Goal: Task Accomplishment & Management: Manage account settings

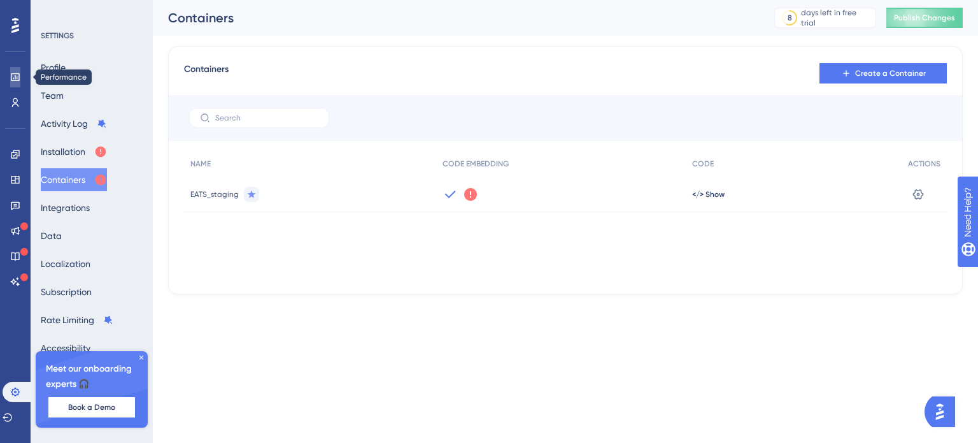
click at [15, 69] on link at bounding box center [15, 77] width 10 height 20
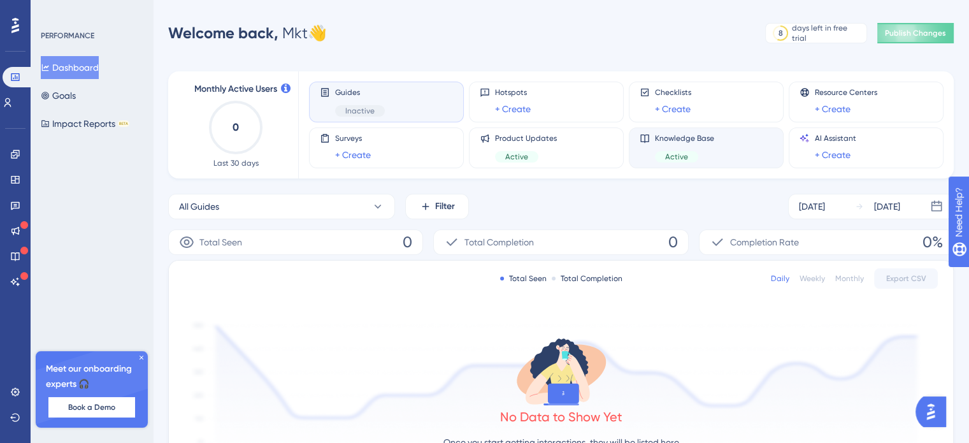
click at [724, 141] on div "Knowledge Base Active" at bounding box center [705, 147] width 133 height 29
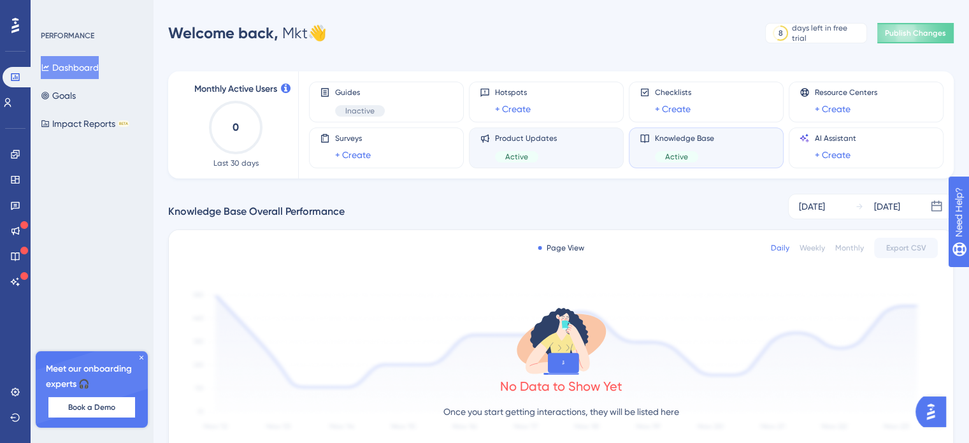
click at [571, 155] on div "Product Updates Active" at bounding box center [546, 147] width 133 height 29
click at [13, 182] on icon at bounding box center [15, 180] width 10 height 10
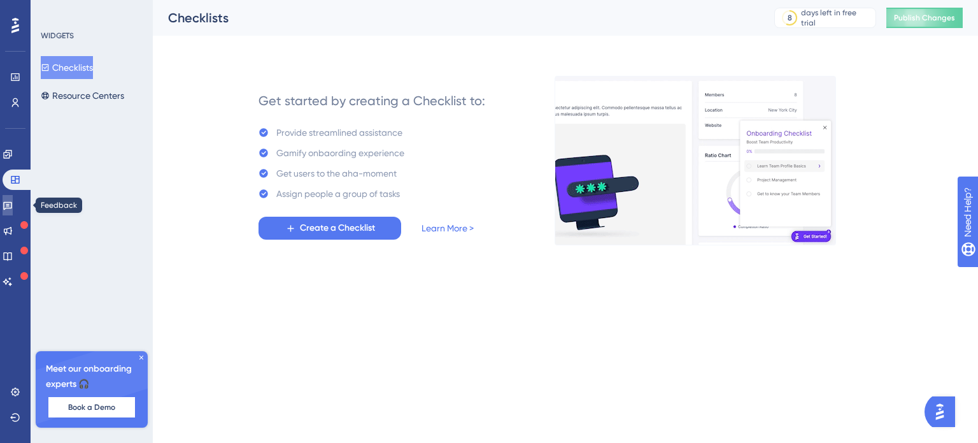
click at [12, 202] on icon at bounding box center [7, 206] width 9 height 8
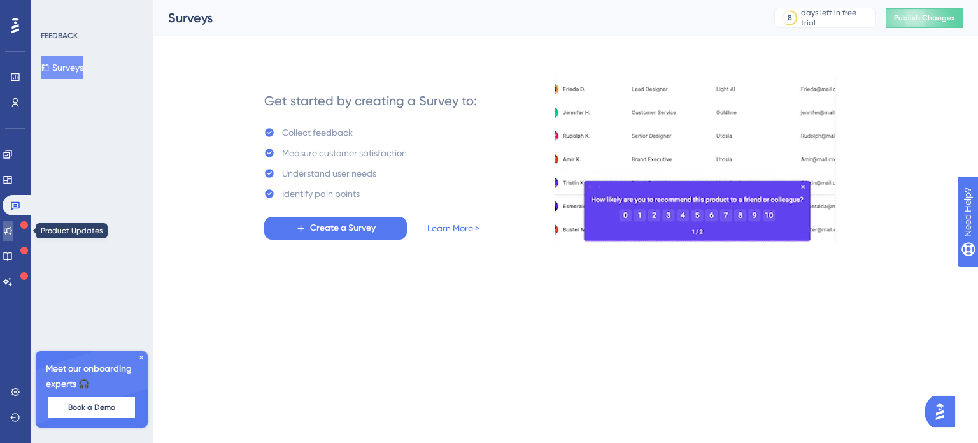
click at [13, 236] on link at bounding box center [8, 230] width 10 height 20
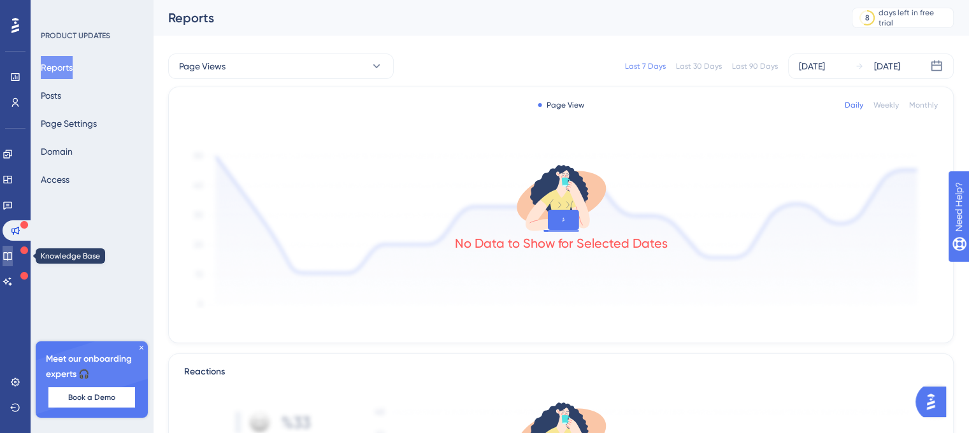
click at [13, 257] on icon at bounding box center [8, 256] width 10 height 10
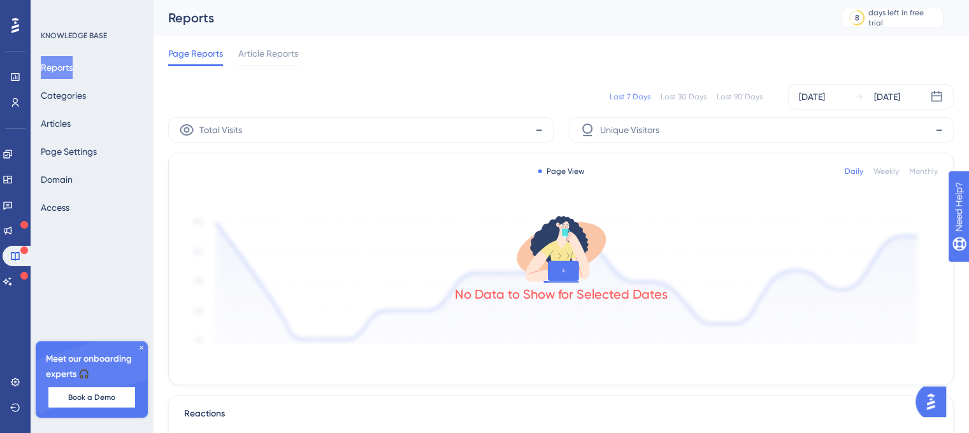
click at [94, 32] on div "KNOWLEDGE BASE" at bounding box center [74, 36] width 66 height 10
click at [80, 98] on button "Categories" at bounding box center [63, 95] width 45 height 23
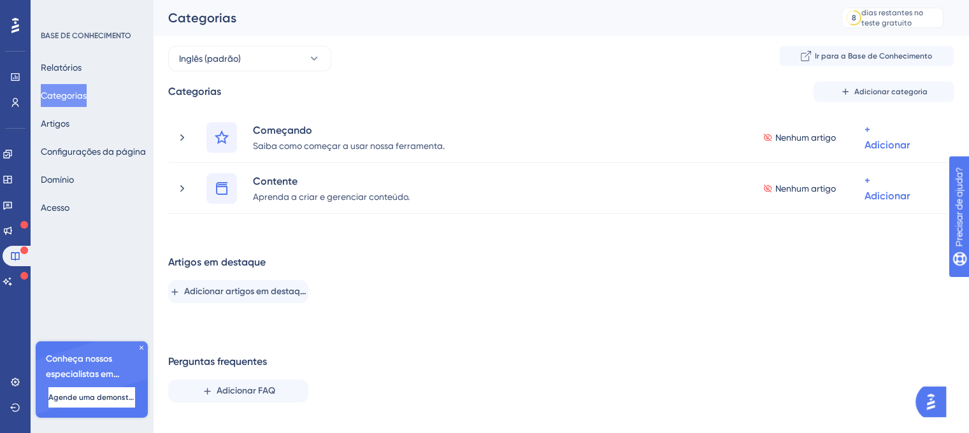
scroll to position [20, 0]
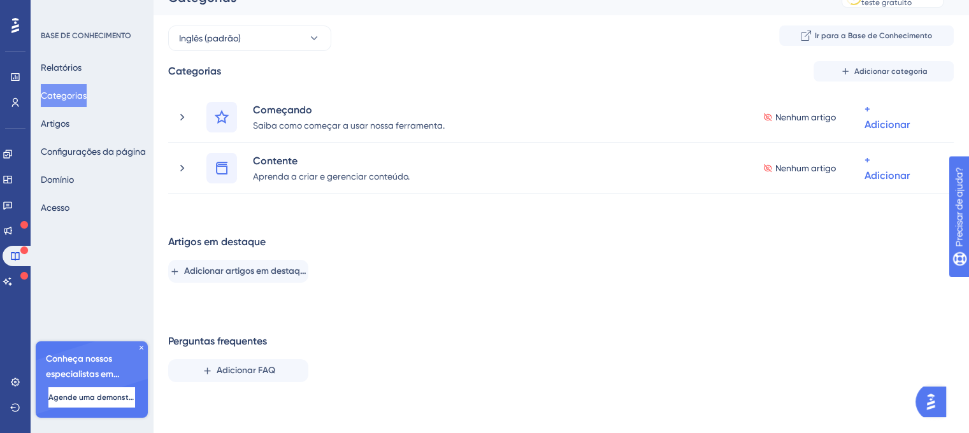
click at [139, 348] on icon at bounding box center [142, 348] width 8 height 8
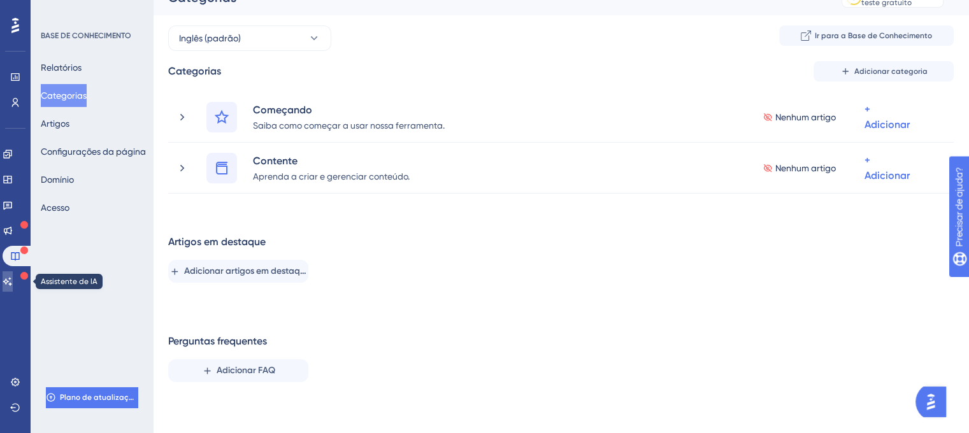
click at [8, 275] on link at bounding box center [8, 281] width 10 height 20
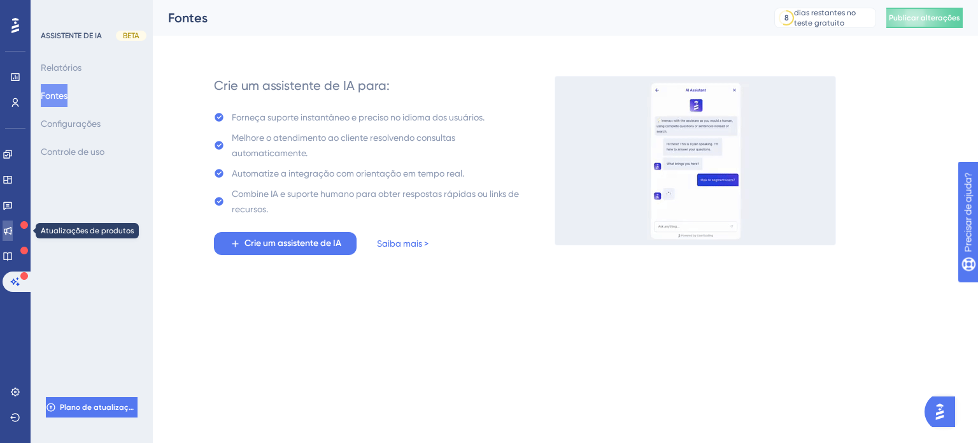
click at [12, 229] on icon at bounding box center [8, 231] width 8 height 8
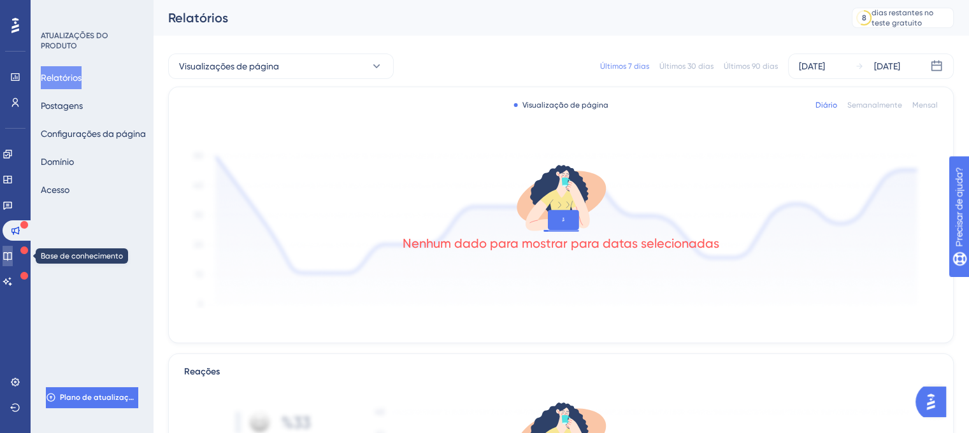
click at [13, 256] on icon at bounding box center [8, 256] width 10 height 10
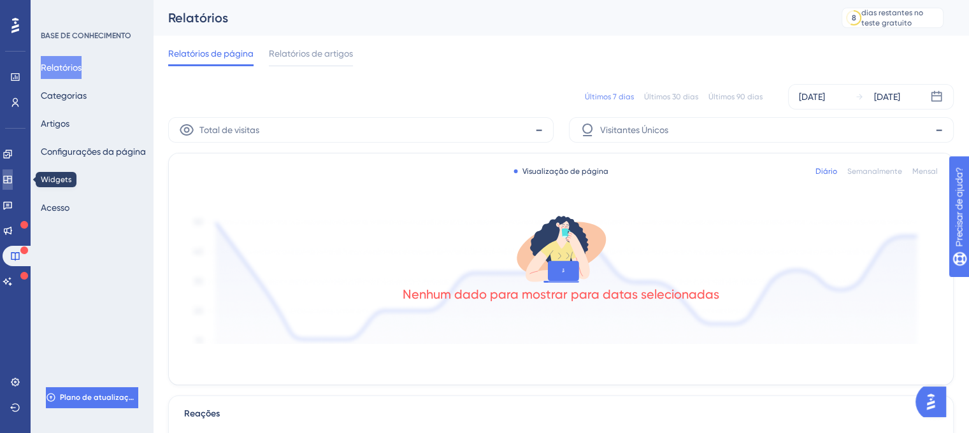
click at [13, 183] on link at bounding box center [8, 179] width 10 height 20
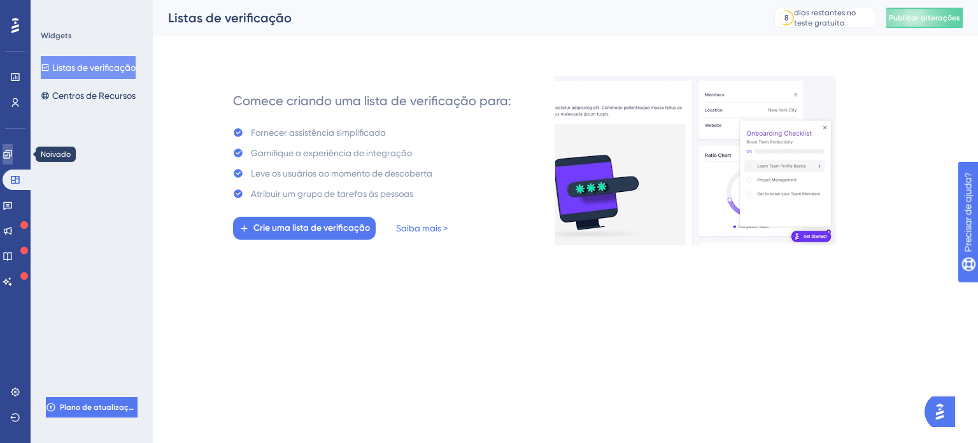
click at [11, 155] on icon at bounding box center [7, 154] width 8 height 8
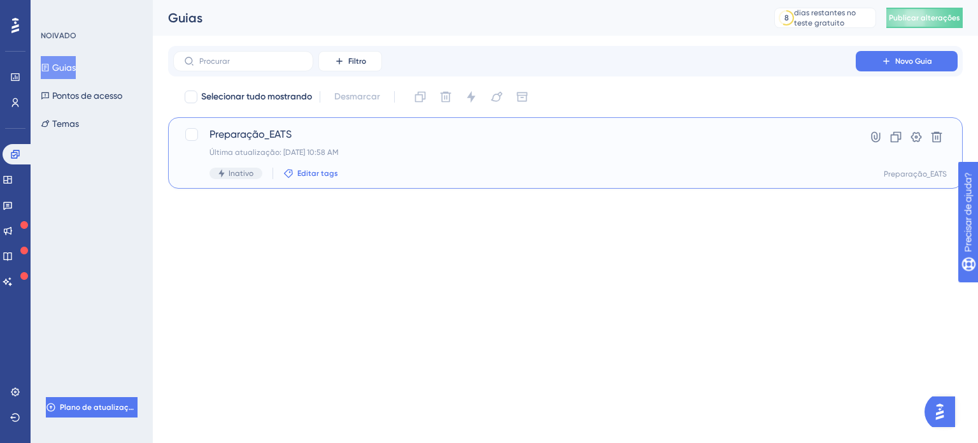
click at [318, 173] on font "Editar tags" at bounding box center [317, 173] width 41 height 9
click at [357, 162] on div "Preparação_EATS Última atualização: [DATE] 10:58 AM Inativo Editar tags Anúncio…" at bounding box center [515, 153] width 610 height 52
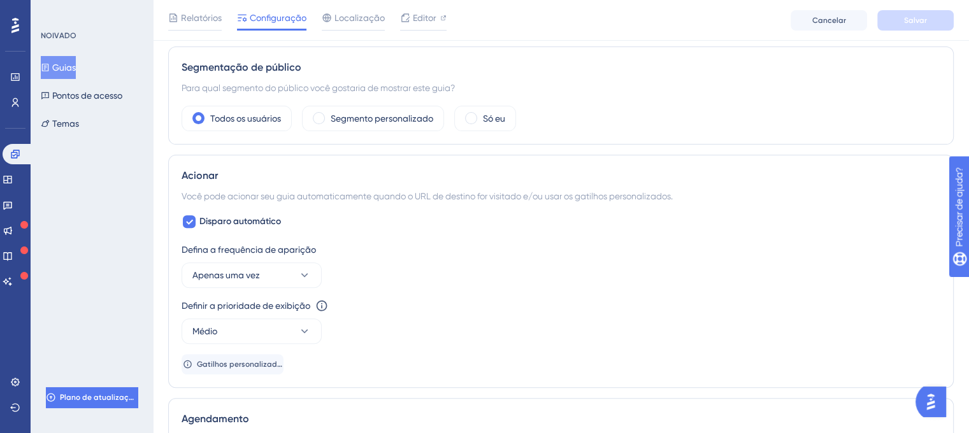
scroll to position [573, 0]
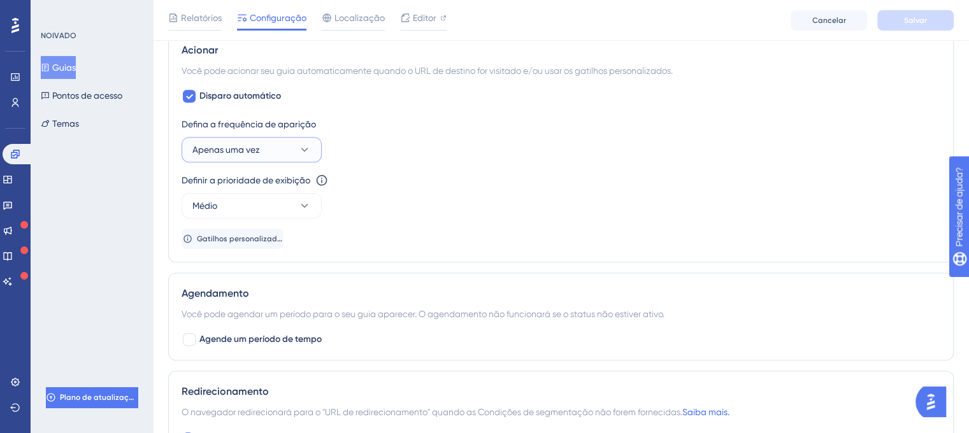
click at [310, 143] on icon at bounding box center [304, 149] width 13 height 13
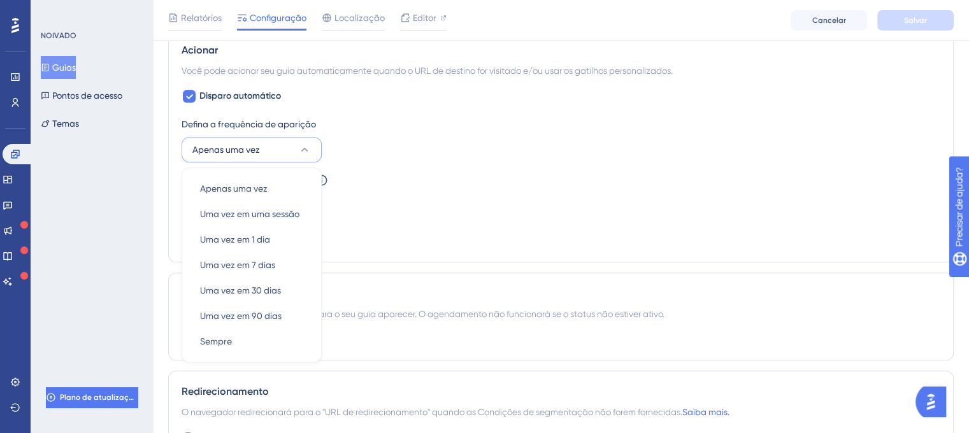
scroll to position [619, 0]
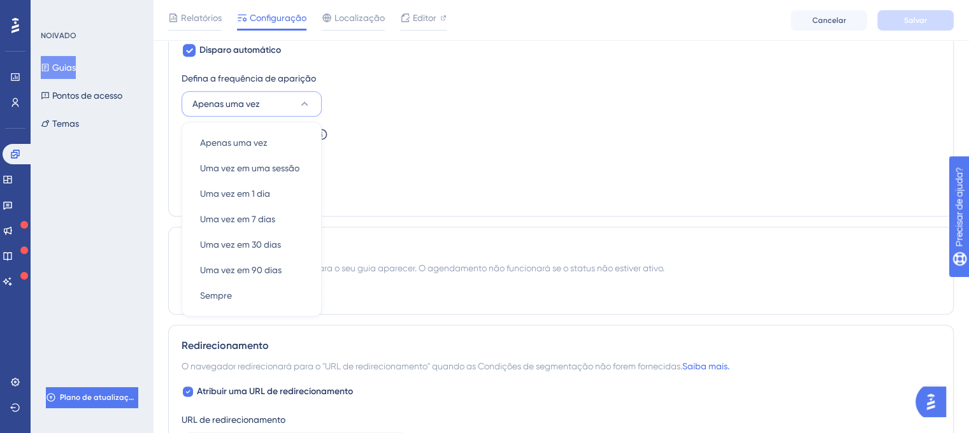
click at [303, 102] on icon at bounding box center [304, 104] width 7 height 4
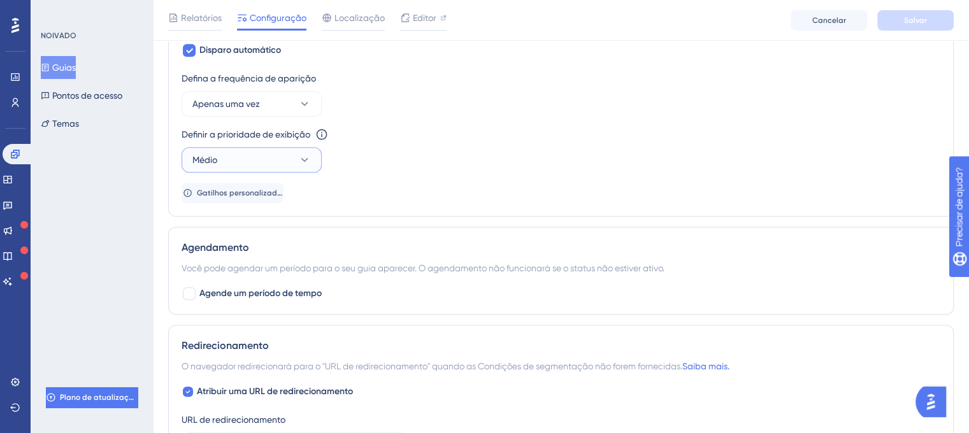
click at [308, 162] on icon at bounding box center [304, 160] width 13 height 13
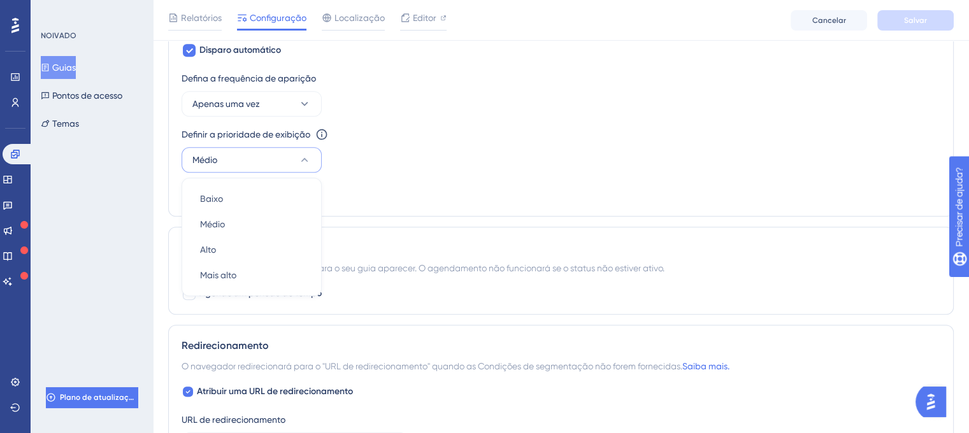
click at [308, 162] on icon at bounding box center [304, 160] width 13 height 13
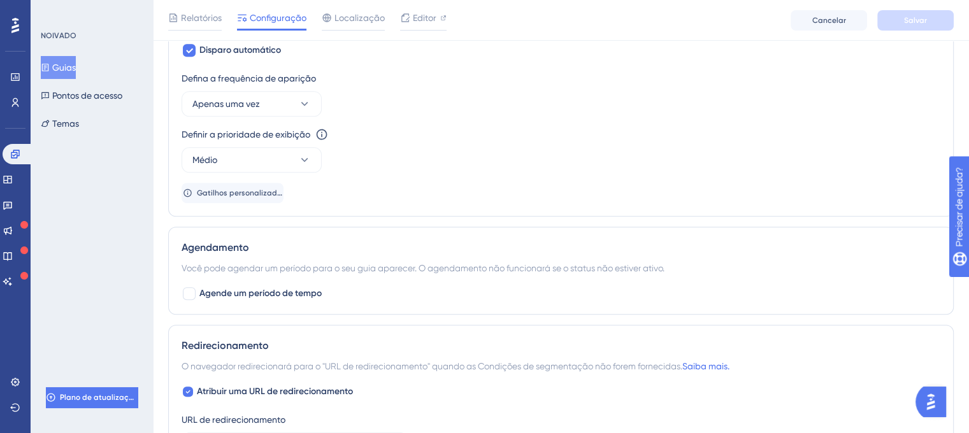
click at [392, 162] on div "Definir a prioridade de exibição Esta opção definirá a prioridade de exibição e…" at bounding box center [561, 150] width 759 height 46
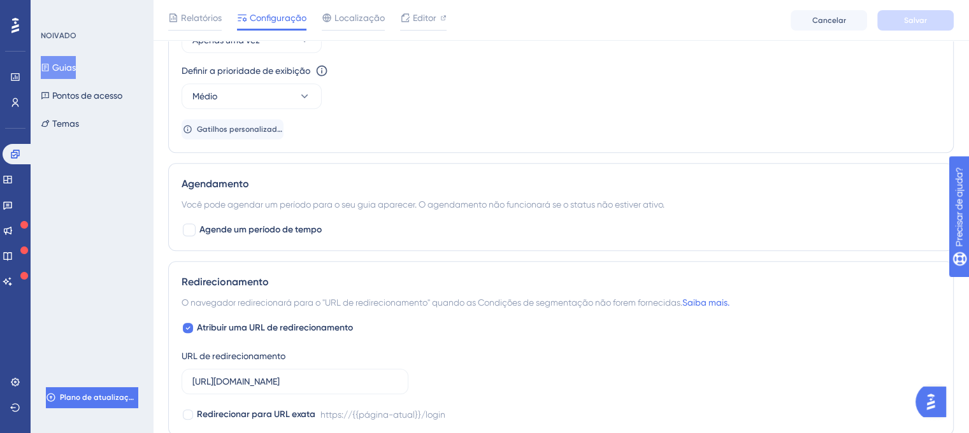
click at [427, 311] on div "Redirecionamento O navegador redirecionará para o "URL de redirecionamento" qua…" at bounding box center [560, 348] width 785 height 175
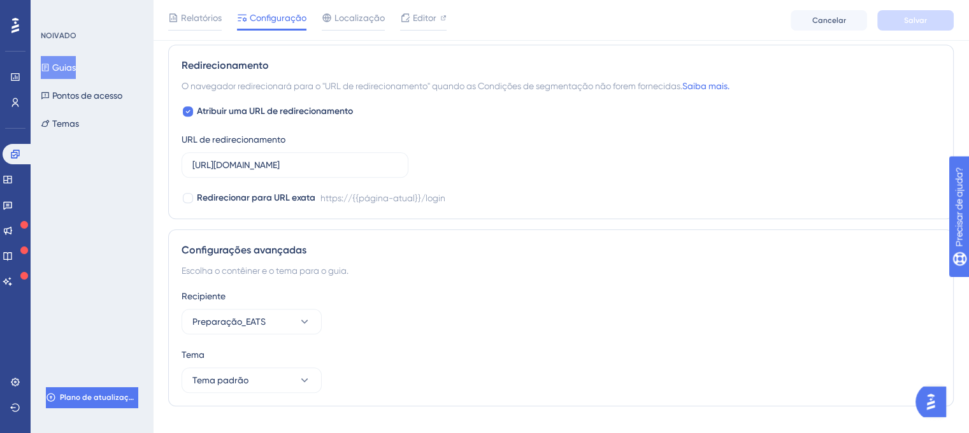
scroll to position [921, 0]
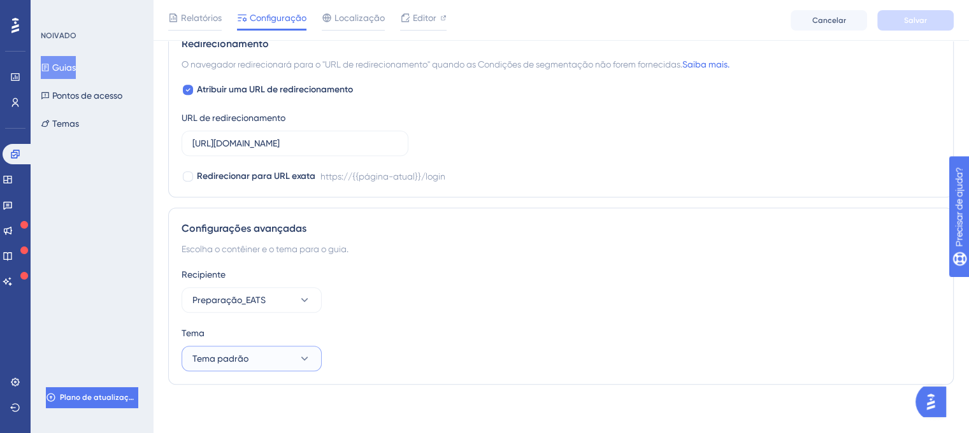
click at [301, 354] on icon at bounding box center [304, 358] width 13 height 13
click at [309, 352] on icon at bounding box center [304, 358] width 13 height 13
click at [11, 226] on icon at bounding box center [8, 230] width 10 height 10
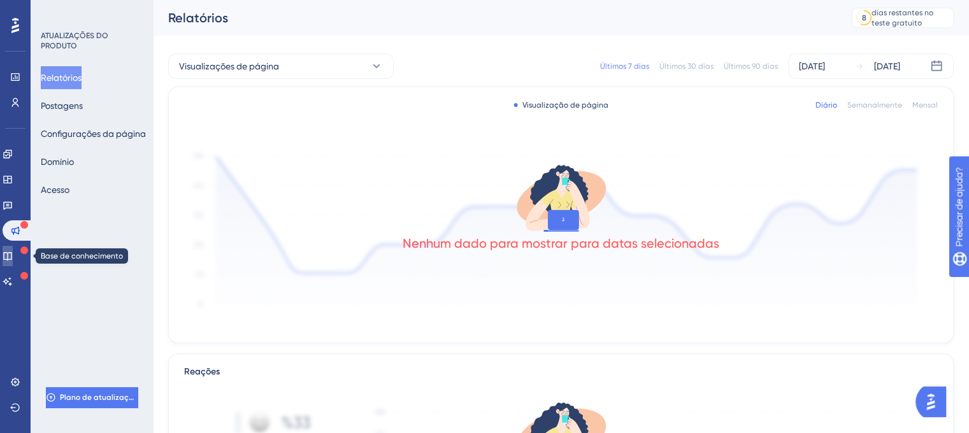
click at [13, 255] on icon at bounding box center [8, 256] width 10 height 10
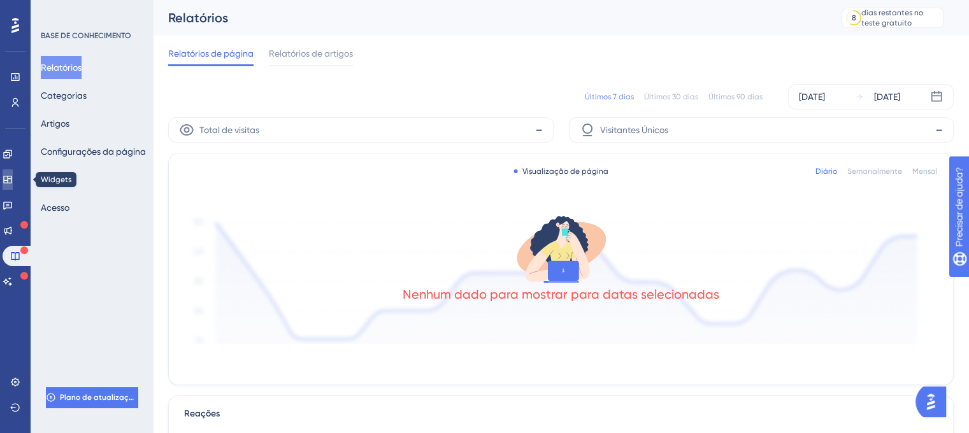
click at [13, 176] on link at bounding box center [8, 179] width 10 height 20
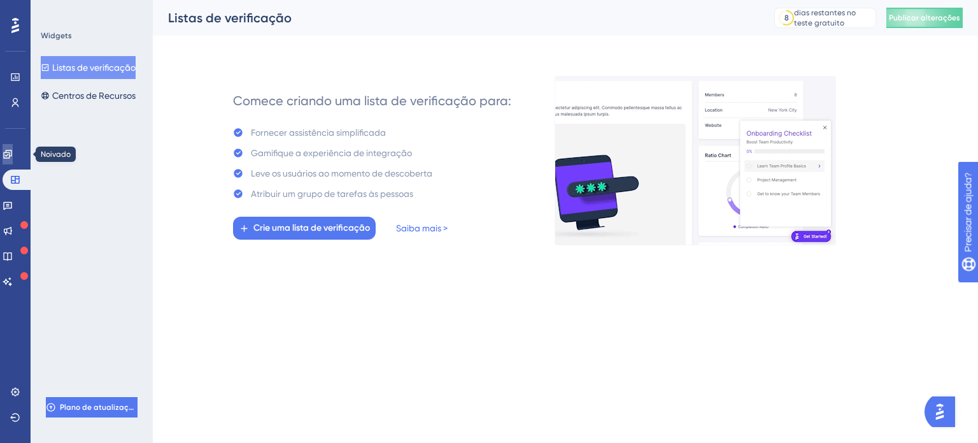
click at [12, 160] on link at bounding box center [8, 154] width 10 height 20
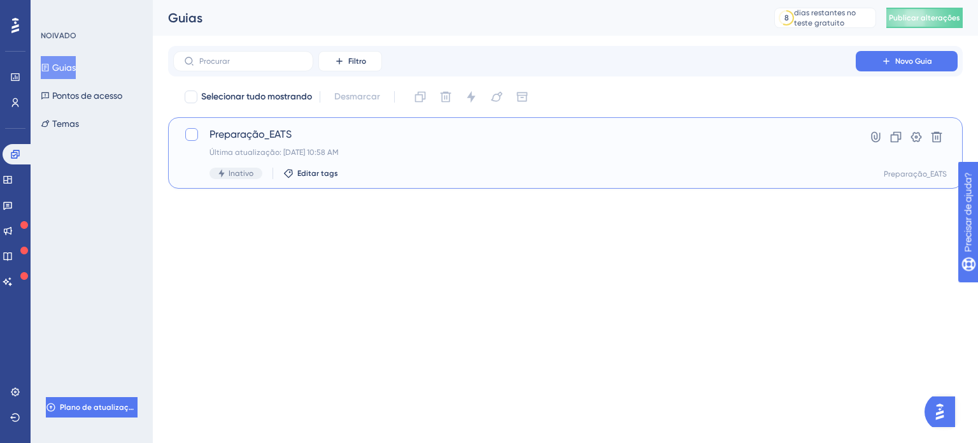
click at [191, 137] on div at bounding box center [191, 134] width 13 height 13
checkbox input "true"
click at [195, 134] on icon at bounding box center [192, 134] width 8 height 10
checkbox input "false"
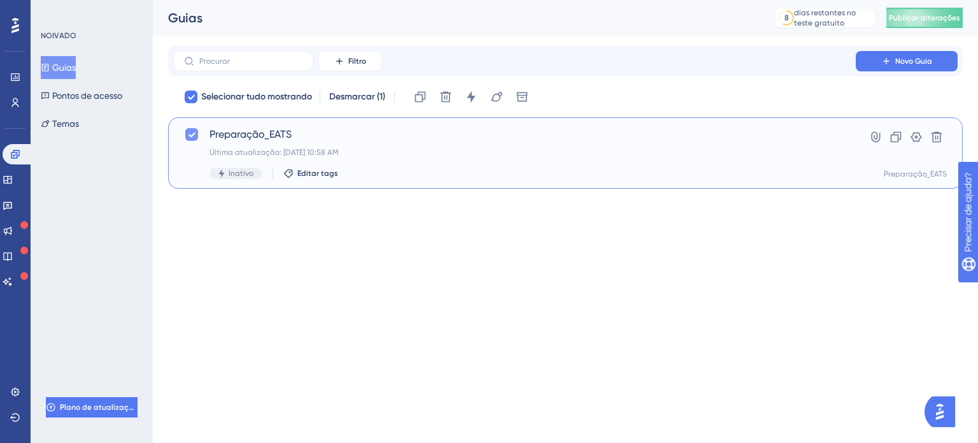
checkbox input "false"
click at [234, 178] on div "Inativo" at bounding box center [236, 173] width 53 height 11
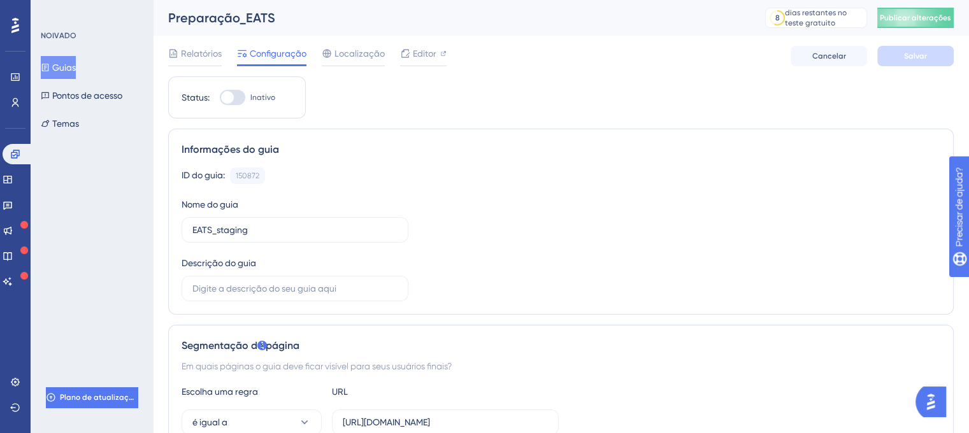
click at [231, 91] on div at bounding box center [232, 97] width 25 height 15
click at [220, 97] on input "Inativo" at bounding box center [219, 97] width 1 height 1
click at [232, 99] on div at bounding box center [237, 97] width 13 height 13
click at [220, 98] on input "Ativo" at bounding box center [219, 97] width 1 height 1
checkbox input "false"
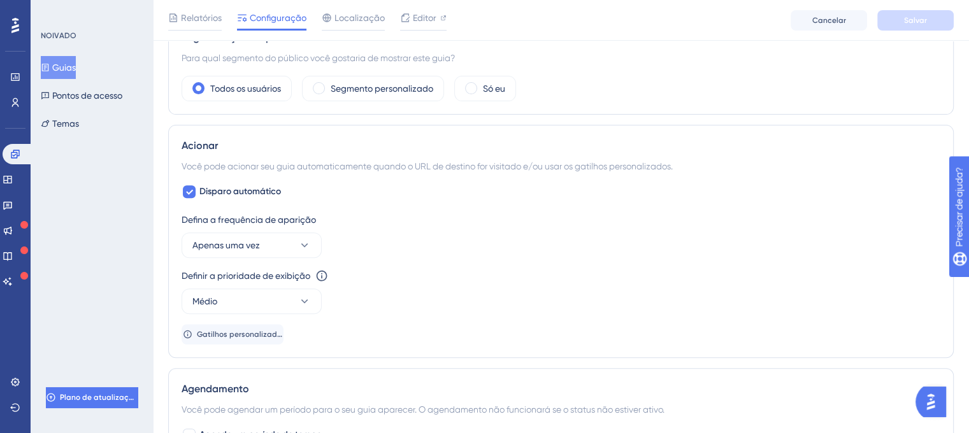
scroll to position [510, 0]
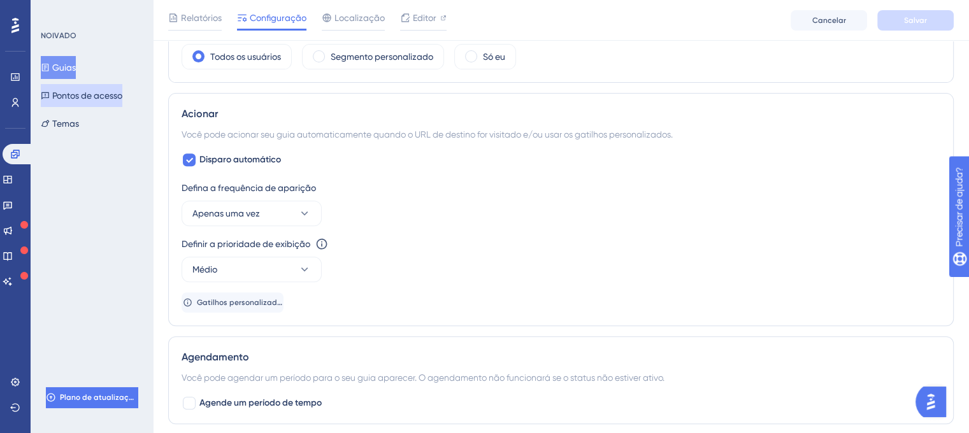
click at [66, 101] on font "Pontos de acesso" at bounding box center [87, 95] width 70 height 15
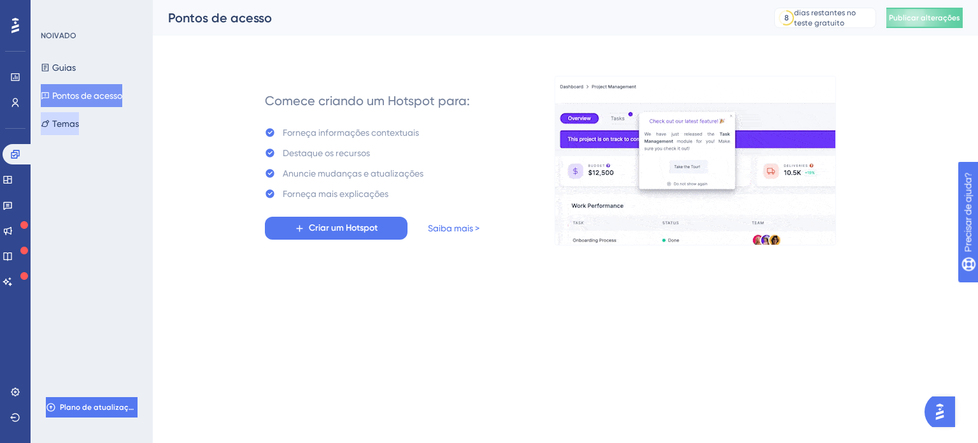
click at [75, 134] on button "Temas" at bounding box center [60, 123] width 38 height 23
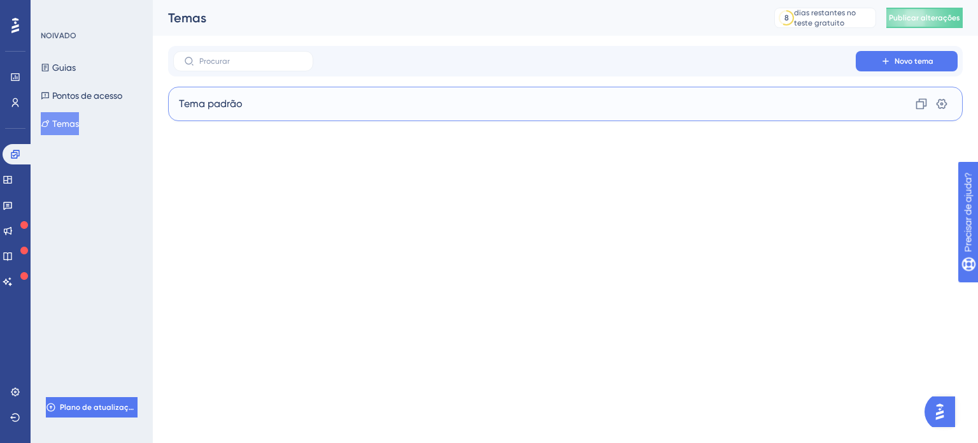
click at [273, 109] on div "Tema padrão Clone Configurações" at bounding box center [565, 104] width 795 height 34
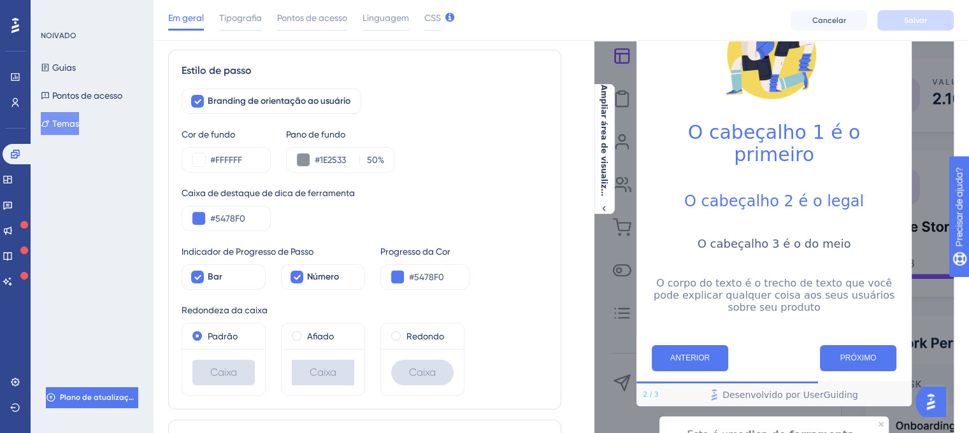
scroll to position [127, 10]
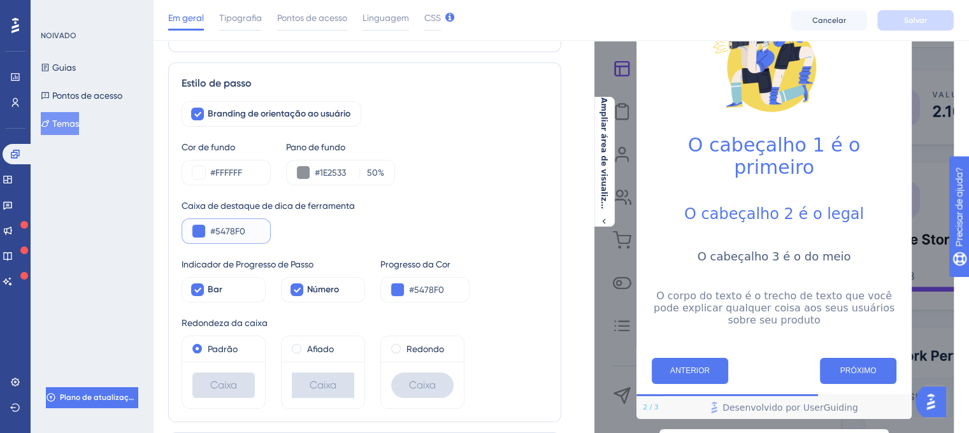
drag, startPoint x: 243, startPoint y: 229, endPoint x: 198, endPoint y: 233, distance: 45.4
click at [198, 233] on div "#5478F0" at bounding box center [226, 230] width 89 height 25
paste input "0079D3"
type input "#0079D3"
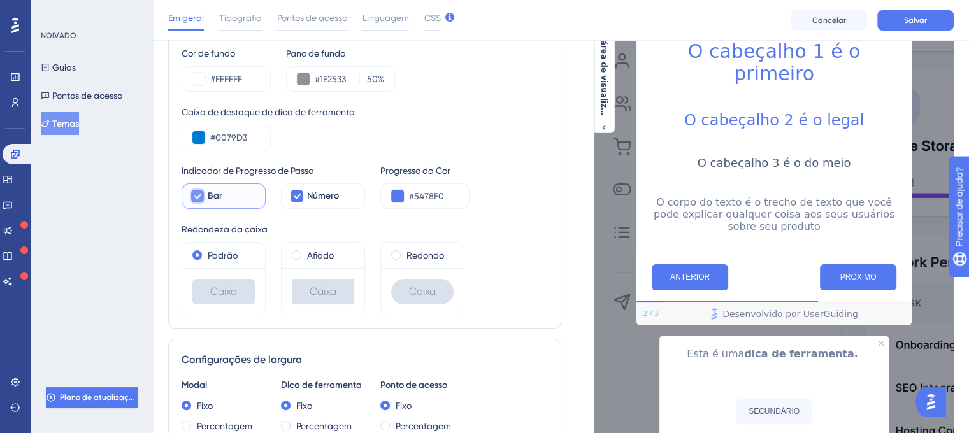
scroll to position [255, 10]
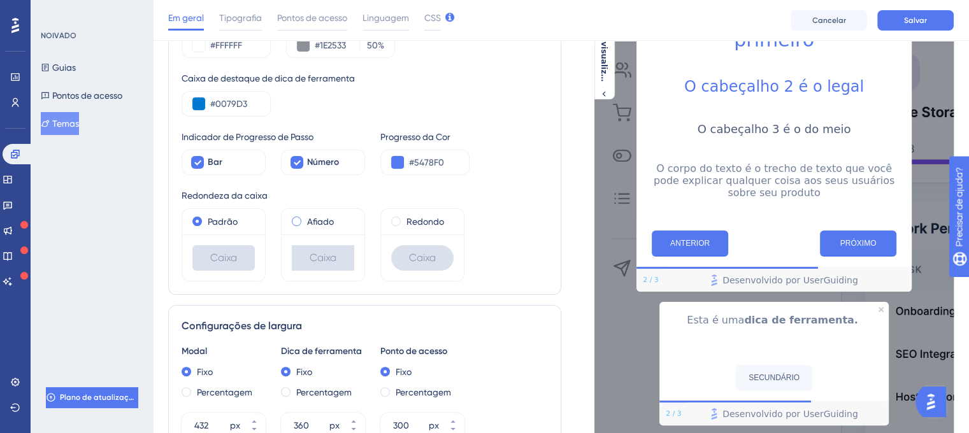
click at [292, 222] on span at bounding box center [297, 222] width 10 height 10
click at [305, 218] on input "radio" at bounding box center [305, 218] width 0 height 0
click at [391, 221] on span at bounding box center [396, 222] width 10 height 10
click at [404, 218] on input "radio" at bounding box center [404, 218] width 0 height 0
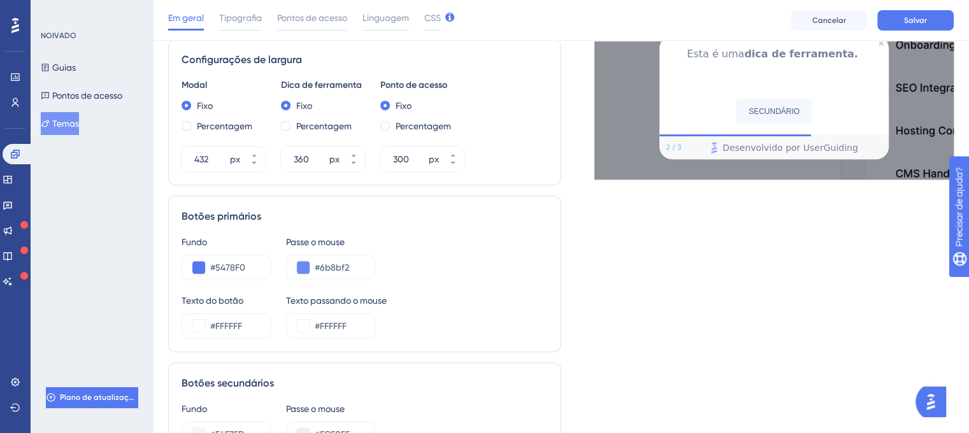
scroll to position [573, 10]
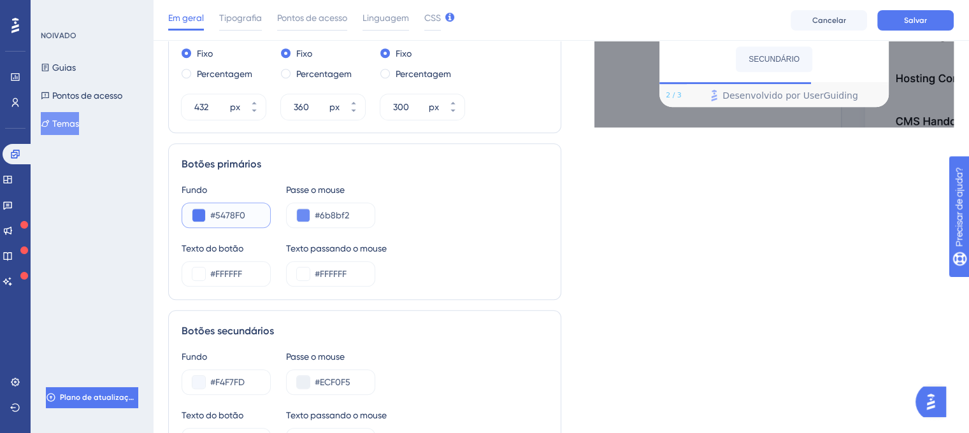
drag, startPoint x: 237, startPoint y: 213, endPoint x: 187, endPoint y: 217, distance: 49.8
click at [187, 217] on div "#5478F0" at bounding box center [226, 215] width 89 height 25
paste input "0079D3"
type input "#0079D3"
drag, startPoint x: 346, startPoint y: 212, endPoint x: 275, endPoint y: 203, distance: 71.9
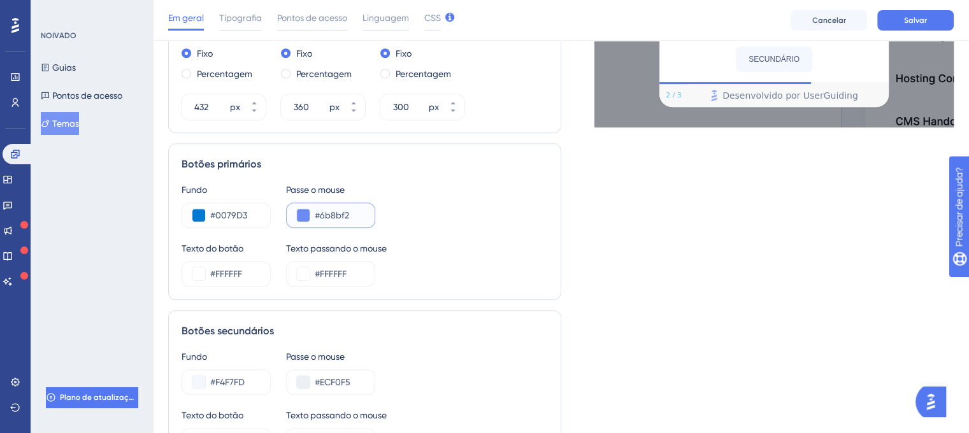
click at [275, 203] on div "Fundo #0079D3 Passe o mouse #6b8bf2" at bounding box center [365, 205] width 366 height 46
paste input "0079D3"
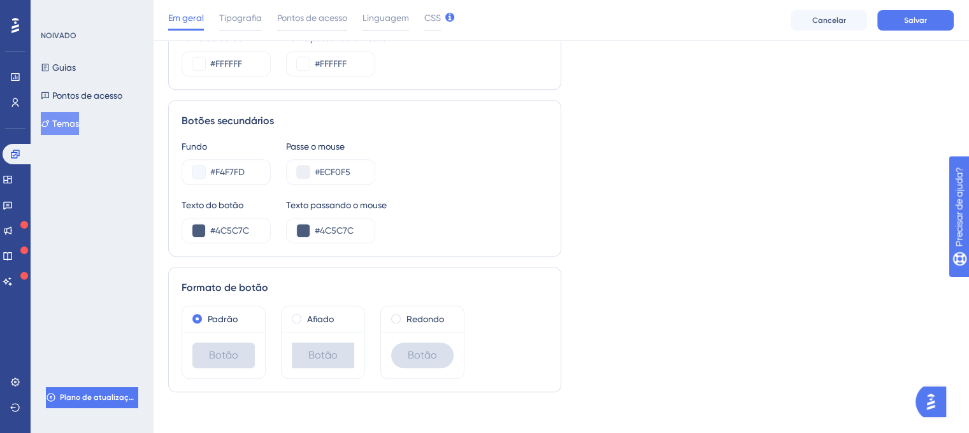
scroll to position [791, 10]
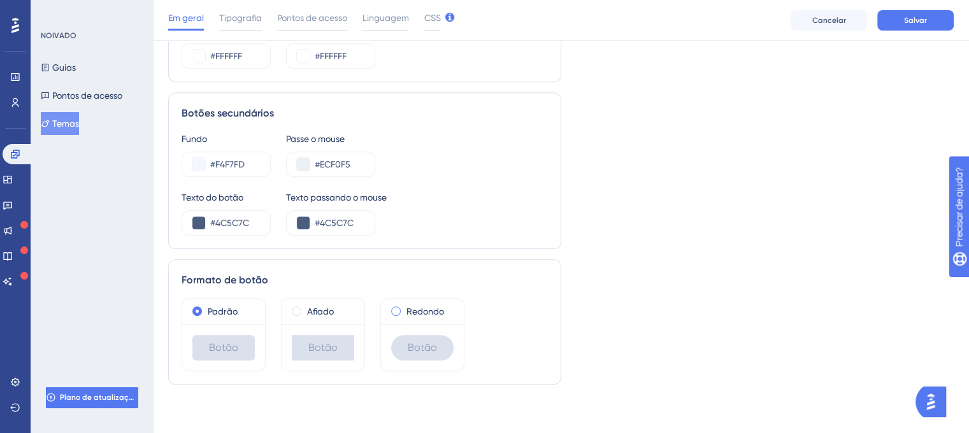
type input "#0079D3"
click at [391, 308] on span at bounding box center [396, 311] width 10 height 10
click at [404, 308] on input "radio" at bounding box center [404, 308] width 0 height 0
click at [247, 22] on font "Tipografia" at bounding box center [240, 18] width 43 height 10
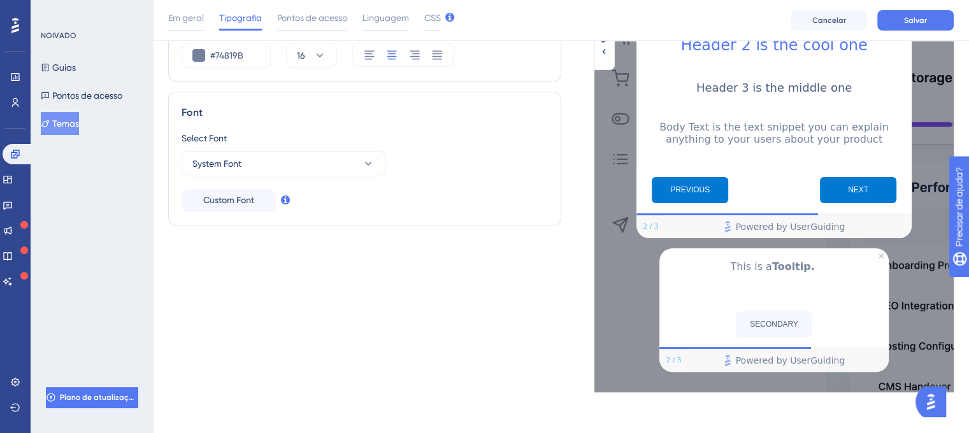
scroll to position [298, 10]
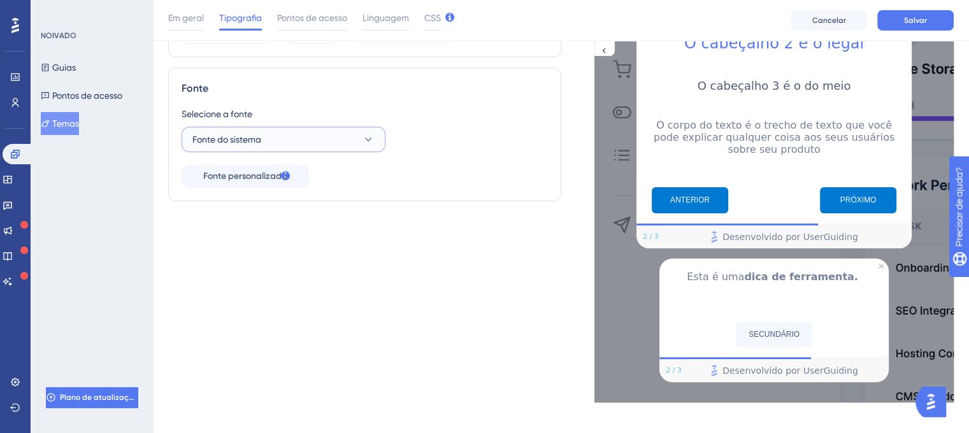
click at [347, 139] on button "Fonte do sistema" at bounding box center [284, 139] width 204 height 25
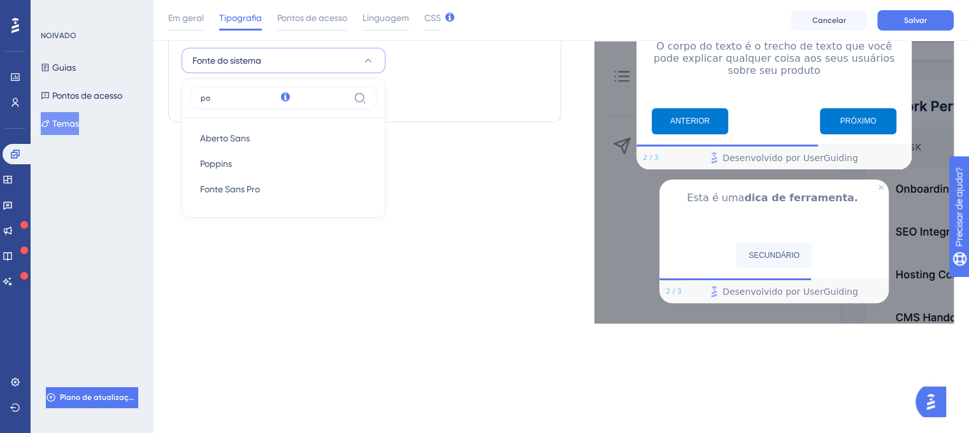
scroll to position [321, 10]
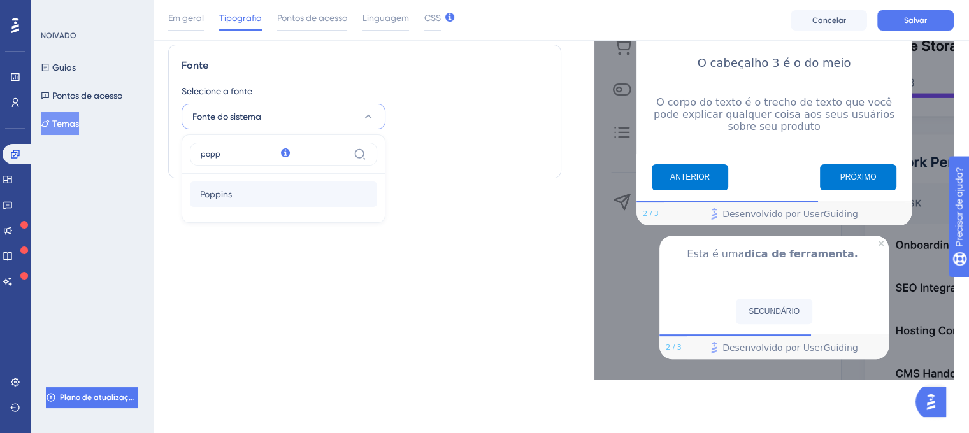
type input "popp"
click at [211, 196] on font "Poppins" at bounding box center [216, 194] width 32 height 10
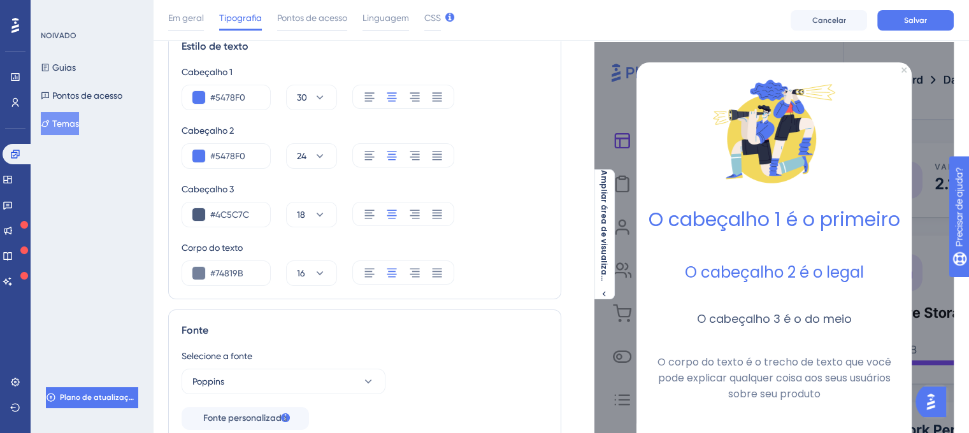
scroll to position [0, 10]
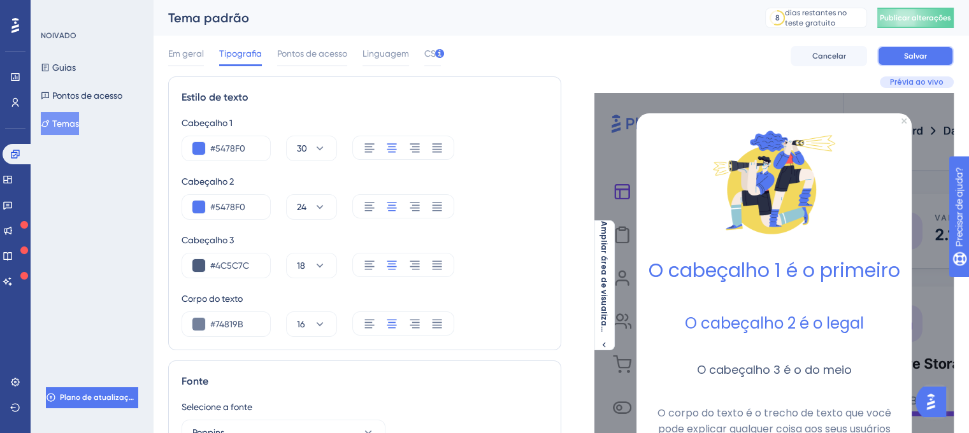
click at [924, 52] on button "Salvar" at bounding box center [915, 56] width 76 height 20
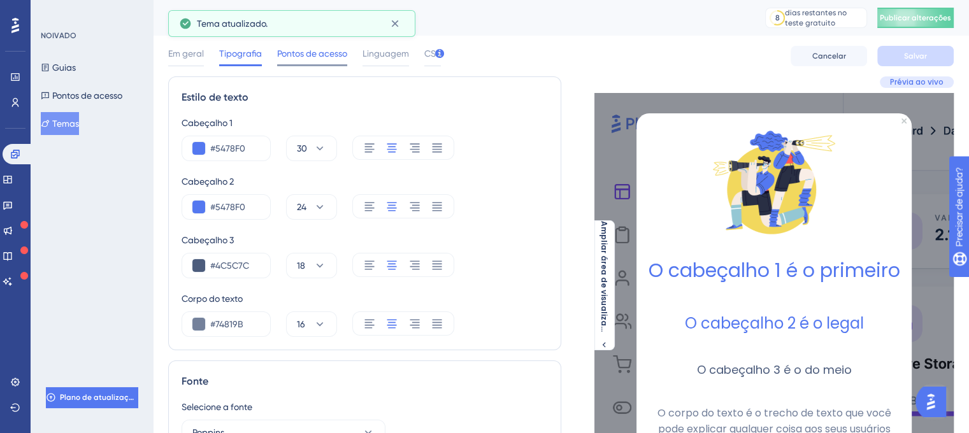
click at [301, 55] on font "Pontos de acesso" at bounding box center [312, 53] width 70 height 10
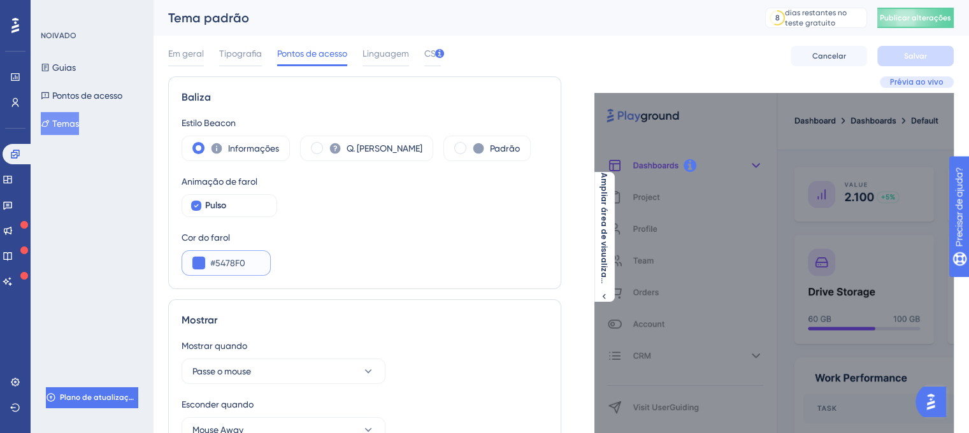
drag, startPoint x: 242, startPoint y: 257, endPoint x: 163, endPoint y: 264, distance: 79.3
click at [168, 264] on div "Baliza Estilo Beacon Informações Q. [PERSON_NAME] Animação de farol Pulso Cor d…" at bounding box center [364, 182] width 393 height 213
paste input "0079D3"
type input "#0079D3"
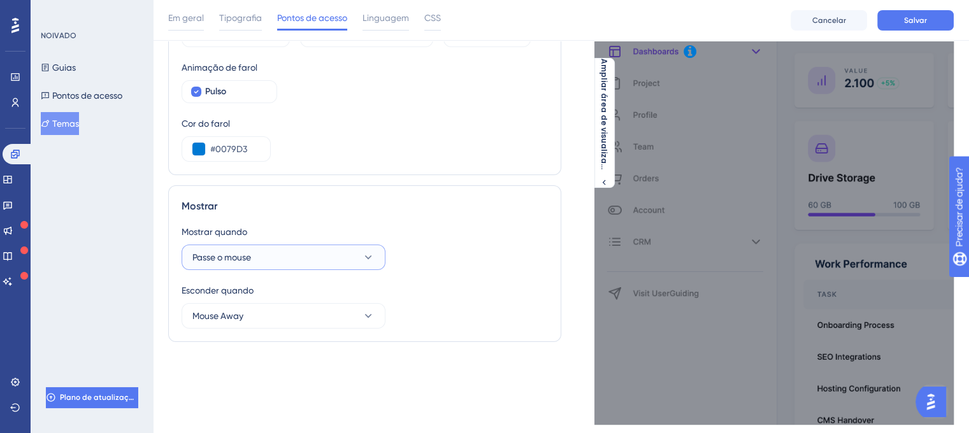
scroll to position [152, 10]
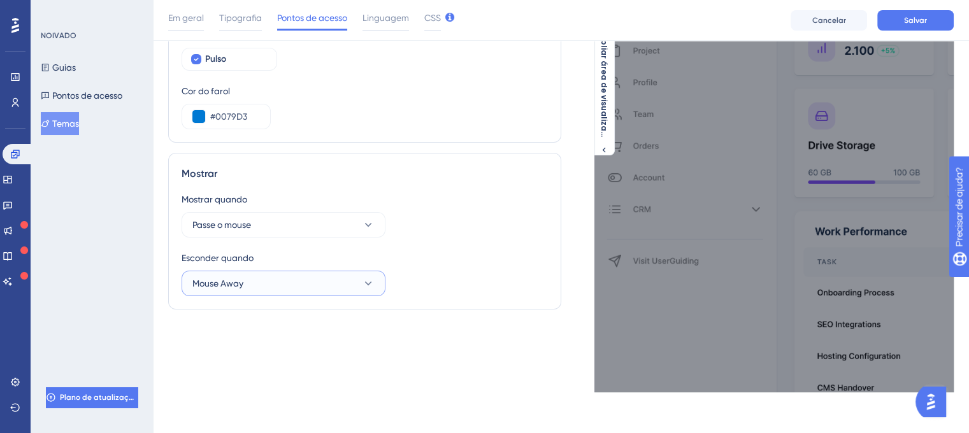
click at [362, 285] on icon at bounding box center [368, 283] width 13 height 13
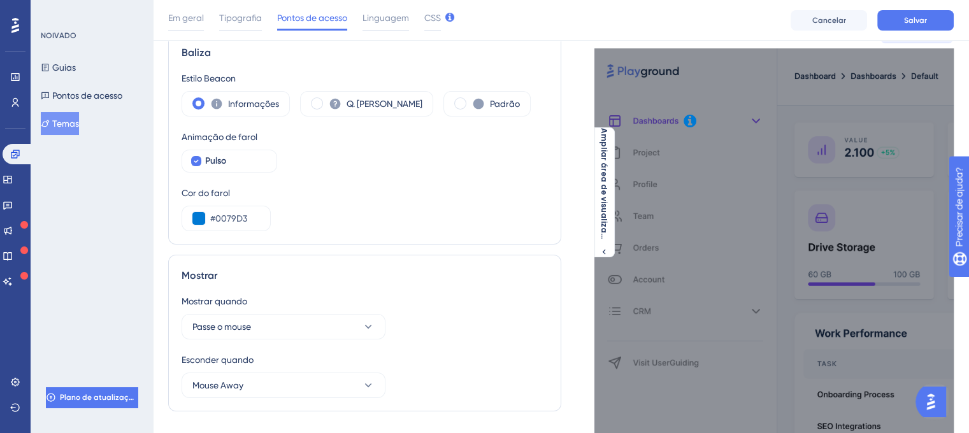
scroll to position [24, 10]
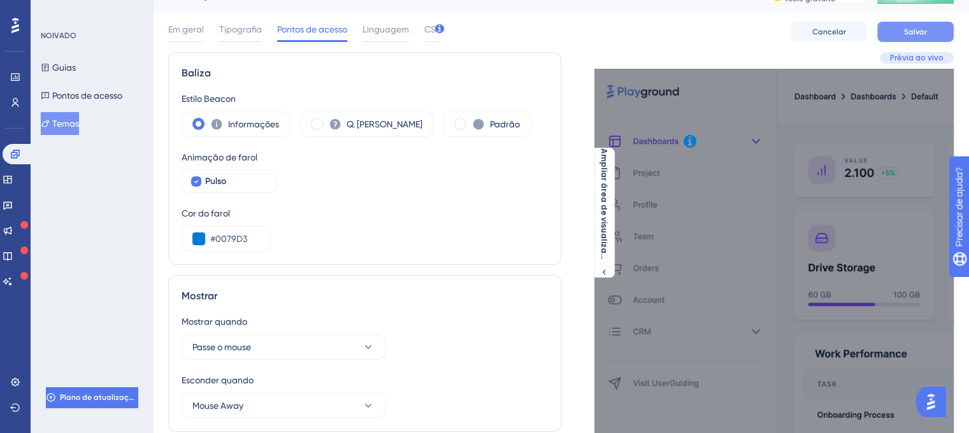
click at [904, 36] on font "Salvar" at bounding box center [915, 31] width 23 height 9
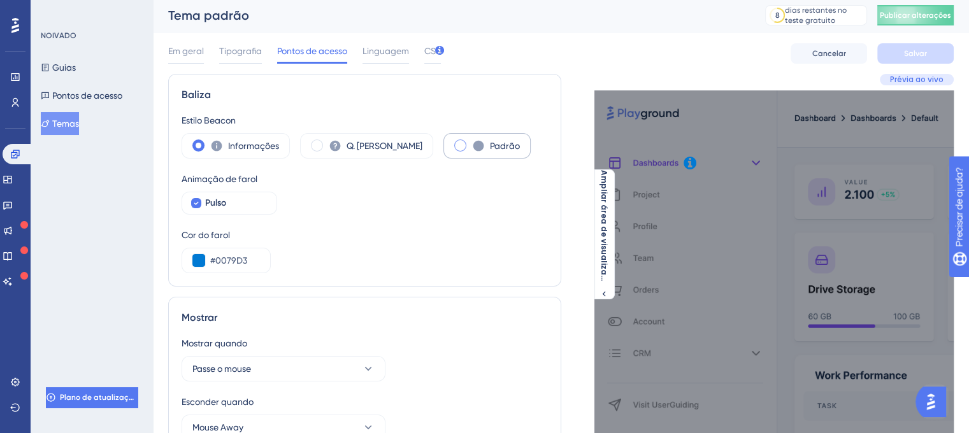
scroll to position [0, 10]
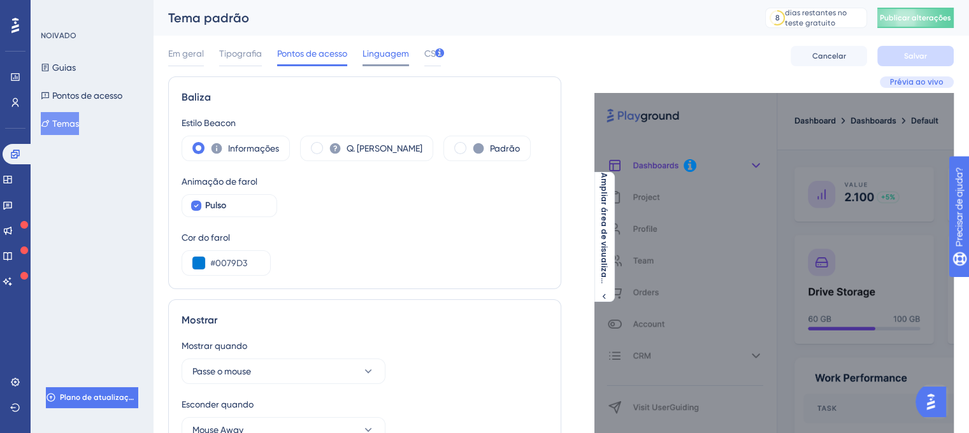
click at [366, 53] on font "Linguagem" at bounding box center [385, 53] width 46 height 10
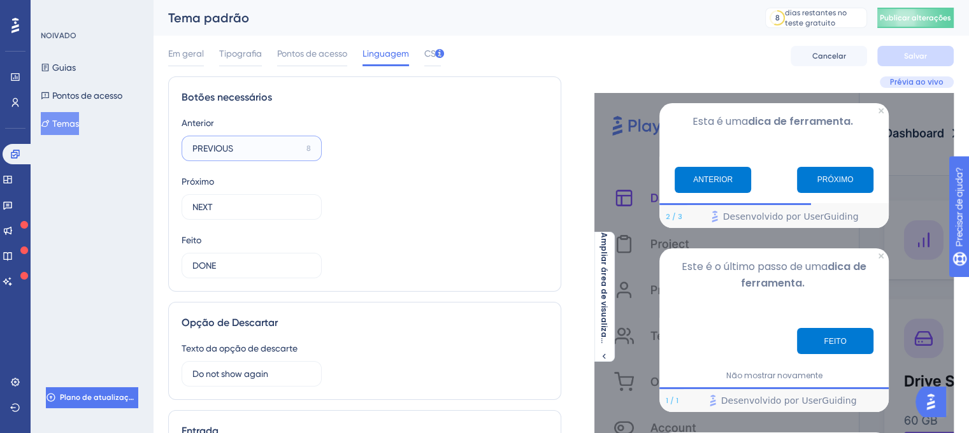
drag, startPoint x: 230, startPoint y: 146, endPoint x: 159, endPoint y: 150, distance: 71.4
click at [168, 150] on div "Botões necessários Anterior PREVIOUS 8 Próximo NEXT 12 Feito DONE 12" at bounding box center [364, 183] width 393 height 215
type input "Voltar"
click at [257, 216] on label "NEXT 12" at bounding box center [252, 206] width 140 height 25
click at [257, 214] on input "NEXT" at bounding box center [245, 207] width 107 height 14
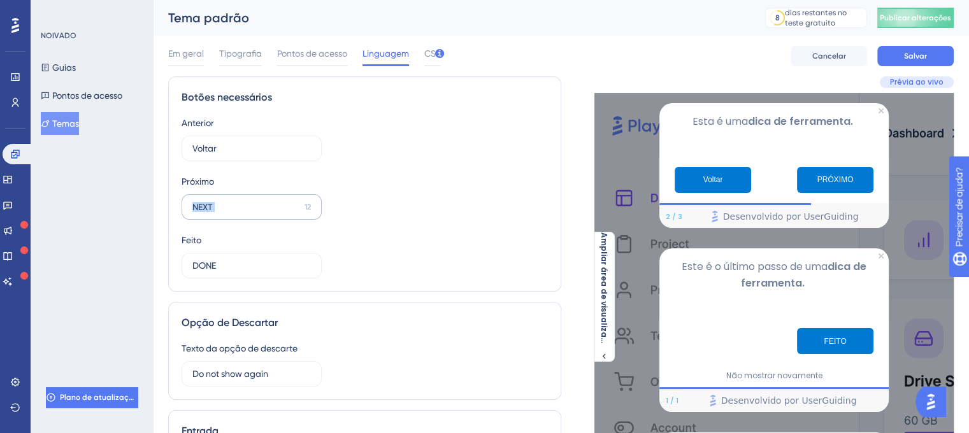
click at [257, 216] on label "NEXT 12" at bounding box center [252, 206] width 140 height 25
click at [257, 214] on input "NEXT" at bounding box center [245, 207] width 107 height 14
click at [253, 213] on input "NEXT" at bounding box center [245, 207] width 107 height 14
type input "N"
type input "P"
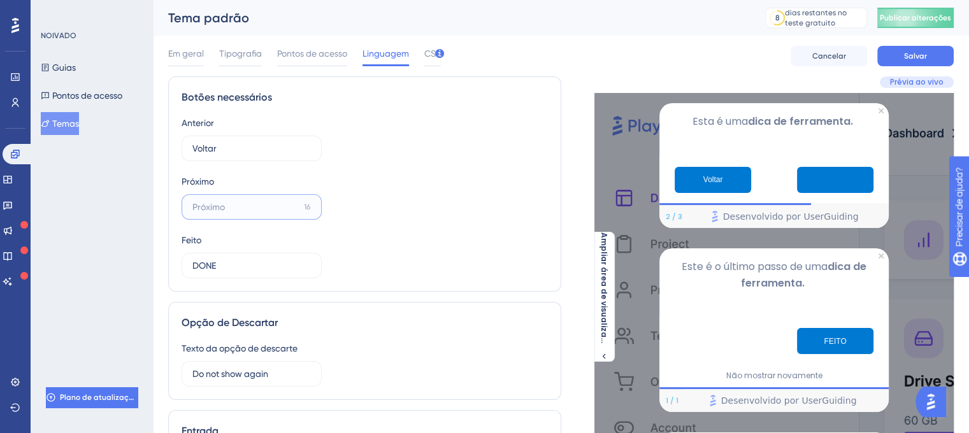
click at [222, 208] on input "16" at bounding box center [245, 207] width 106 height 14
type input "Continuar"
click at [226, 264] on input "DONE" at bounding box center [245, 266] width 107 height 14
drag, startPoint x: 224, startPoint y: 263, endPoint x: 168, endPoint y: 257, distance: 57.0
click at [168, 257] on div "Botões necessários Anterior Voltar 10 Próximo Continuar 8 Feito DONE 12" at bounding box center [364, 183] width 393 height 215
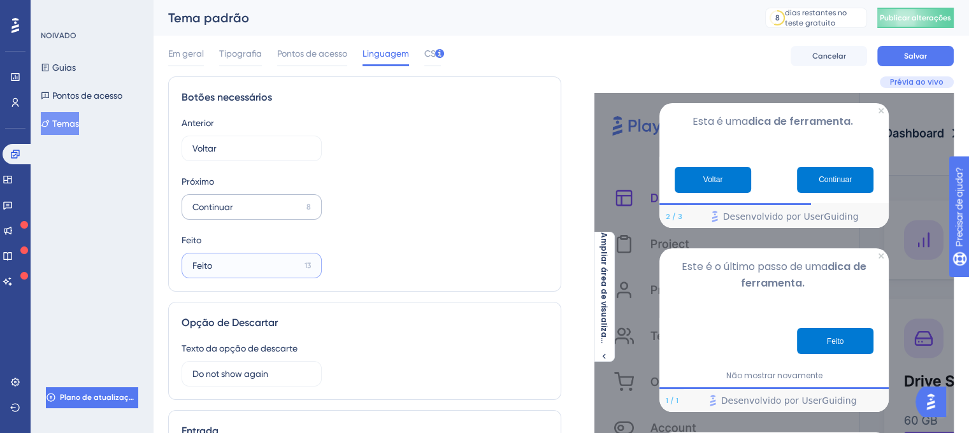
drag, startPoint x: 173, startPoint y: 266, endPoint x: 265, endPoint y: 199, distance: 114.0
click at [153, 268] on div "Desempenho Usuários Noivado Widgets Opinião Atualizações de produtos Base de co…" at bounding box center [561, 379] width 816 height 759
type input "O"
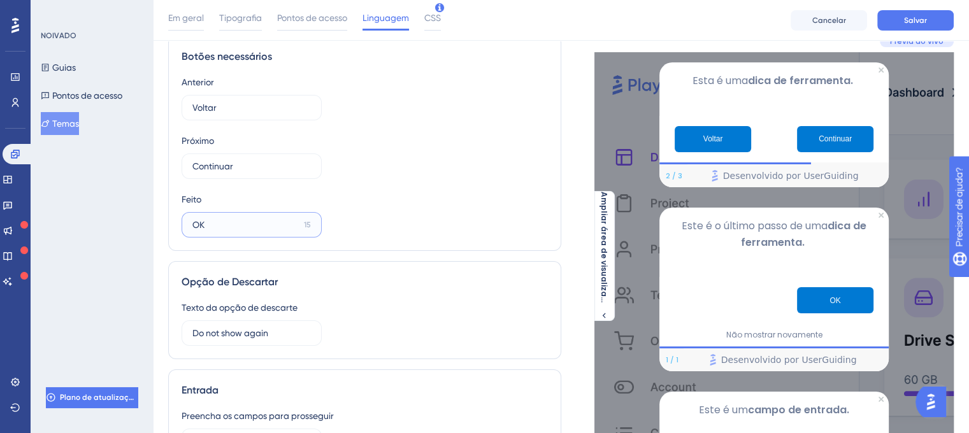
scroll to position [127, 10]
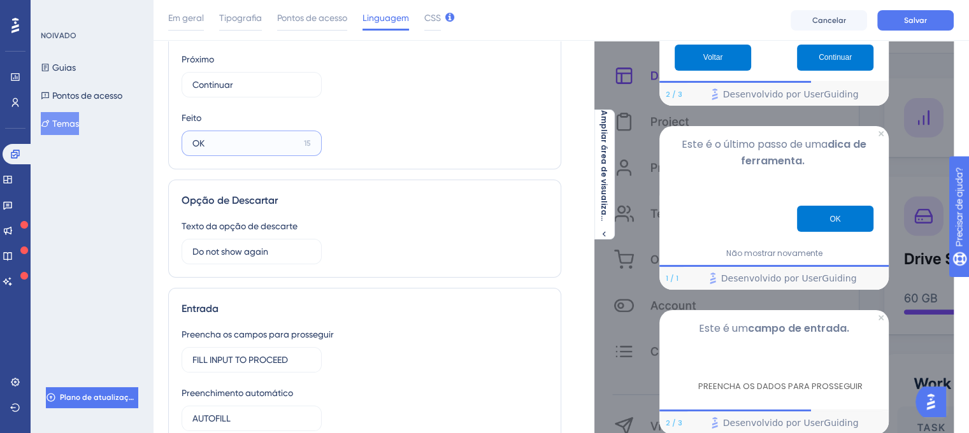
type input "OK"
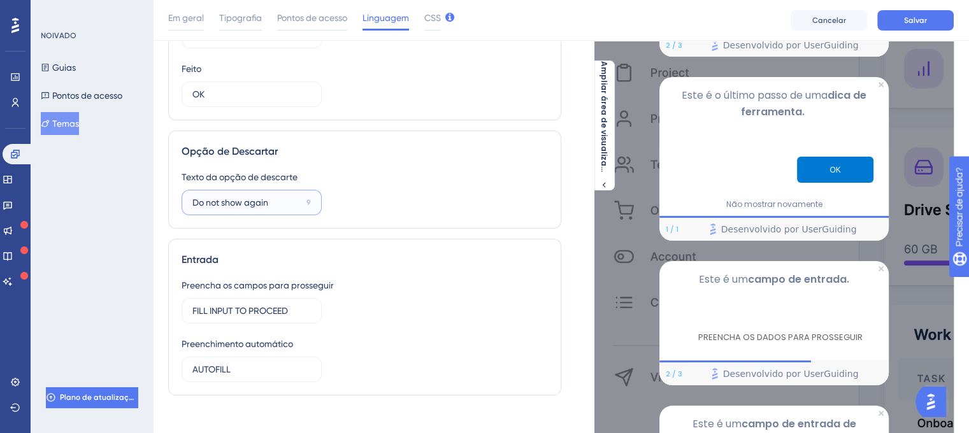
scroll to position [255, 10]
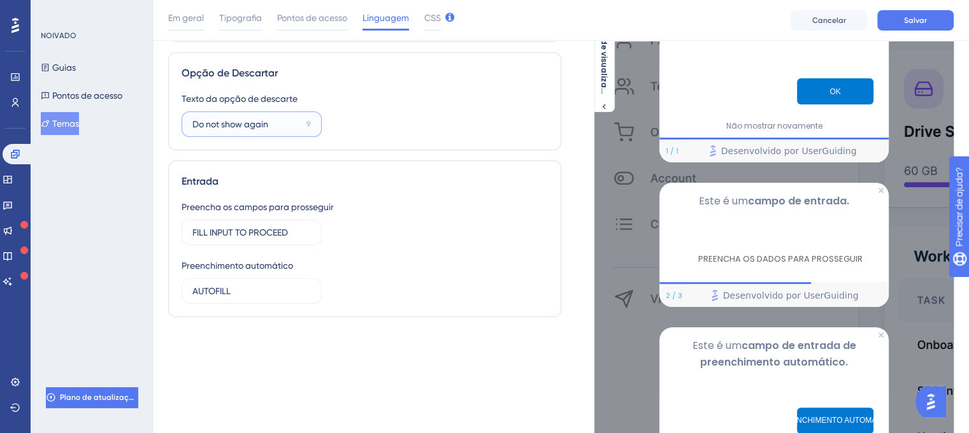
click at [275, 122] on input "Do not show again" at bounding box center [246, 124] width 109 height 14
drag, startPoint x: 268, startPoint y: 131, endPoint x: 176, endPoint y: 132, distance: 91.1
click at [182, 132] on label "Do not show again 9" at bounding box center [252, 123] width 140 height 25
click at [266, 132] on label "Do not show again 9" at bounding box center [252, 123] width 140 height 25
click at [266, 131] on input "Do not show again" at bounding box center [246, 124] width 109 height 14
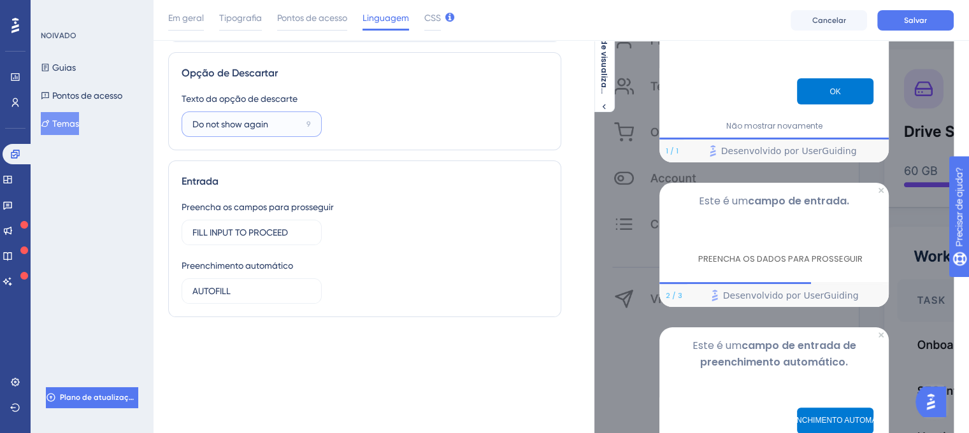
drag, startPoint x: 266, startPoint y: 124, endPoint x: 160, endPoint y: 114, distance: 106.8
click at [182, 124] on label "Do not show again 9" at bounding box center [252, 123] width 140 height 25
click at [248, 124] on input "26" at bounding box center [244, 124] width 105 height 14
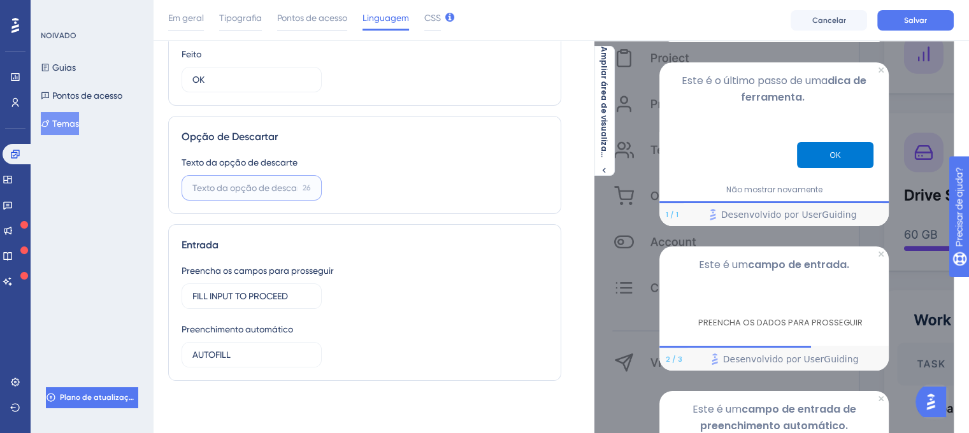
paste input "Do not show again"
drag, startPoint x: 160, startPoint y: 173, endPoint x: 89, endPoint y: 155, distance: 72.9
click at [153, 155] on div "Desempenho Usuários Noivado Widgets Opinião Atualizações de produtos Base de co…" at bounding box center [561, 191] width 816 height 764
type input "Não mostrar novamente"
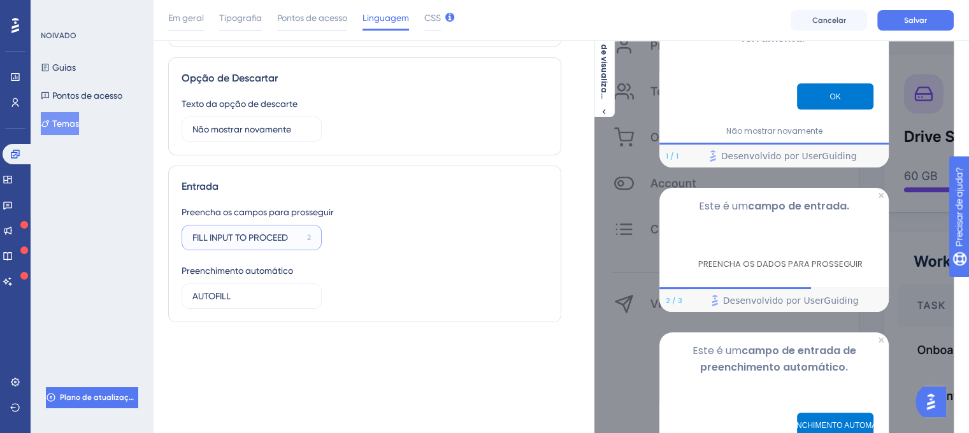
scroll to position [255, 10]
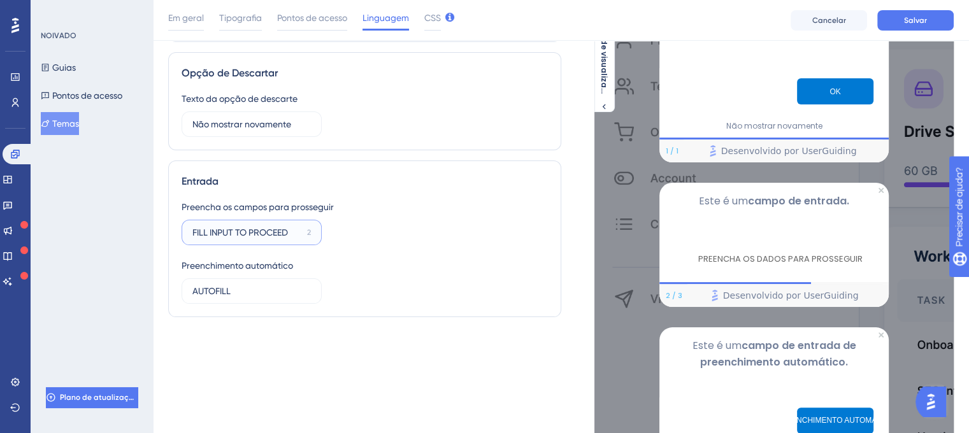
click at [257, 231] on input "FILL INPUT TO PROCEED" at bounding box center [247, 232] width 110 height 14
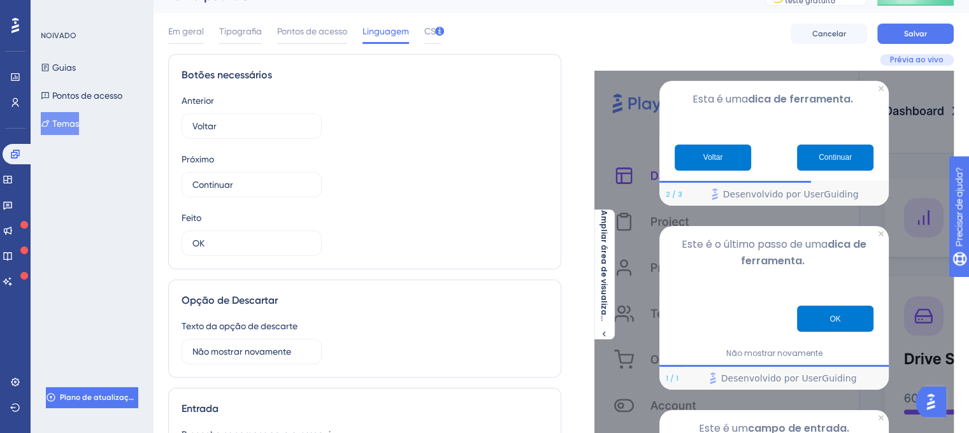
scroll to position [0, 10]
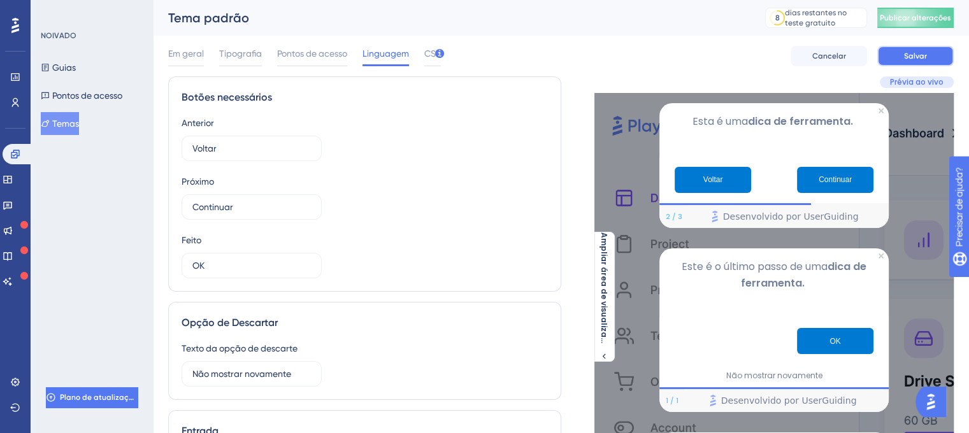
click at [889, 49] on button "Salvar" at bounding box center [915, 56] width 76 height 20
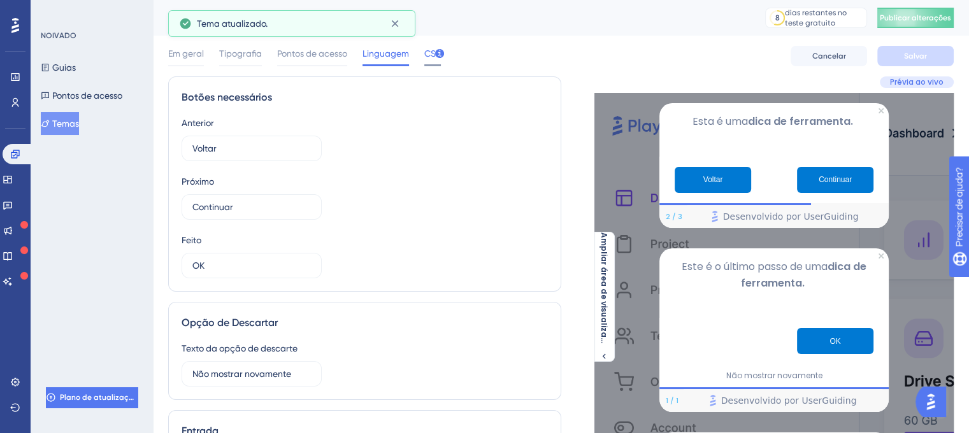
click at [424, 59] on span "CSS" at bounding box center [432, 53] width 17 height 15
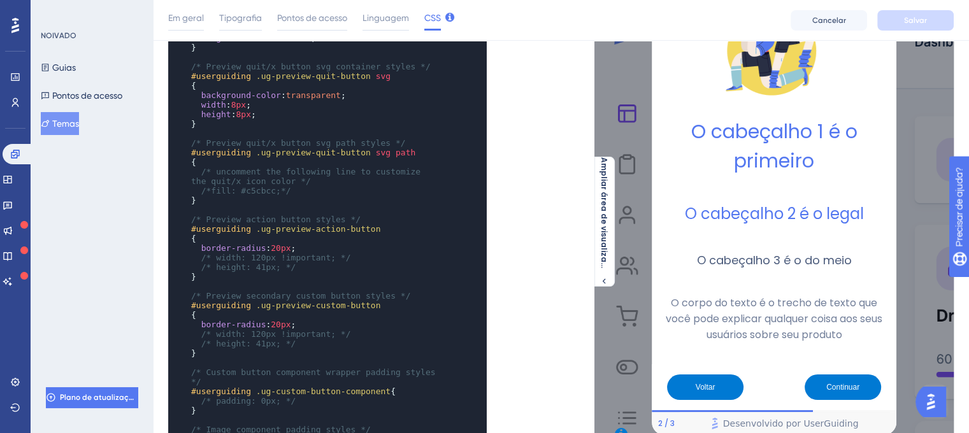
scroll to position [0, 0]
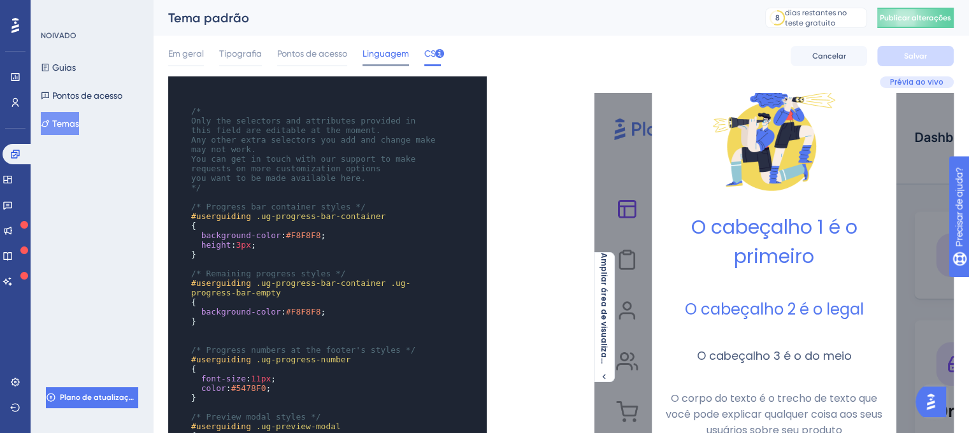
click at [370, 46] on span "Linguagem" at bounding box center [385, 53] width 46 height 15
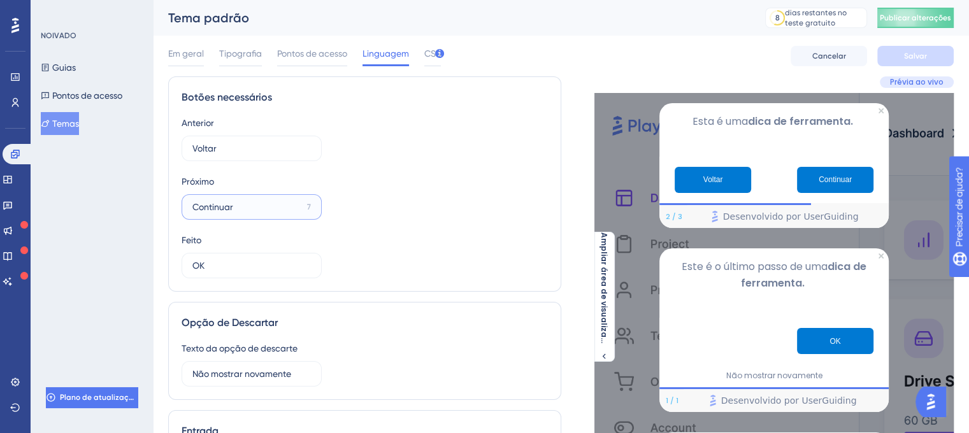
drag, startPoint x: 225, startPoint y: 206, endPoint x: 172, endPoint y: 204, distance: 53.5
click at [182, 204] on label "Continuar 7" at bounding box center [252, 206] width 140 height 25
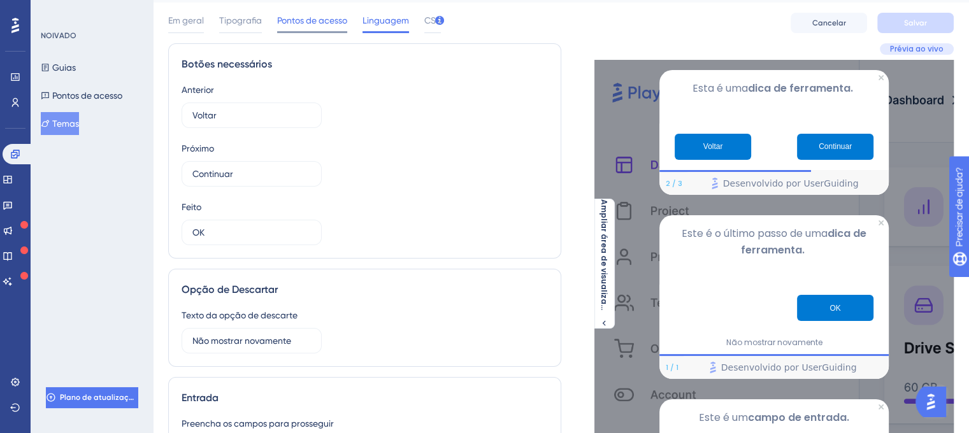
click at [309, 20] on font "Pontos de acesso" at bounding box center [312, 20] width 70 height 10
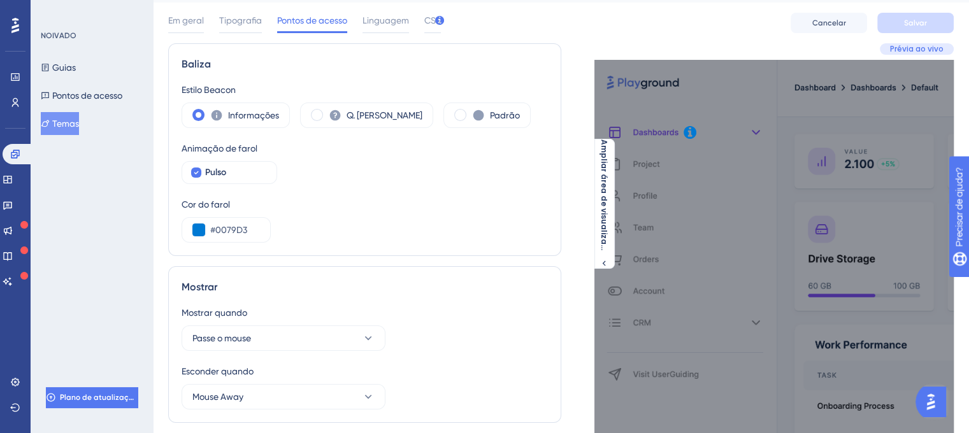
drag, startPoint x: 247, startPoint y: 229, endPoint x: 168, endPoint y: 223, distance: 79.8
click at [168, 223] on div "Baliza Estilo Beacon Informações Q. [PERSON_NAME] Animação de farol Pulso Cor d…" at bounding box center [364, 149] width 393 height 213
copy div
click at [238, 223] on input "#0079D3" at bounding box center [235, 229] width 50 height 15
drag, startPoint x: 245, startPoint y: 226, endPoint x: 187, endPoint y: 217, distance: 58.6
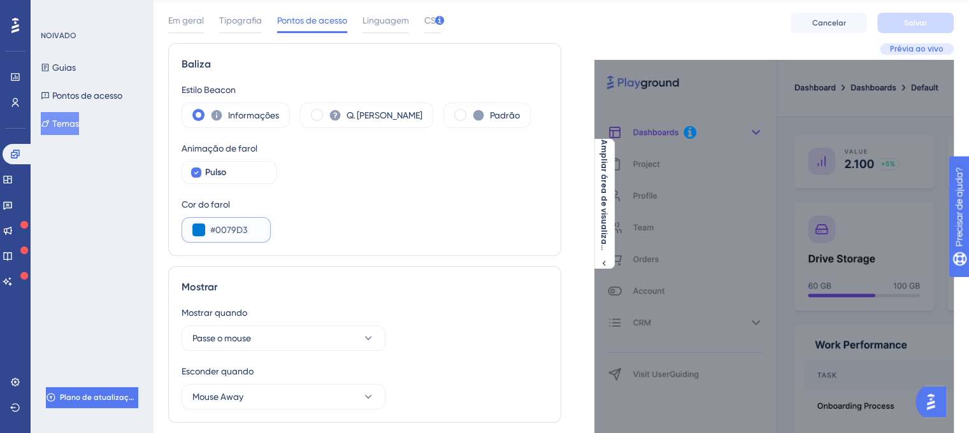
click at [187, 217] on div "#0079D3" at bounding box center [226, 229] width 89 height 25
click at [245, 174] on div "Pulso" at bounding box center [235, 172] width 61 height 15
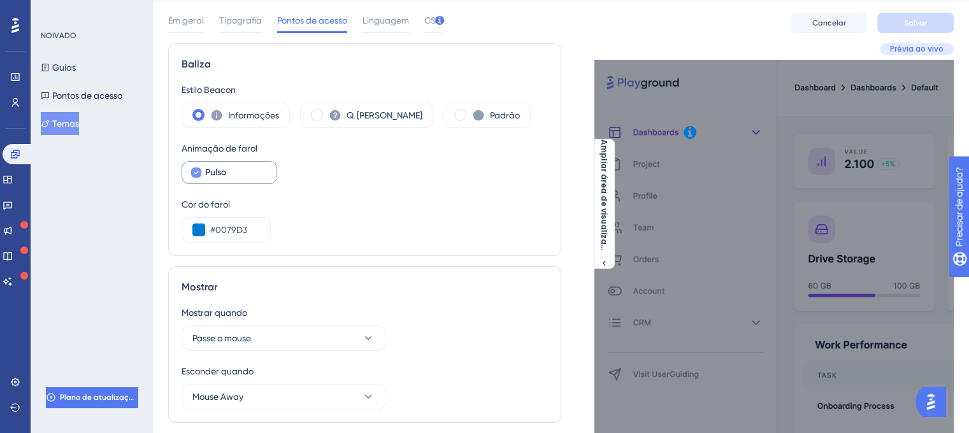
click at [245, 174] on div "Pulso" at bounding box center [235, 172] width 61 height 15
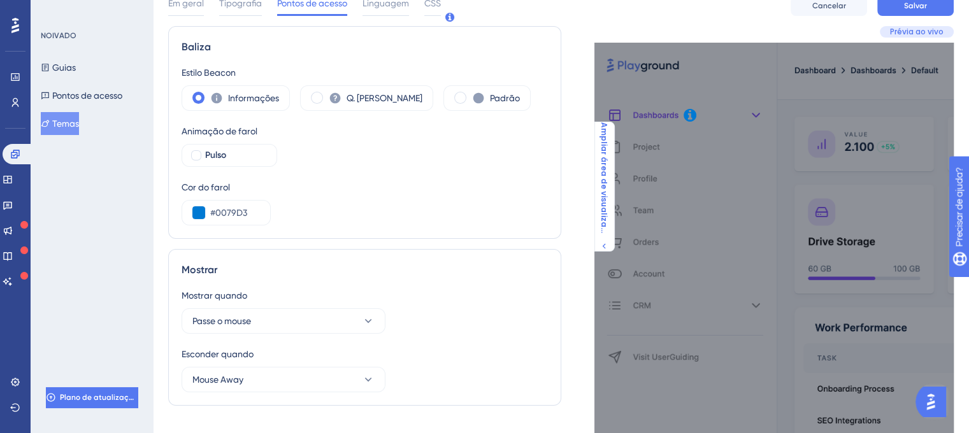
scroll to position [0, 10]
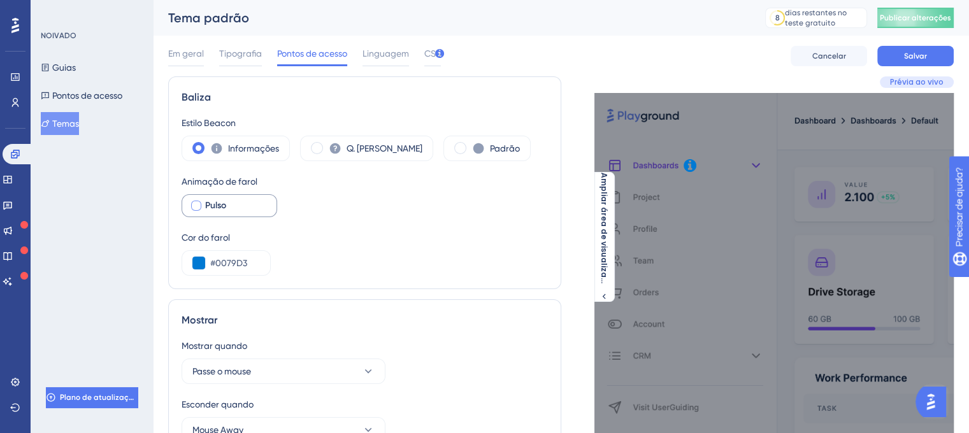
click at [229, 206] on div "Pulso" at bounding box center [235, 205] width 61 height 15
click at [232, 211] on div "Pulso" at bounding box center [235, 205] width 61 height 15
click at [257, 199] on label "Pulso" at bounding box center [230, 205] width 96 height 23
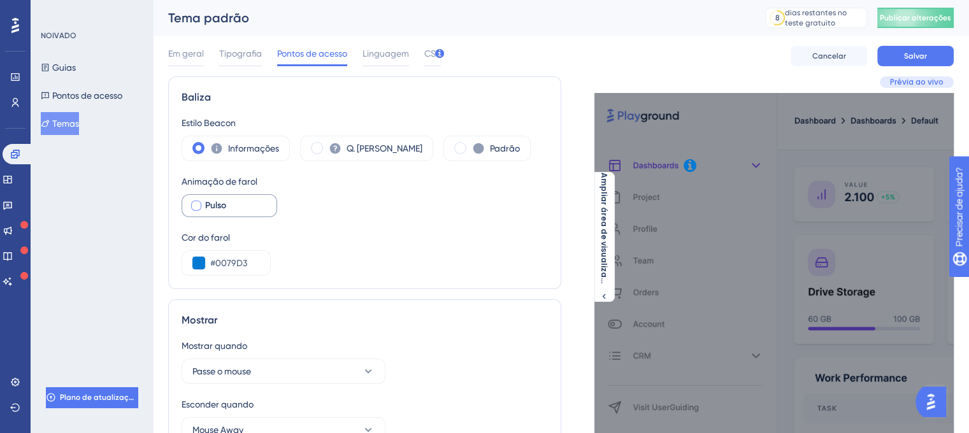
checkbox input "true"
click at [241, 50] on font "Tipografia" at bounding box center [240, 53] width 43 height 10
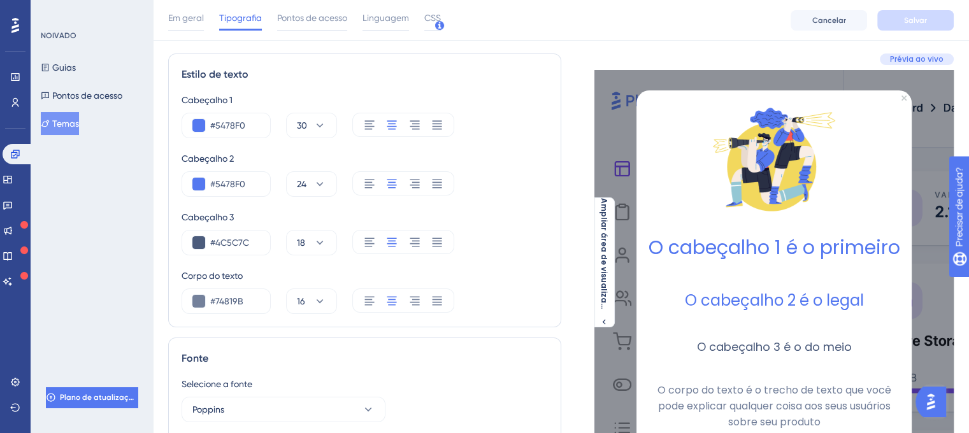
scroll to position [64, 10]
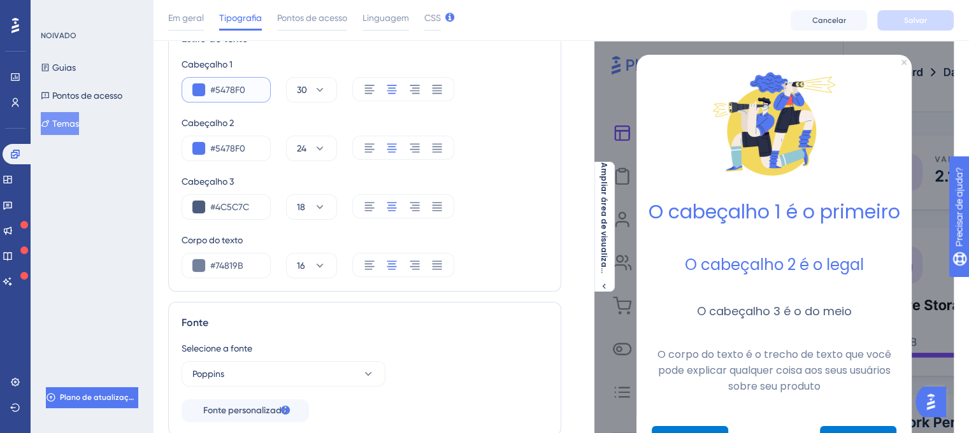
drag, startPoint x: 242, startPoint y: 85, endPoint x: 190, endPoint y: 80, distance: 51.8
click at [193, 81] on div "#5478F0" at bounding box center [226, 89] width 89 height 25
paste input "0079D3"
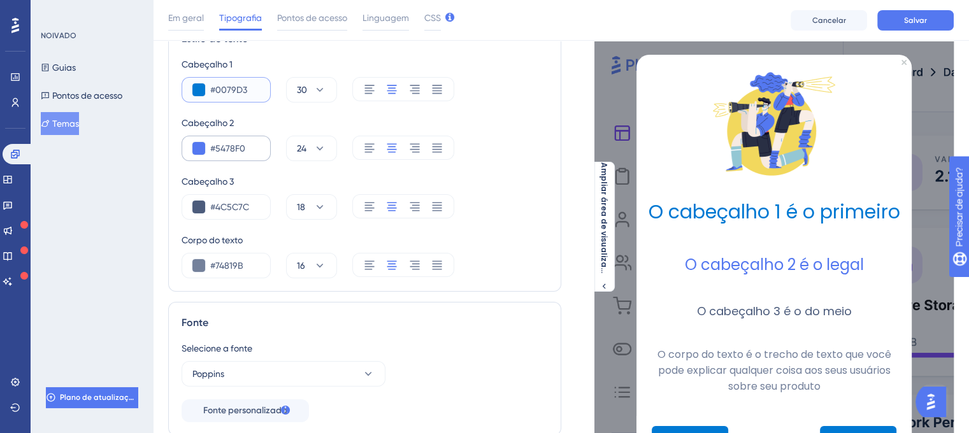
type input "#0079D3"
drag, startPoint x: 241, startPoint y: 148, endPoint x: 164, endPoint y: 141, distance: 77.4
click at [168, 141] on div "Estilo de texto Cabeçalho 1 #0079D3 30 Cabeçalho 2 #5478F0 24 Cabeçalho 3 #4C5C…" at bounding box center [364, 155] width 393 height 274
paste input "0079D3"
type input "#0079D3"
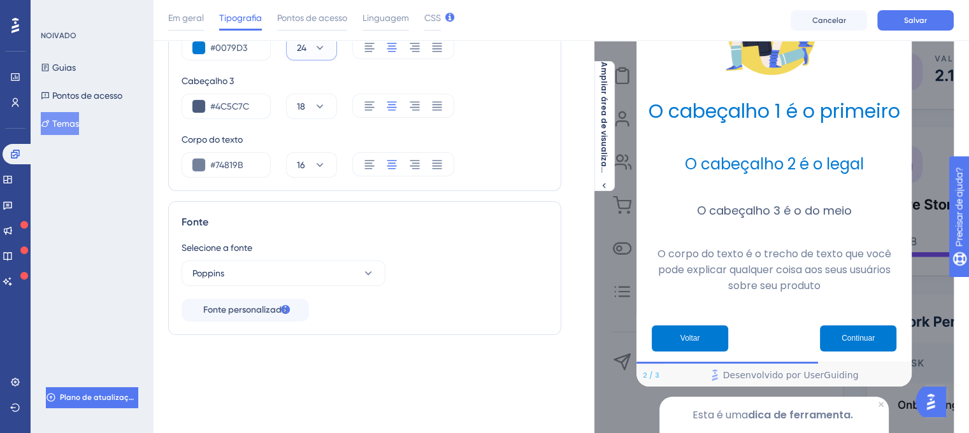
scroll to position [191, 10]
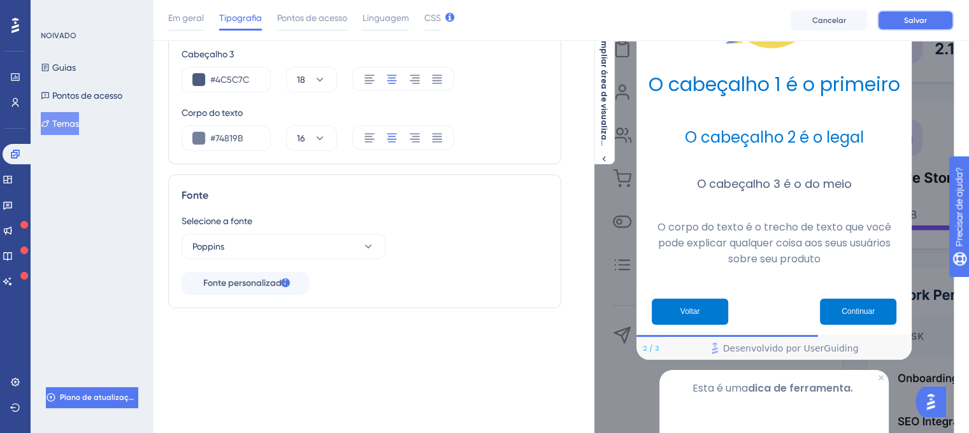
click at [910, 16] on font "Salvar" at bounding box center [915, 20] width 23 height 9
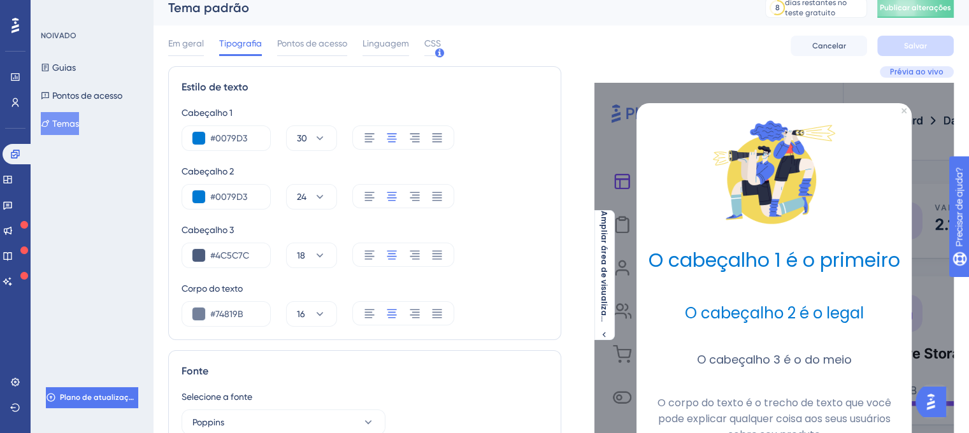
scroll to position [0, 10]
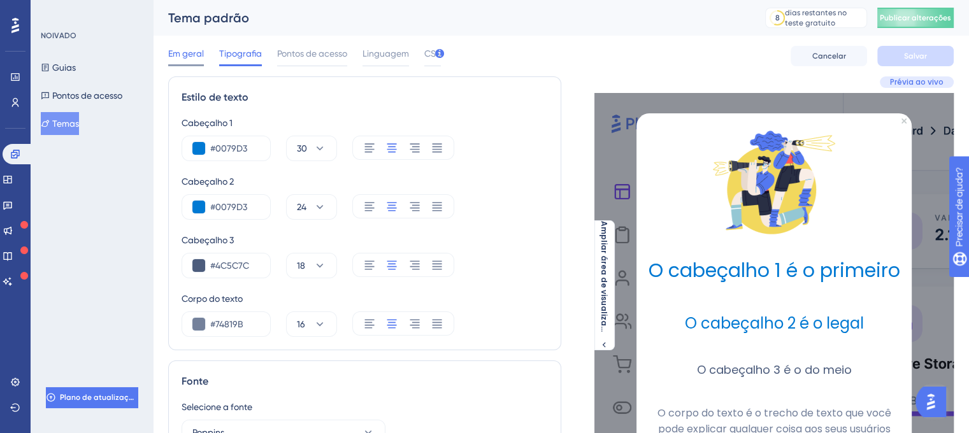
click at [176, 53] on font "Em geral" at bounding box center [186, 53] width 36 height 10
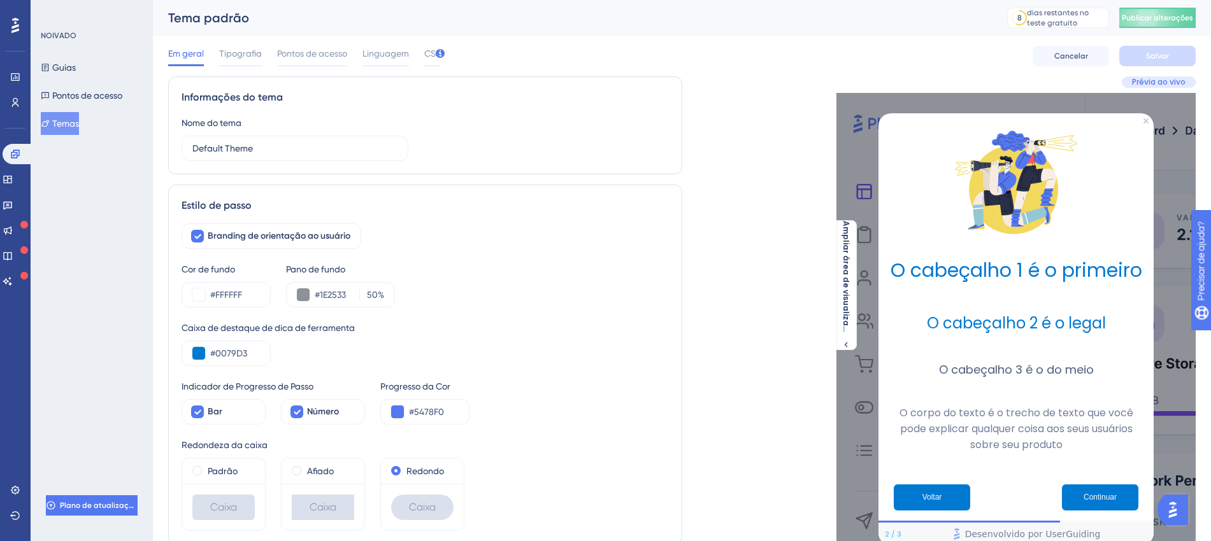
click at [79, 334] on div "NOIVADO Guias Pontos de acesso Temas Plano de atualização" at bounding box center [92, 270] width 122 height 541
drag, startPoint x: 437, startPoint y: 417, endPoint x: 382, endPoint y: 427, distance: 56.3
click at [382, 427] on div "Branding de orientação ao usuário Cor de fundo #FFFFFF Pano de fundo #1E2533 50…" at bounding box center [425, 378] width 487 height 308
paste input "0079D3"
type input "#0079D3"
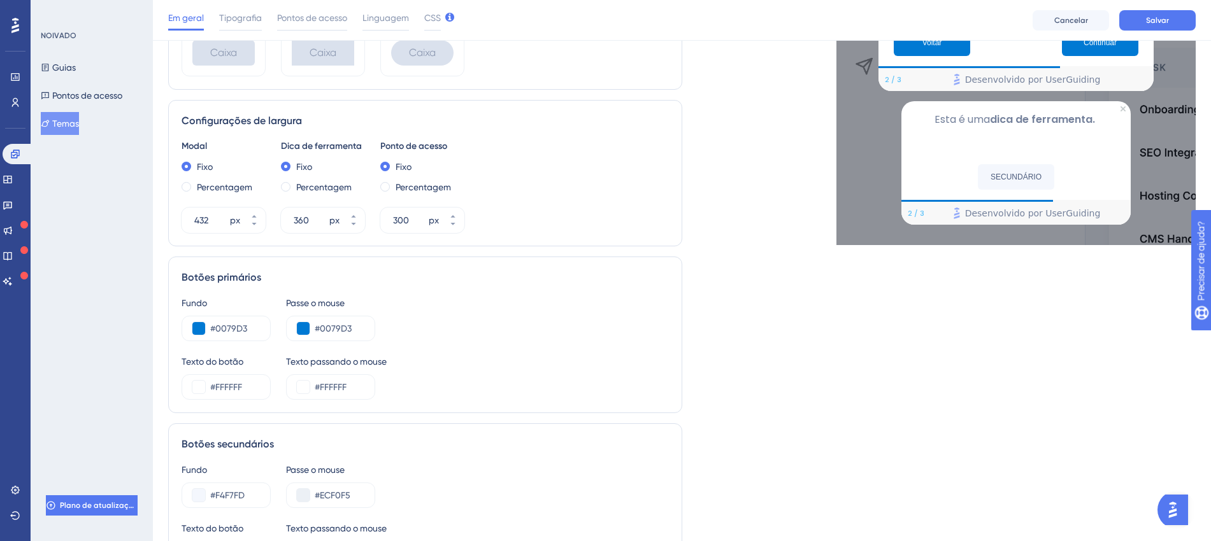
scroll to position [557, 10]
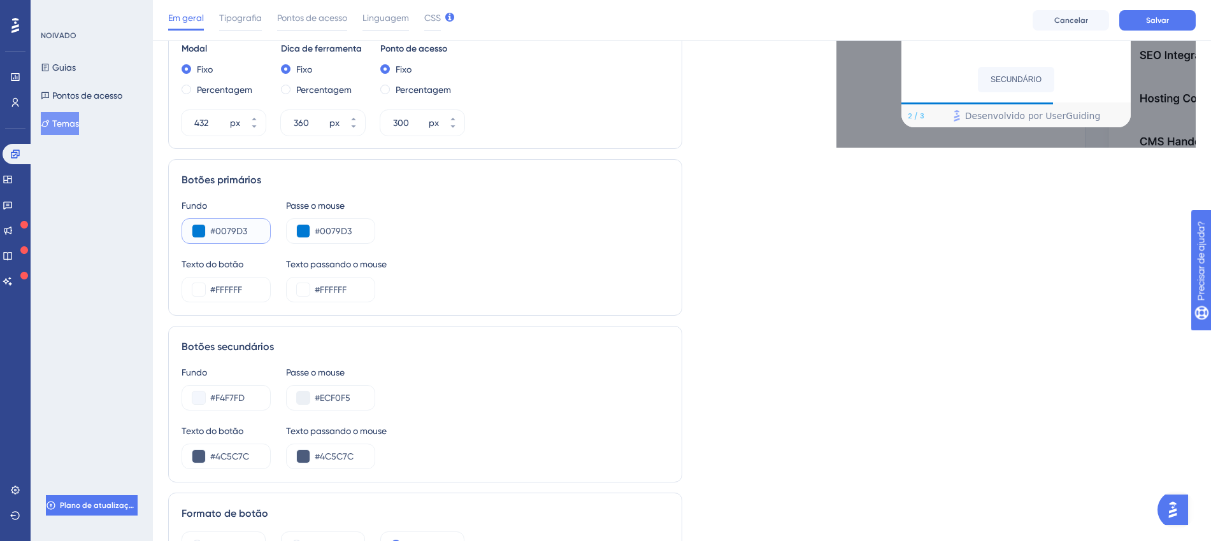
drag, startPoint x: 245, startPoint y: 228, endPoint x: 178, endPoint y: 223, distance: 67.1
click at [182, 223] on div "#0079D3" at bounding box center [226, 230] width 89 height 25
drag, startPoint x: 333, startPoint y: 228, endPoint x: 271, endPoint y: 223, distance: 62.6
click at [271, 223] on div "Fundo #0079D3 Passe o mouse #0079D3" at bounding box center [425, 221] width 487 height 46
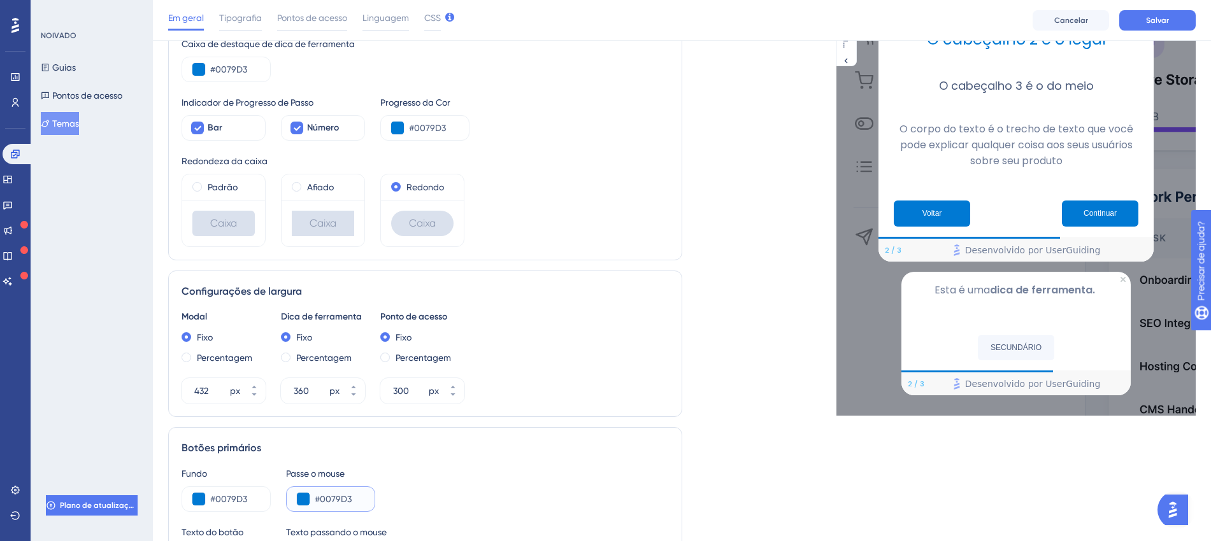
scroll to position [287, 10]
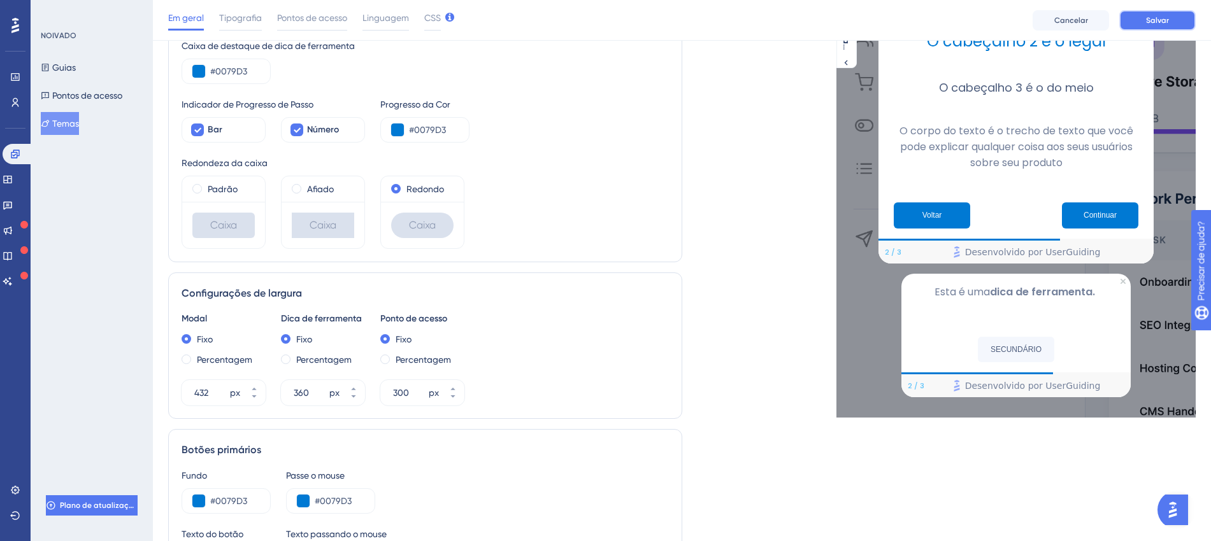
click at [978, 18] on button "Salvar" at bounding box center [1157, 20] width 76 height 20
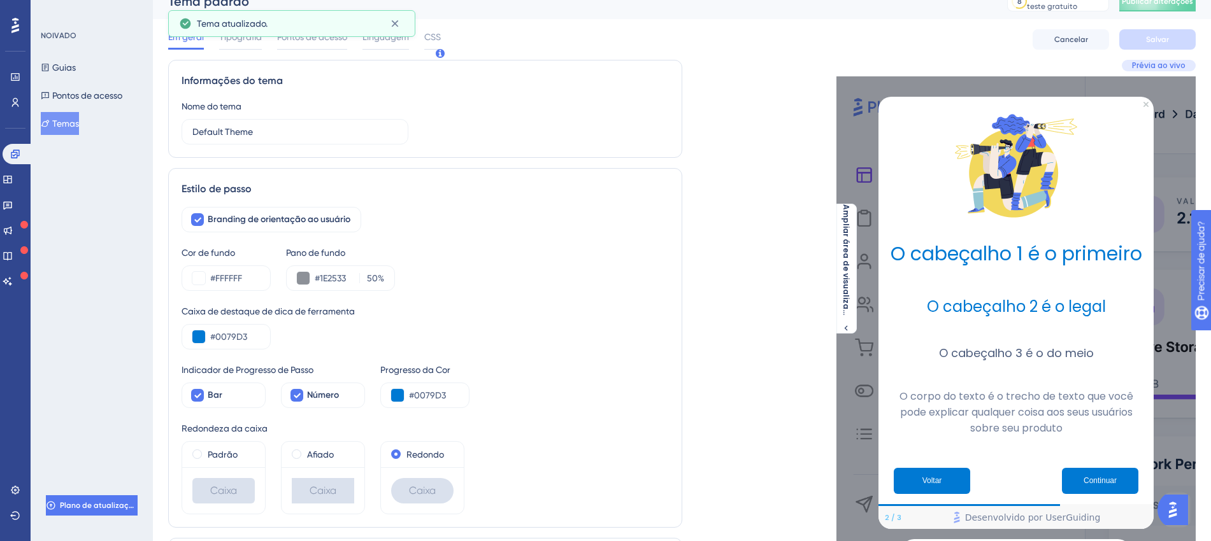
scroll to position [0, 10]
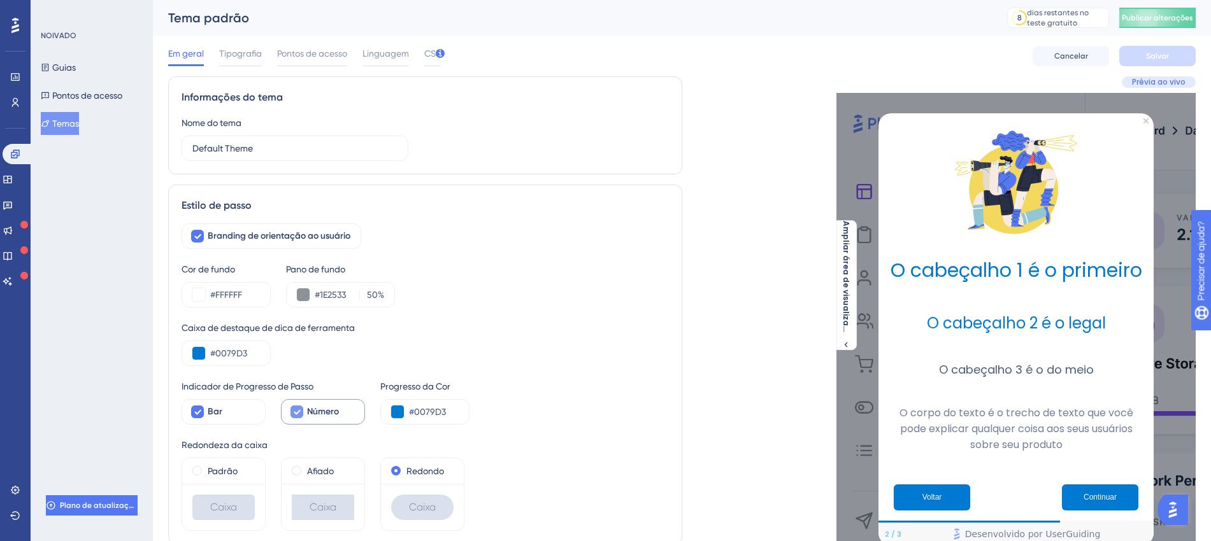
click at [293, 407] on icon at bounding box center [297, 412] width 8 height 10
click at [290, 406] on div at bounding box center [296, 412] width 13 height 13
click at [293, 407] on icon at bounding box center [297, 412] width 8 height 10
click at [290, 406] on div at bounding box center [296, 412] width 13 height 13
click at [293, 407] on icon at bounding box center [297, 412] width 8 height 10
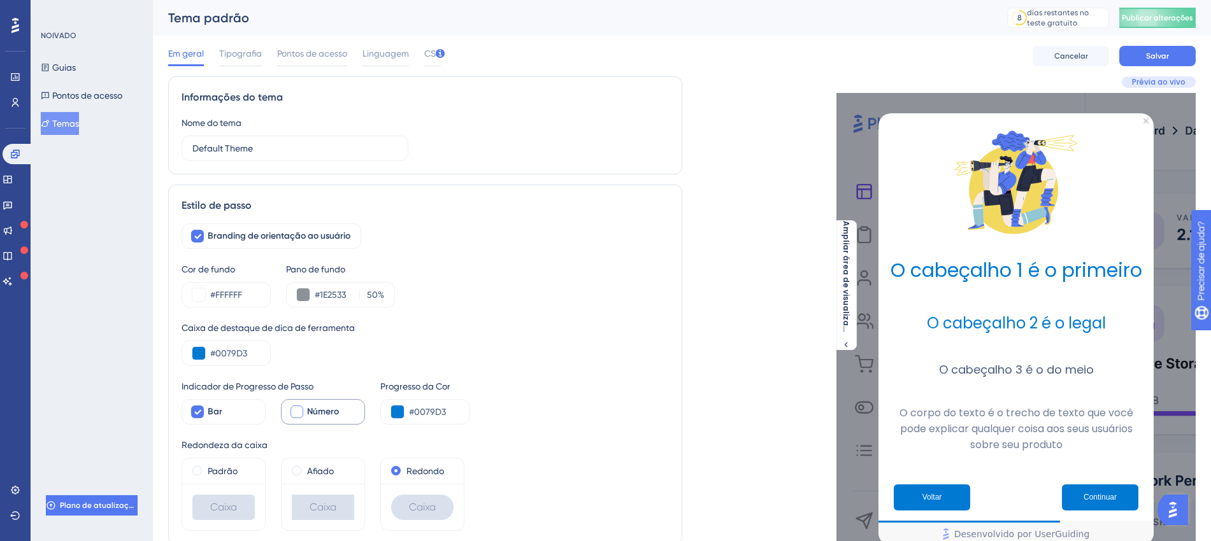
click at [290, 406] on div at bounding box center [296, 412] width 13 height 13
checkbox input "true"
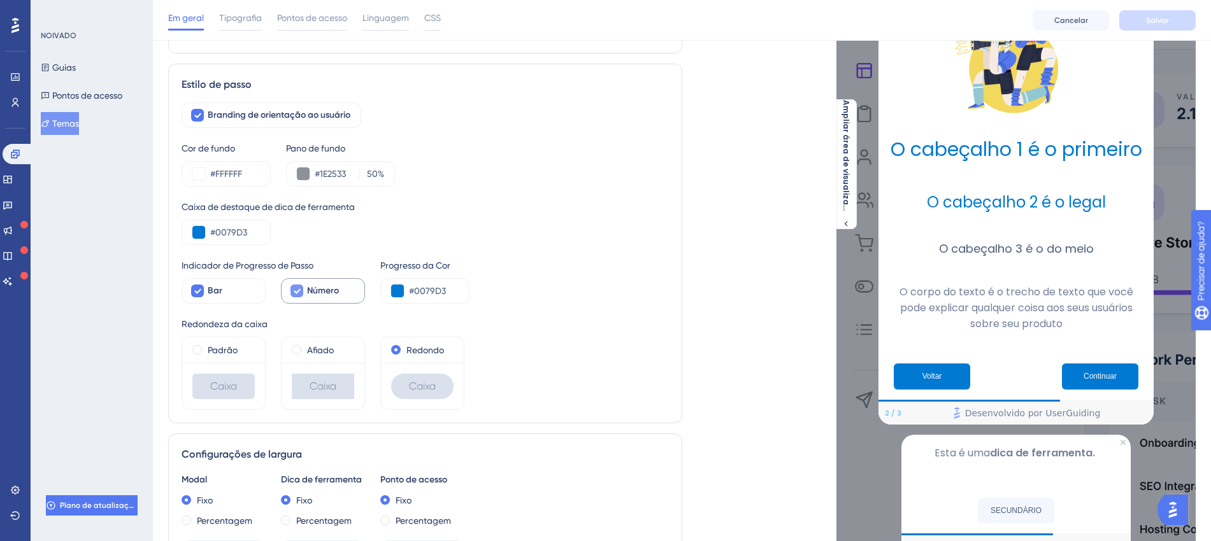
scroll to position [159, 10]
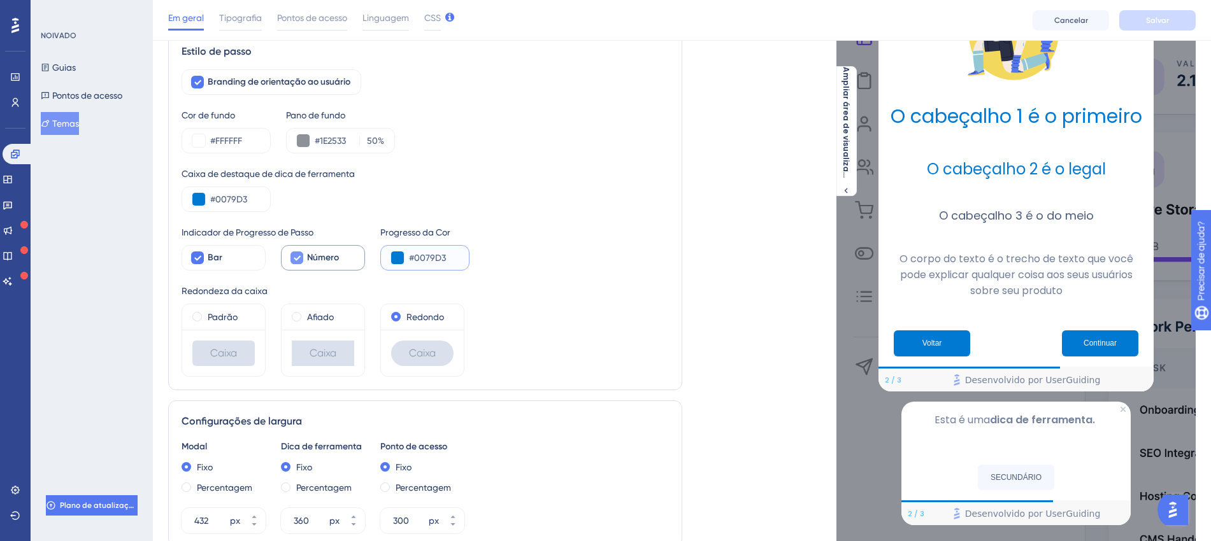
click at [391, 261] on button at bounding box center [397, 258] width 13 height 13
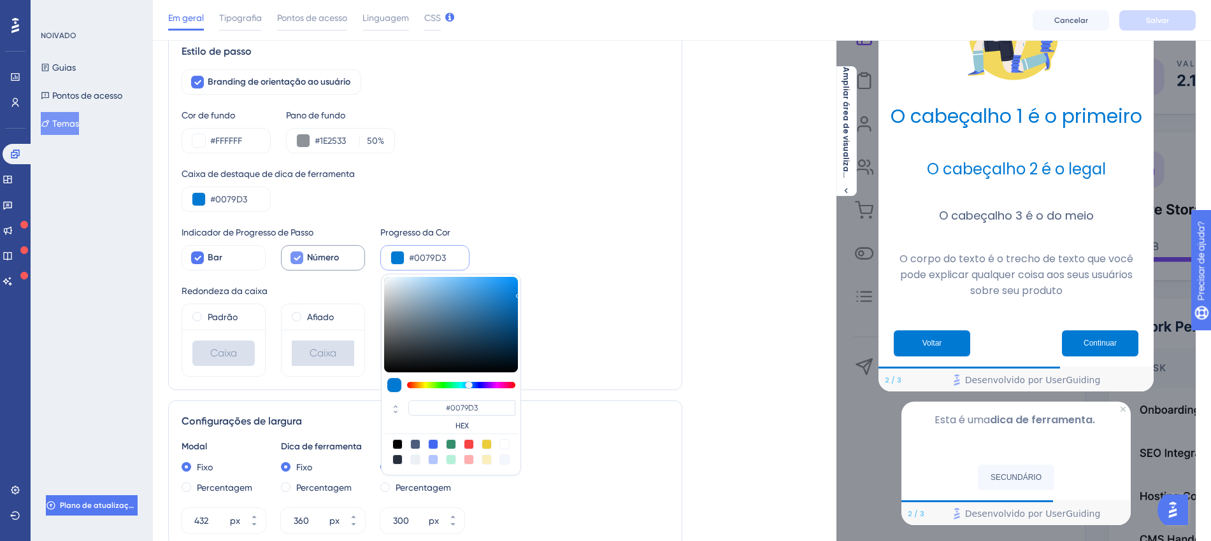
click at [391, 261] on button at bounding box center [397, 258] width 13 height 13
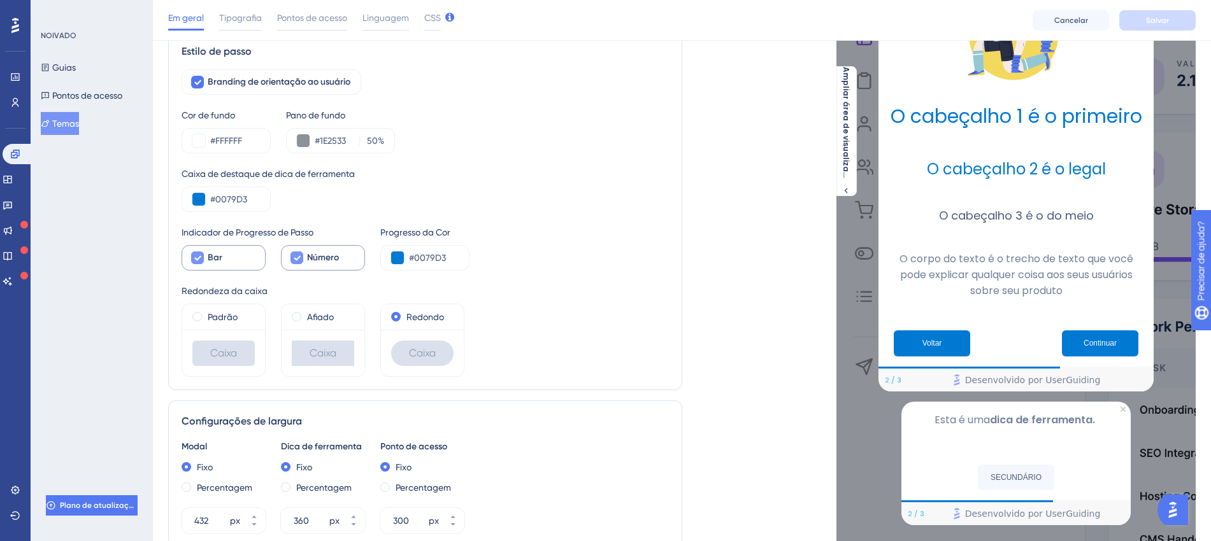
click at [194, 262] on icon at bounding box center [198, 258] width 8 height 10
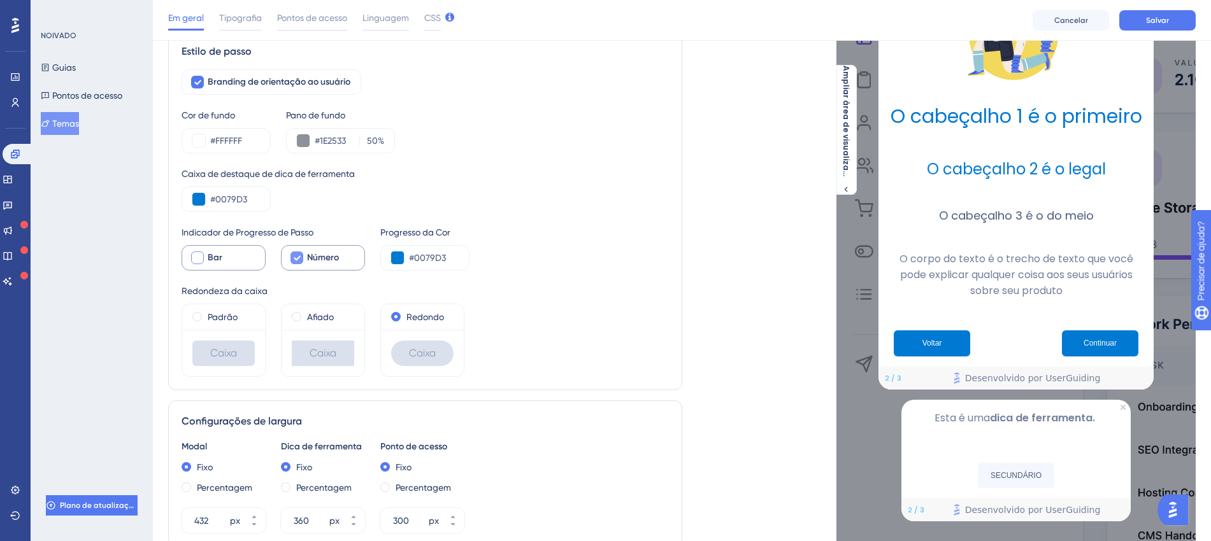
click at [191, 262] on div at bounding box center [197, 258] width 13 height 13
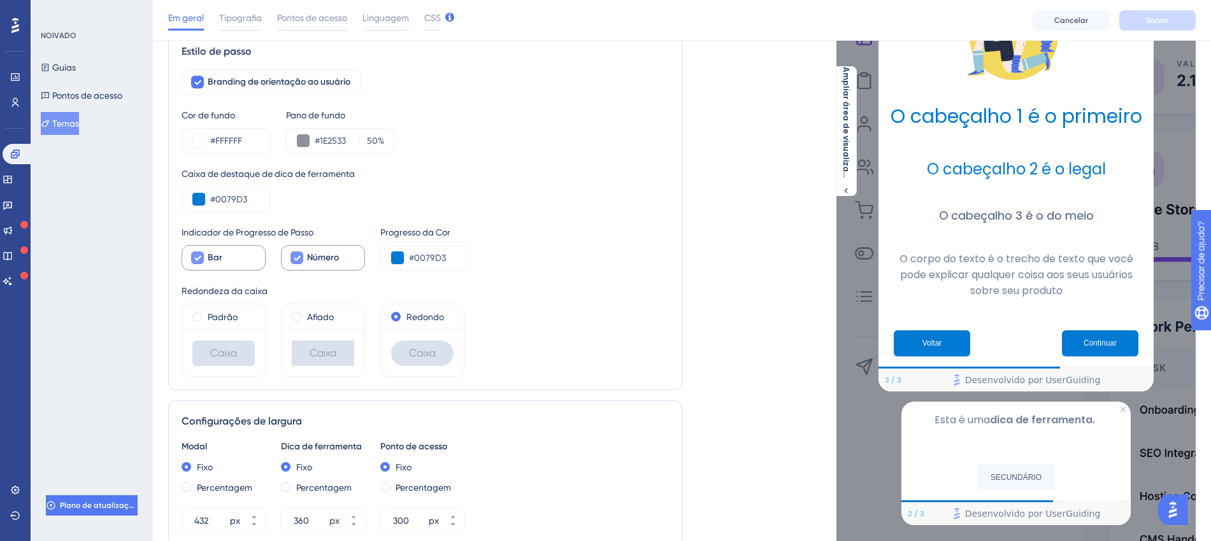
click at [194, 262] on icon at bounding box center [198, 258] width 8 height 10
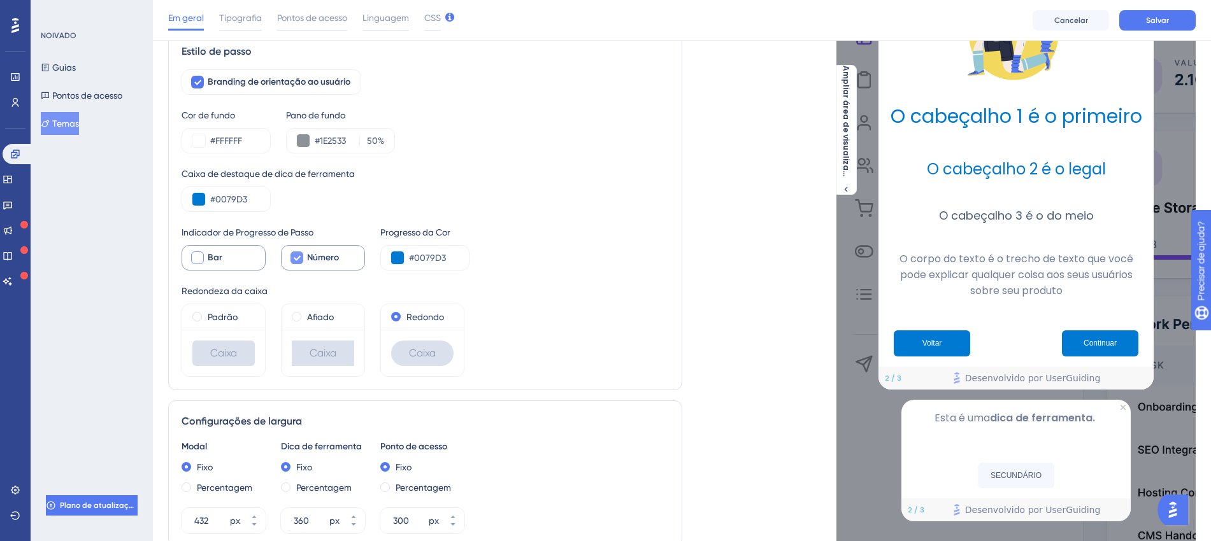
click at [191, 262] on div at bounding box center [197, 258] width 13 height 13
checkbox input "true"
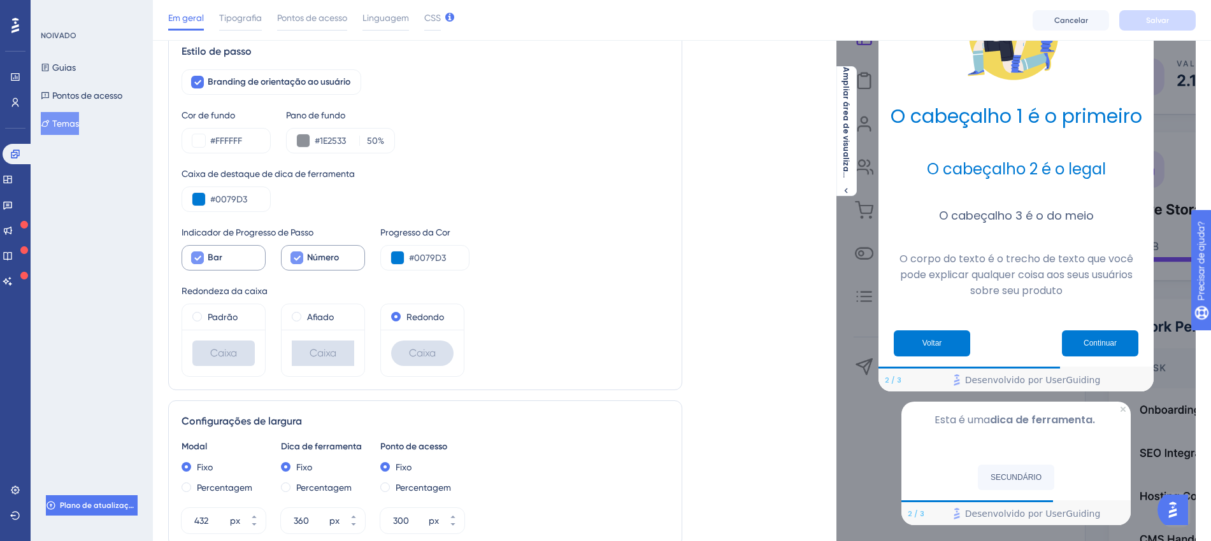
click at [293, 254] on icon at bounding box center [297, 258] width 8 height 10
click at [290, 254] on div at bounding box center [296, 258] width 13 height 13
checkbox input "true"
click at [292, 316] on span at bounding box center [297, 317] width 10 height 10
click at [305, 314] on input "radio" at bounding box center [305, 314] width 0 height 0
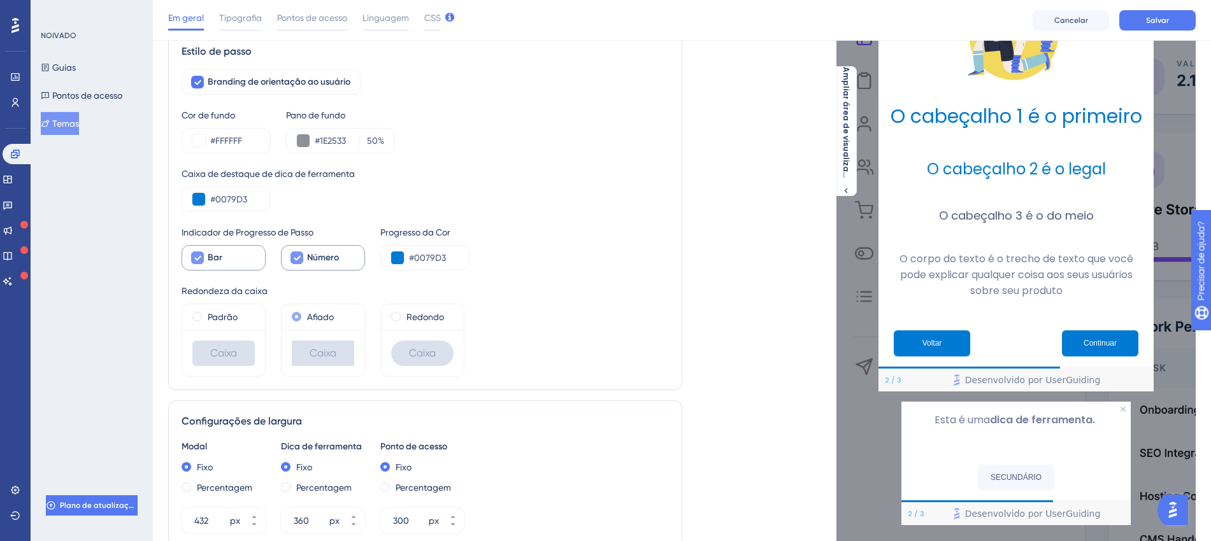
click at [292, 316] on span at bounding box center [297, 317] width 10 height 10
click at [305, 314] on input "radio" at bounding box center [305, 314] width 0 height 0
click at [391, 316] on span at bounding box center [396, 317] width 10 height 10
click at [404, 314] on input "radio" at bounding box center [404, 314] width 0 height 0
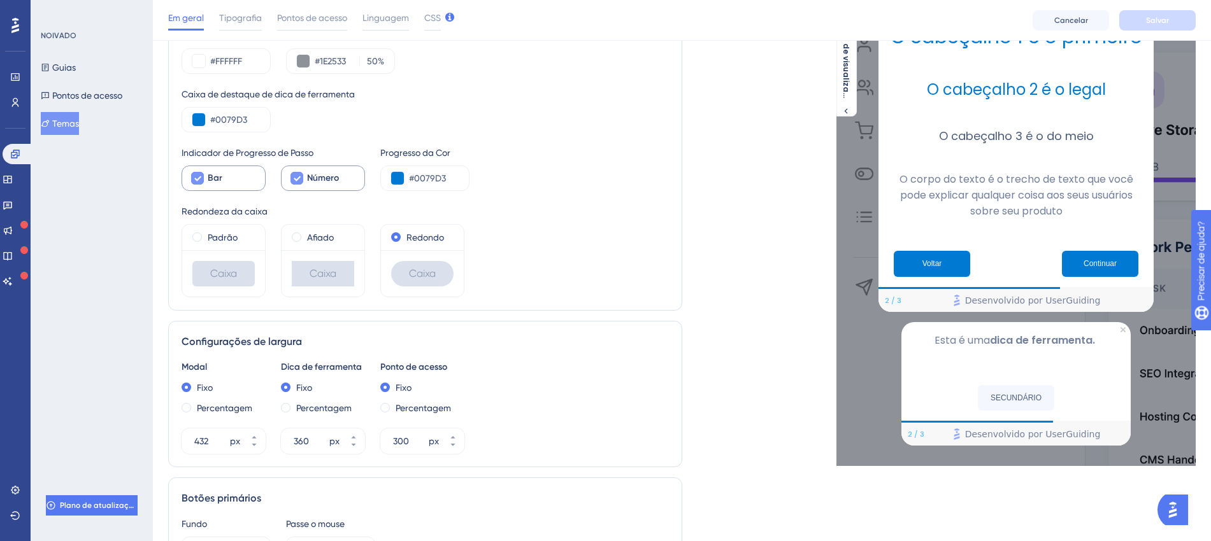
scroll to position [318, 10]
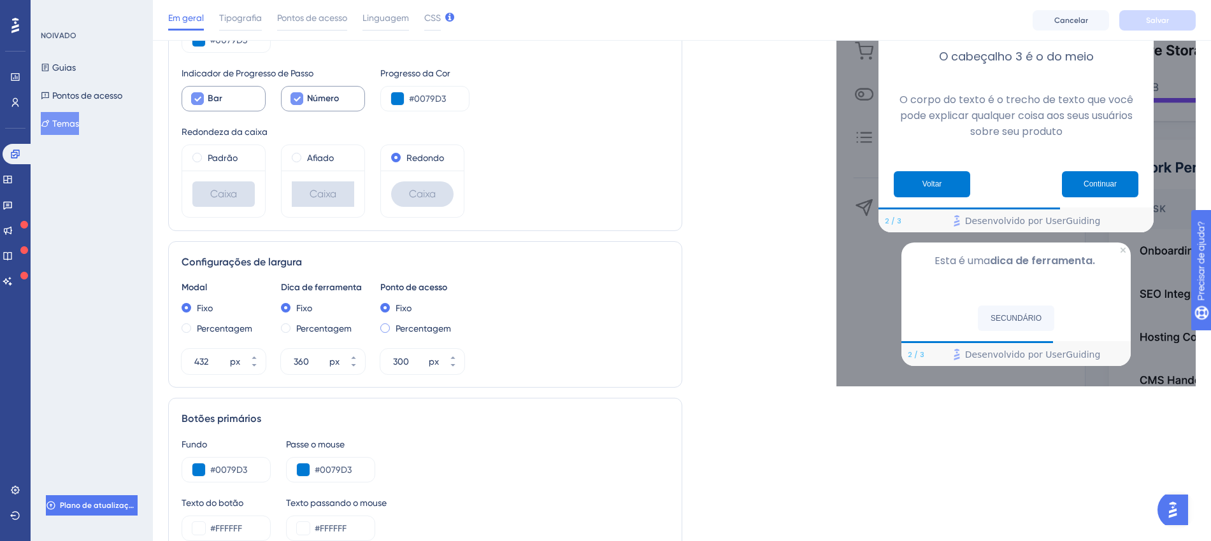
click at [380, 325] on span at bounding box center [385, 329] width 10 height 10
click at [394, 325] on input "radio" at bounding box center [394, 325] width 0 height 0
click at [380, 325] on span at bounding box center [385, 329] width 10 height 10
click at [394, 325] on input "radio" at bounding box center [394, 325] width 0 height 0
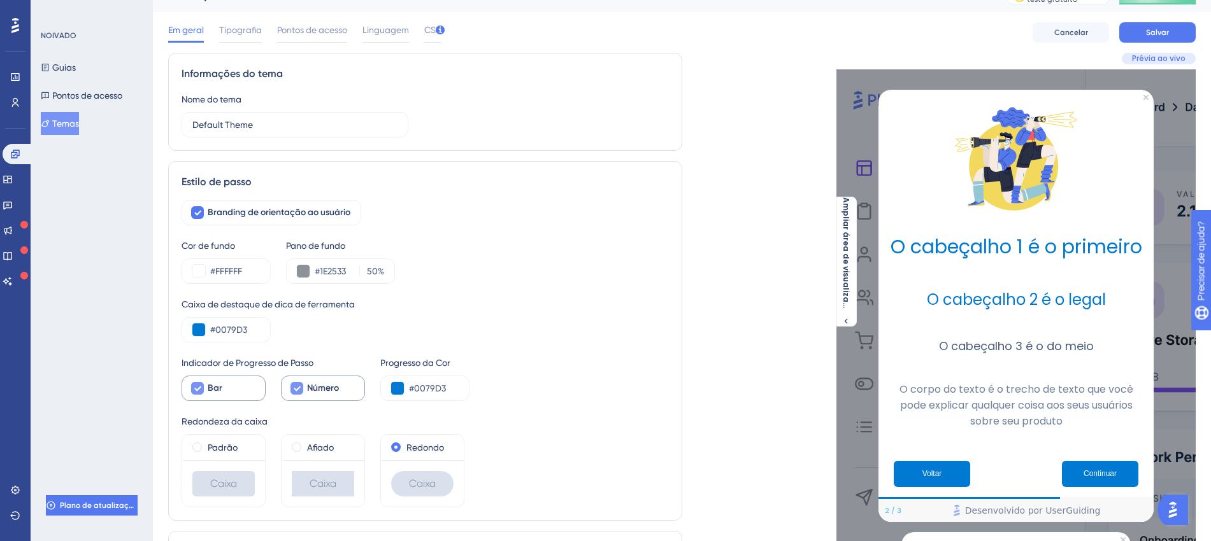
scroll to position [159, 10]
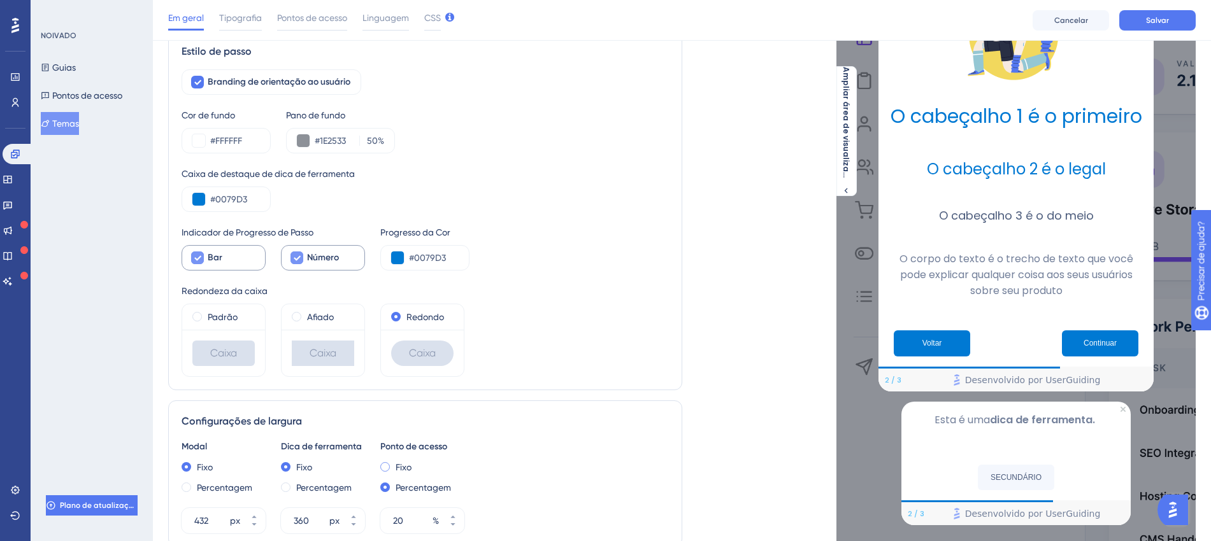
click at [380, 442] on div "Fixo" at bounding box center [422, 467] width 84 height 15
click at [380, 442] on span at bounding box center [385, 488] width 10 height 10
click at [394, 442] on input "radio" at bounding box center [394, 485] width 0 height 0
type input "20"
click at [292, 316] on span at bounding box center [297, 317] width 10 height 10
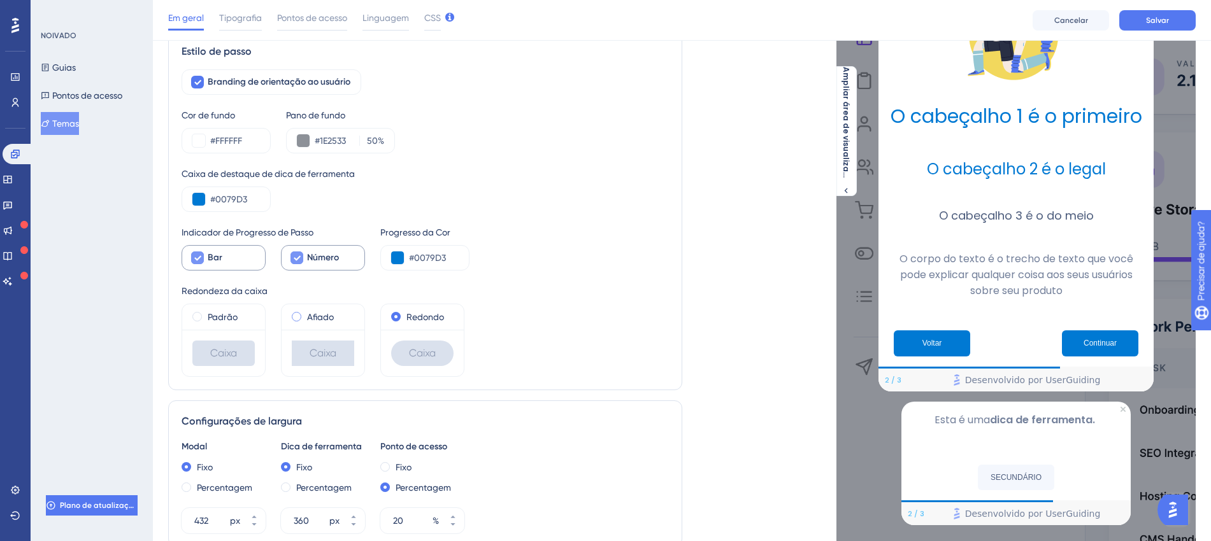
click at [305, 314] on input "radio" at bounding box center [305, 314] width 0 height 0
click at [292, 316] on span at bounding box center [297, 317] width 10 height 10
click at [305, 314] on input "radio" at bounding box center [305, 314] width 0 height 0
click at [391, 315] on span at bounding box center [396, 317] width 10 height 10
click at [404, 314] on input "radio" at bounding box center [404, 314] width 0 height 0
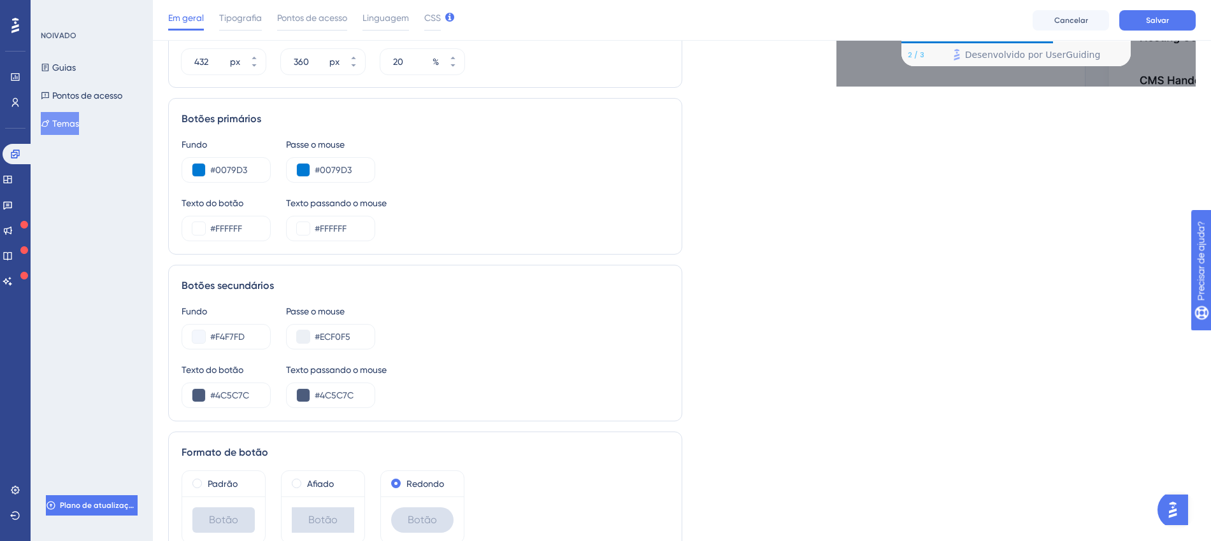
scroll to position [685, 10]
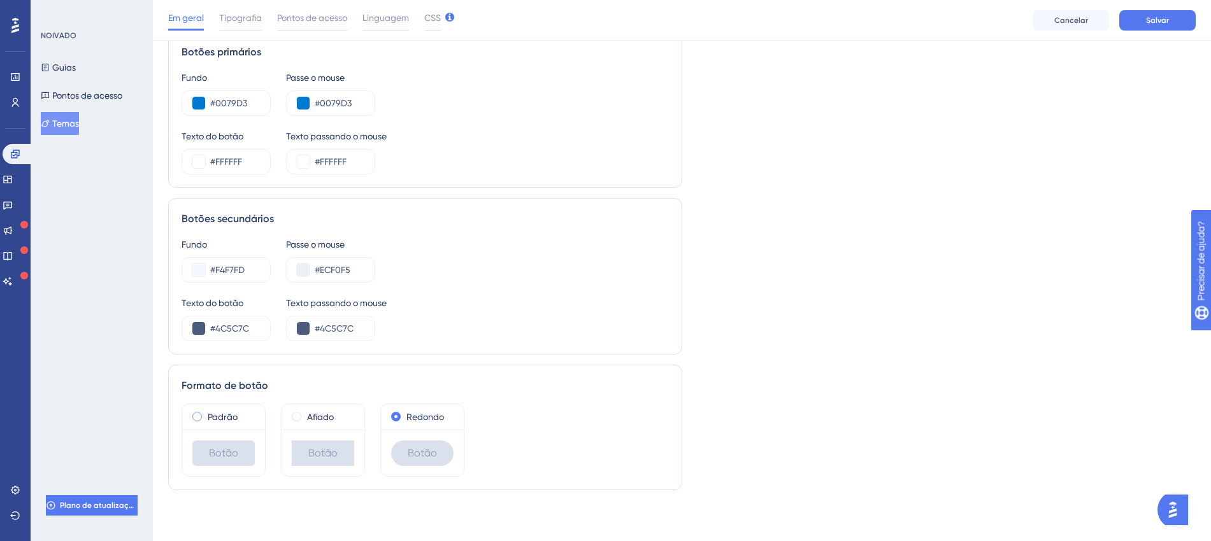
click at [192, 414] on div "Padrão" at bounding box center [223, 417] width 62 height 15
click at [391, 420] on span at bounding box center [396, 417] width 10 height 10
click at [404, 414] on input "radio" at bounding box center [404, 414] width 0 height 0
click at [224, 410] on label "Padrão" at bounding box center [223, 417] width 30 height 15
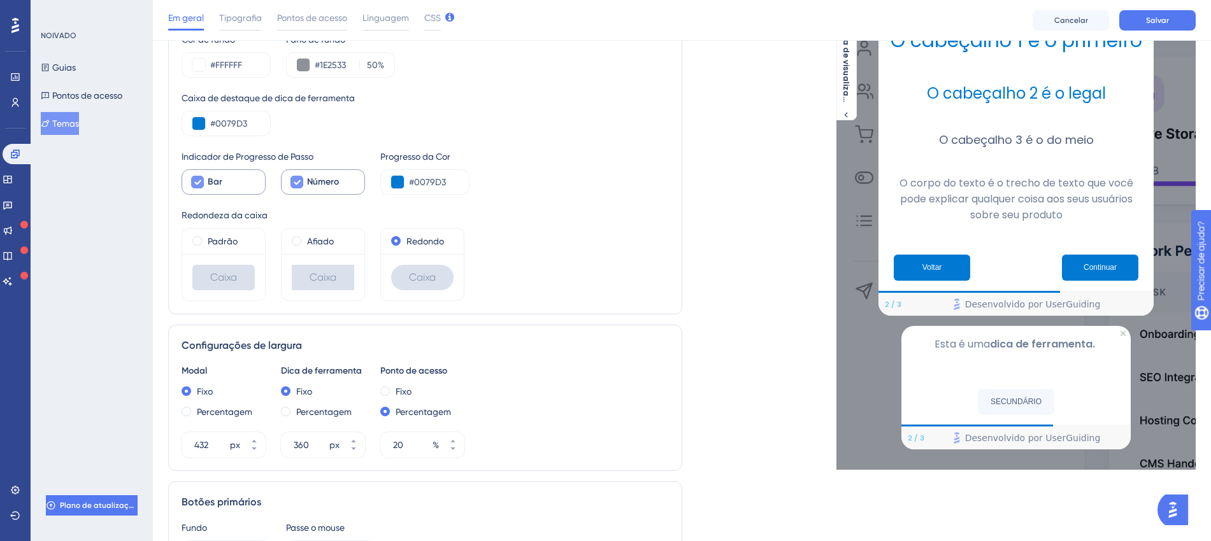
scroll to position [208, 10]
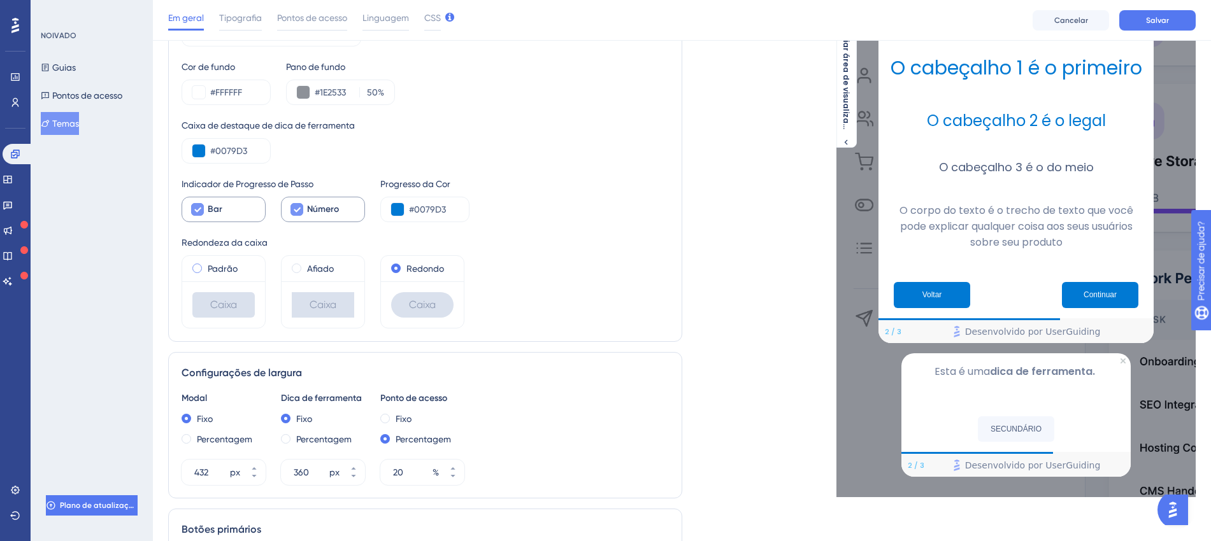
click at [197, 266] on div "Padrão" at bounding box center [223, 268] width 62 height 15
click at [307, 271] on font "Afiado" at bounding box center [320, 269] width 27 height 10
click at [396, 266] on div "Redondo" at bounding box center [422, 268] width 62 height 15
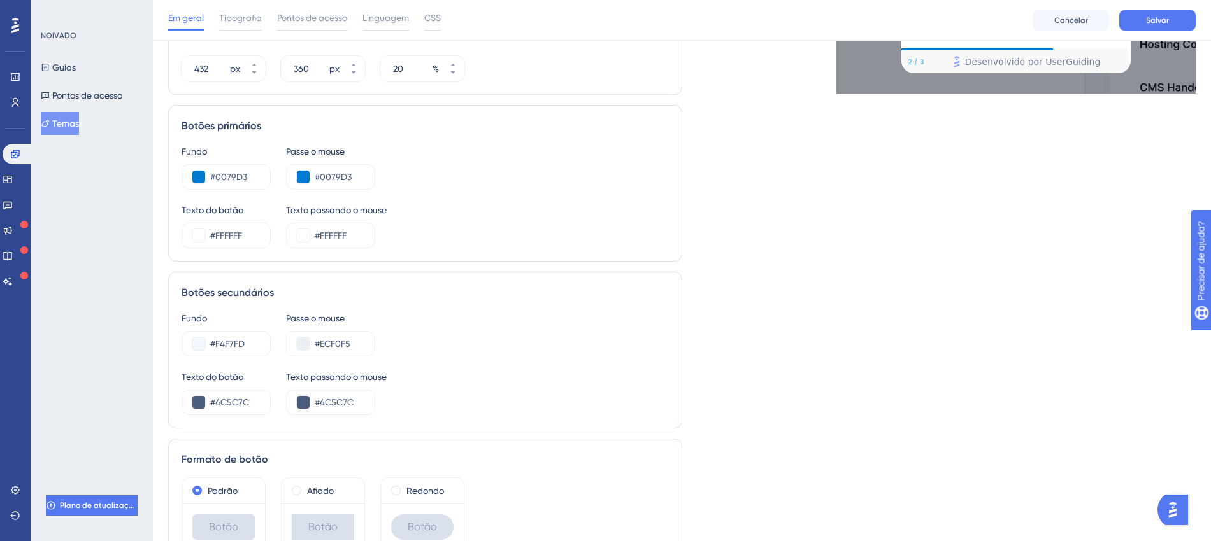
scroll to position [685, 10]
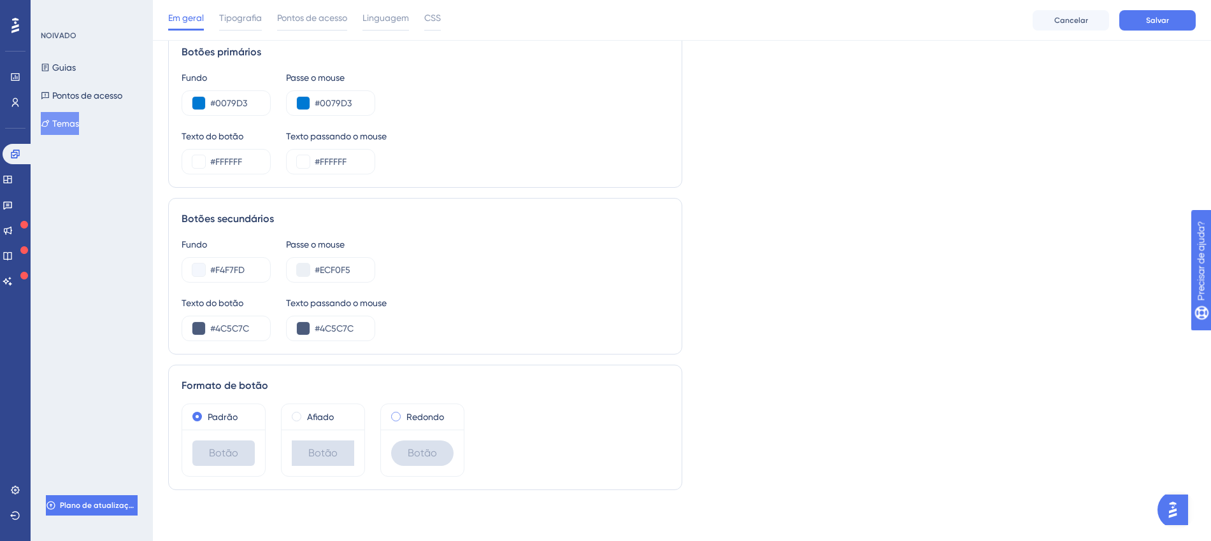
click at [391, 417] on span at bounding box center [396, 417] width 10 height 10
click at [404, 414] on input "radio" at bounding box center [404, 414] width 0 height 0
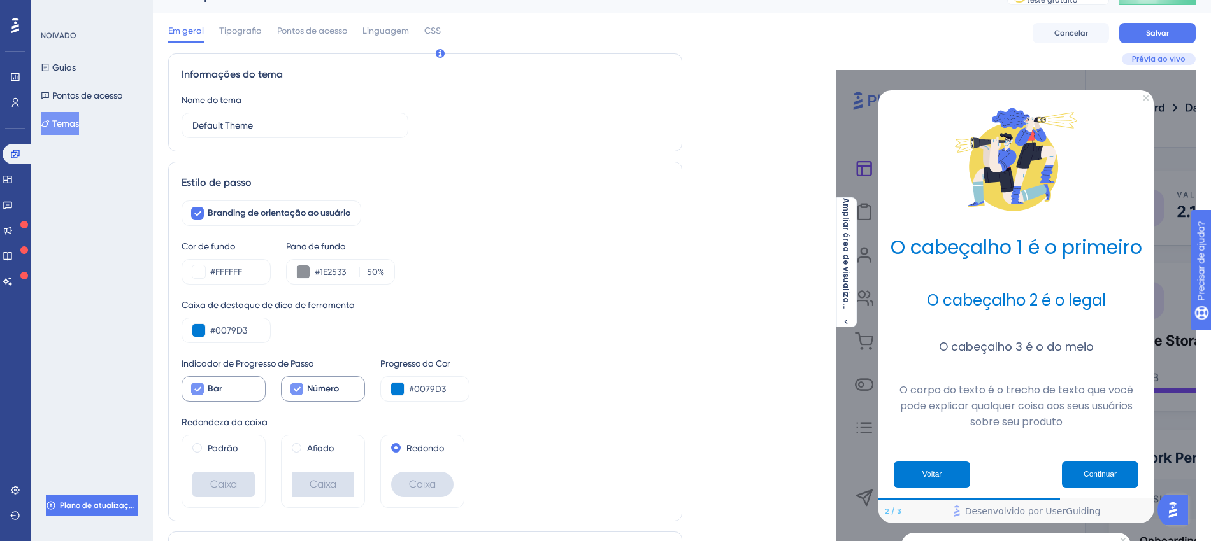
scroll to position [0, 10]
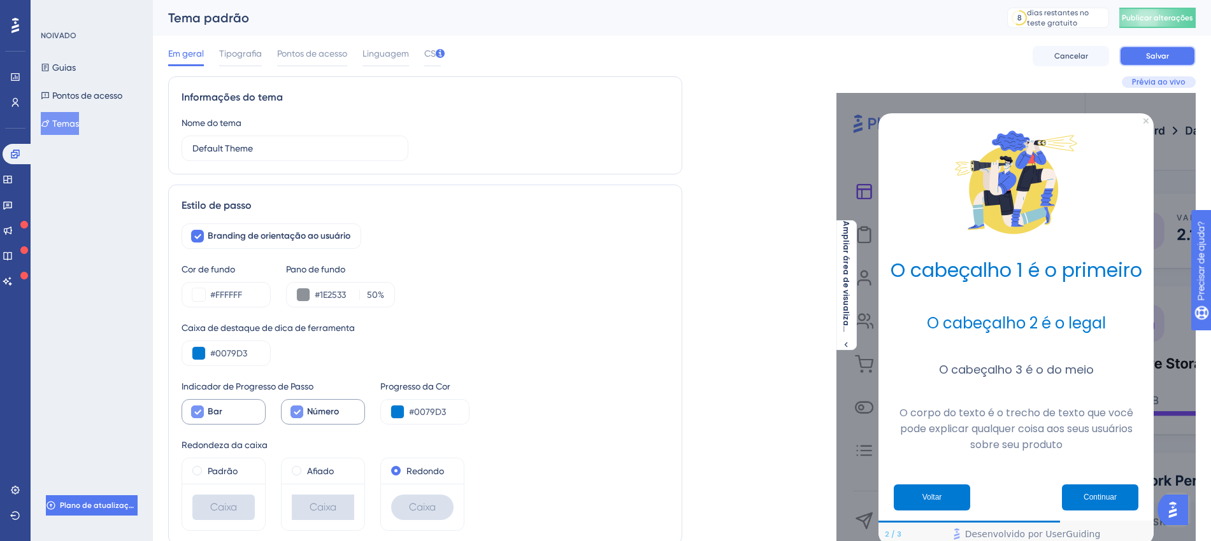
click at [978, 58] on font "Salvar" at bounding box center [1157, 56] width 23 height 9
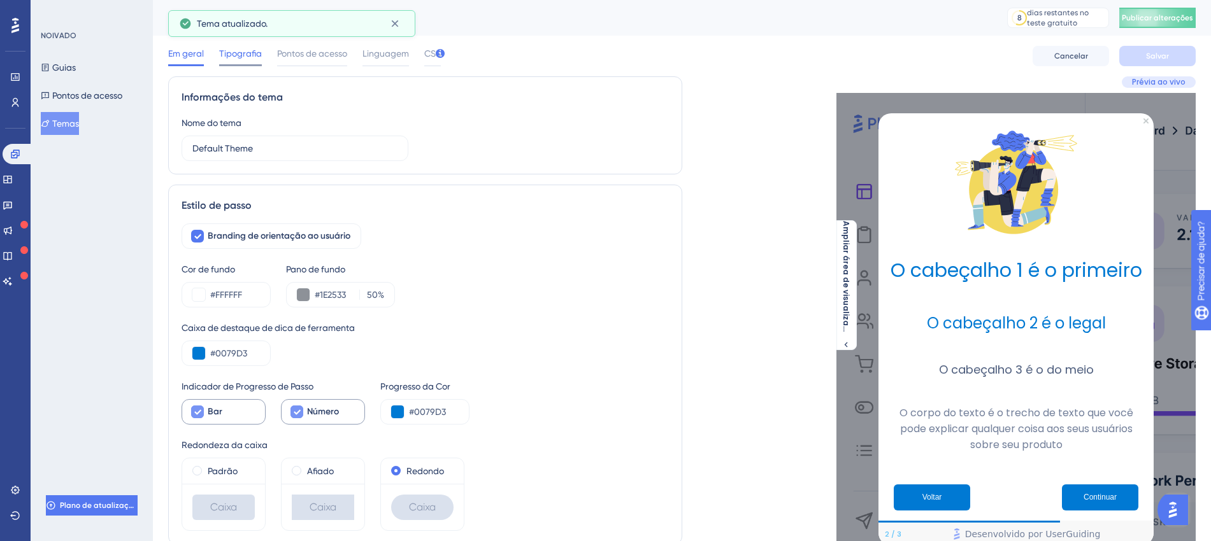
click at [237, 59] on span "Tipografia" at bounding box center [240, 53] width 43 height 15
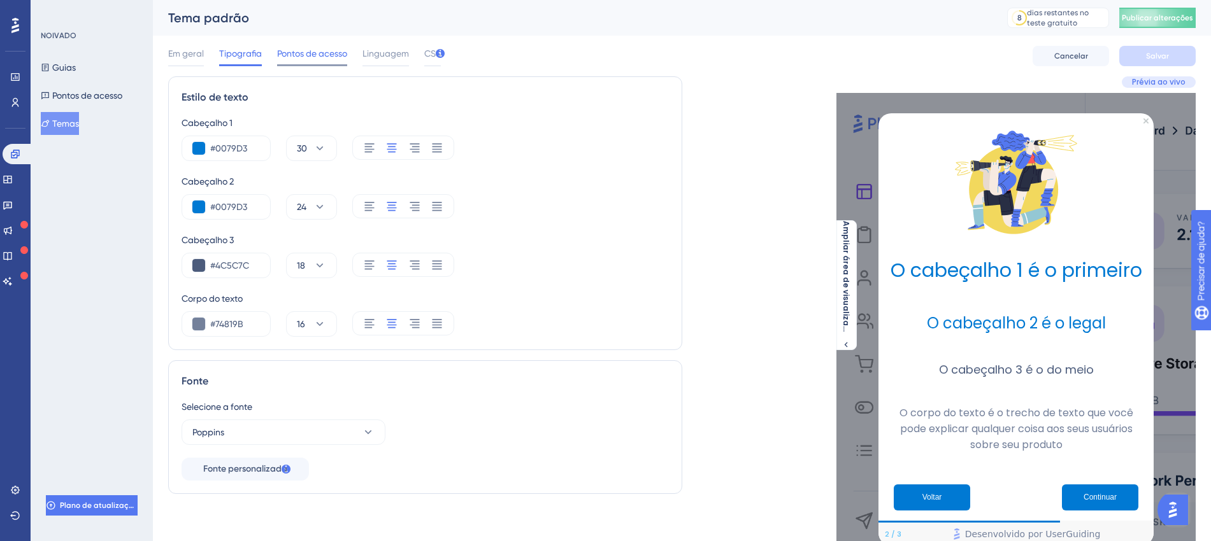
click at [307, 52] on font "Pontos de acesso" at bounding box center [312, 53] width 70 height 10
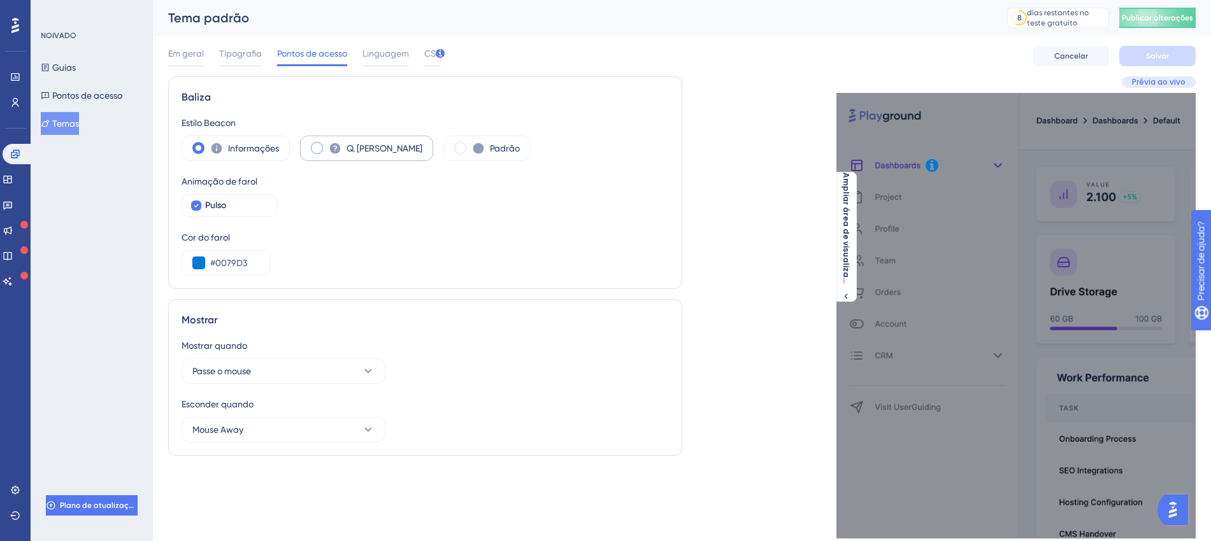
click at [311, 147] on span at bounding box center [317, 148] width 12 height 12
click at [327, 144] on input "radio" at bounding box center [327, 144] width 0 height 0
click at [195, 146] on div "Informações" at bounding box center [236, 148] width 108 height 25
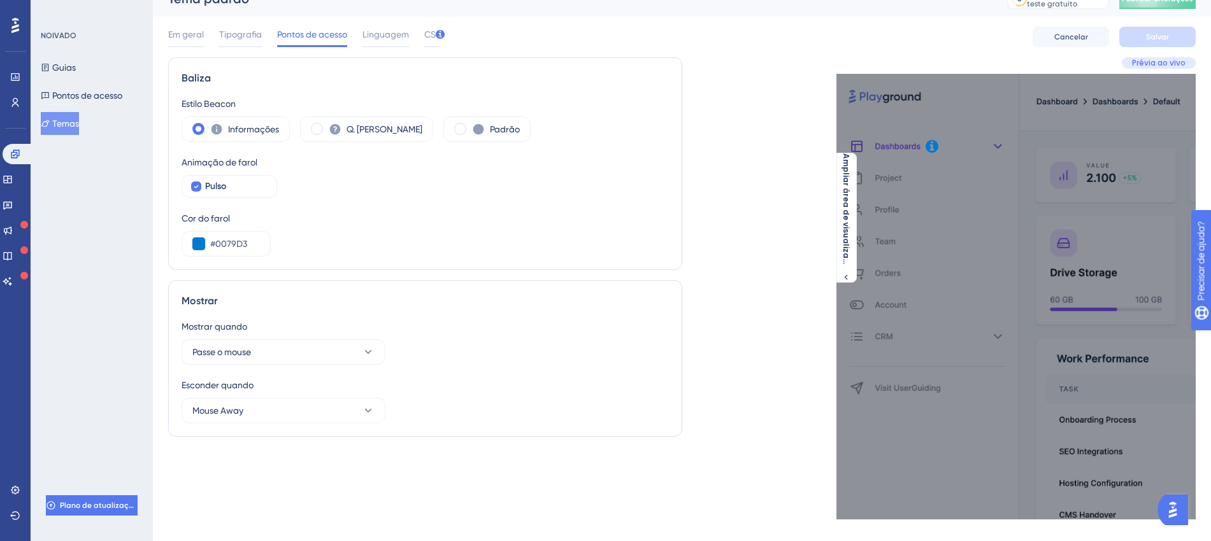
scroll to position [38, 10]
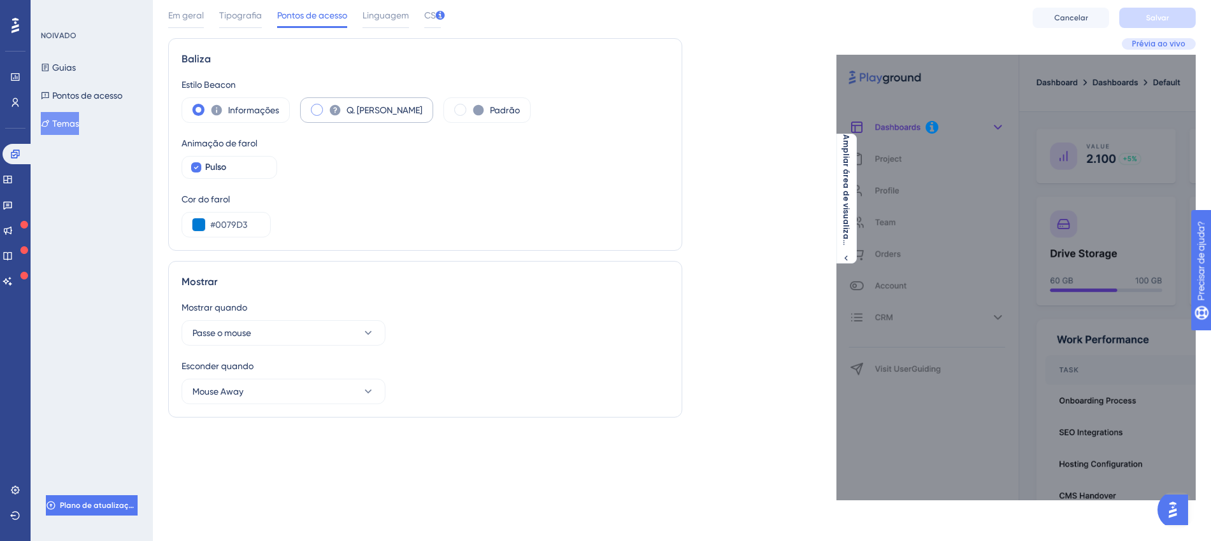
click at [311, 108] on span at bounding box center [317, 110] width 12 height 12
click at [327, 106] on input "radio" at bounding box center [327, 106] width 0 height 0
click at [443, 117] on div "Padrão" at bounding box center [486, 109] width 87 height 25
click at [311, 110] on span at bounding box center [317, 110] width 12 height 12
click at [327, 106] on input "radio" at bounding box center [327, 106] width 0 height 0
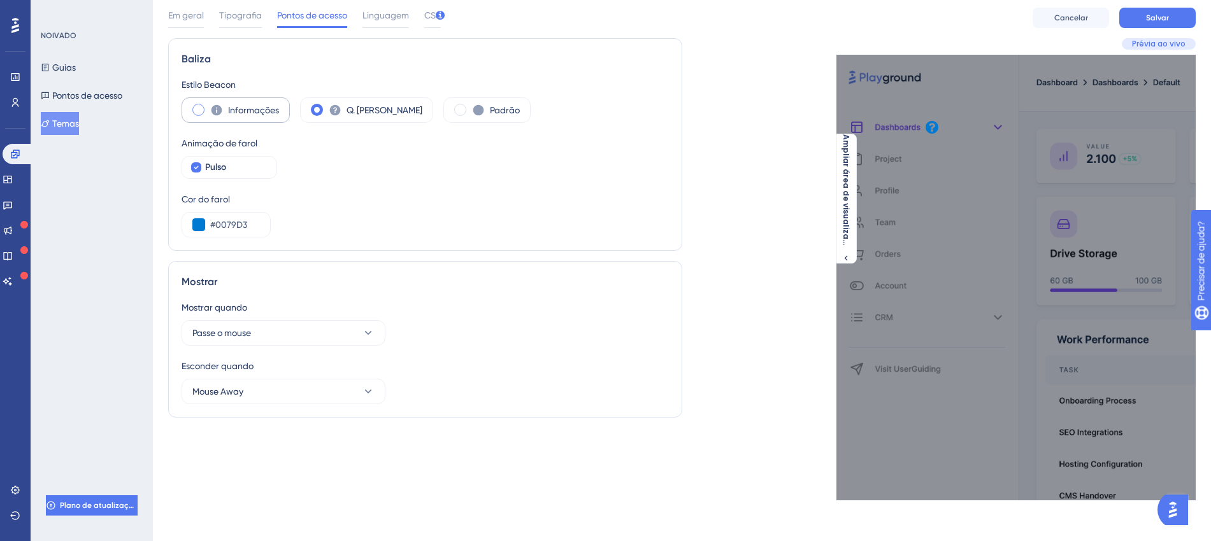
click at [185, 103] on div "Informações" at bounding box center [236, 109] width 108 height 25
click at [443, 103] on div "Padrão" at bounding box center [486, 109] width 87 height 25
click at [192, 106] on span at bounding box center [198, 110] width 12 height 12
click at [208, 106] on input "radio" at bounding box center [208, 106] width 0 height 0
click at [193, 164] on label "Pulso" at bounding box center [230, 167] width 96 height 23
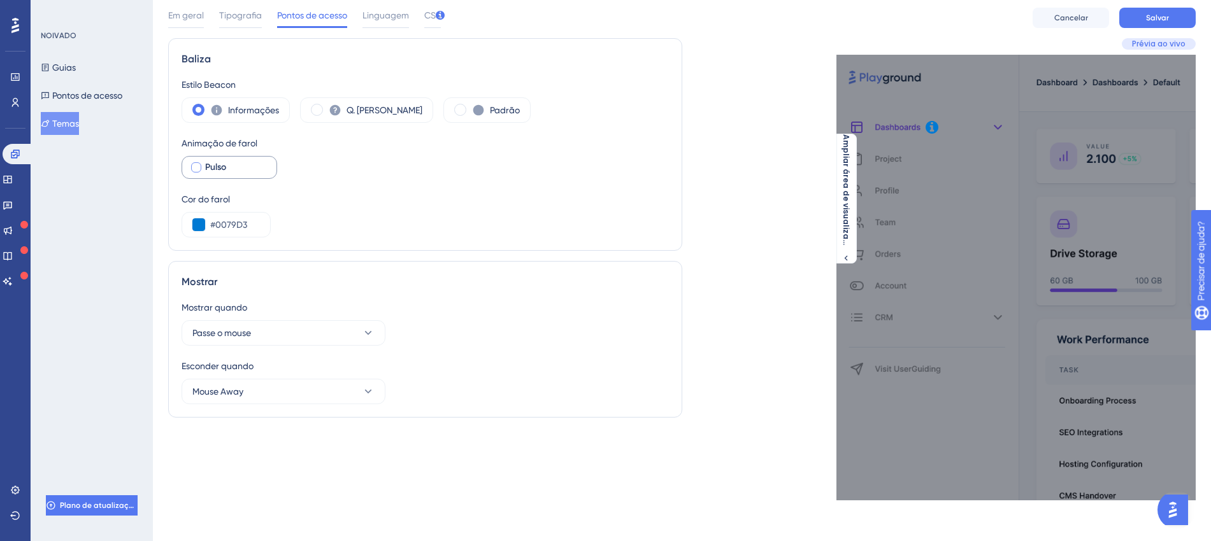
click at [193, 164] on label "Pulso" at bounding box center [230, 167] width 96 height 23
checkbox input "true"
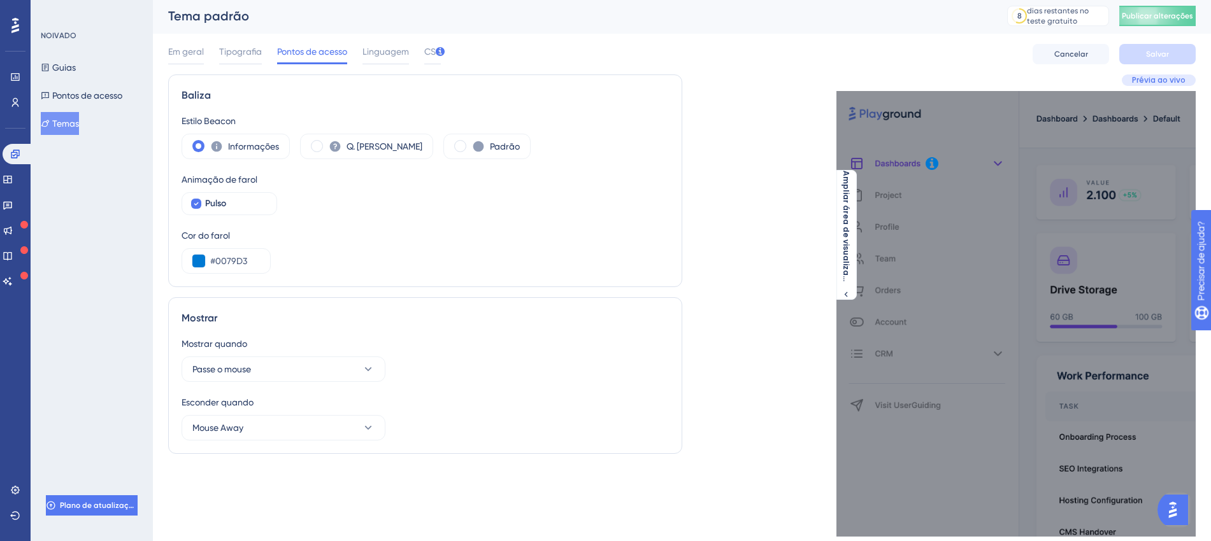
scroll to position [0, 10]
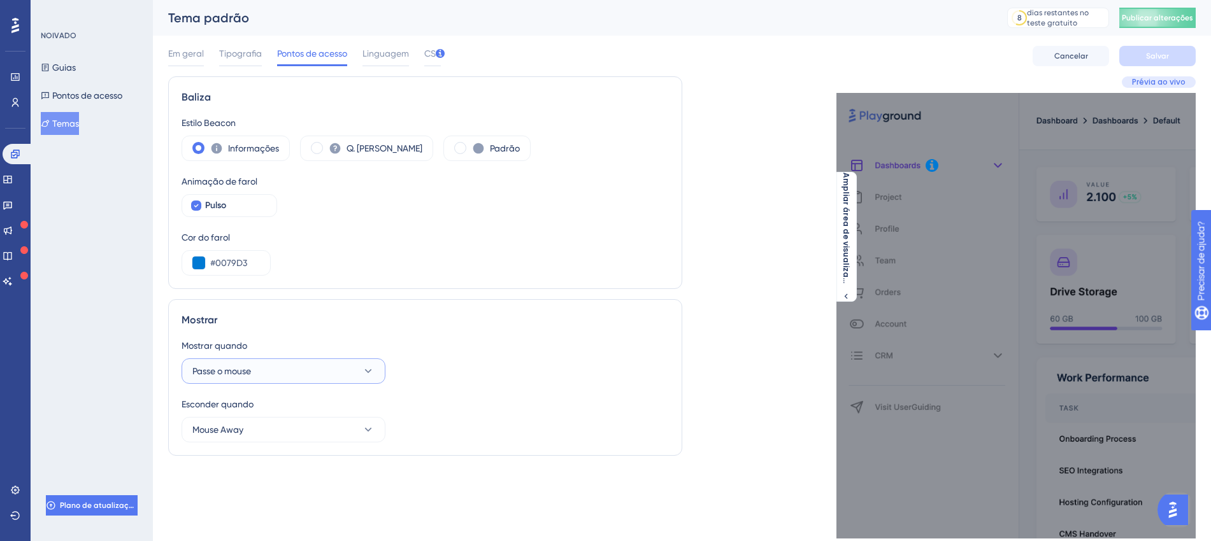
click at [362, 365] on icon at bounding box center [368, 371] width 13 height 13
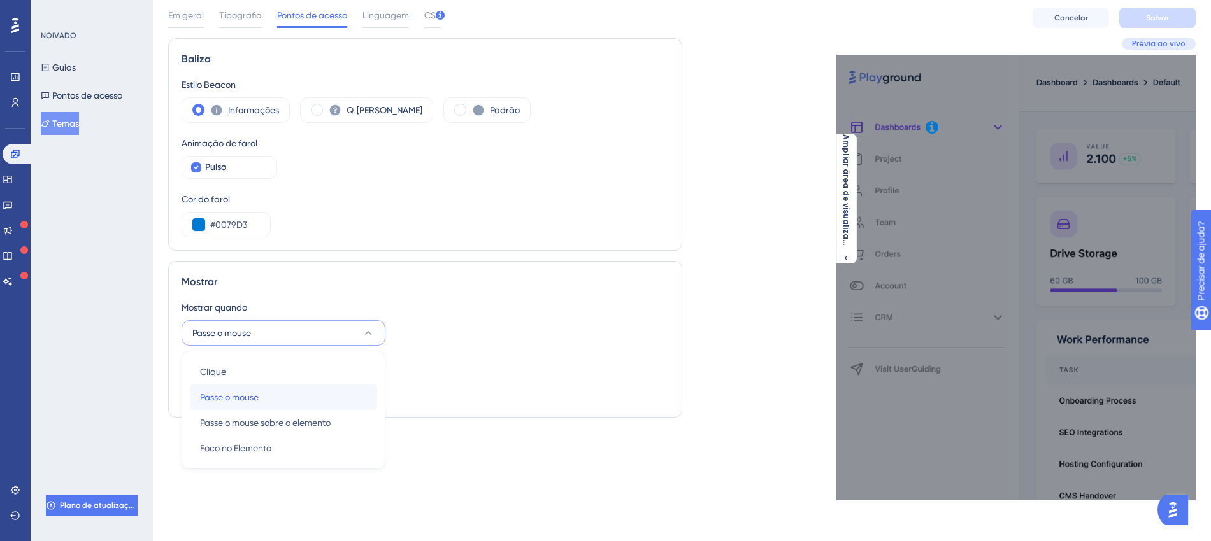
click at [344, 402] on div "Passe o mouse Passe o mouse" at bounding box center [283, 397] width 167 height 25
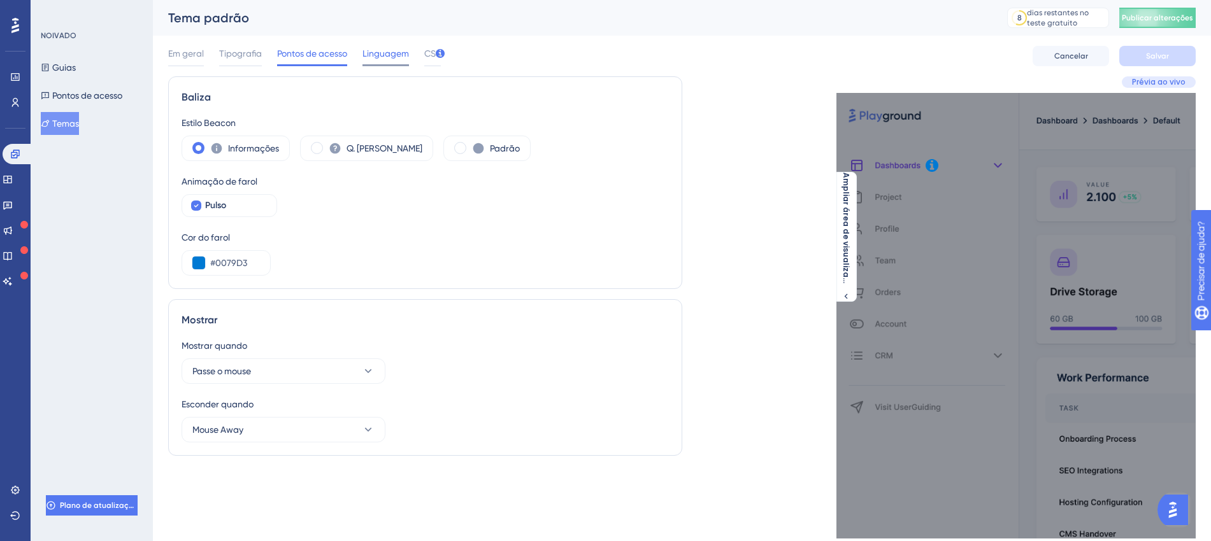
click at [383, 52] on font "Linguagem" at bounding box center [385, 53] width 46 height 10
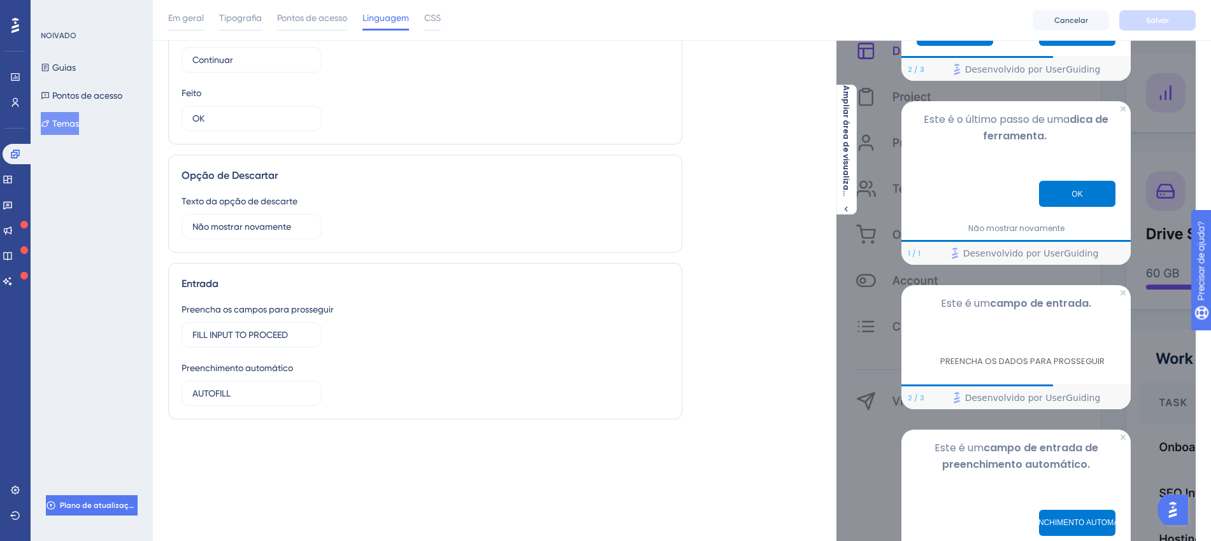
scroll to position [243, 10]
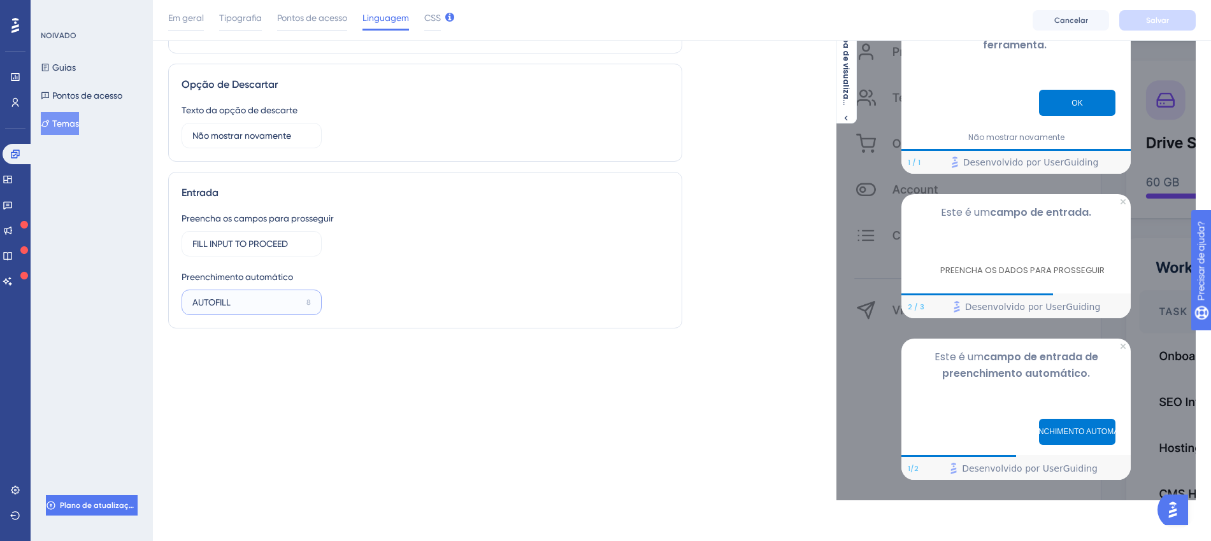
drag, startPoint x: 229, startPoint y: 297, endPoint x: 155, endPoint y: 303, distance: 74.1
click at [155, 303] on div "Desempenho Usuários Noivado Widgets Opinião Atualizações de produtos Base de co…" at bounding box center [682, 139] width 1058 height 764
type input "a"
drag, startPoint x: 210, startPoint y: 304, endPoint x: 172, endPoint y: 304, distance: 38.2
click at [182, 304] on label "a 15" at bounding box center [252, 302] width 140 height 25
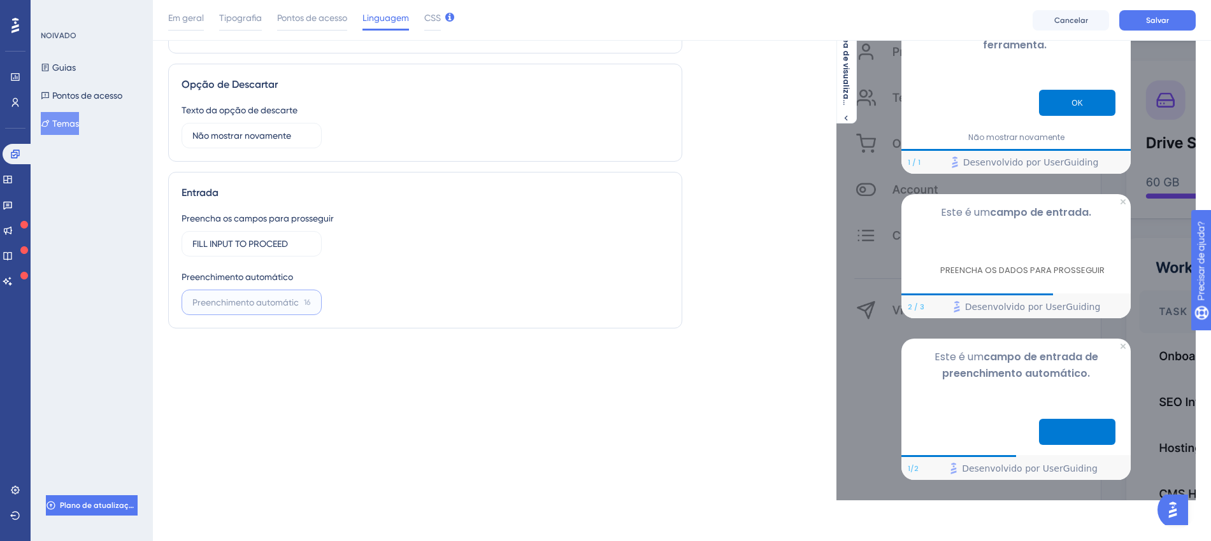
click at [230, 297] on input "16" at bounding box center [245, 303] width 106 height 14
type input "O"
click at [213, 292] on label "15" at bounding box center [252, 302] width 140 height 25
click at [213, 296] on input "15" at bounding box center [245, 303] width 106 height 14
drag, startPoint x: 287, startPoint y: 245, endPoint x: 164, endPoint y: 251, distance: 123.7
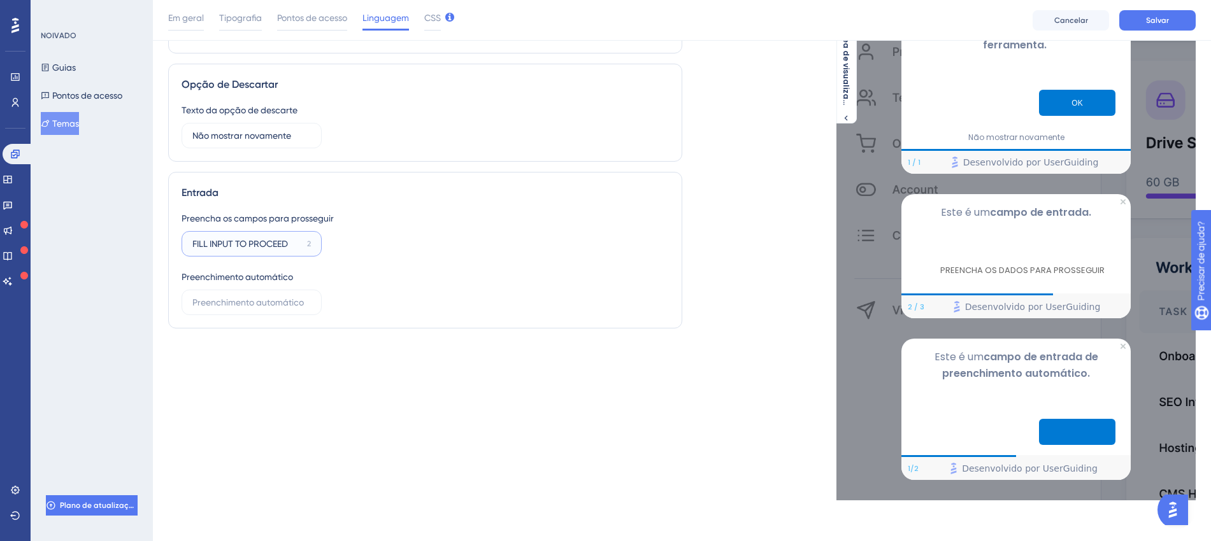
click at [168, 251] on div "Entrada Preencha os campos para prosseguir FILL INPUT TO PROCEED 2 Preenchiment…" at bounding box center [425, 250] width 514 height 157
click at [380, 308] on div "Preencha os campos para prosseguir 23 Preenchimento automático 15" at bounding box center [425, 263] width 487 height 104
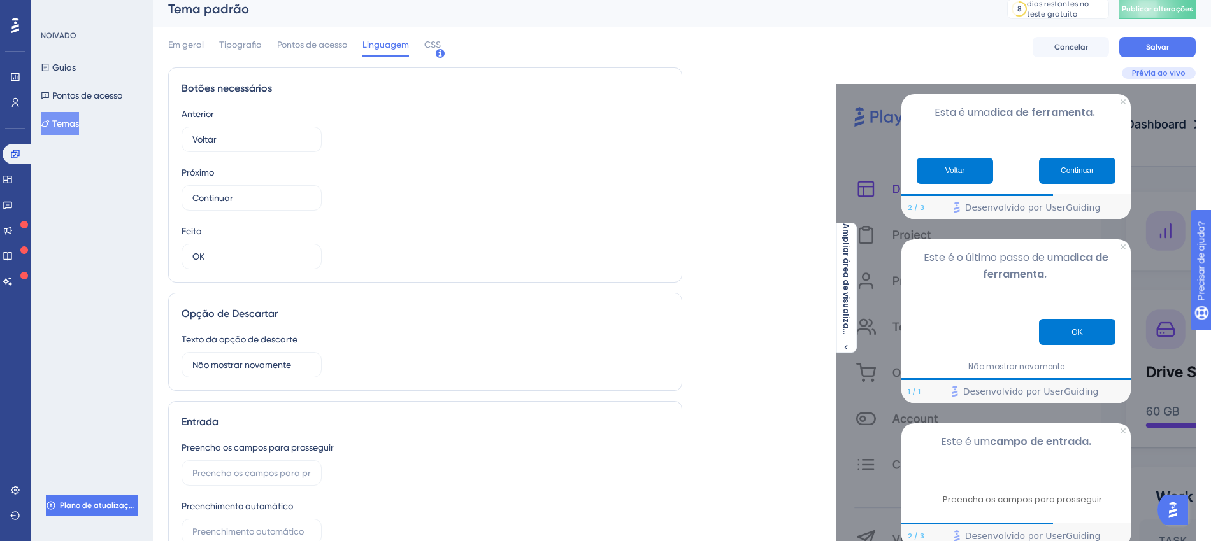
scroll to position [0, 10]
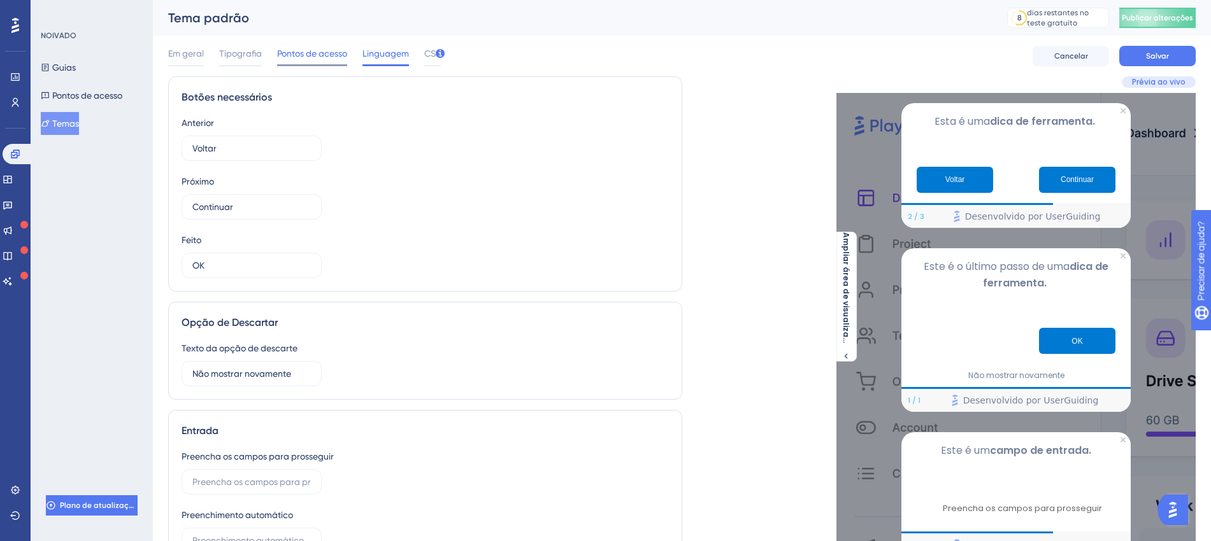
click at [311, 46] on div "Em geral Tipografia Pontos de acesso Linguagem CSS Cancelar Salvar" at bounding box center [681, 56] width 1027 height 41
click at [308, 57] on font "Pontos de acesso" at bounding box center [312, 53] width 70 height 10
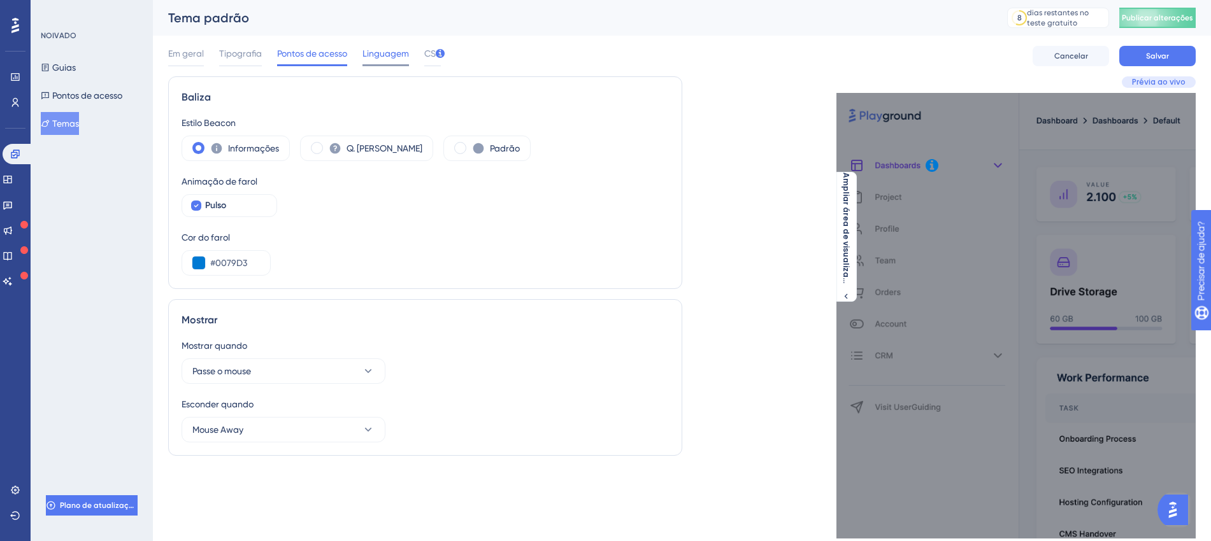
click at [362, 57] on font "Linguagem" at bounding box center [385, 53] width 46 height 10
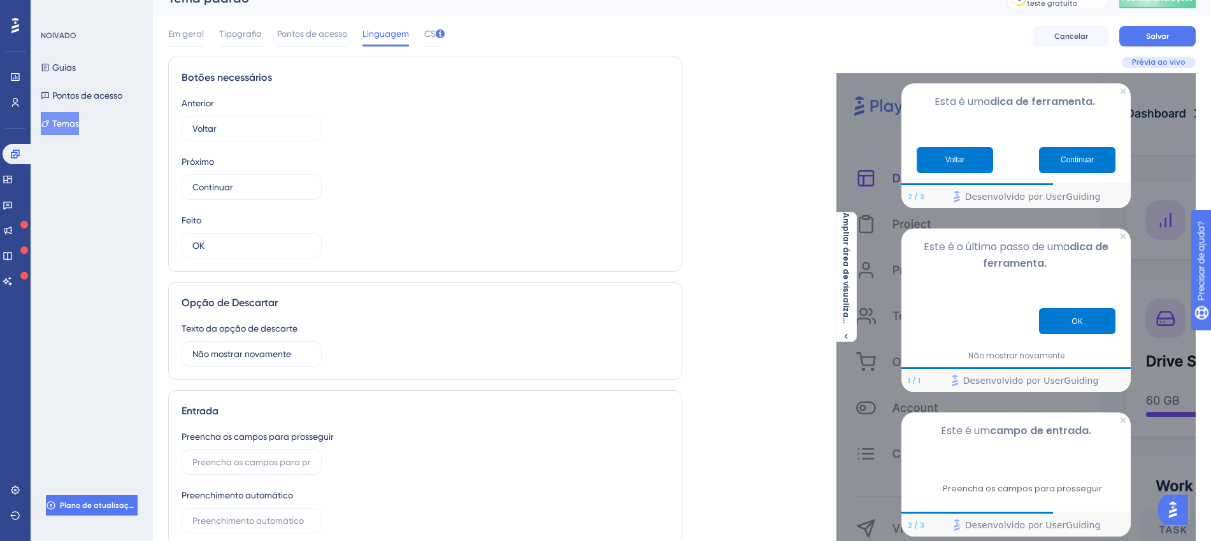
scroll to position [238, 10]
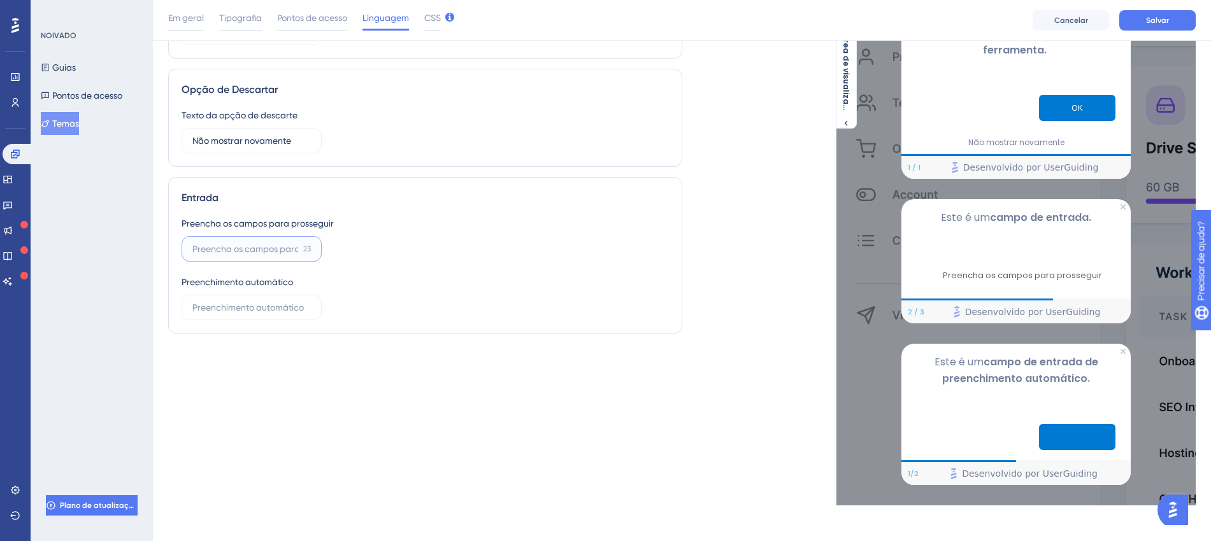
click at [236, 251] on input "23" at bounding box center [245, 249] width 106 height 14
click at [242, 247] on input "23" at bounding box center [245, 249] width 106 height 14
click at [224, 315] on label "16" at bounding box center [252, 307] width 140 height 25
click at [224, 315] on input "16" at bounding box center [245, 308] width 106 height 14
click at [257, 255] on input "Preencher" at bounding box center [245, 249] width 106 height 14
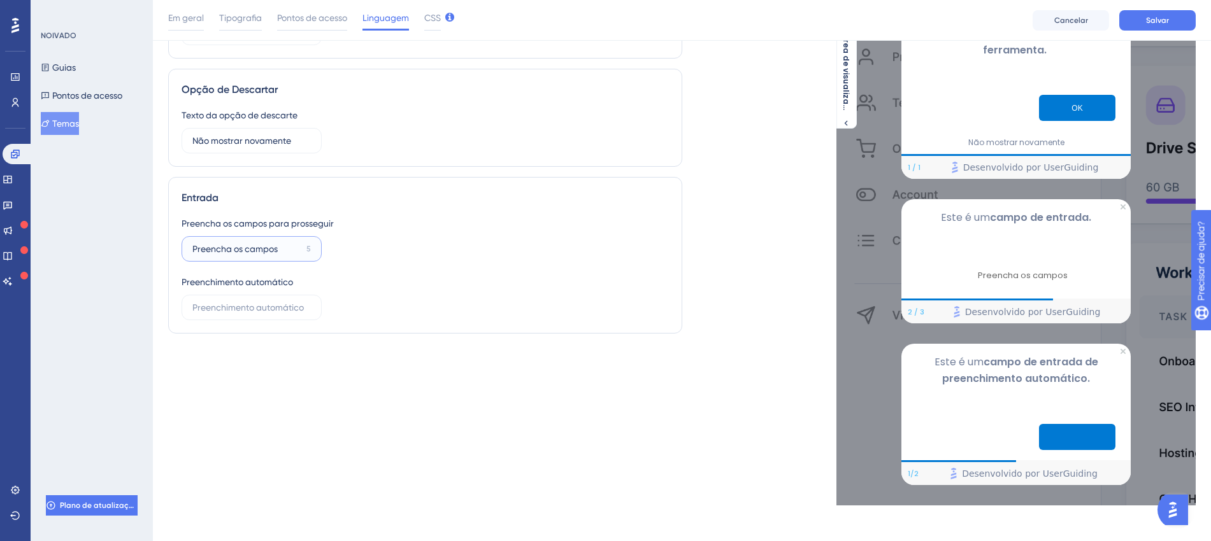
type input "Preencha os campos"
type input "P"
type input "a"
type input "A"
type input "OK"
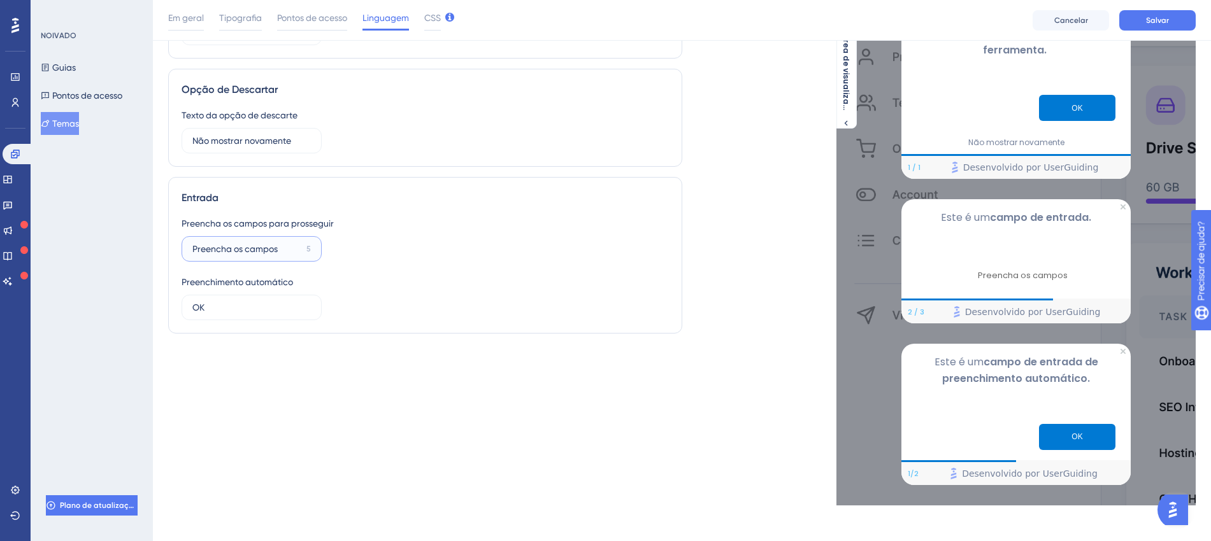
drag, startPoint x: 245, startPoint y: 250, endPoint x: 44, endPoint y: 246, distance: 201.3
click at [153, 246] on div "Desempenho Usuários Noivado Widgets Opinião Atualizações de produtos Base de co…" at bounding box center [682, 144] width 1058 height 764
type input "OK"
click at [240, 322] on div "Entrada Preencha os campos para prosseguir OK 22 Preenchimento automático OK 14" at bounding box center [425, 255] width 514 height 157
click at [239, 306] on input "OK" at bounding box center [245, 308] width 106 height 14
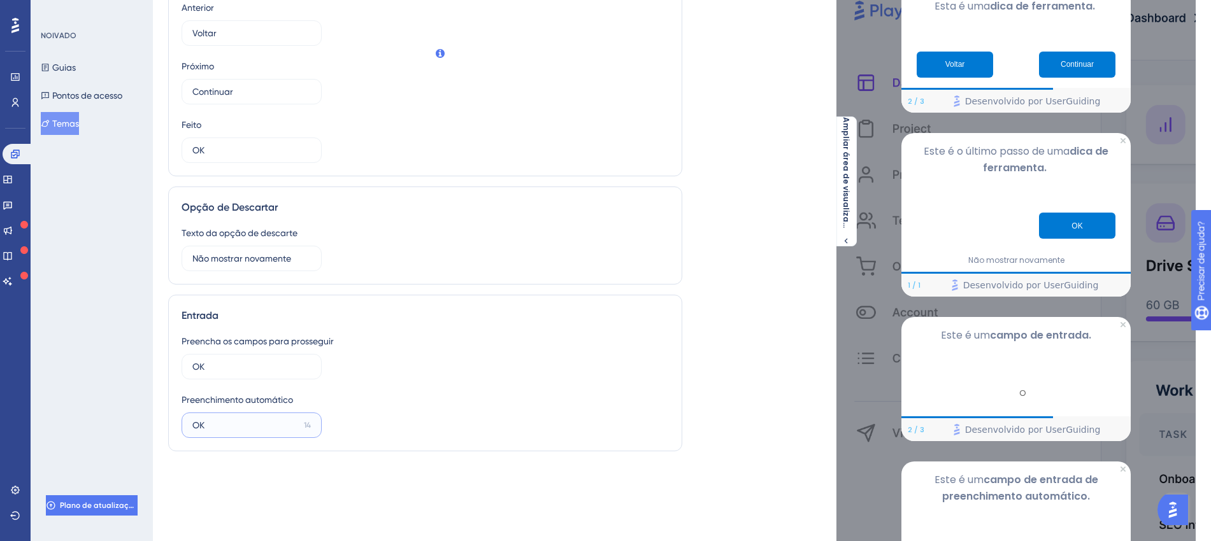
scroll to position [0, 10]
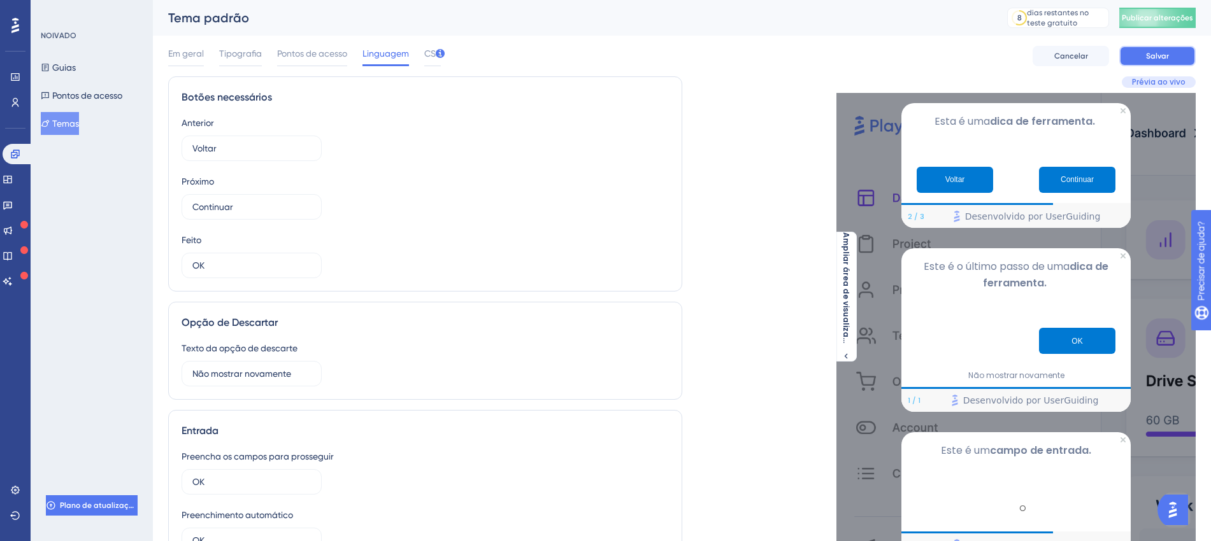
click at [978, 49] on button "Salvar" at bounding box center [1157, 56] width 76 height 20
click at [978, 112] on icon "Fechar visualização" at bounding box center [1122, 110] width 5 height 5
click at [978, 76] on div "Prévia ao vivo" at bounding box center [1159, 81] width 74 height 11
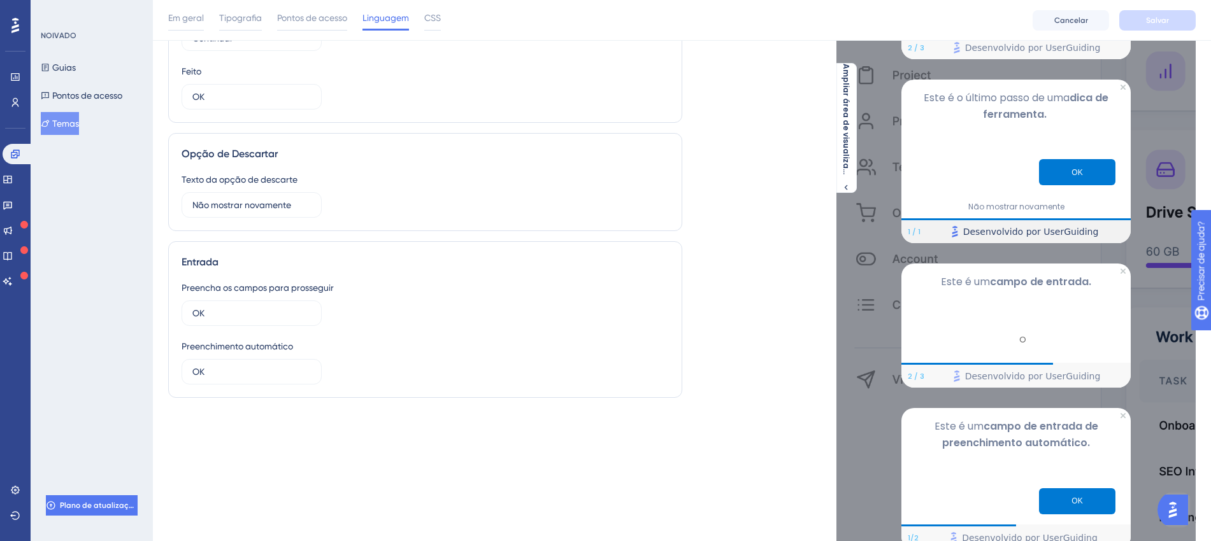
scroll to position [239, 10]
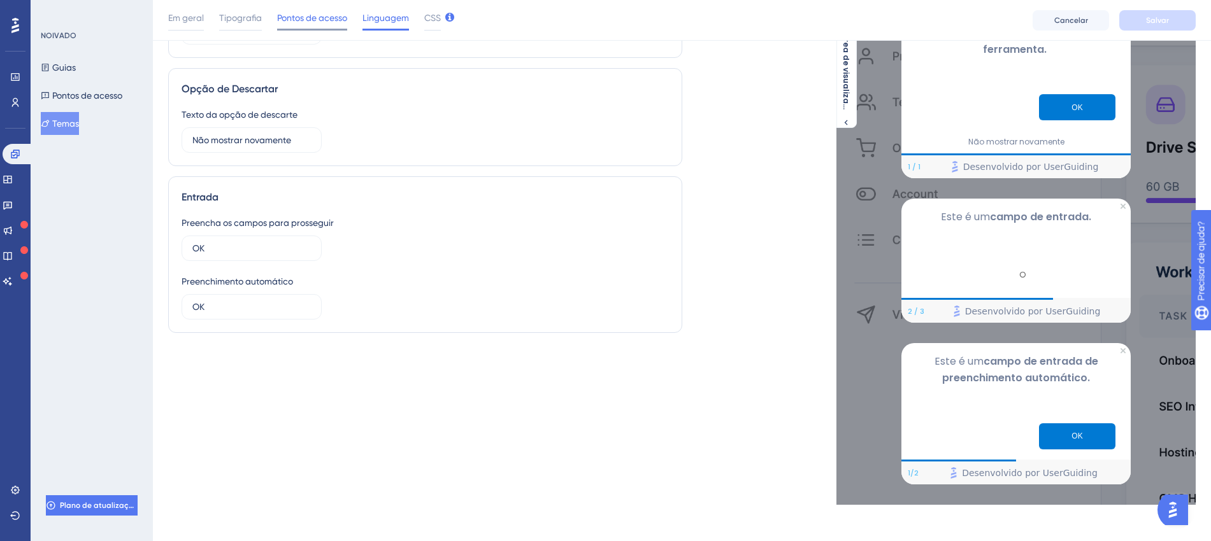
click at [318, 23] on span "Pontos de acesso" at bounding box center [312, 17] width 70 height 15
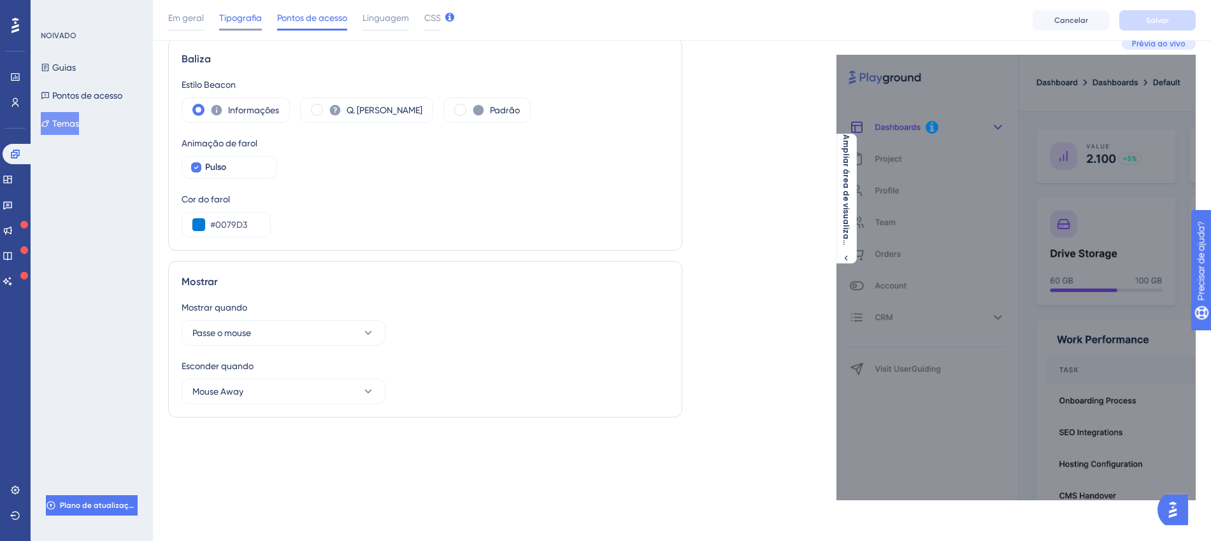
click at [241, 23] on span "Tipografia" at bounding box center [240, 17] width 43 height 15
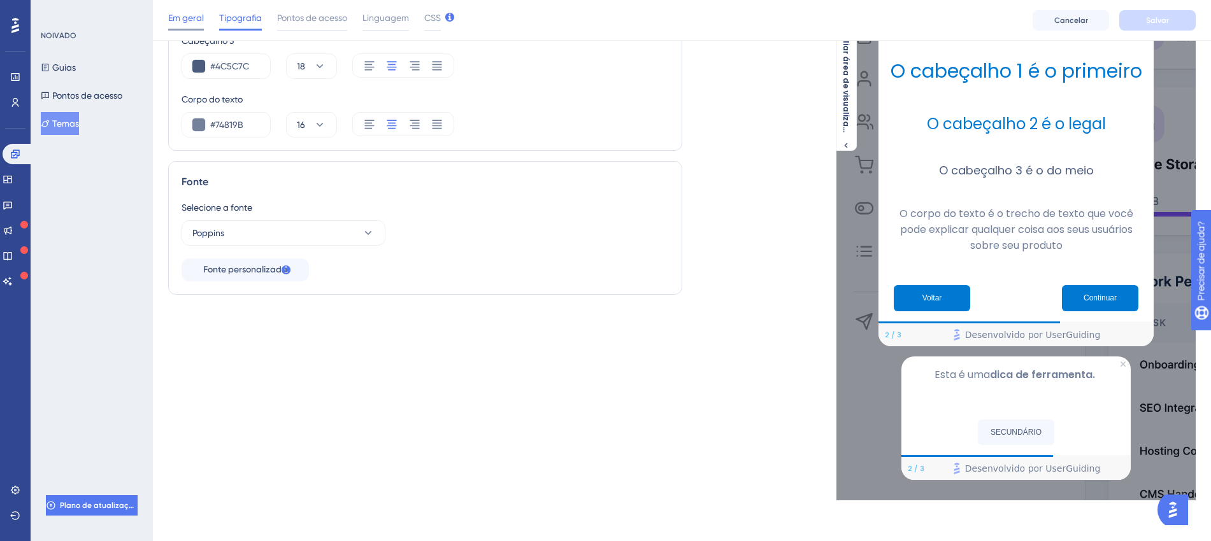
click at [183, 13] on font "Em geral" at bounding box center [186, 18] width 36 height 10
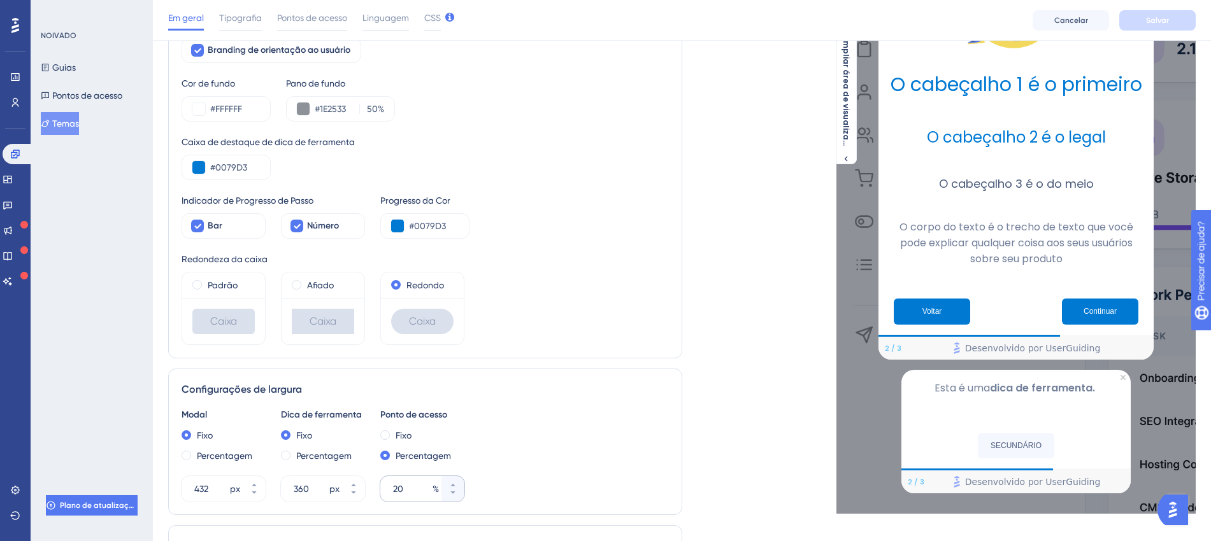
scroll to position [128, 10]
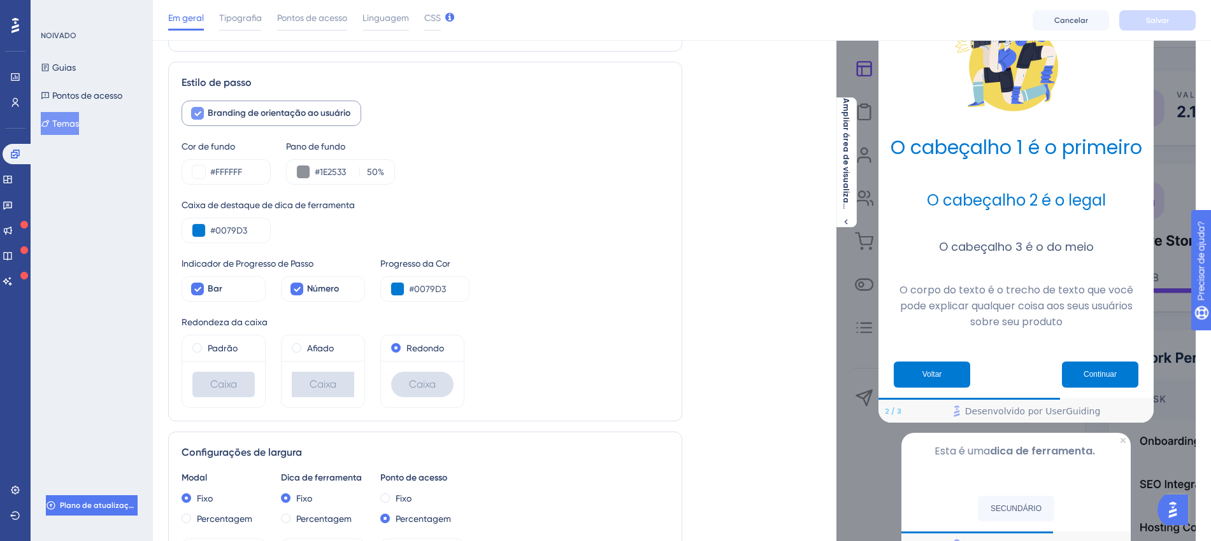
click at [190, 118] on div at bounding box center [197, 113] width 15 height 15
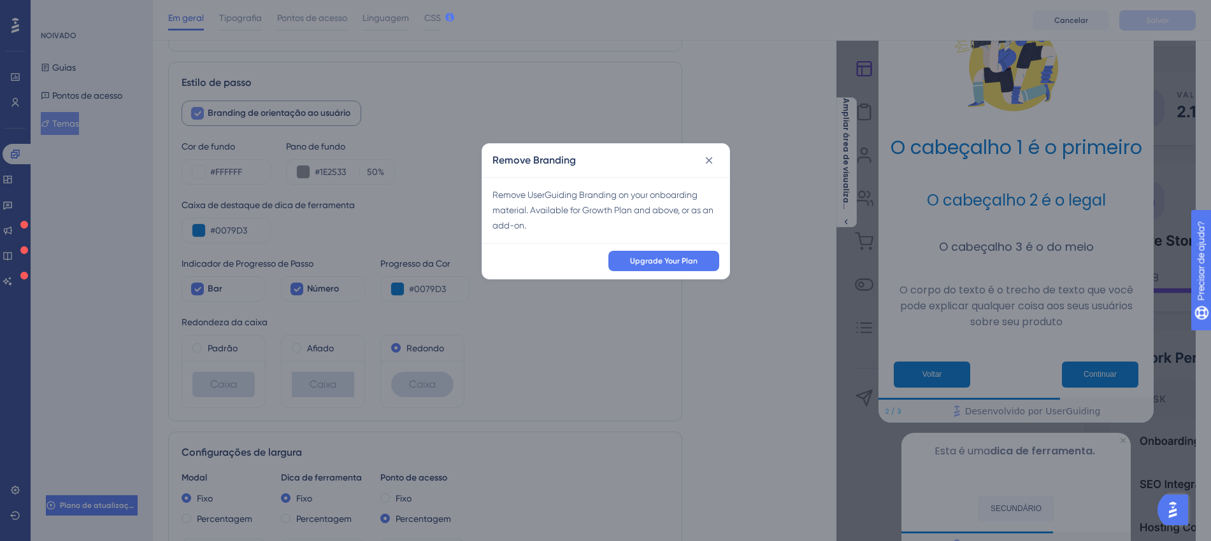
scroll to position [128, 0]
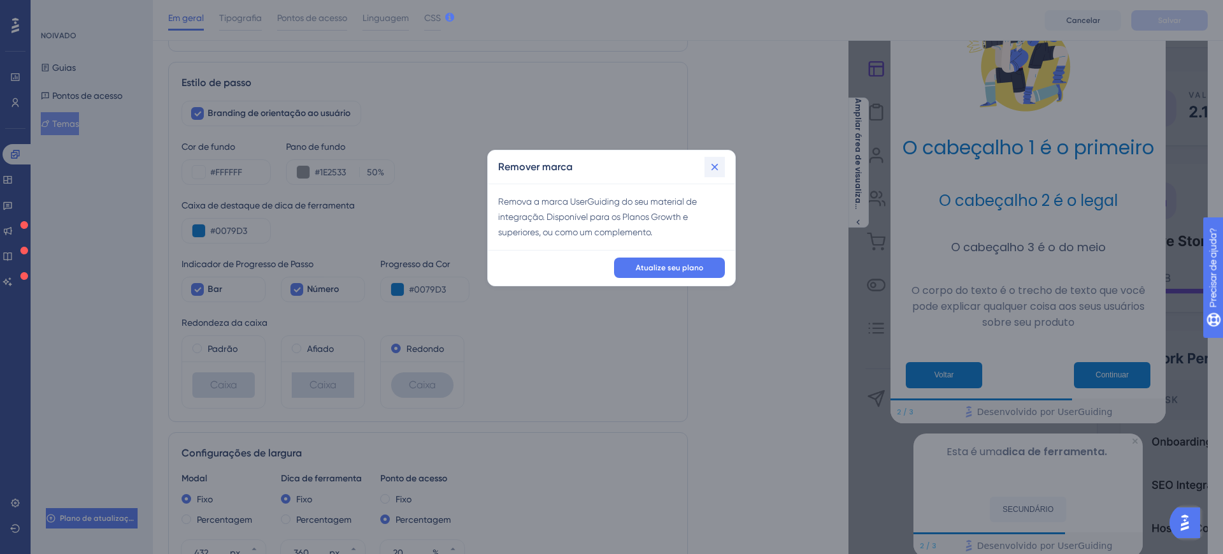
click at [717, 168] on icon at bounding box center [714, 167] width 13 height 13
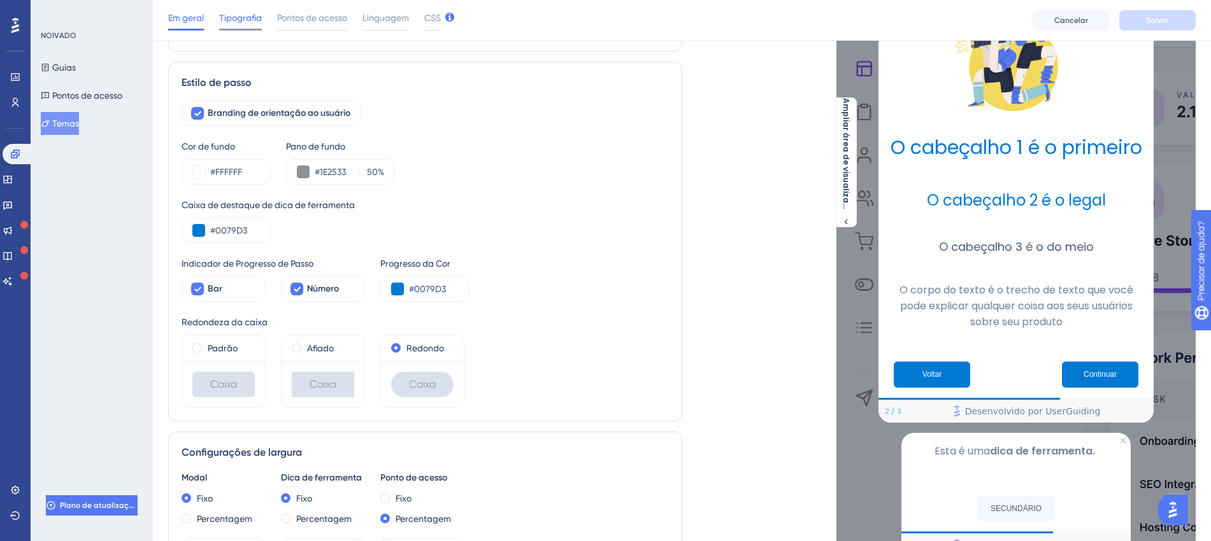
click at [243, 25] on div "Tipografia" at bounding box center [240, 20] width 43 height 20
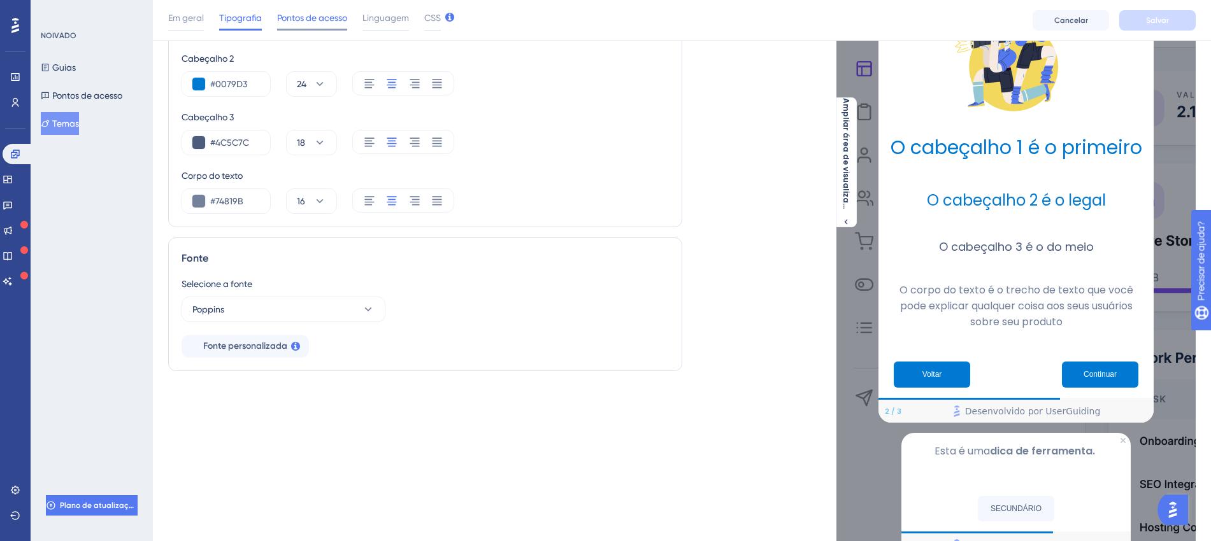
click at [318, 21] on font "Pontos de acesso" at bounding box center [312, 18] width 70 height 10
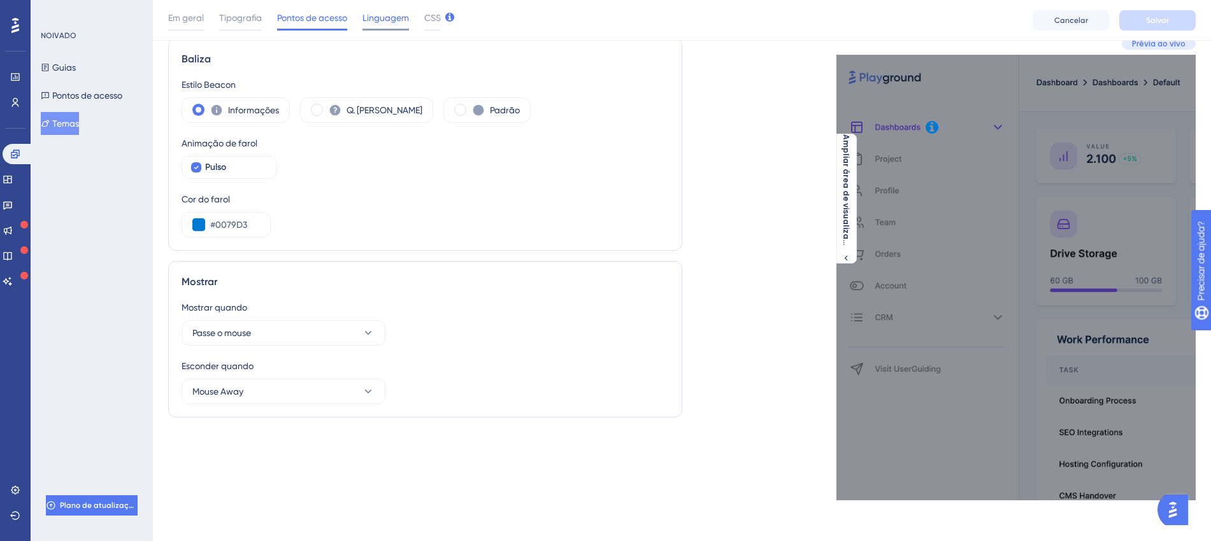
click at [383, 22] on font "Linguagem" at bounding box center [385, 18] width 46 height 10
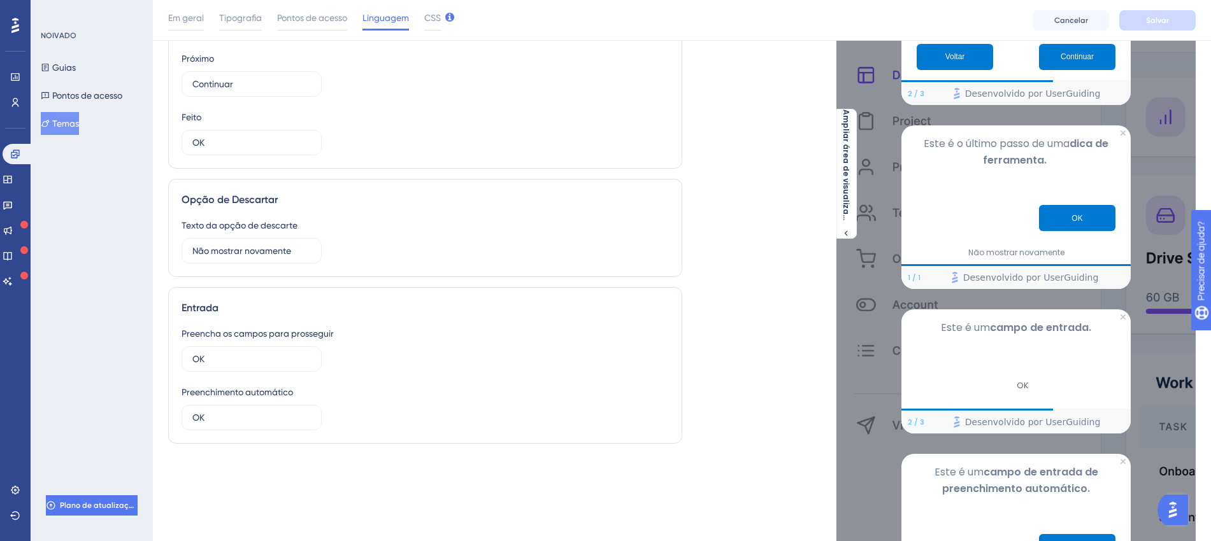
scroll to position [48, 0]
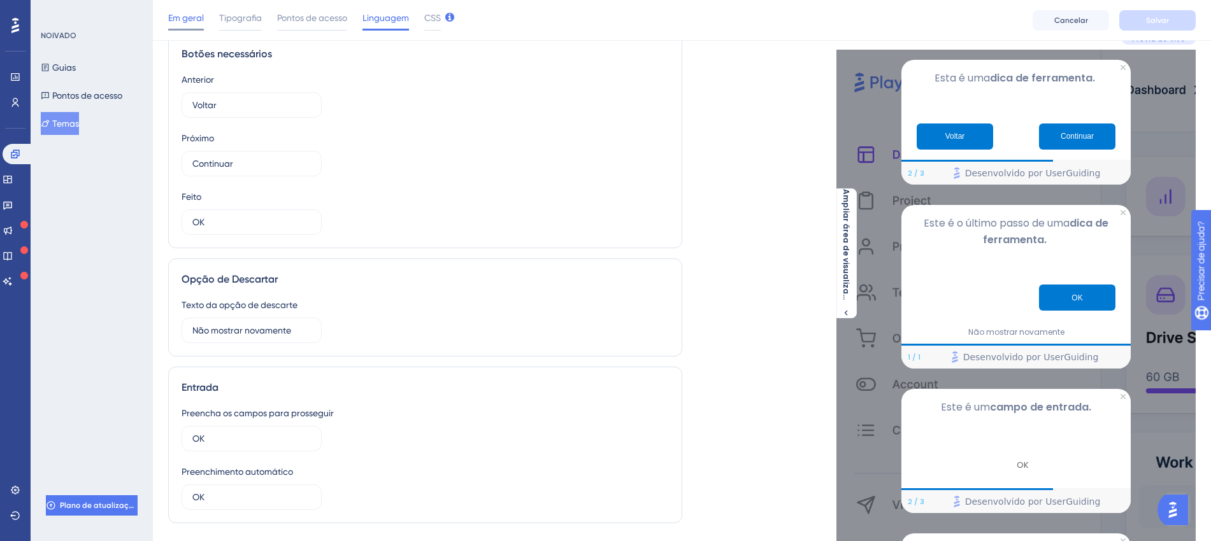
click at [184, 16] on font "Em geral" at bounding box center [186, 18] width 36 height 10
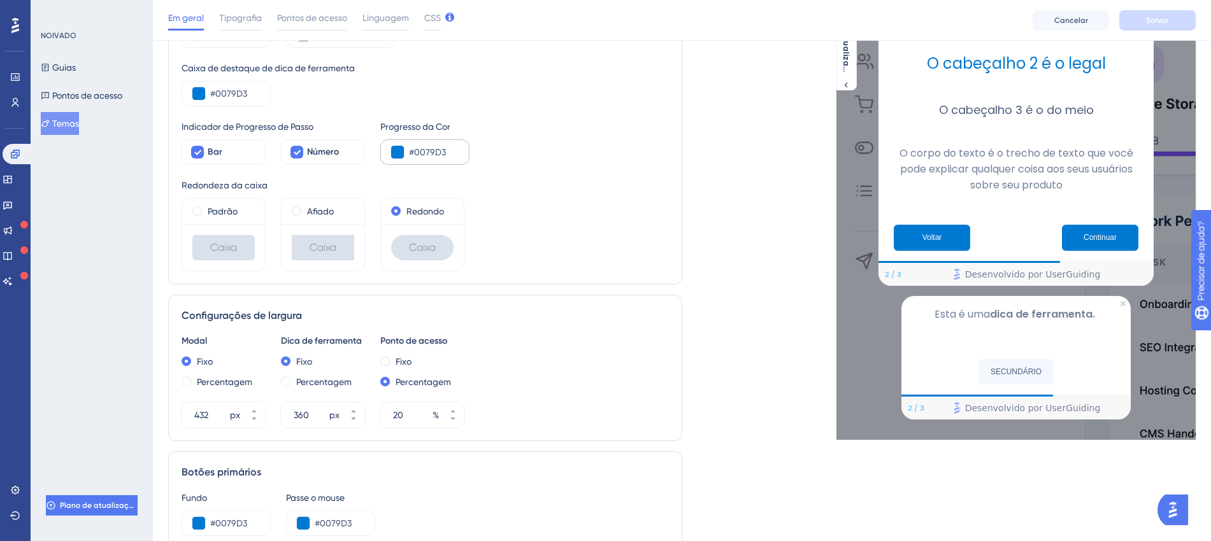
scroll to position [287, 0]
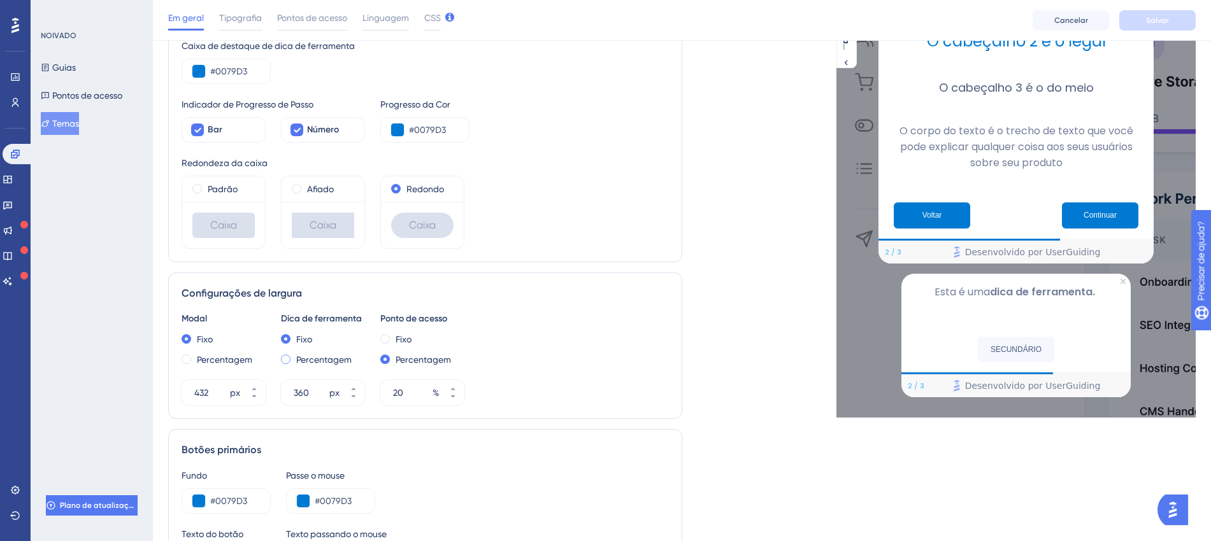
click at [285, 359] on span at bounding box center [286, 360] width 10 height 10
click at [294, 357] on input "radio" at bounding box center [294, 357] width 0 height 0
click at [287, 341] on span at bounding box center [286, 339] width 10 height 10
click at [294, 336] on input "radio" at bounding box center [294, 336] width 0 height 0
type input "360"
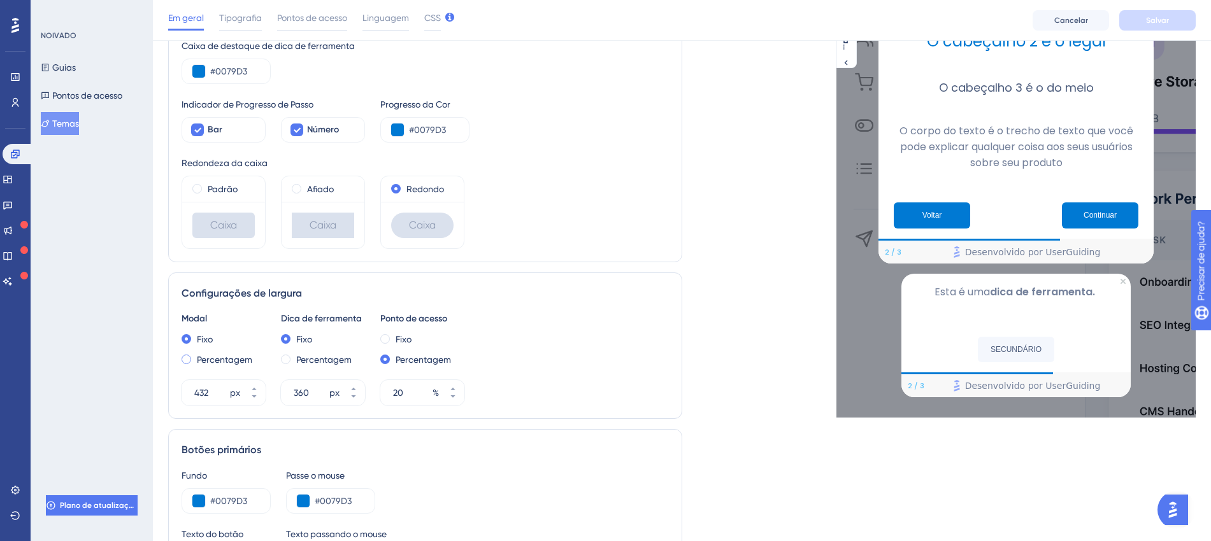
click at [189, 355] on span at bounding box center [187, 360] width 10 height 10
click at [195, 357] on input "radio" at bounding box center [195, 357] width 0 height 0
click at [185, 338] on span at bounding box center [187, 339] width 10 height 10
click at [195, 336] on input "radio" at bounding box center [195, 336] width 0 height 0
type input "432"
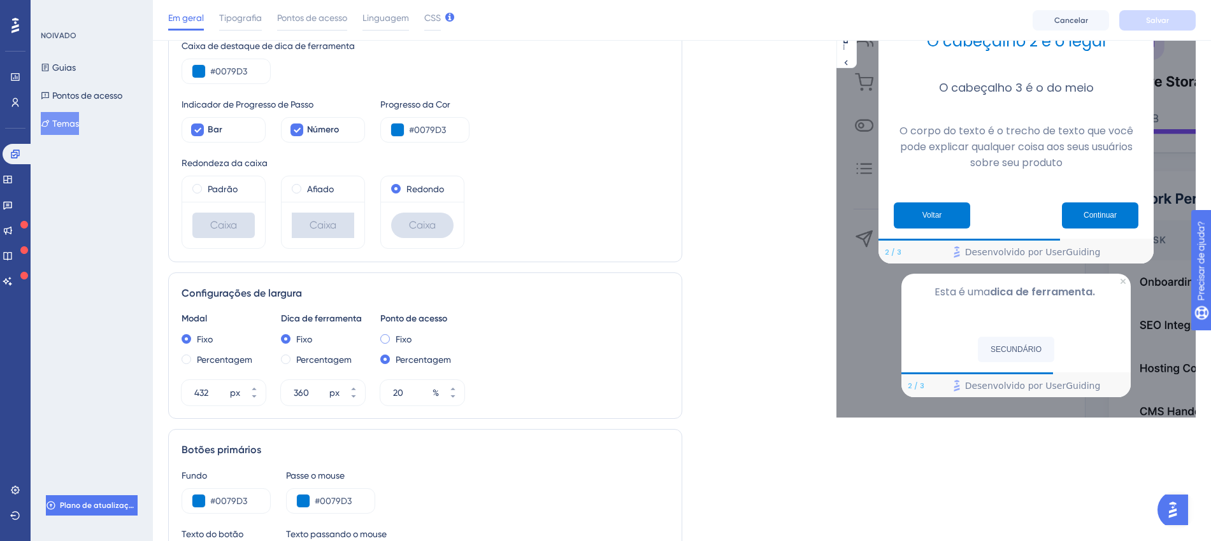
click at [385, 337] on span at bounding box center [385, 339] width 10 height 10
click at [394, 336] on input "radio" at bounding box center [394, 336] width 0 height 0
click at [385, 360] on span at bounding box center [385, 360] width 10 height 10
click at [394, 357] on input "radio" at bounding box center [394, 357] width 0 height 0
type input "20"
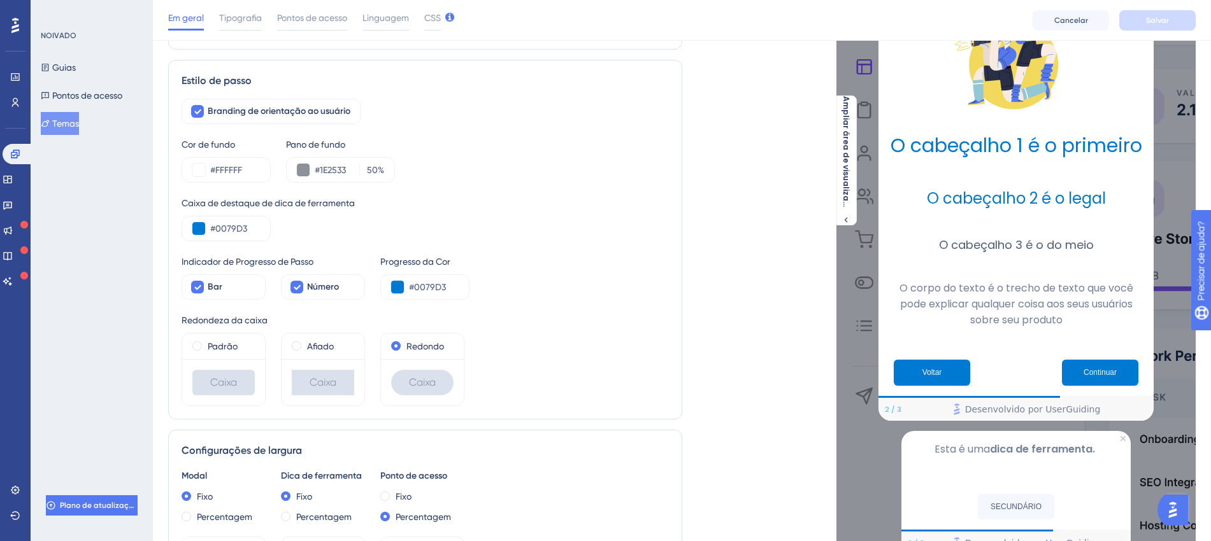
scroll to position [128, 0]
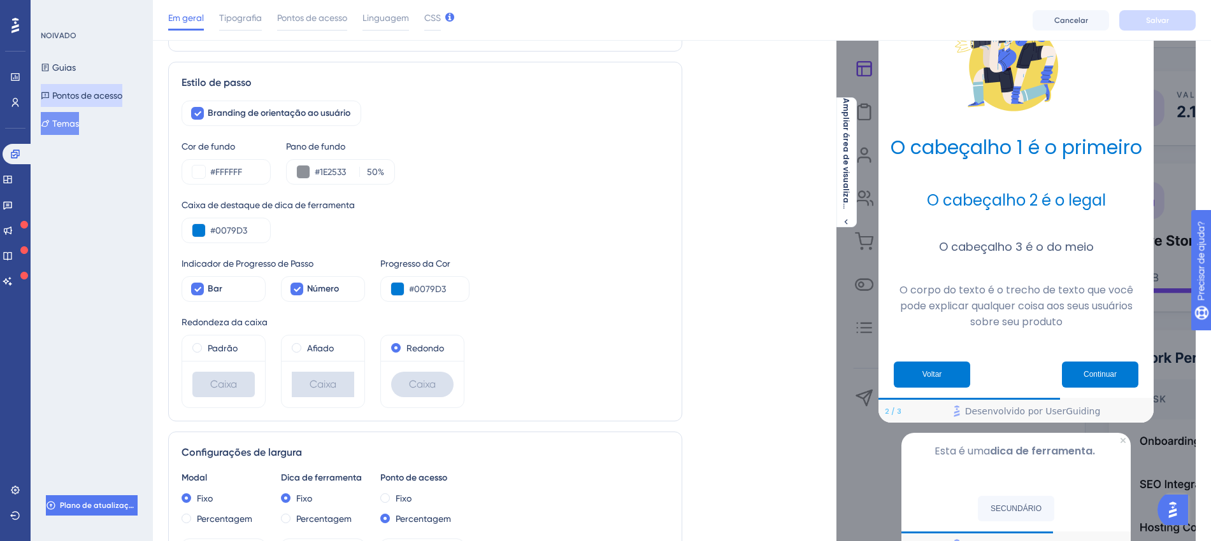
click at [94, 99] on font "Pontos de acesso" at bounding box center [87, 95] width 70 height 10
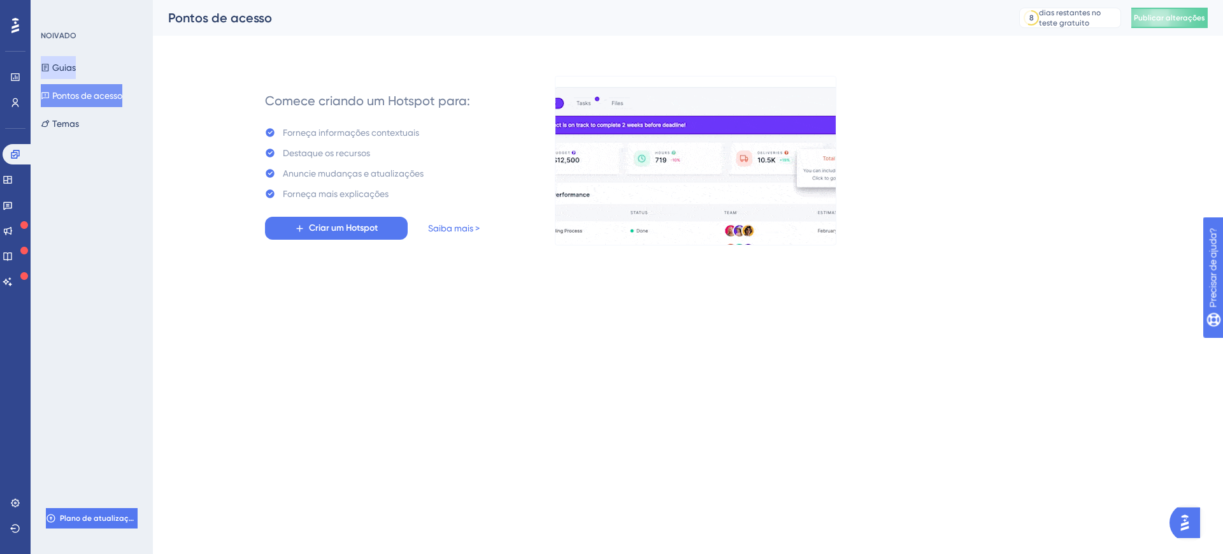
click at [75, 64] on font "Guias" at bounding box center [64, 67] width 24 height 10
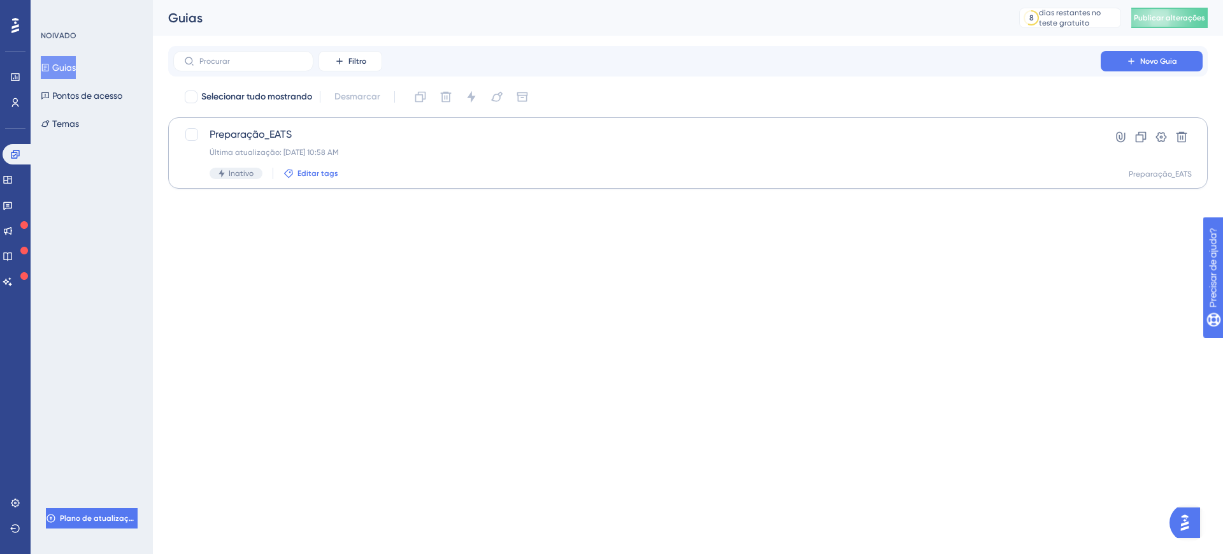
click at [324, 170] on font "Editar tags" at bounding box center [317, 173] width 41 height 9
click at [533, 0] on html "Desempenho Usuários Noivado Widgets Opinião Atualizações de produtos Base de co…" at bounding box center [611, 0] width 1223 height 0
click at [978, 136] on icon at bounding box center [1140, 137] width 13 height 13
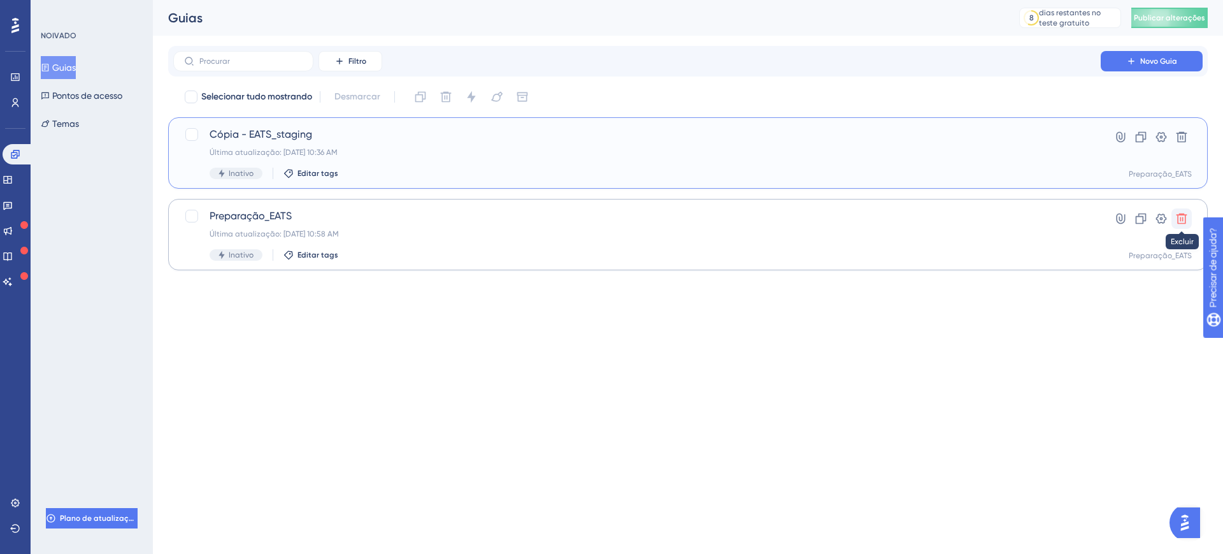
click at [978, 222] on icon at bounding box center [1181, 218] width 13 height 13
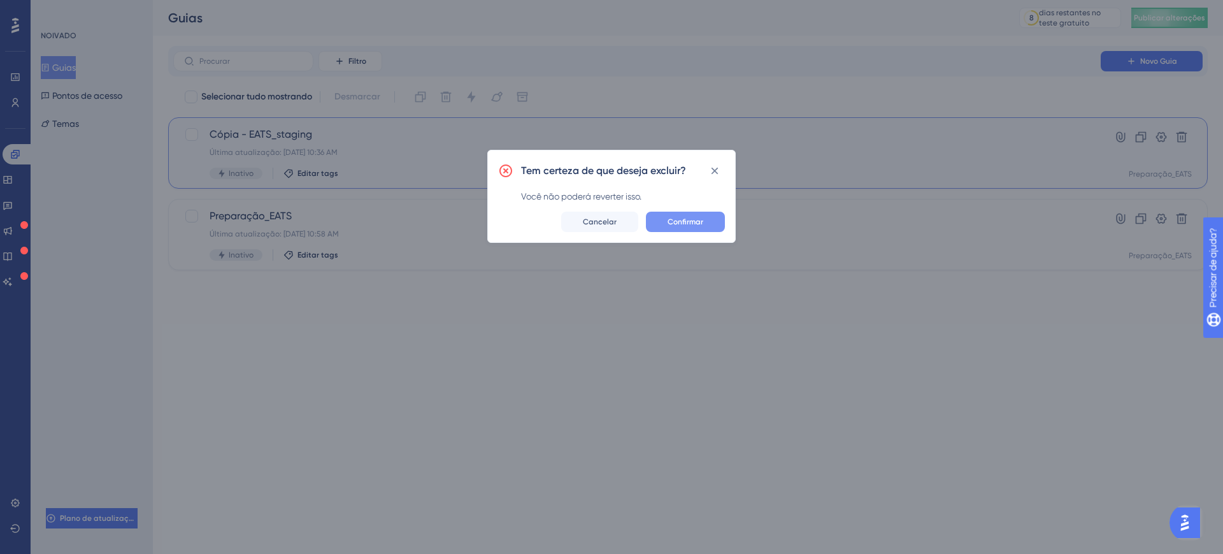
click at [700, 223] on font "Confirmar" at bounding box center [686, 221] width 36 height 9
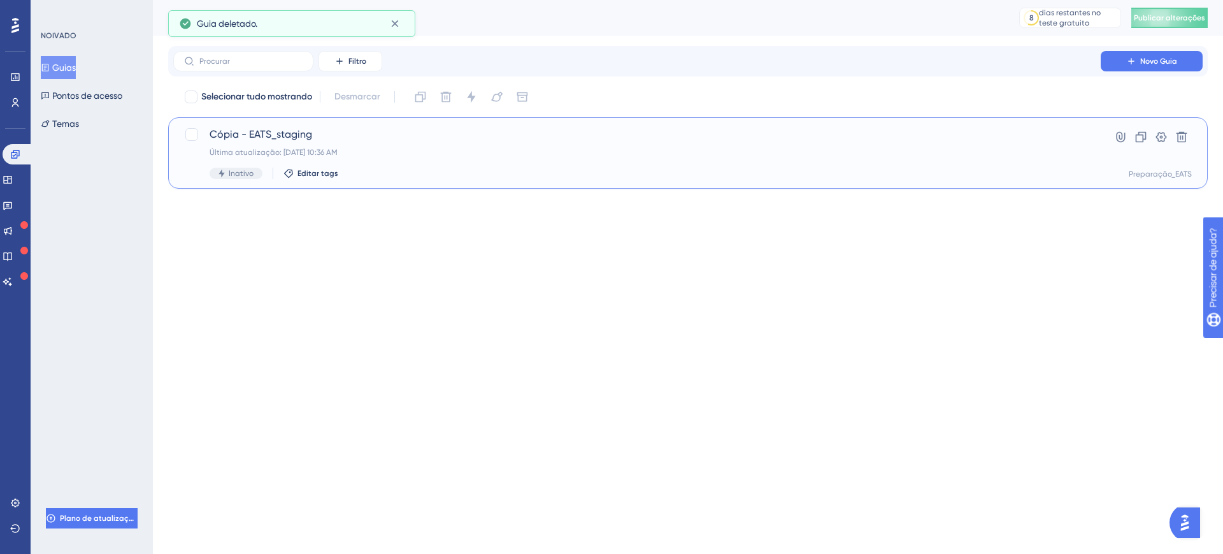
click at [978, 177] on font "Preparação_EATS" at bounding box center [1160, 173] width 63 height 9
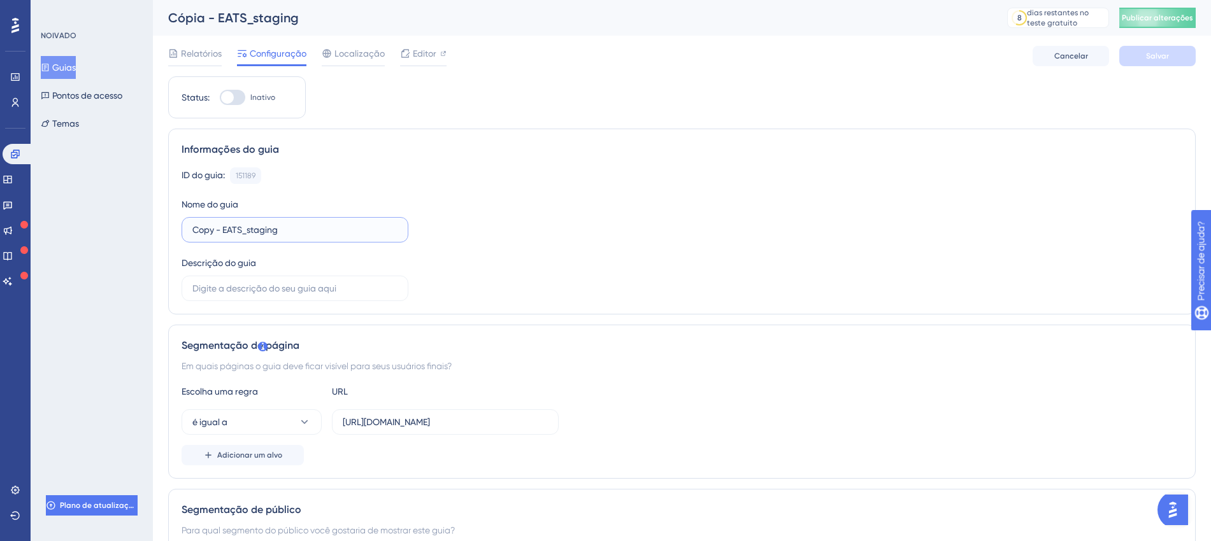
drag, startPoint x: 222, startPoint y: 224, endPoint x: 135, endPoint y: 231, distance: 87.0
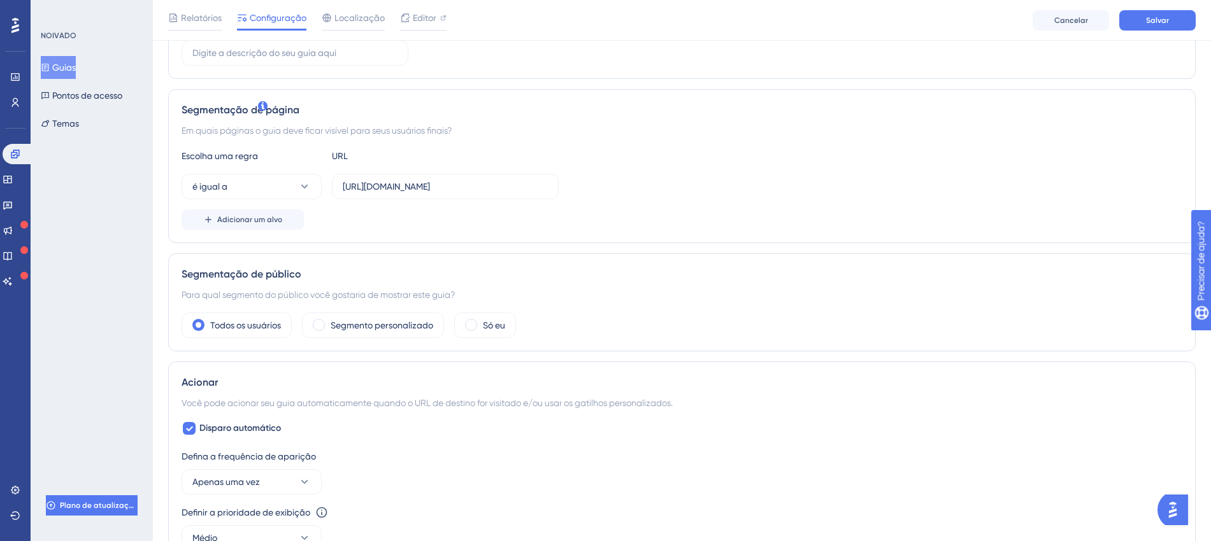
scroll to position [478, 0]
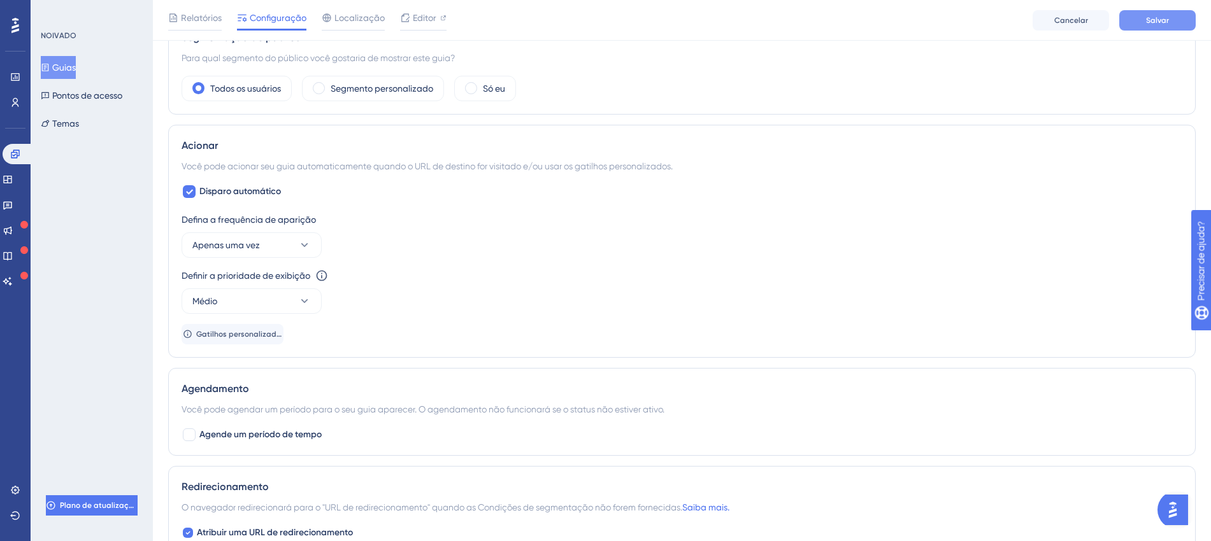
type input "EATS_staging"
click at [978, 18] on font "Salvar" at bounding box center [1157, 20] width 23 height 9
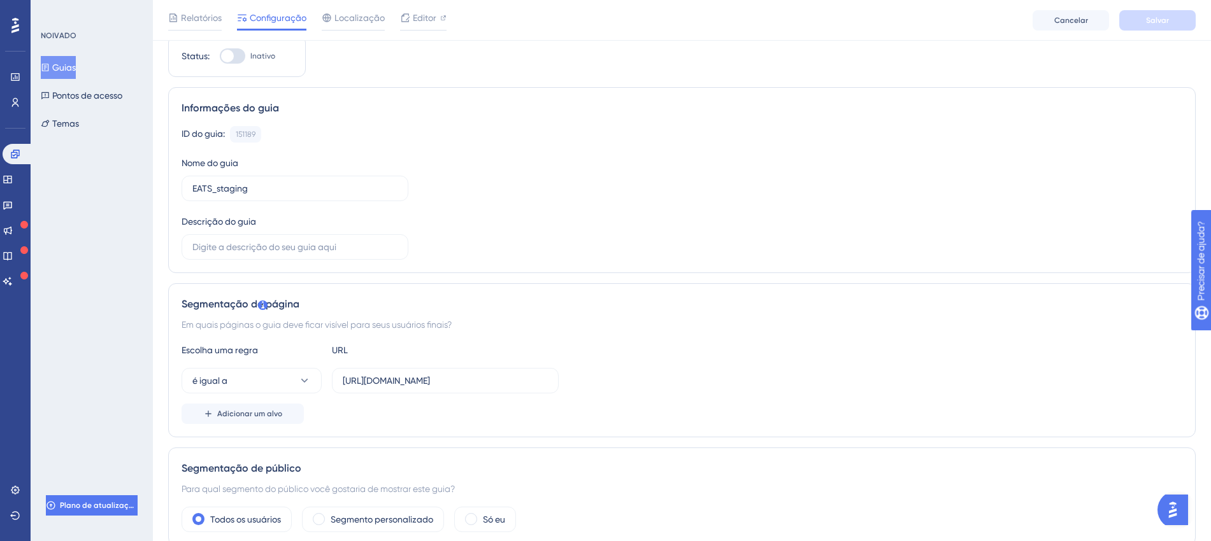
scroll to position [0, 0]
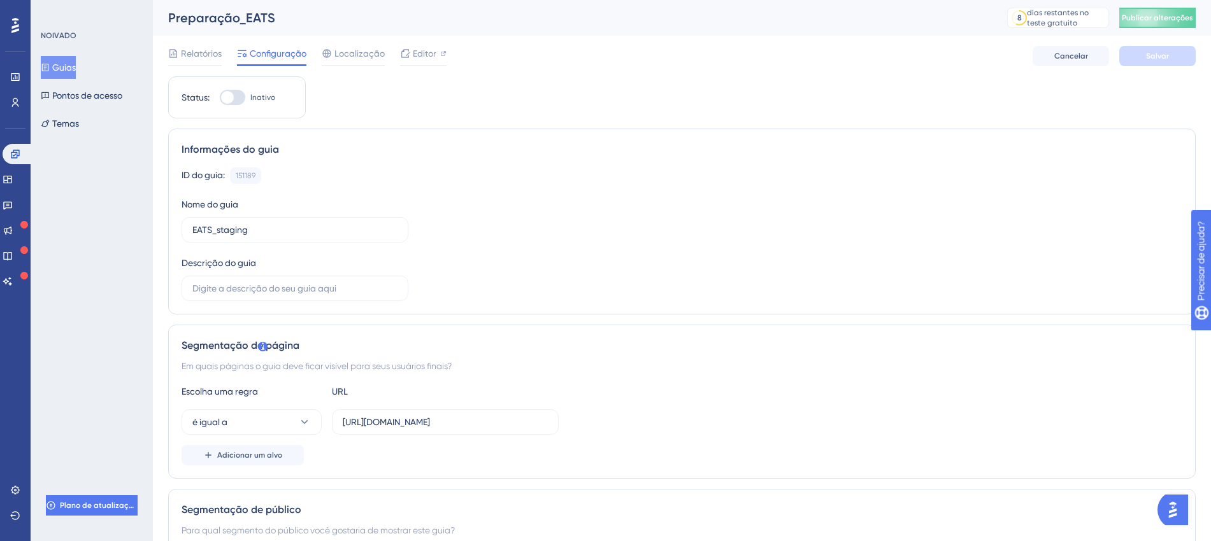
click at [231, 92] on div at bounding box center [227, 97] width 13 height 13
click at [220, 97] on input "Inativo" at bounding box center [219, 97] width 1 height 1
checkbox input "true"
click at [978, 52] on font "Salvar" at bounding box center [1157, 56] width 23 height 9
click at [75, 113] on button "Temas" at bounding box center [60, 123] width 38 height 23
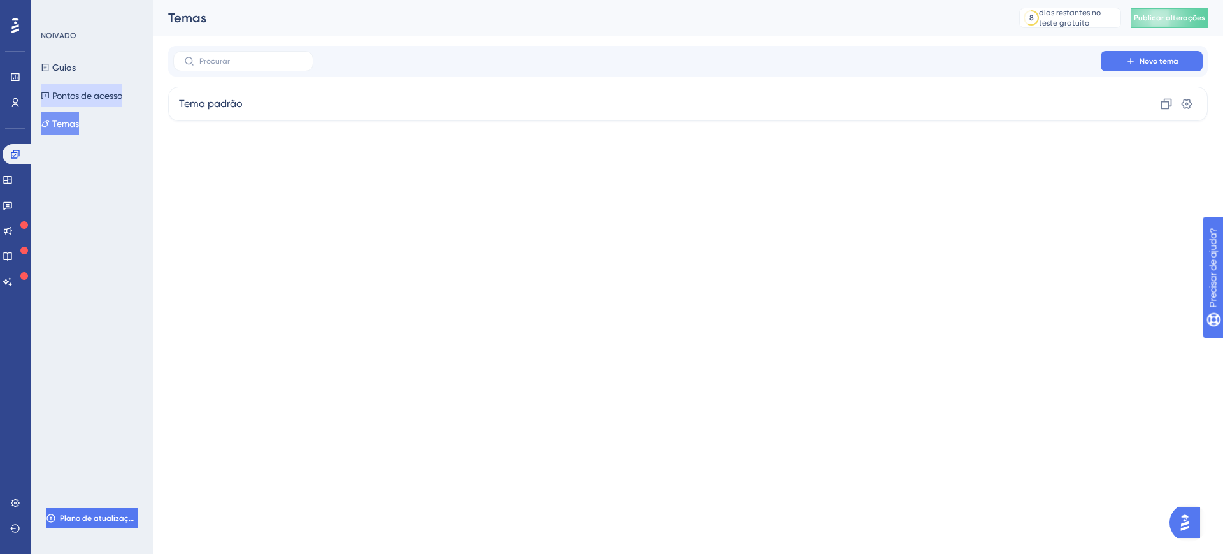
click at [76, 98] on font "Pontos de acesso" at bounding box center [87, 95] width 70 height 10
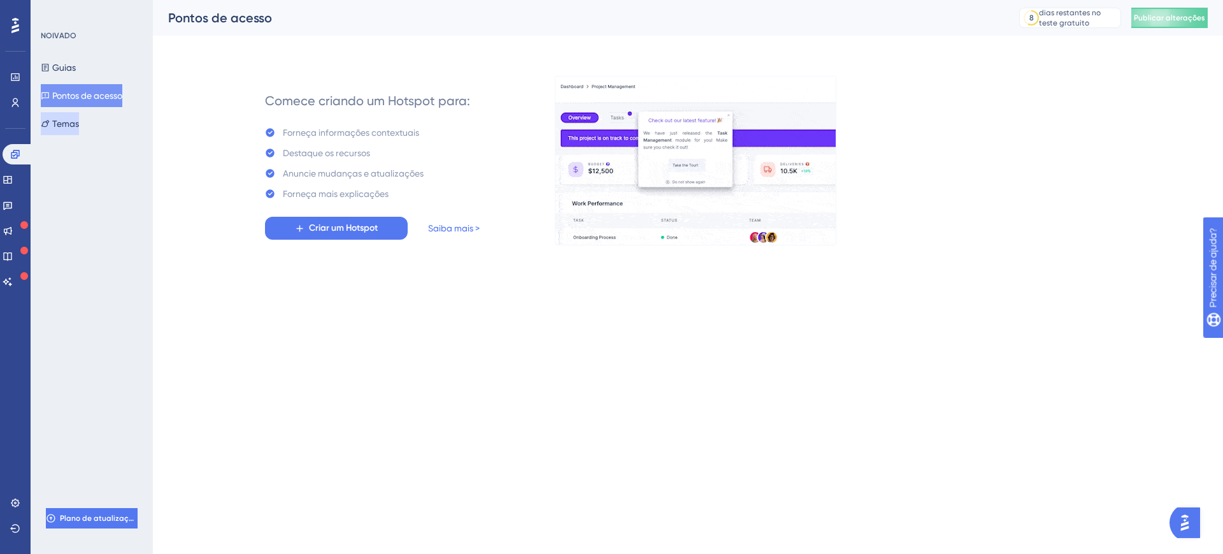
click at [79, 126] on button "Temas" at bounding box center [60, 123] width 38 height 23
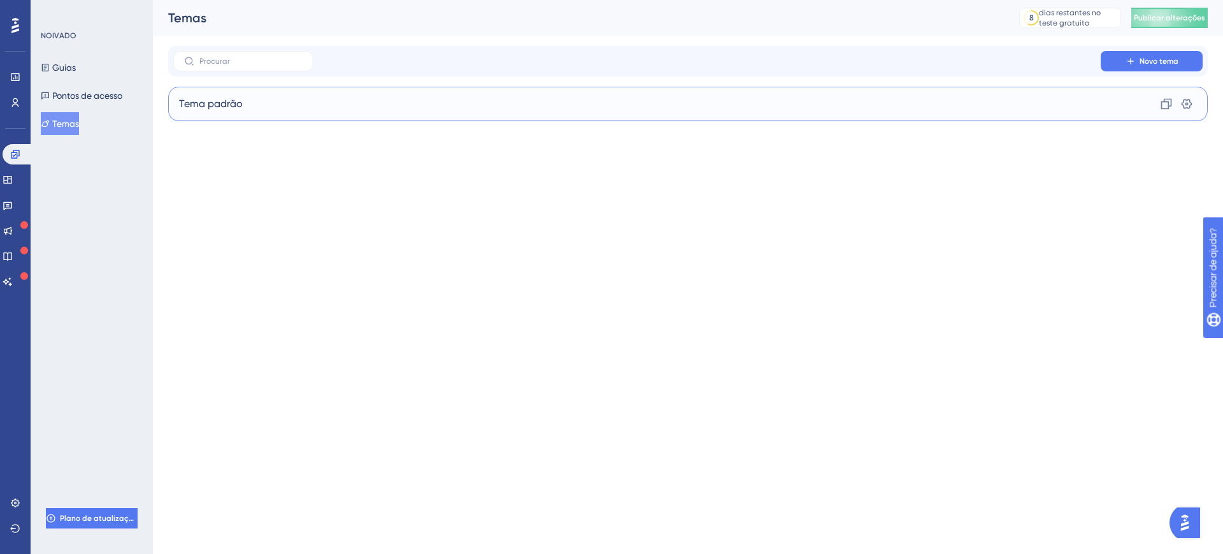
click at [283, 110] on div "Tema padrão Clone Configurações" at bounding box center [688, 104] width 1040 height 34
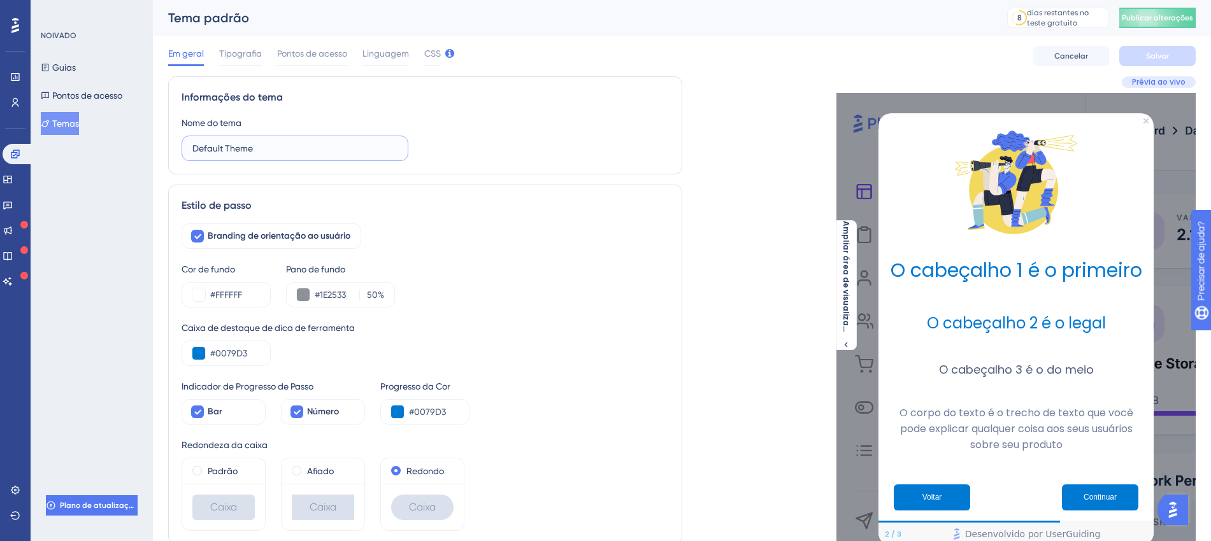
drag, startPoint x: 282, startPoint y: 151, endPoint x: 165, endPoint y: 171, distance: 118.2
type input "EATS"
click at [978, 52] on font "Salvar" at bounding box center [1157, 56] width 23 height 9
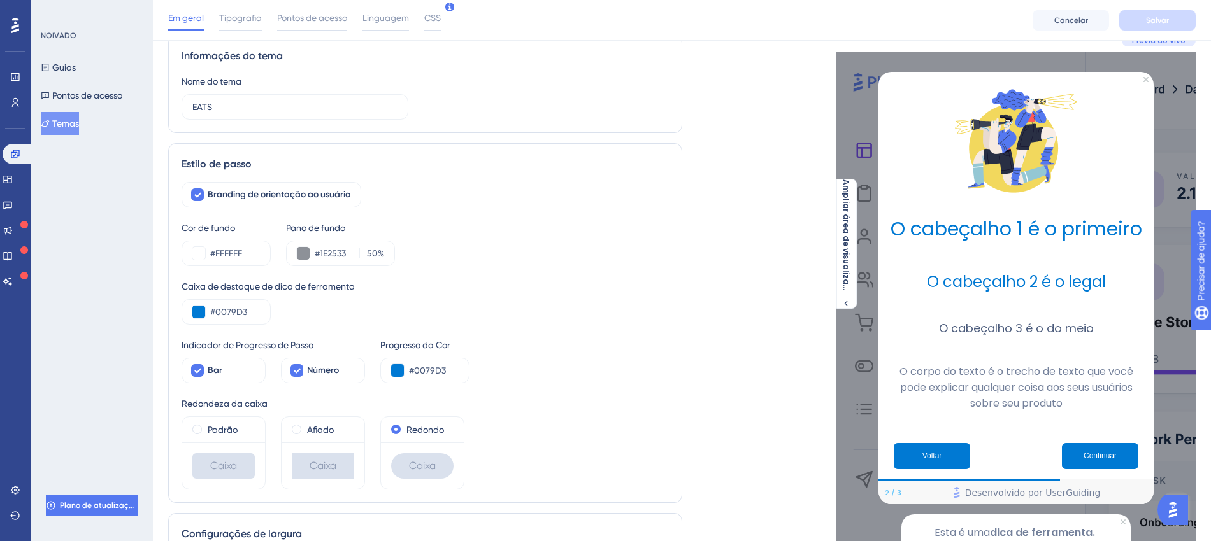
scroll to position [80, 0]
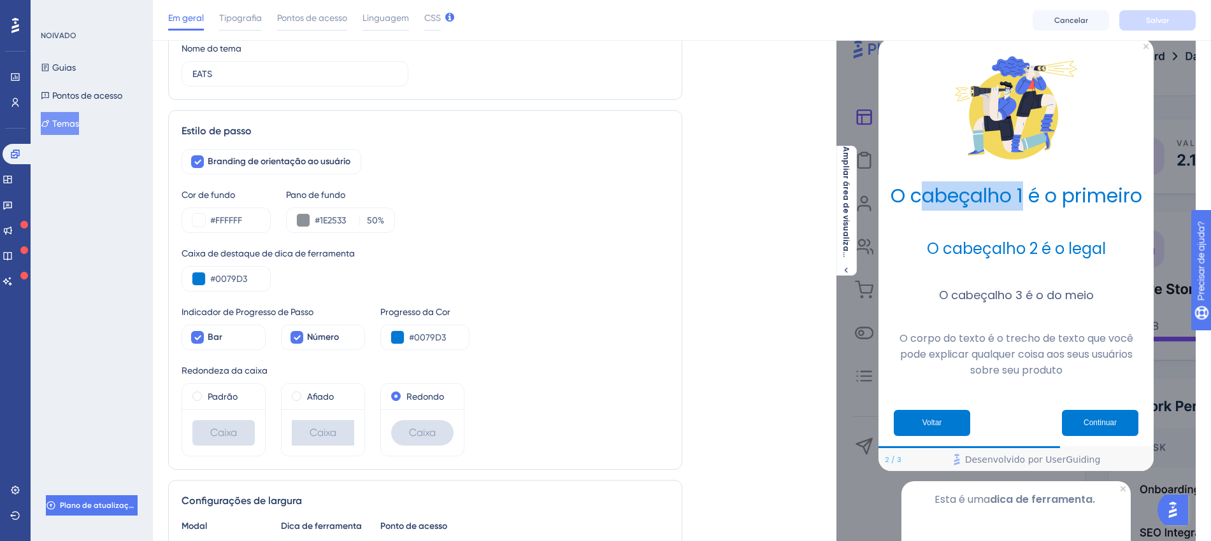
drag, startPoint x: 918, startPoint y: 193, endPoint x: 1021, endPoint y: 193, distance: 102.5
click at [978, 193] on font "O cabeçalho 1 é o primeiro" at bounding box center [1016, 195] width 252 height 27
click at [368, 336] on div "Indicador de Progresso de Passo Bar Número Progresso da Cor #0079D3" at bounding box center [425, 327] width 487 height 46
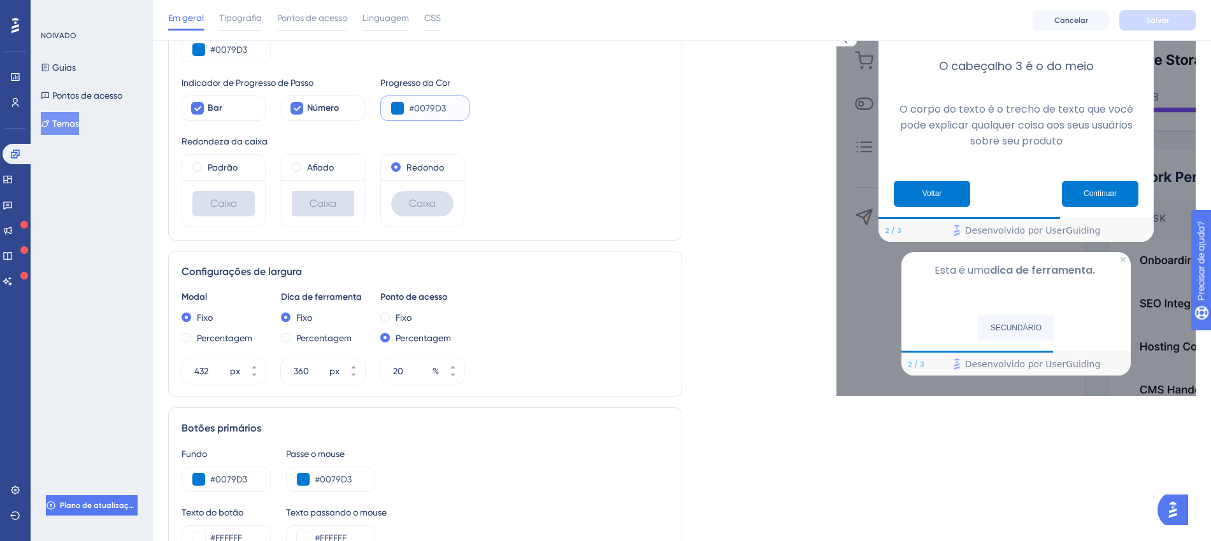
scroll to position [0, 0]
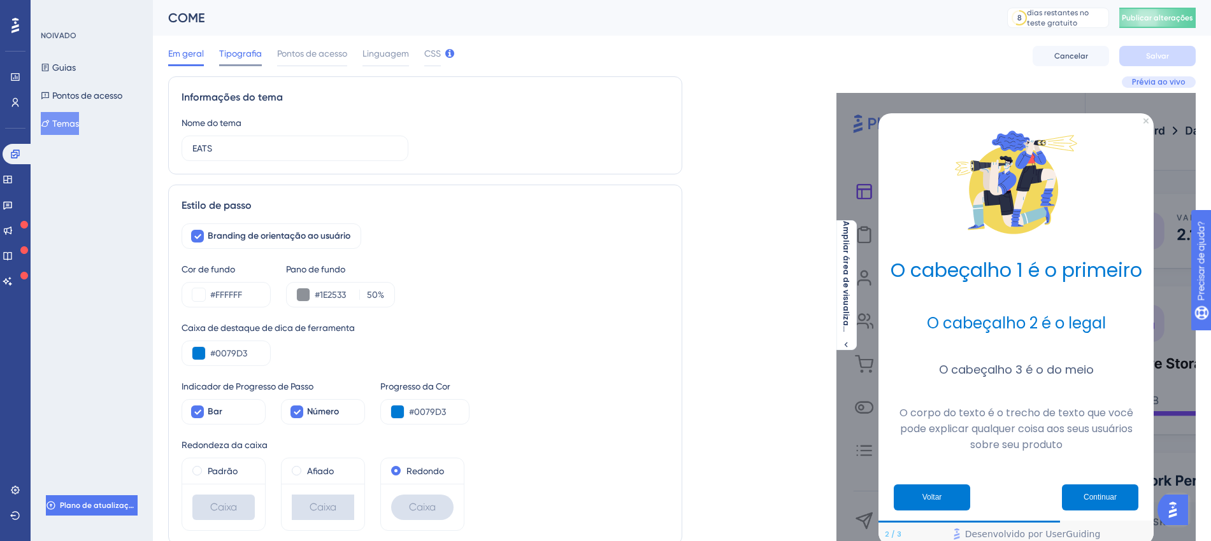
click at [243, 50] on font "Tipografia" at bounding box center [240, 53] width 43 height 10
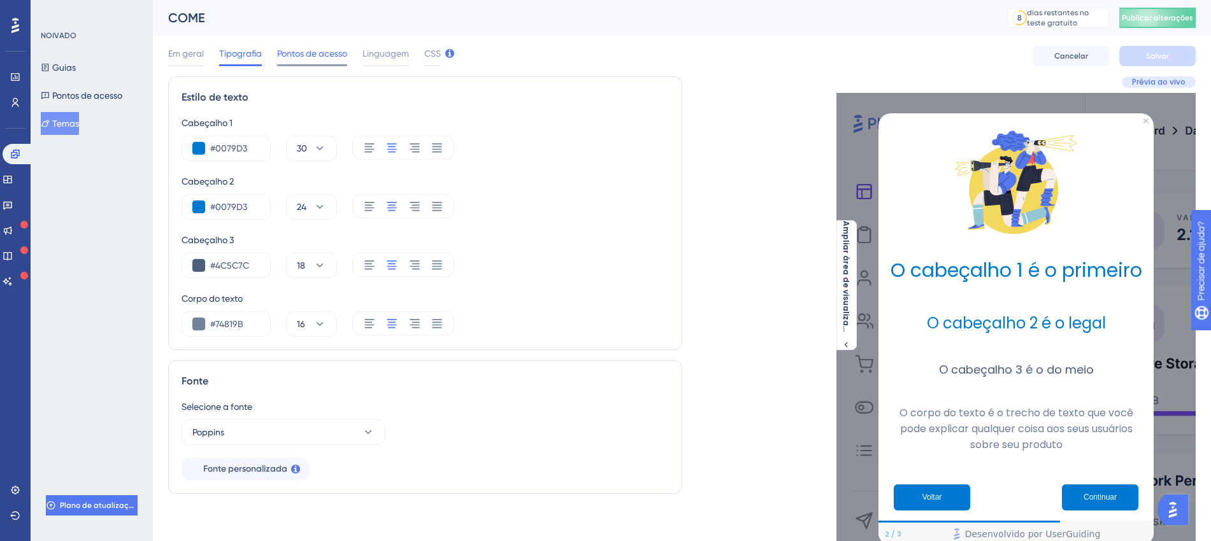
click at [291, 53] on font "Pontos de acesso" at bounding box center [312, 53] width 70 height 10
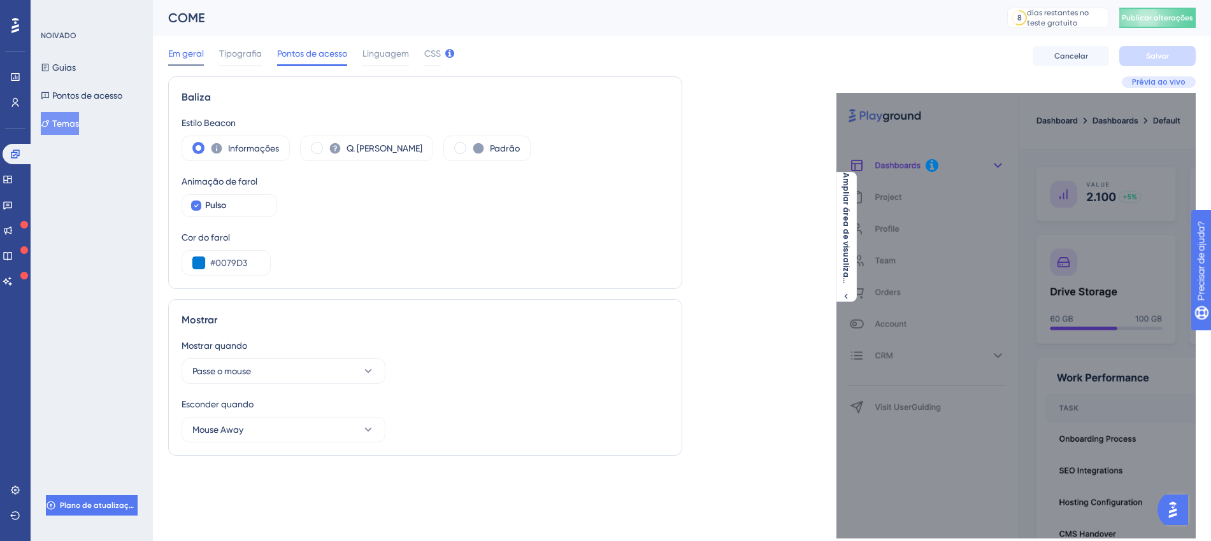
click at [191, 54] on font "Em geral" at bounding box center [186, 53] width 36 height 10
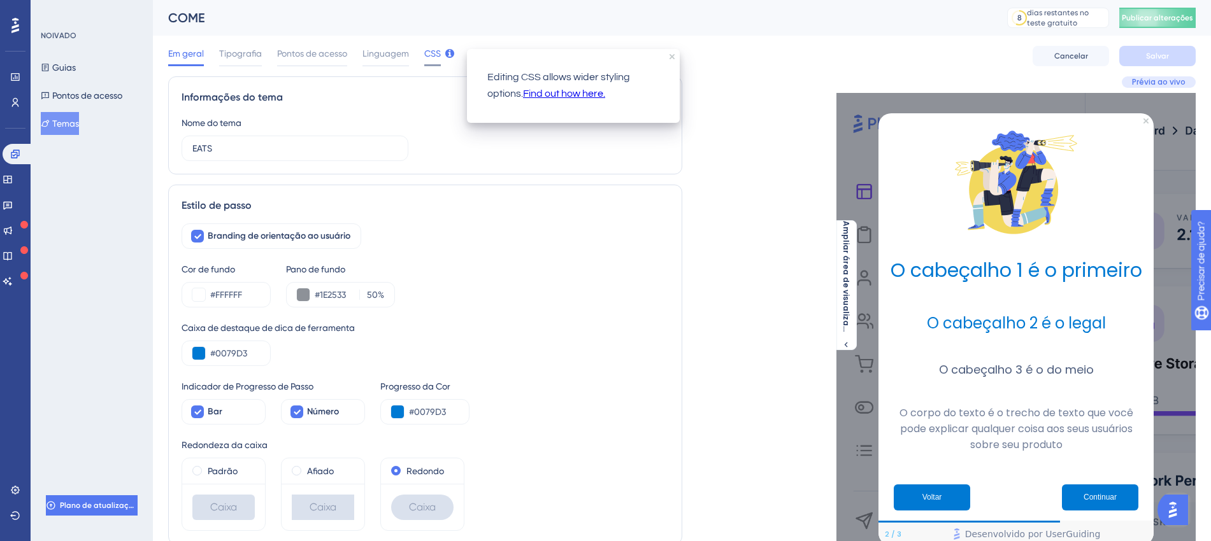
click at [436, 50] on font "CSS" at bounding box center [432, 53] width 17 height 10
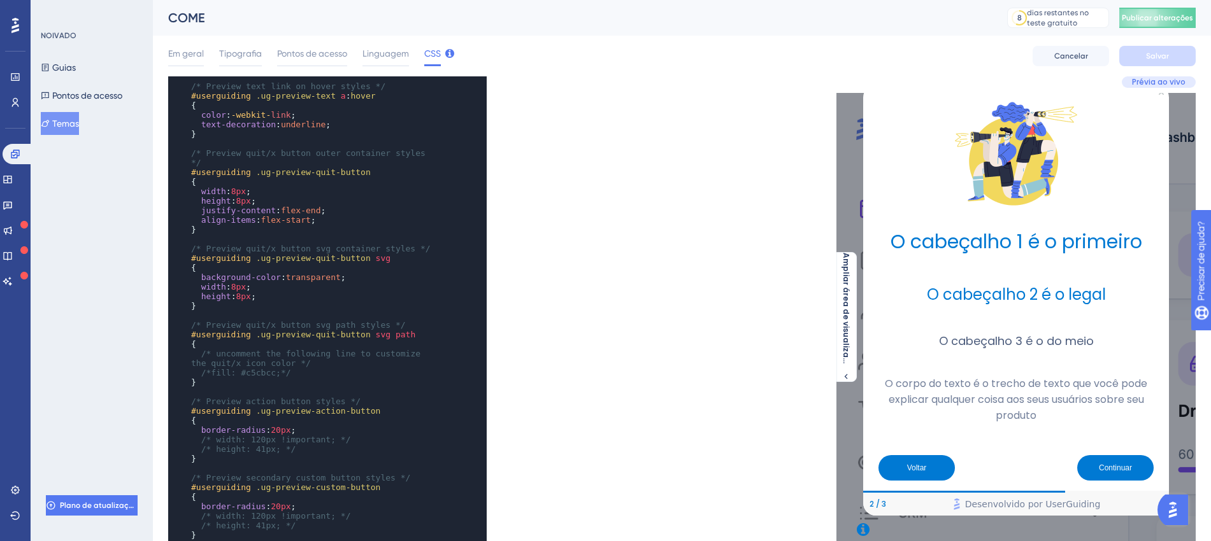
scroll to position [1180, 0]
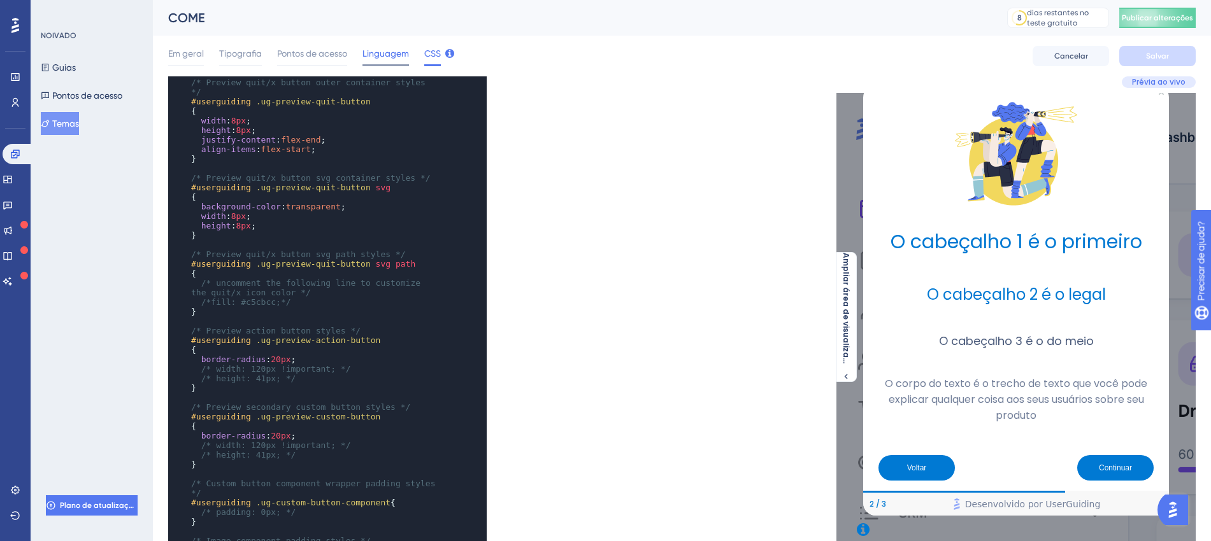
click at [392, 48] on font "Linguagem" at bounding box center [385, 53] width 46 height 10
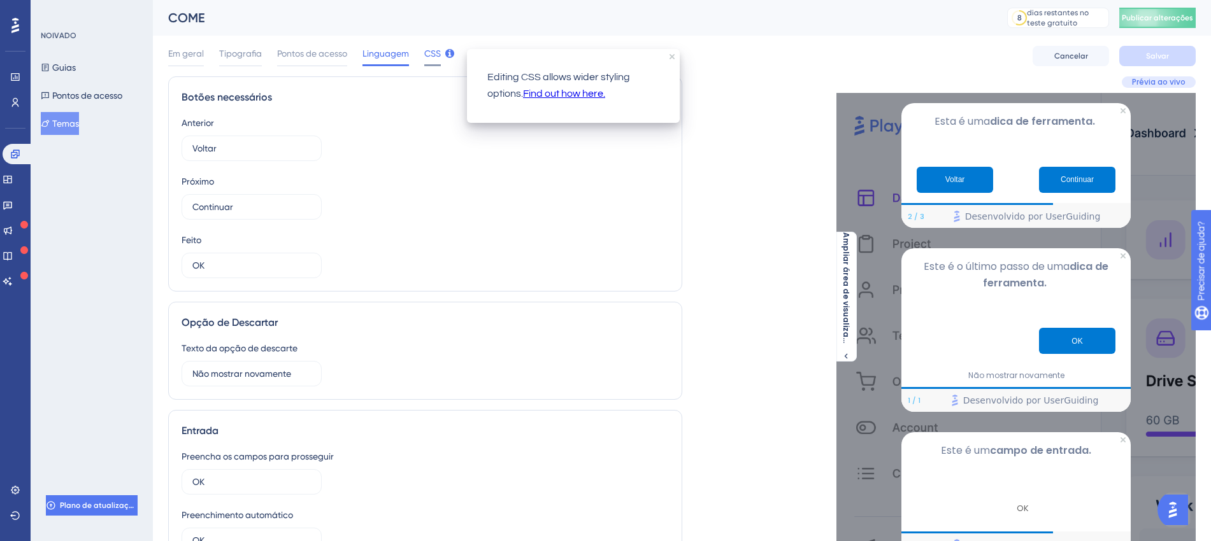
click at [427, 52] on font "CSS" at bounding box center [432, 53] width 17 height 10
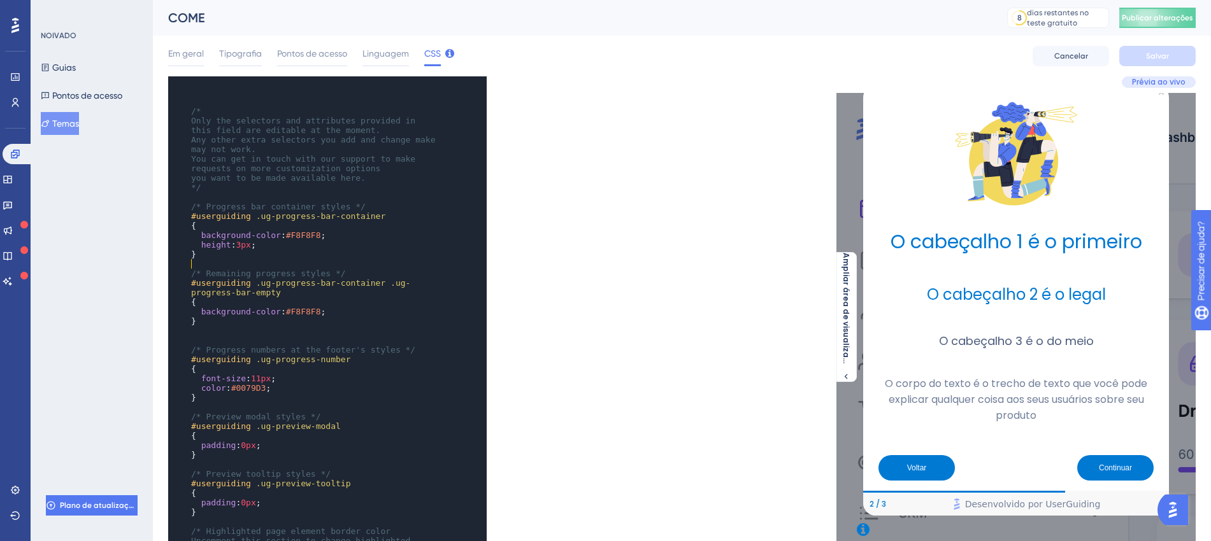
click at [375, 259] on pre "​" at bounding box center [315, 264] width 253 height 10
click at [329, 238] on pre "background-color : #F8F8F8 ;" at bounding box center [315, 236] width 253 height 10
click at [192, 52] on font "Em geral" at bounding box center [186, 53] width 36 height 10
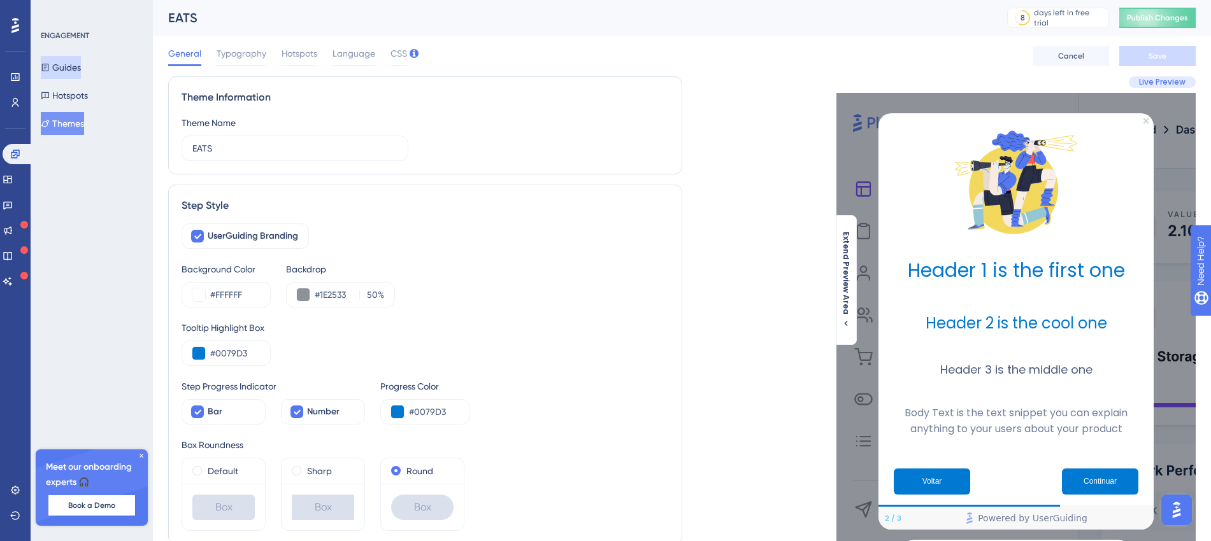
click at [79, 58] on button "Guides" at bounding box center [61, 67] width 40 height 23
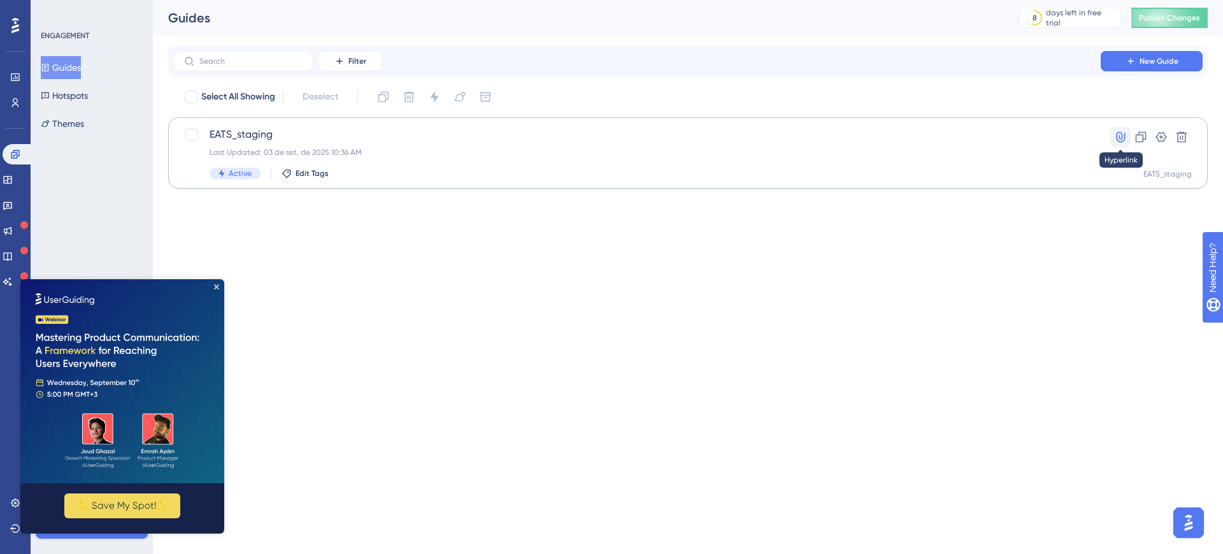
click at [1121, 139] on icon at bounding box center [1120, 137] width 13 height 13
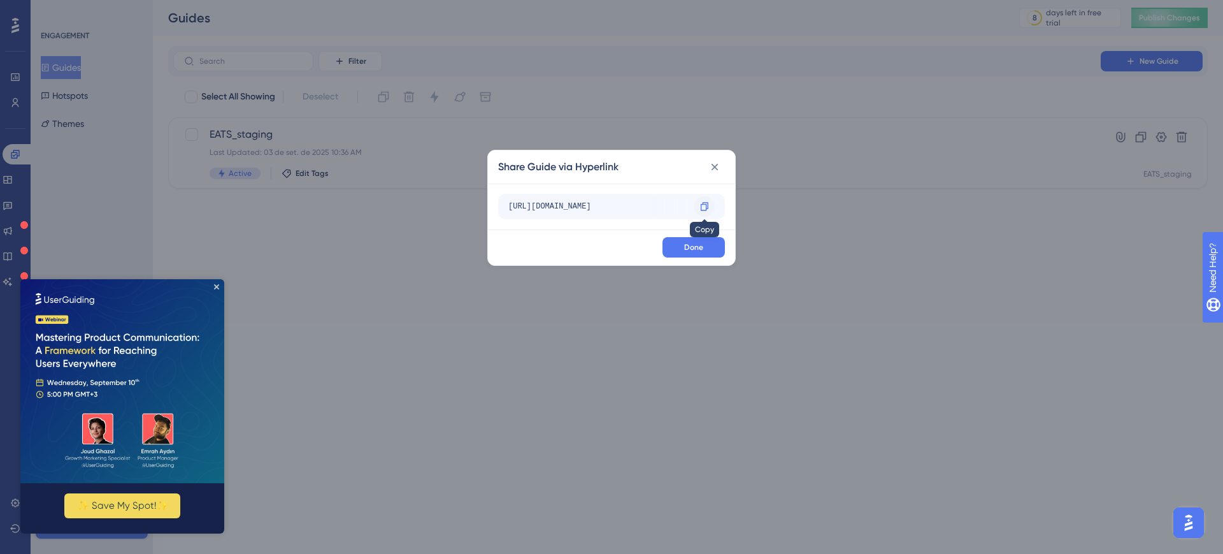
click at [705, 203] on icon at bounding box center [704, 206] width 10 height 10
click at [711, 169] on icon at bounding box center [714, 166] width 7 height 7
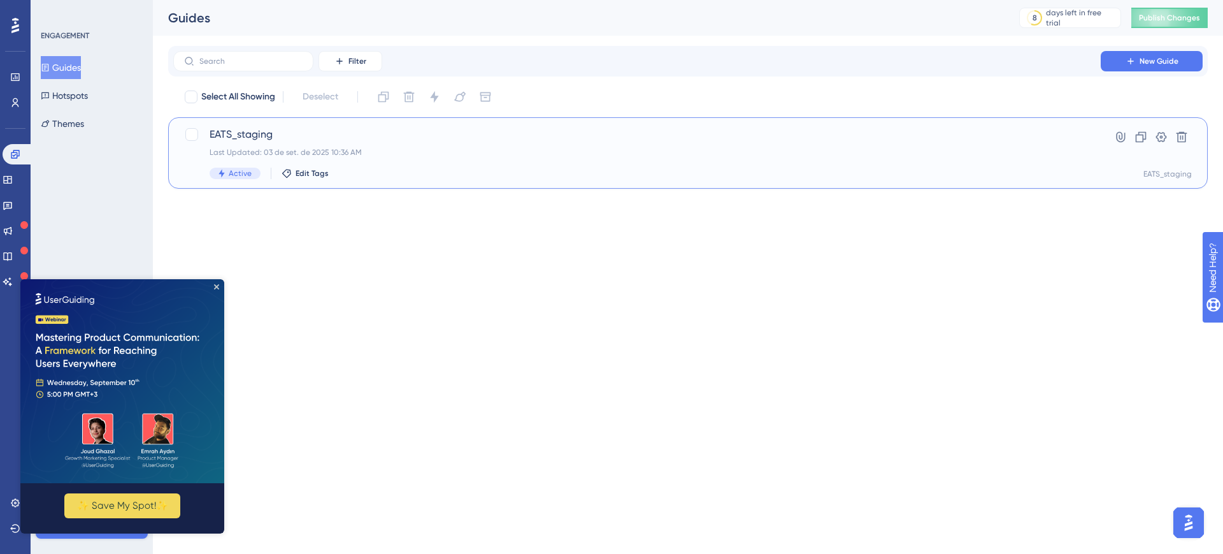
click at [447, 166] on div "EATS_staging Last Updated: 03 de set. de 2025 10:36 AM Active Edit Tags" at bounding box center [637, 153] width 855 height 52
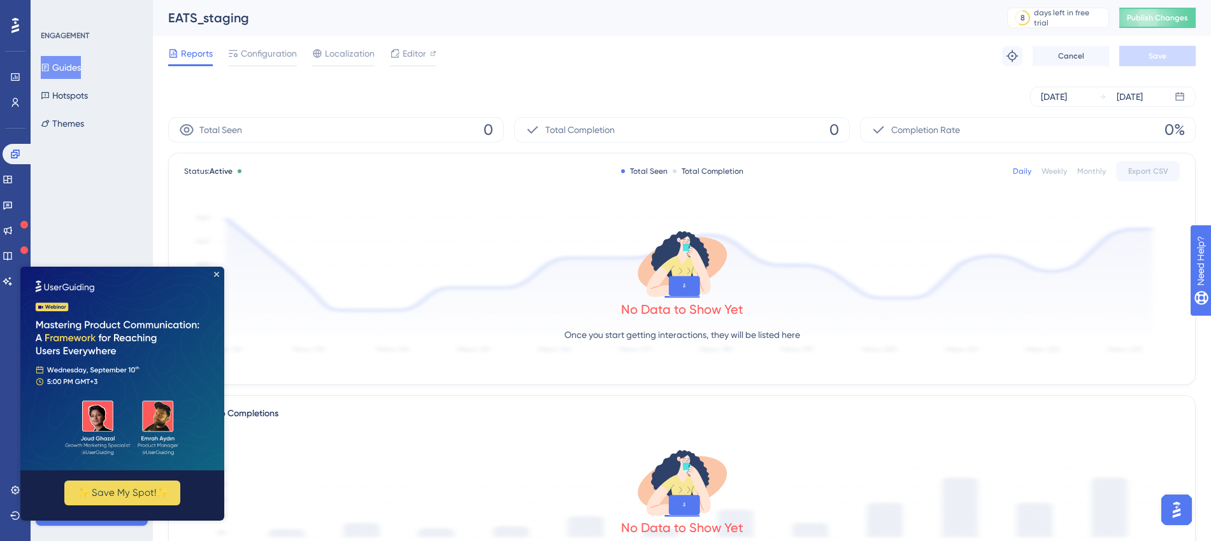
click at [71, 60] on button "Guides" at bounding box center [61, 67] width 40 height 23
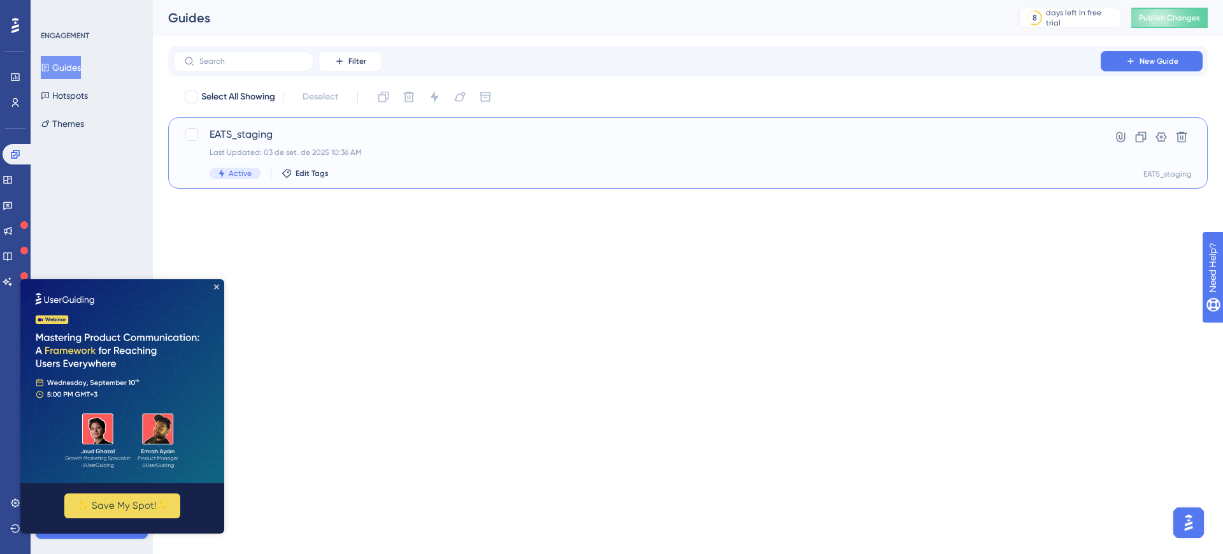
click at [241, 174] on span "Active" at bounding box center [240, 173] width 23 height 10
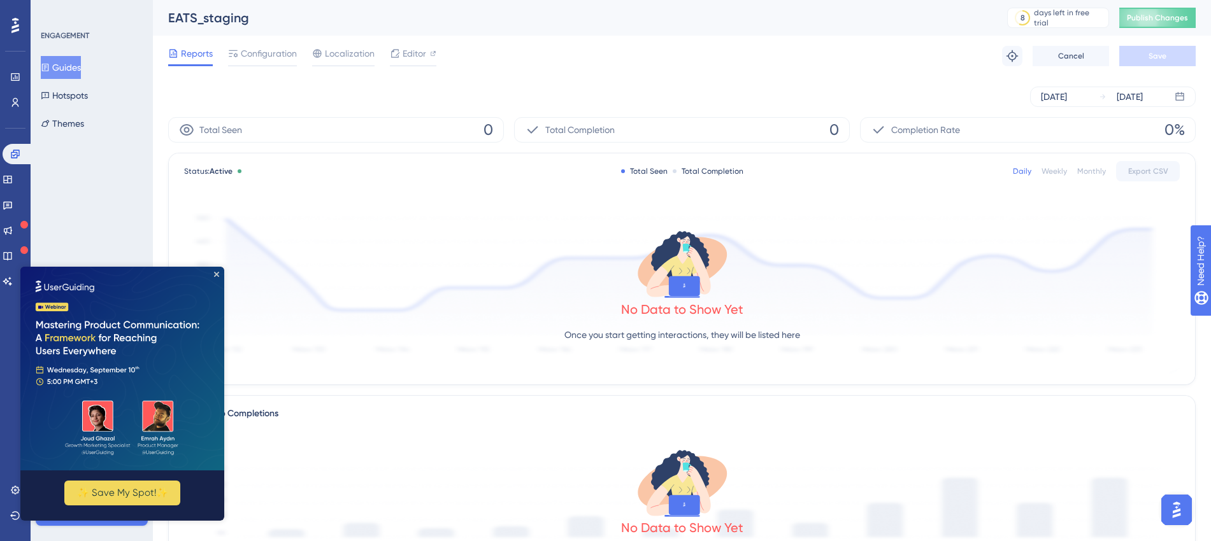
click at [64, 61] on button "Guides" at bounding box center [61, 67] width 40 height 23
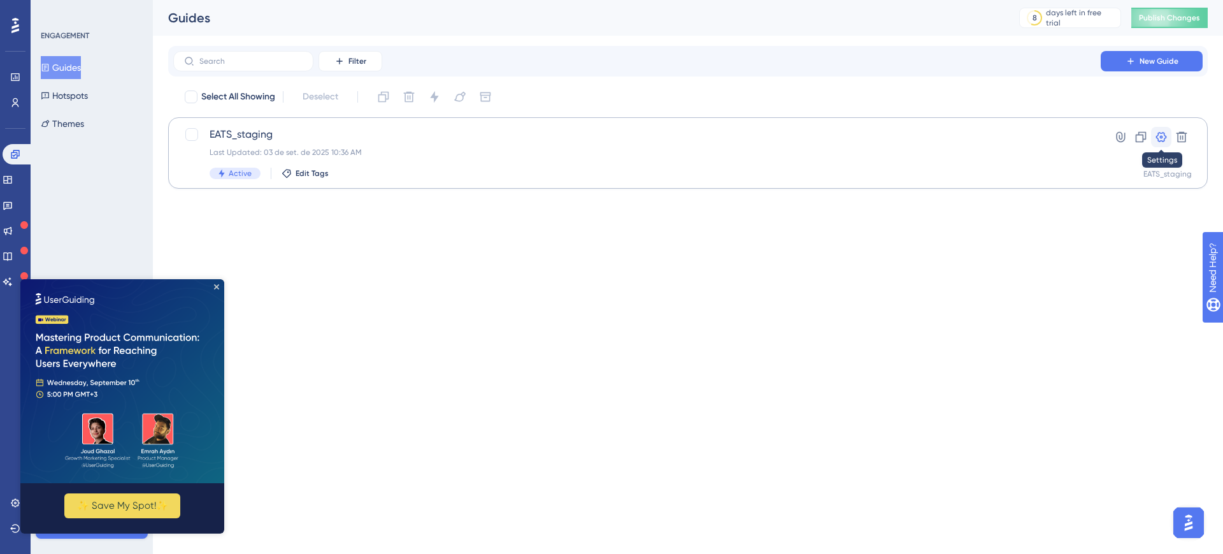
click at [1162, 139] on icon at bounding box center [1161, 137] width 13 height 13
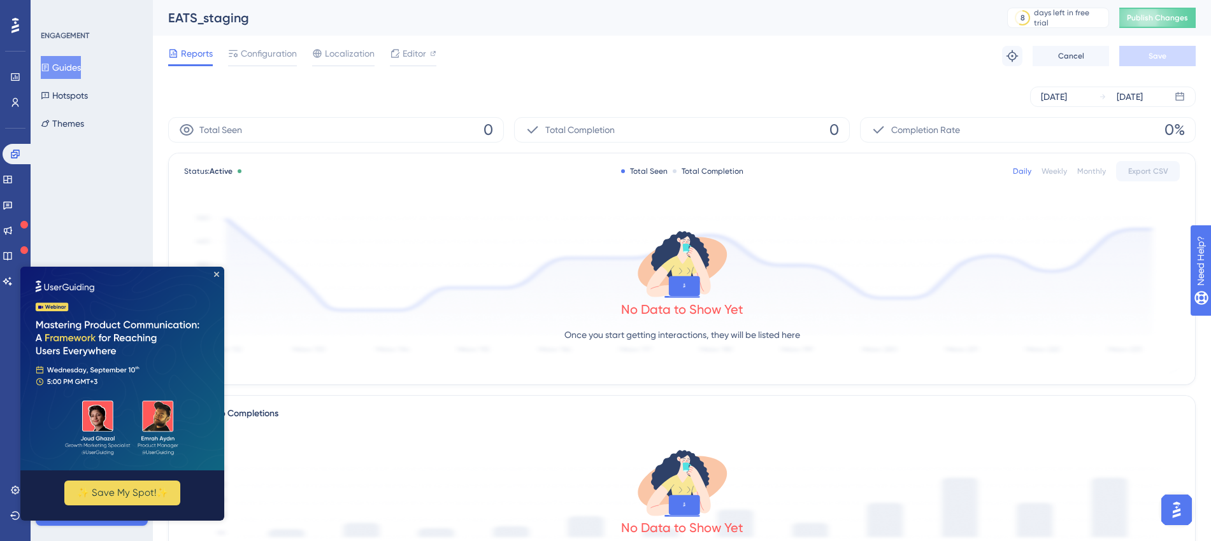
click at [629, 322] on div "No Data to Show Yet Once you start getting interactions, they will be listed he…" at bounding box center [682, 289] width 996 height 171
click at [215, 271] on img at bounding box center [122, 369] width 204 height 204
click at [0, 380] on div "Performance Users Engagement Widgets Feedback Product Updates Knowledge Base AI…" at bounding box center [15, 270] width 31 height 541
click at [10, 485] on link at bounding box center [15, 490] width 10 height 20
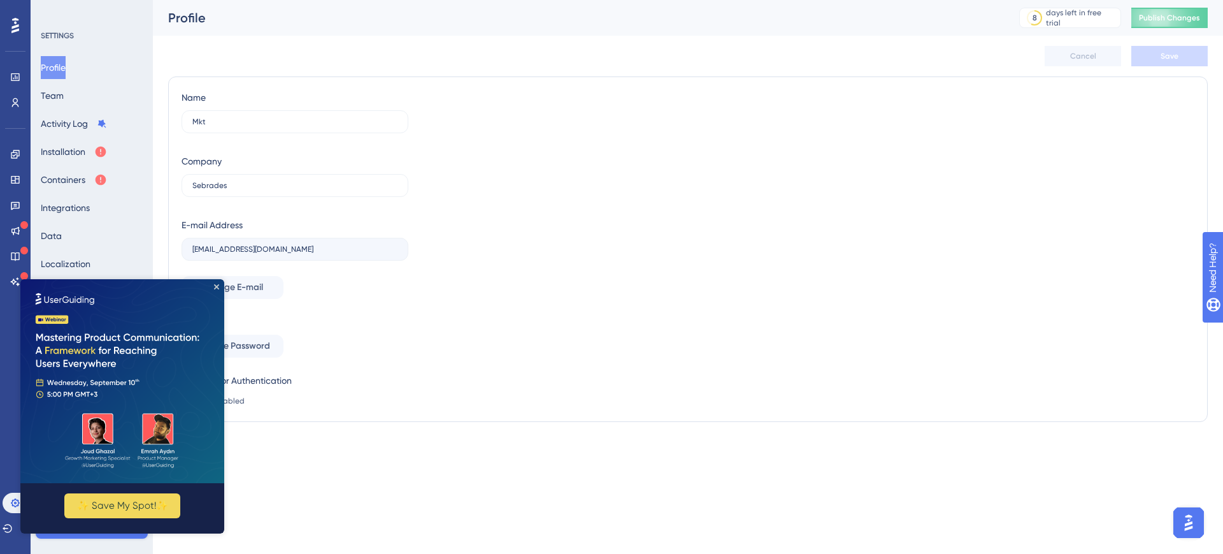
click at [510, 309] on div "Name Mkt Company Sebrades E-mail Address mktsebrades@gmail.com Change E-mail Pa…" at bounding box center [688, 249] width 1013 height 318
click at [215, 287] on icon "Close Preview" at bounding box center [216, 286] width 5 height 5
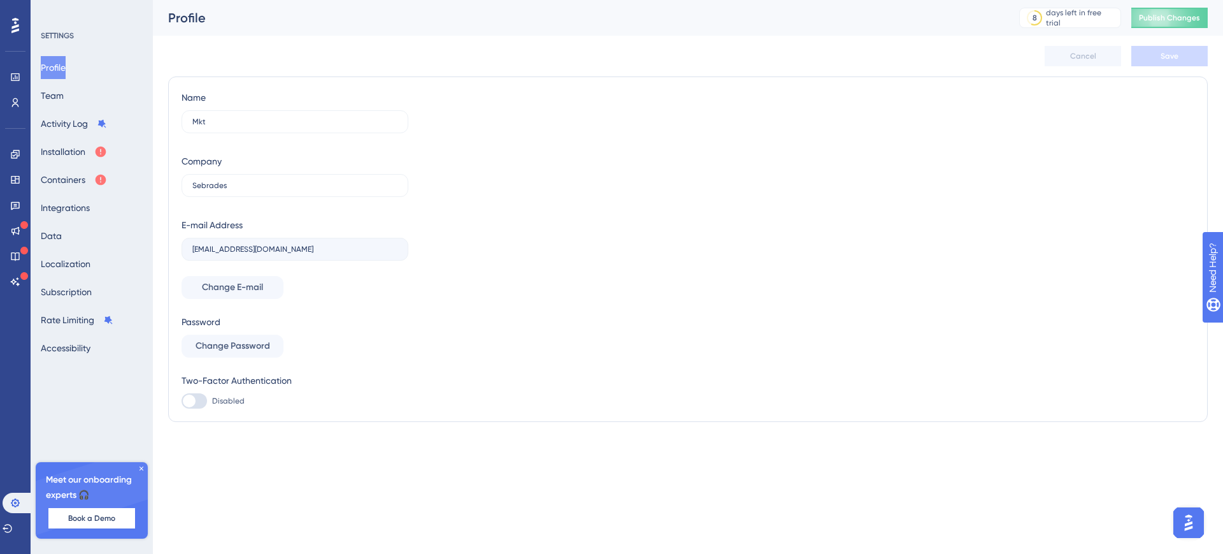
click at [141, 465] on icon at bounding box center [142, 468] width 8 height 8
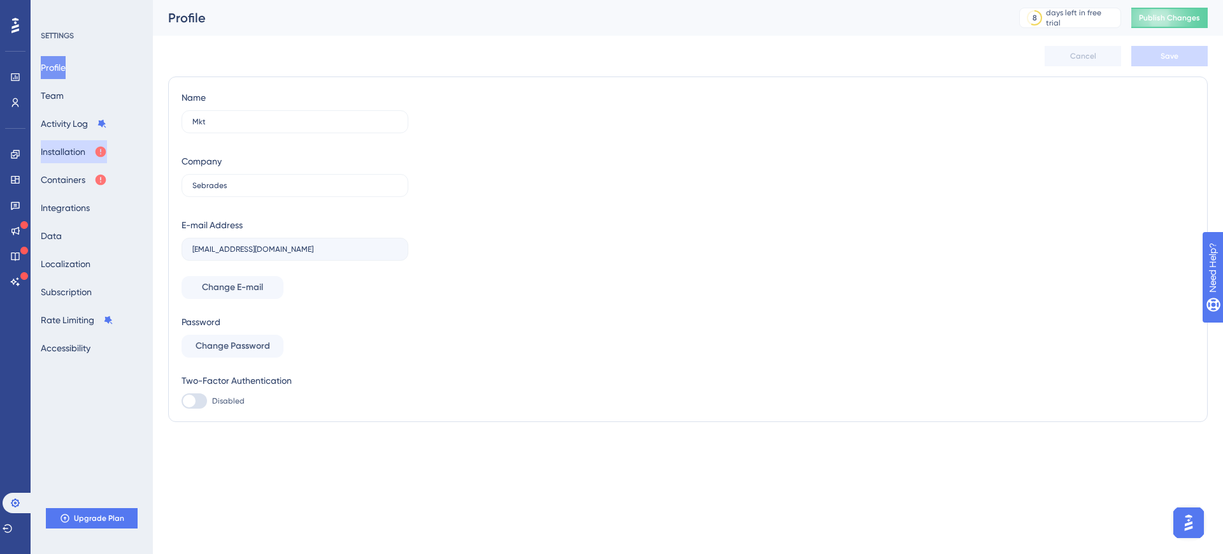
click at [79, 148] on button "Installation" at bounding box center [74, 151] width 66 height 23
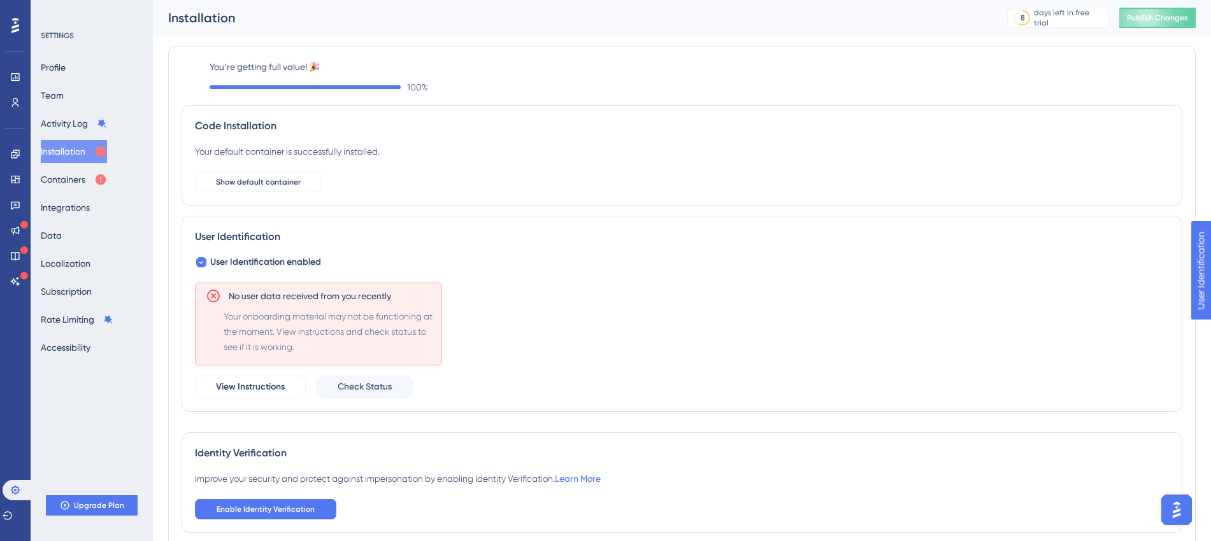
click at [397, 375] on div "No user data received from you recently Your onboarding material may not be fun…" at bounding box center [682, 341] width 974 height 116
click at [394, 383] on button "Check Status" at bounding box center [364, 387] width 97 height 23
click at [62, 176] on button "Containers" at bounding box center [74, 179] width 66 height 23
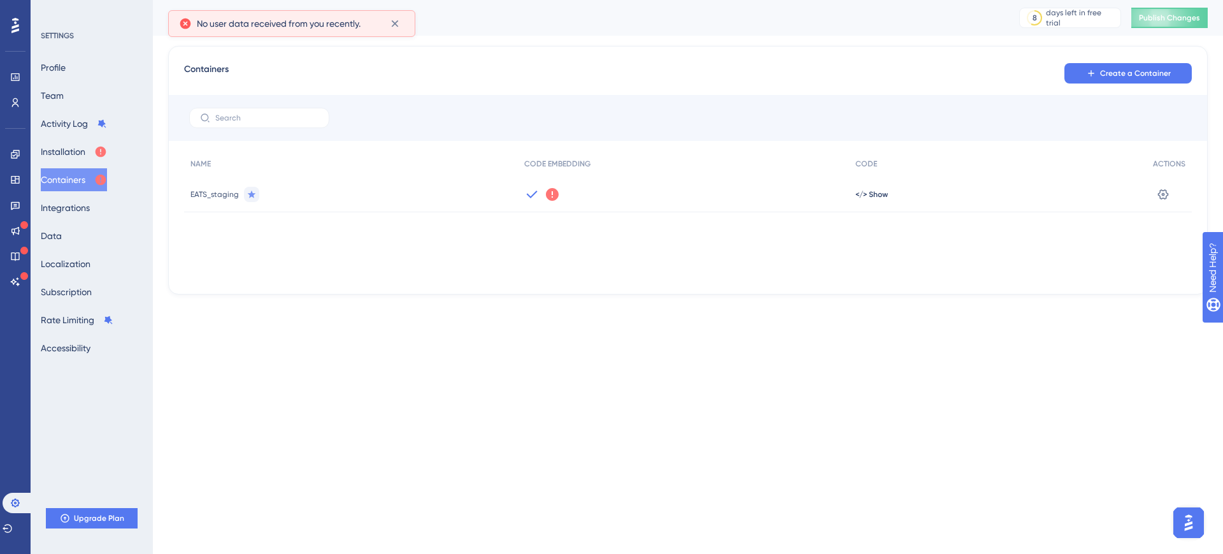
click at [550, 190] on icon at bounding box center [552, 194] width 13 height 13
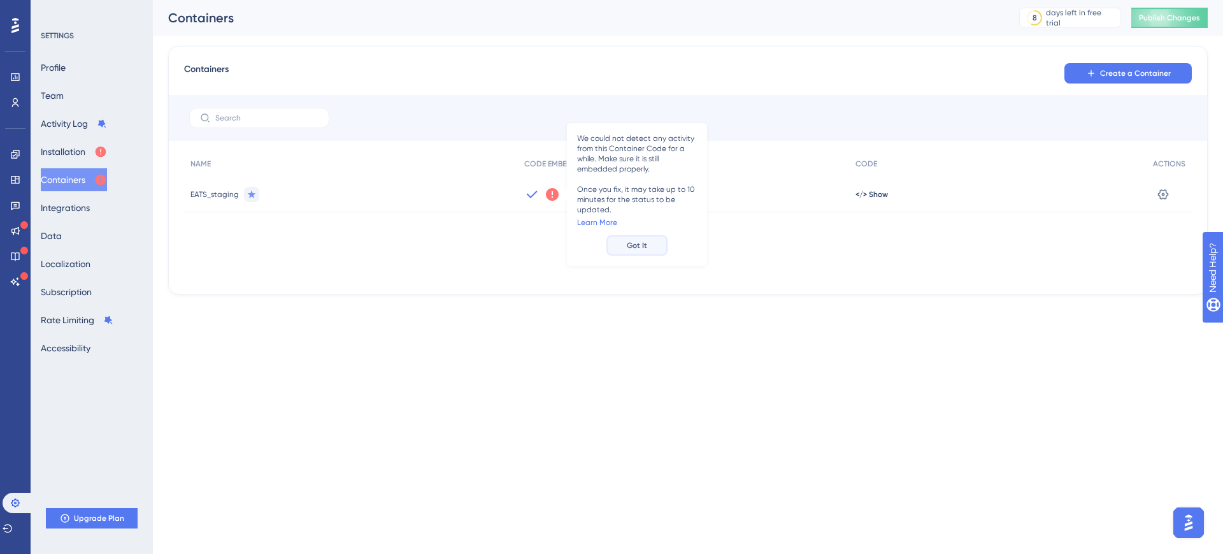
click at [643, 242] on span "Got It" at bounding box center [637, 245] width 20 height 10
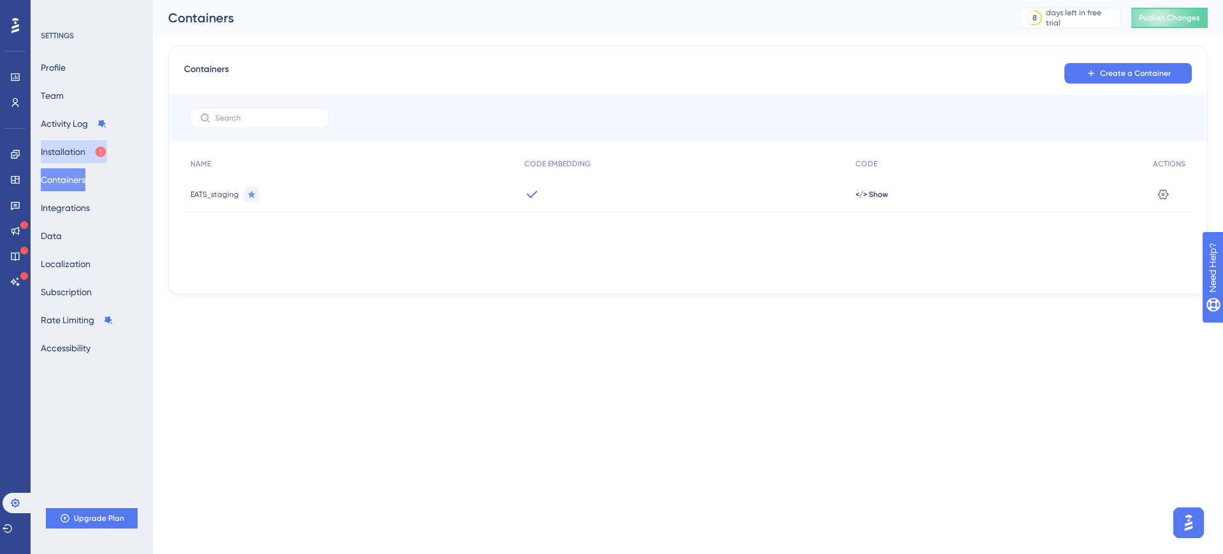
click at [74, 146] on button "Installation" at bounding box center [74, 151] width 66 height 23
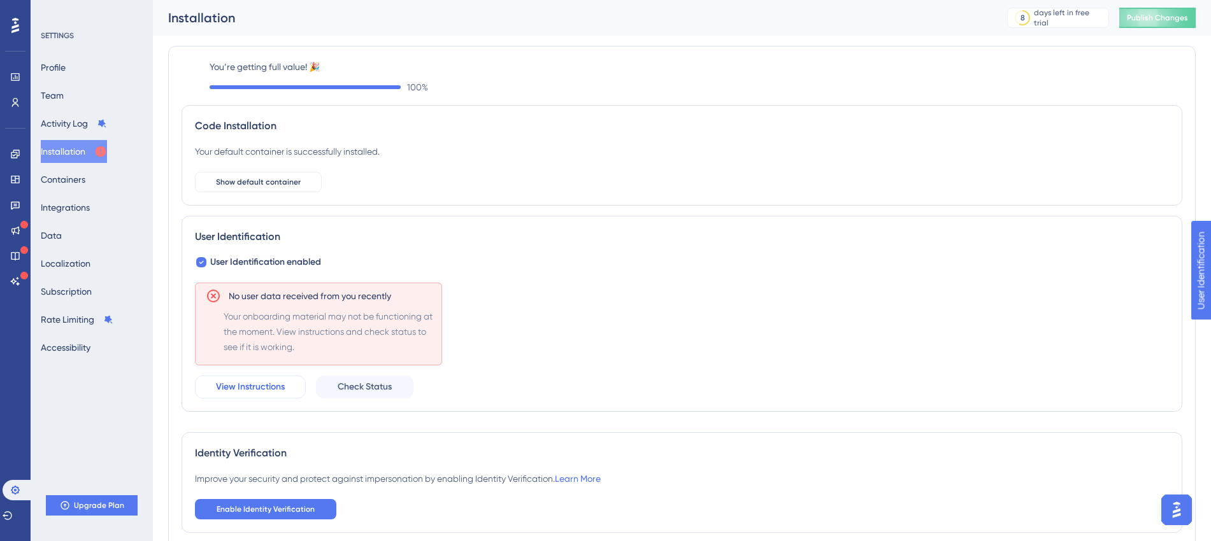
click at [254, 390] on span "View Instructions" at bounding box center [250, 387] width 69 height 15
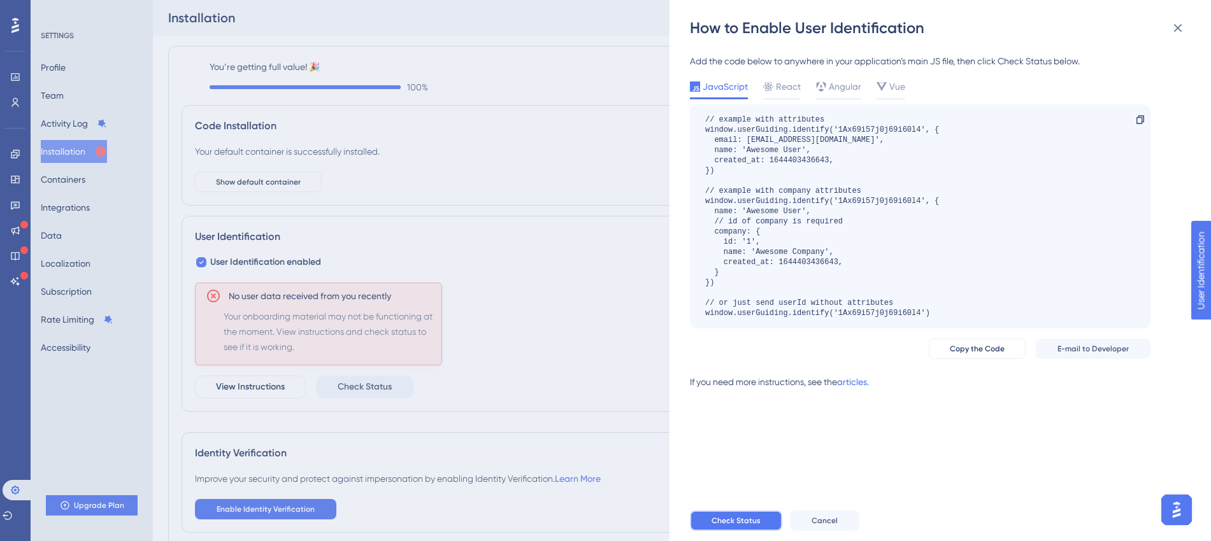
click at [747, 526] on span "Check Status" at bounding box center [735, 521] width 49 height 10
click at [838, 531] on button "Cancel" at bounding box center [824, 521] width 69 height 20
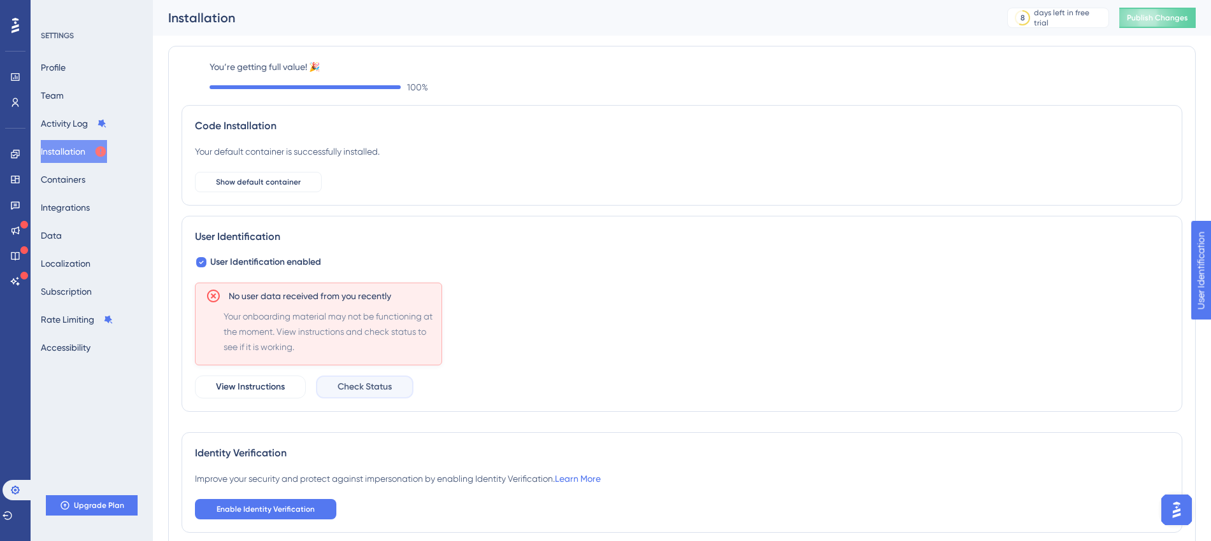
click at [385, 381] on span "Check Status" at bounding box center [365, 387] width 54 height 15
click at [392, 23] on icon at bounding box center [395, 23] width 13 height 13
click at [61, 73] on button "Profile" at bounding box center [53, 67] width 25 height 23
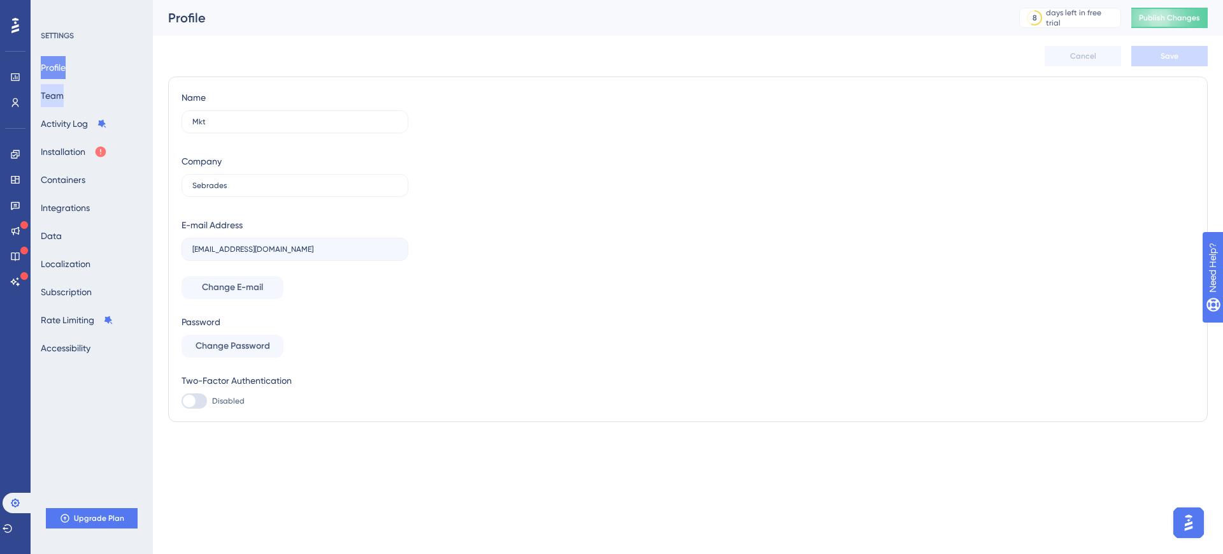
click at [57, 101] on button "Team" at bounding box center [52, 95] width 23 height 23
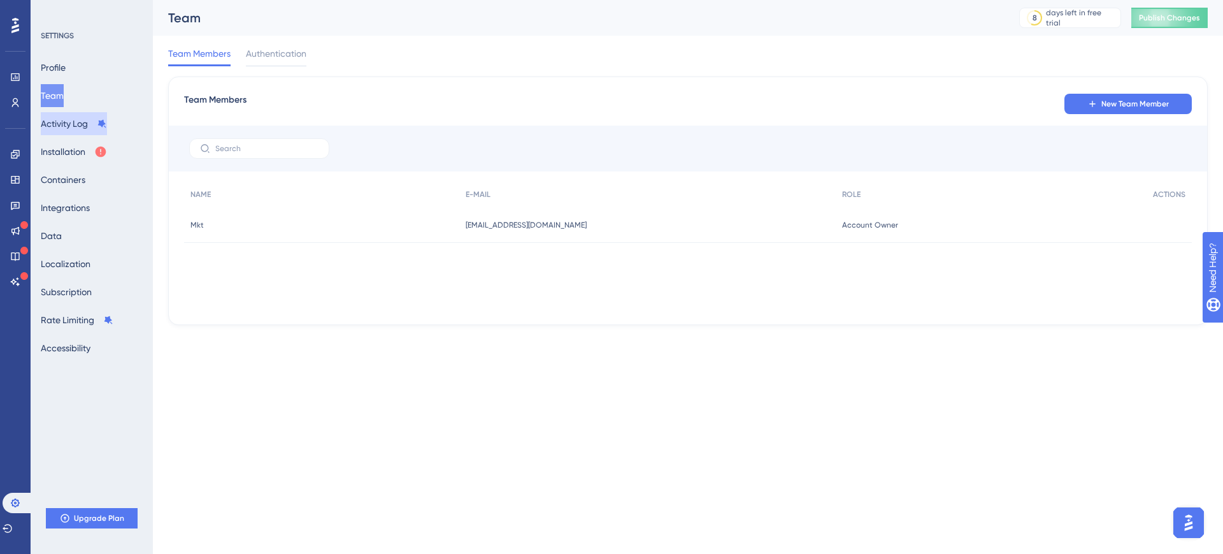
click at [66, 132] on button "Activity Log" at bounding box center [74, 123] width 66 height 23
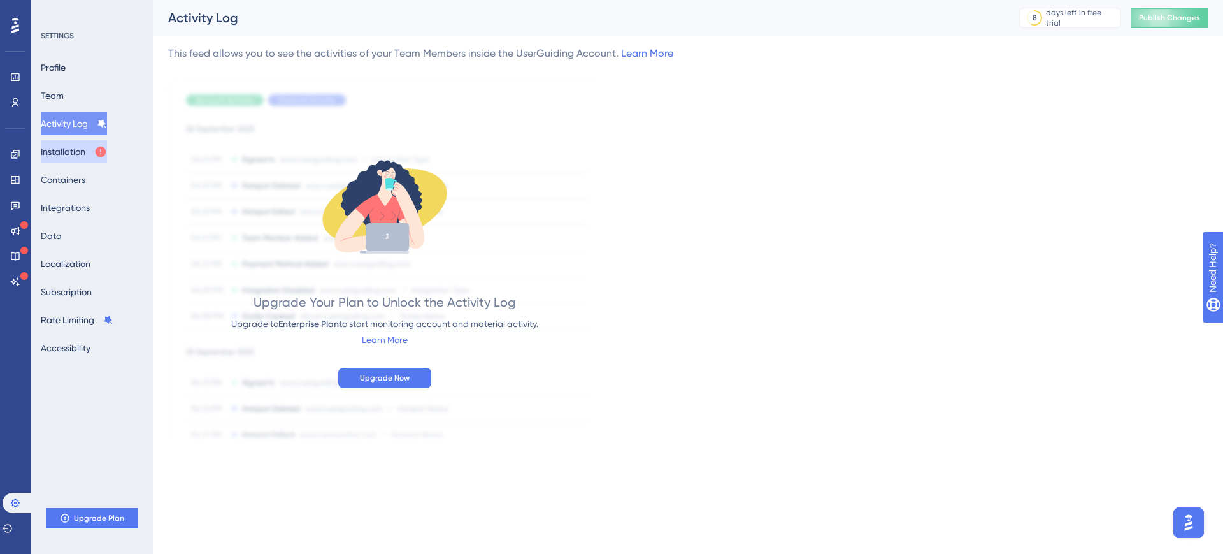
click at [89, 154] on button "Installation" at bounding box center [74, 151] width 66 height 23
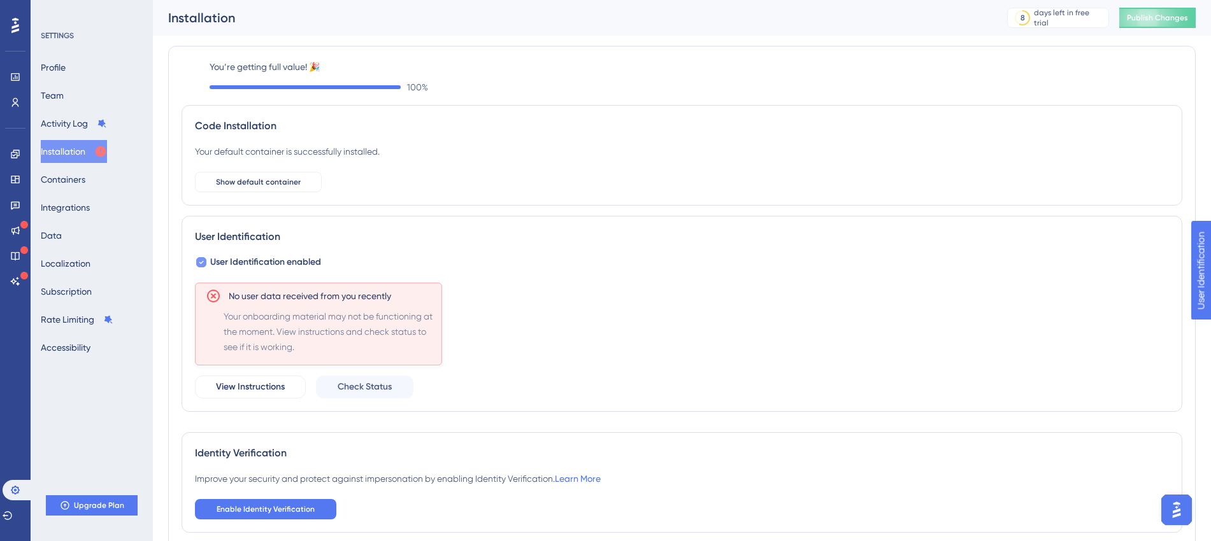
click at [199, 262] on icon at bounding box center [201, 262] width 5 height 10
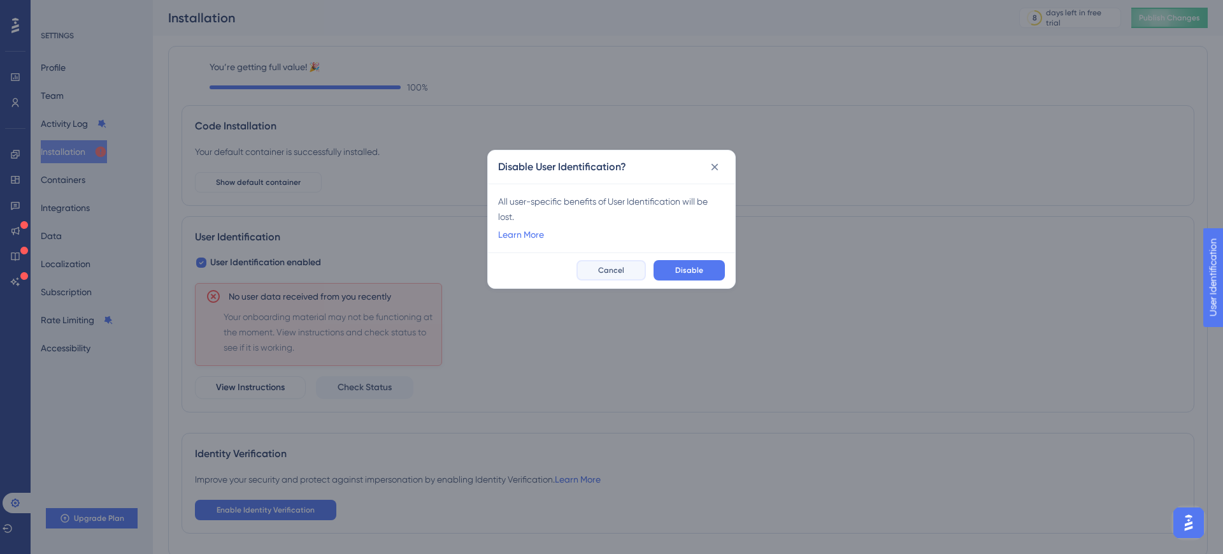
click at [619, 271] on span "Cancel" at bounding box center [611, 270] width 26 height 10
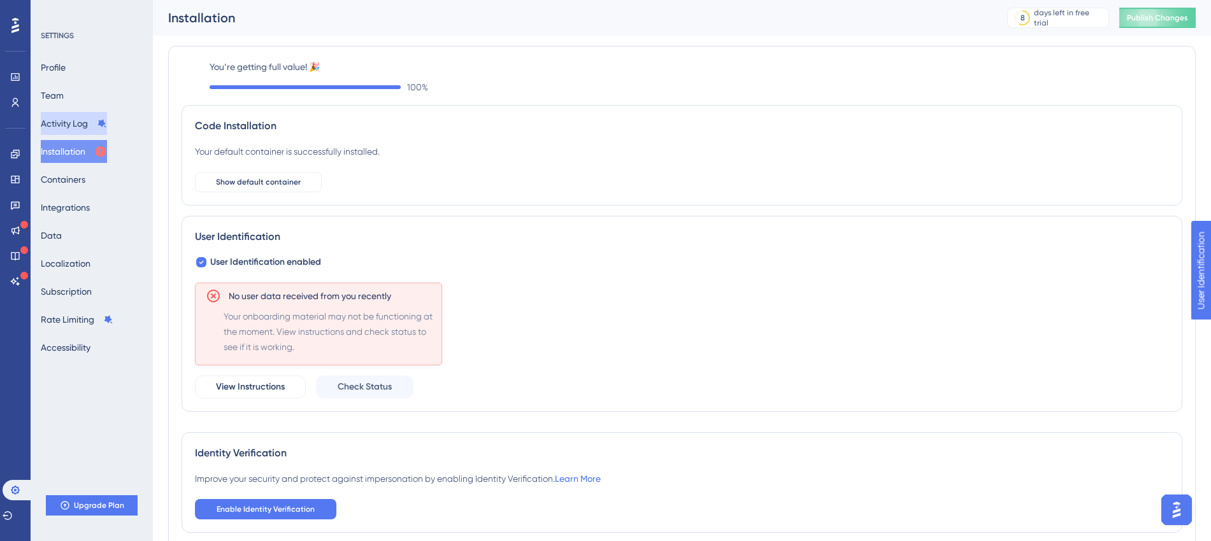
click at [55, 130] on button "Activity Log" at bounding box center [74, 123] width 66 height 23
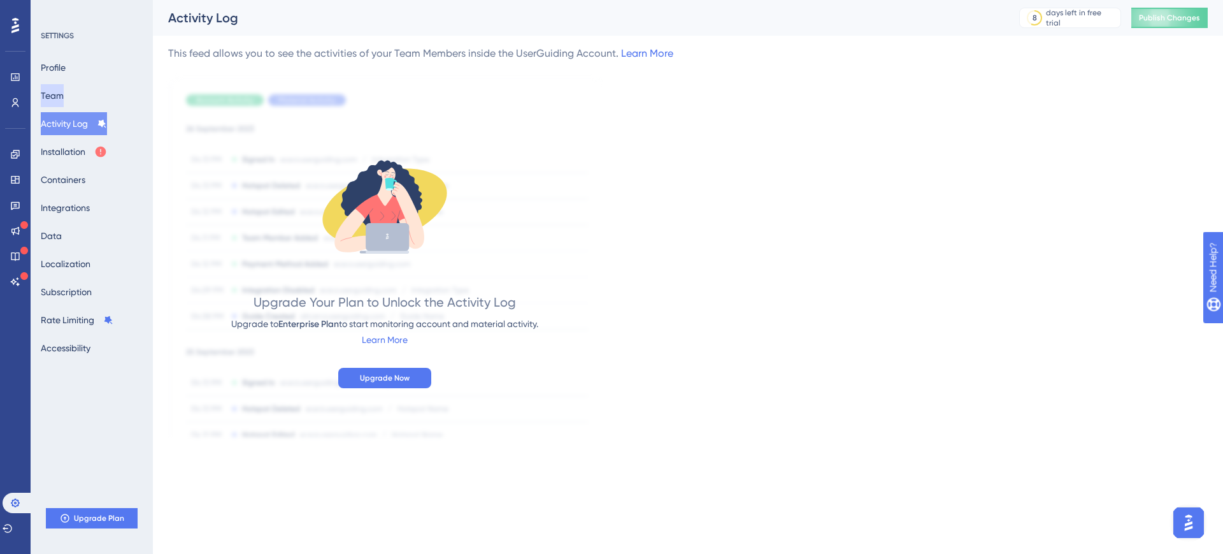
click at [64, 102] on button "Team" at bounding box center [52, 95] width 23 height 23
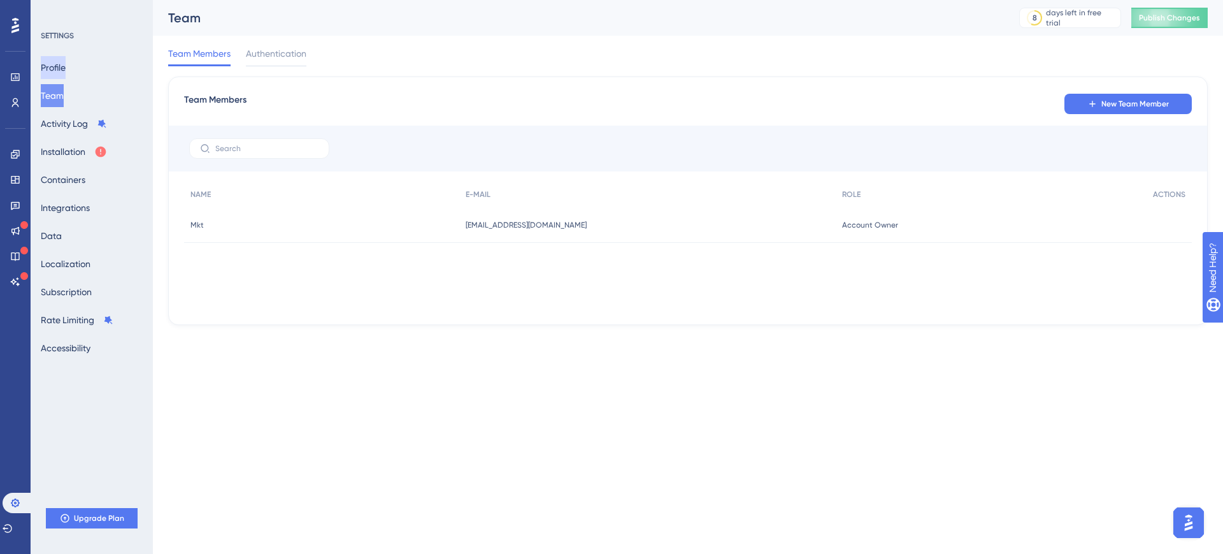
click at [66, 61] on button "Profile" at bounding box center [53, 67] width 25 height 23
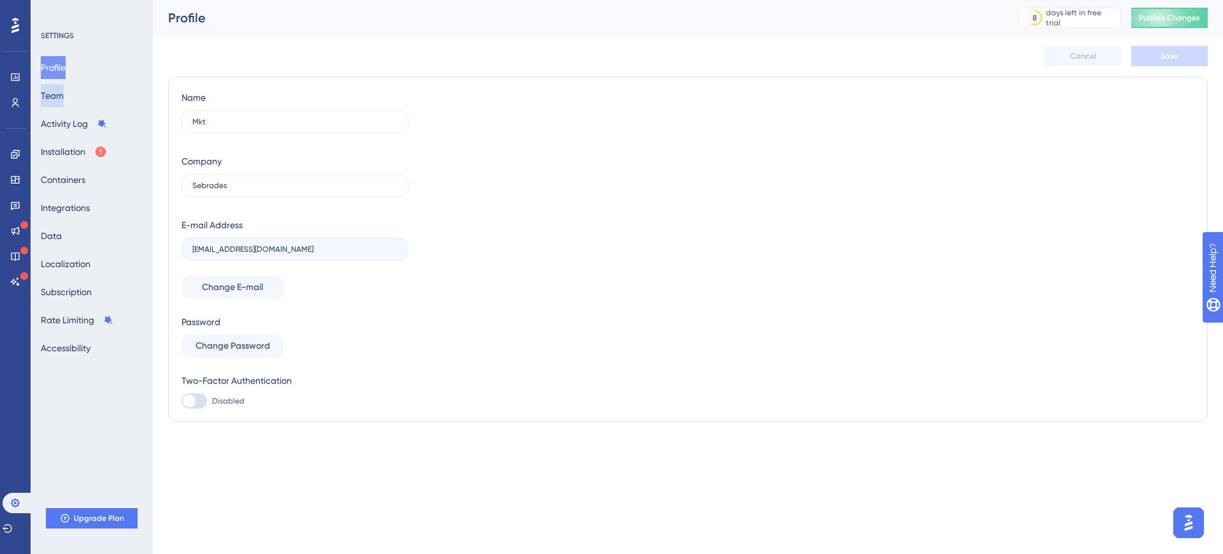
click at [64, 103] on button "Team" at bounding box center [52, 95] width 23 height 23
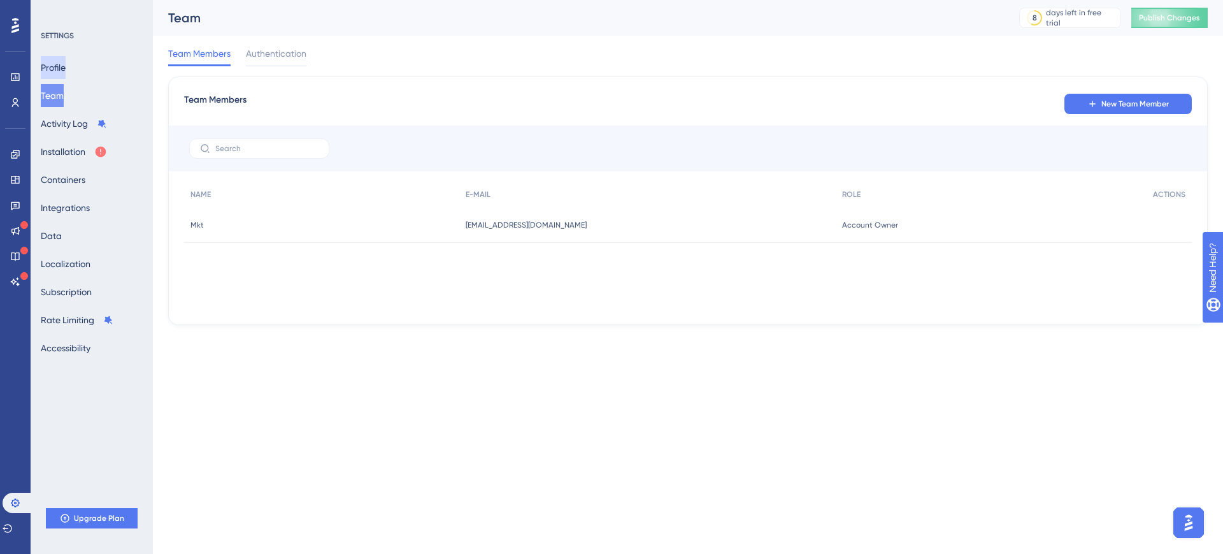
click at [66, 71] on button "Profile" at bounding box center [53, 67] width 25 height 23
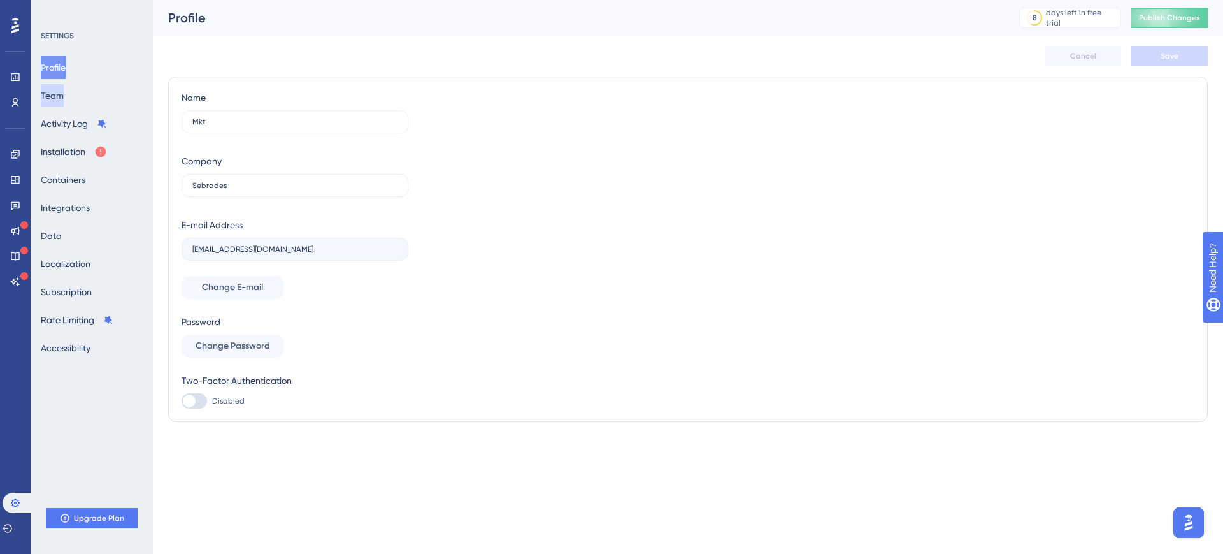
click at [64, 101] on button "Team" at bounding box center [52, 95] width 23 height 23
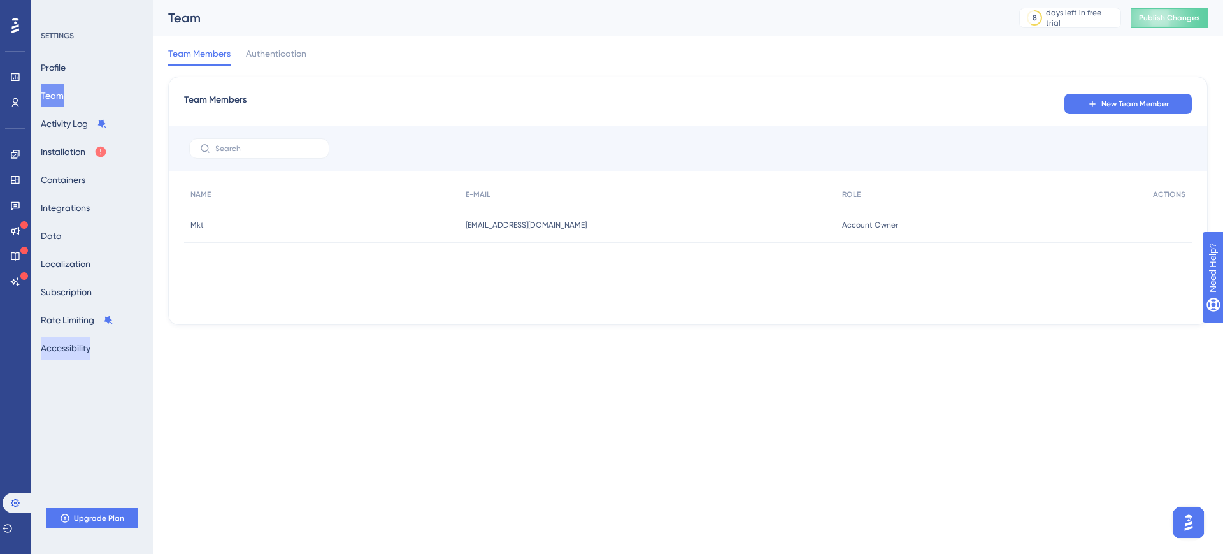
click at [82, 355] on button "Accessibility" at bounding box center [66, 347] width 50 height 23
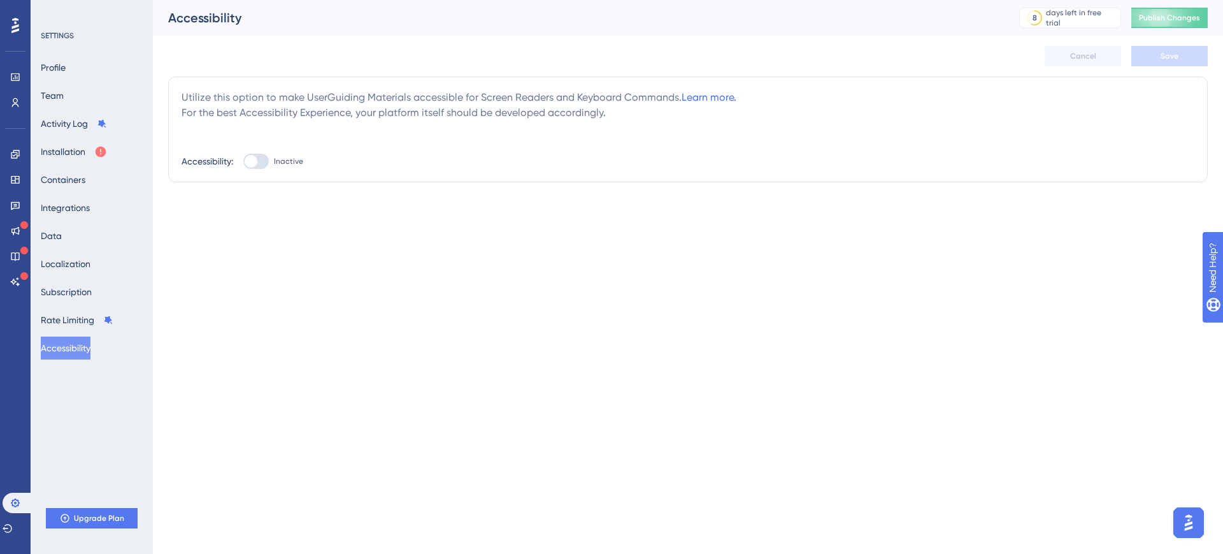
click at [258, 159] on div at bounding box center [255, 161] width 25 height 15
click at [243, 161] on input "Inactive" at bounding box center [243, 161] width 1 height 1
click at [1180, 59] on button "Save" at bounding box center [1169, 56] width 76 height 20
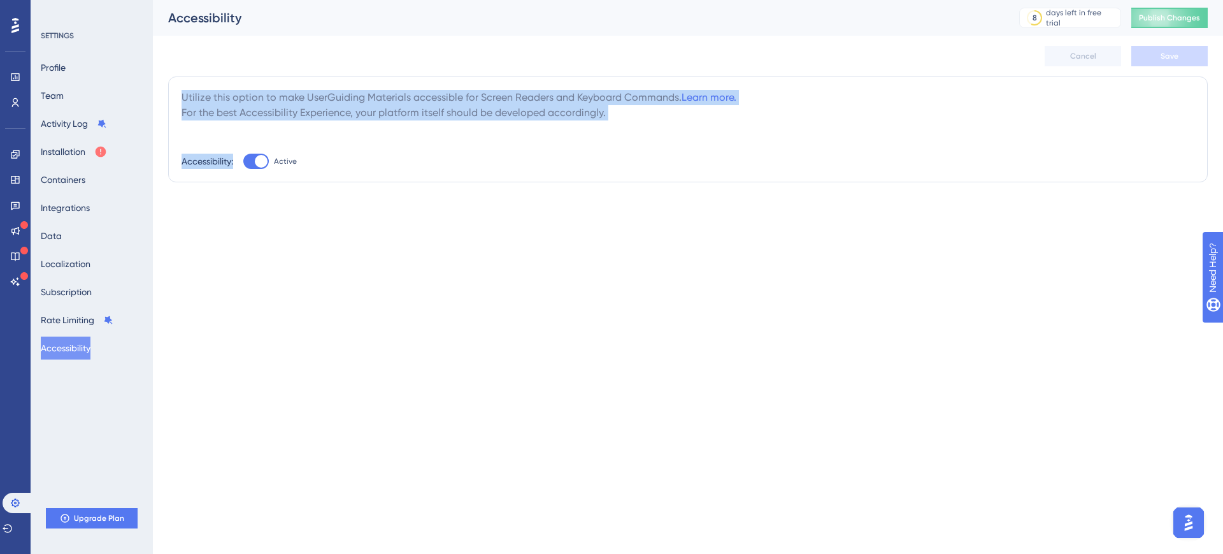
drag, startPoint x: 345, startPoint y: 23, endPoint x: 203, endPoint y: 36, distance: 142.0
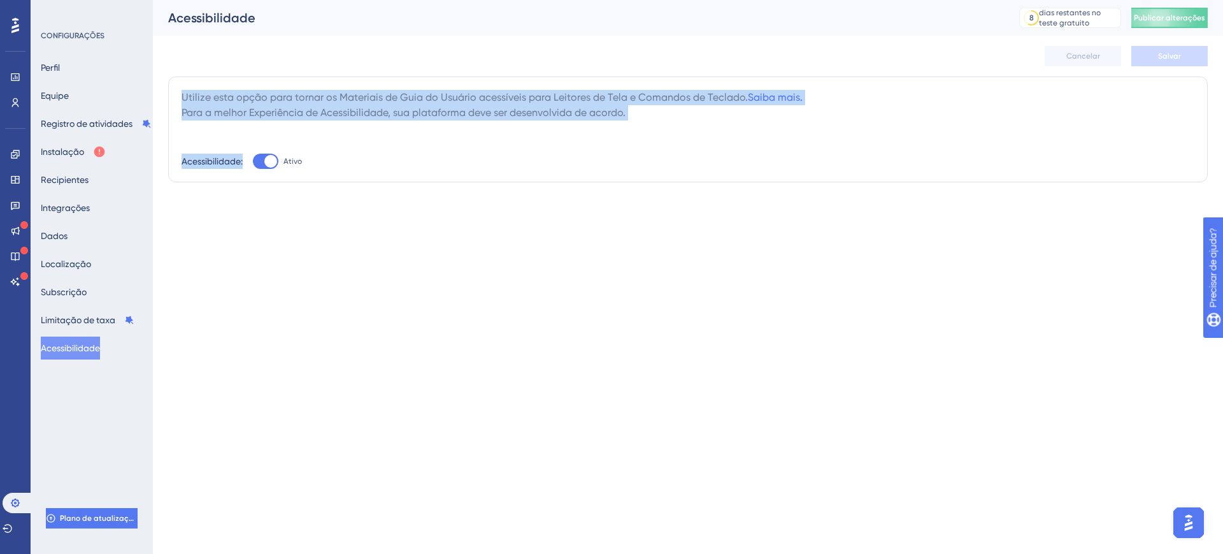
click at [267, 161] on div at bounding box center [270, 161] width 13 height 13
click at [253, 161] on input "Ativo" at bounding box center [252, 161] width 1 height 1
checkbox input "false"
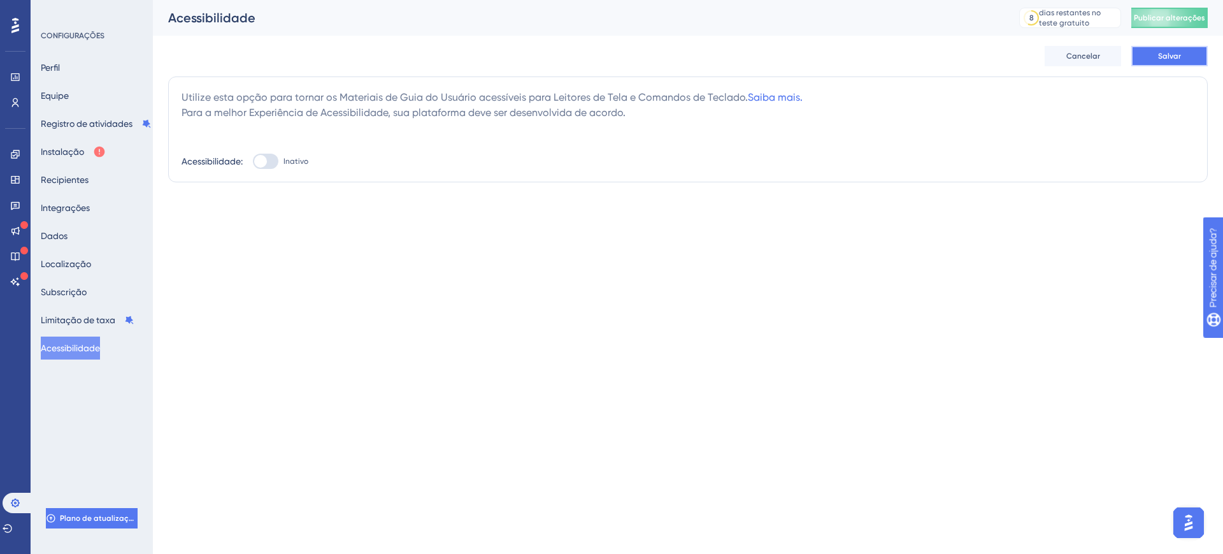
click at [1180, 64] on button "Salvar" at bounding box center [1169, 56] width 76 height 20
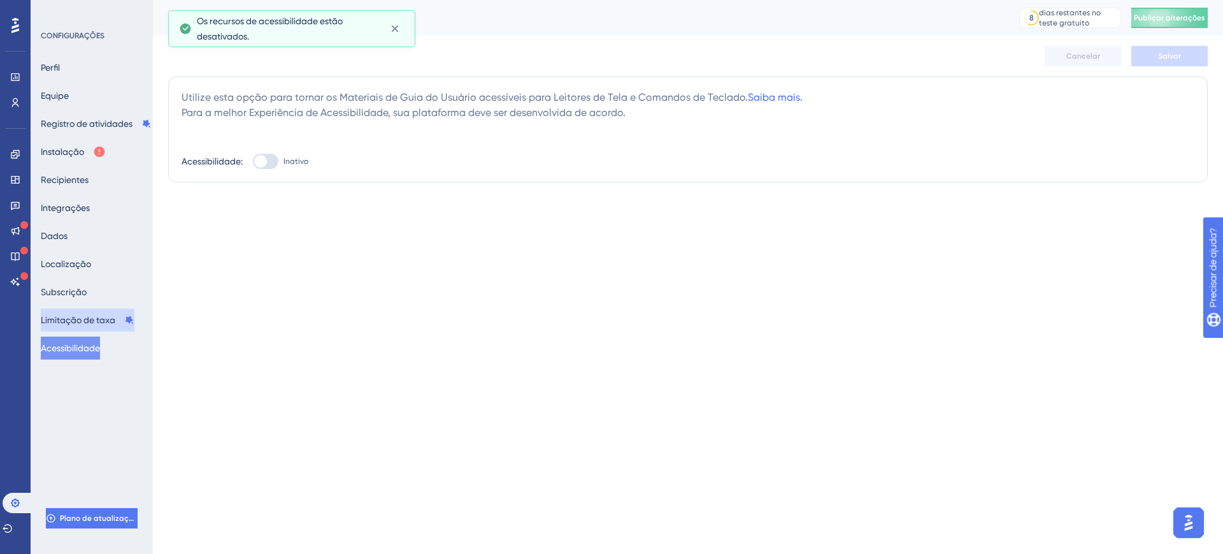
click at [105, 323] on font "Limitação de taxa" at bounding box center [78, 320] width 75 height 10
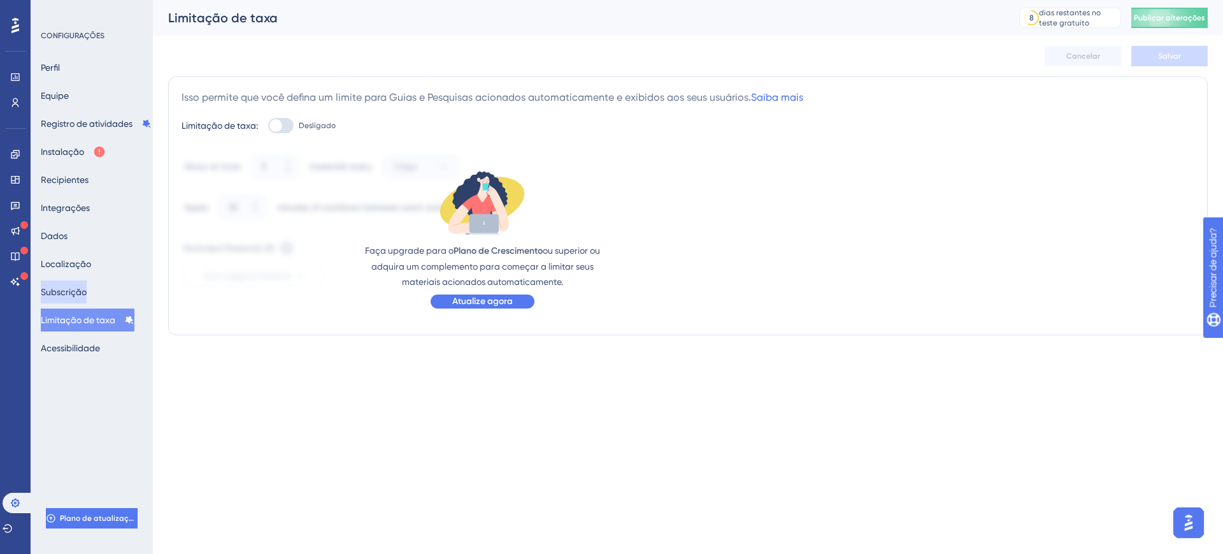
click at [71, 300] on button "Subscrição" at bounding box center [64, 291] width 46 height 23
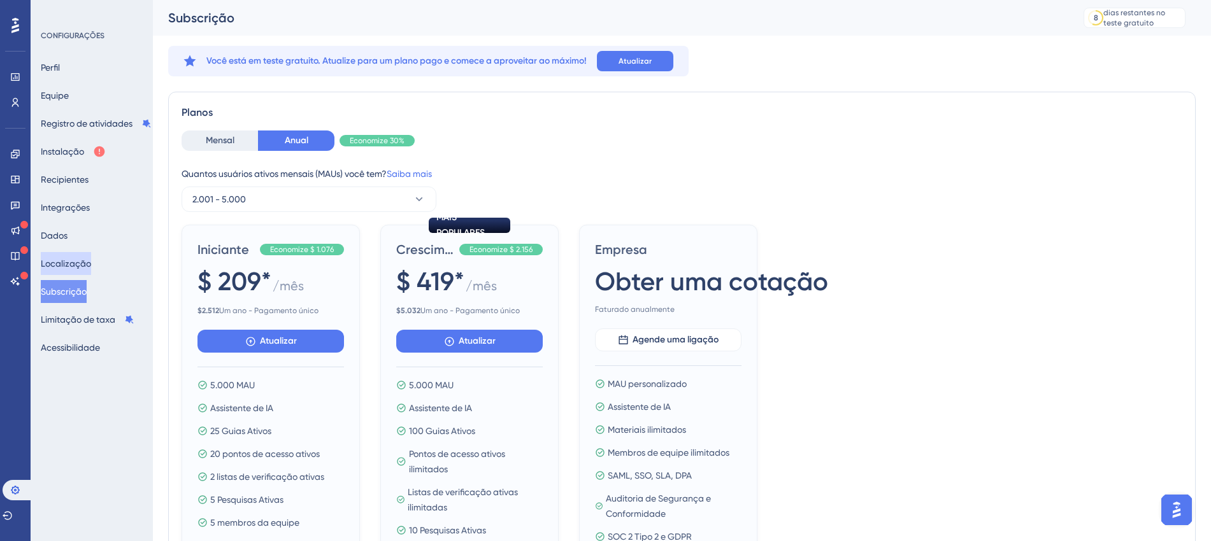
click at [66, 268] on font "Localização" at bounding box center [66, 264] width 50 height 10
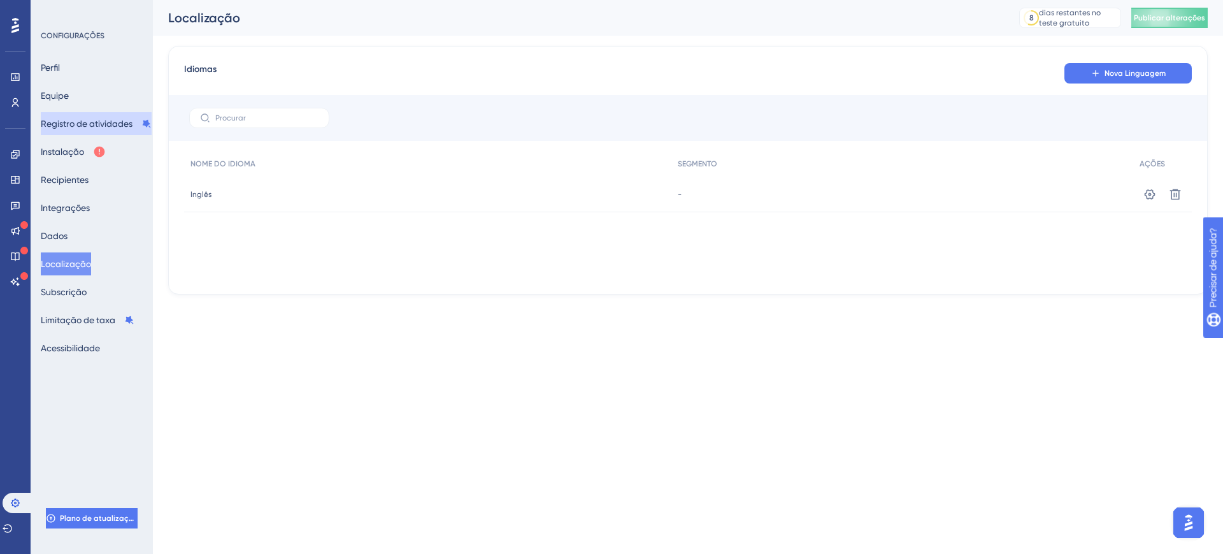
click at [62, 116] on font "Registro de atividades" at bounding box center [87, 123] width 92 height 15
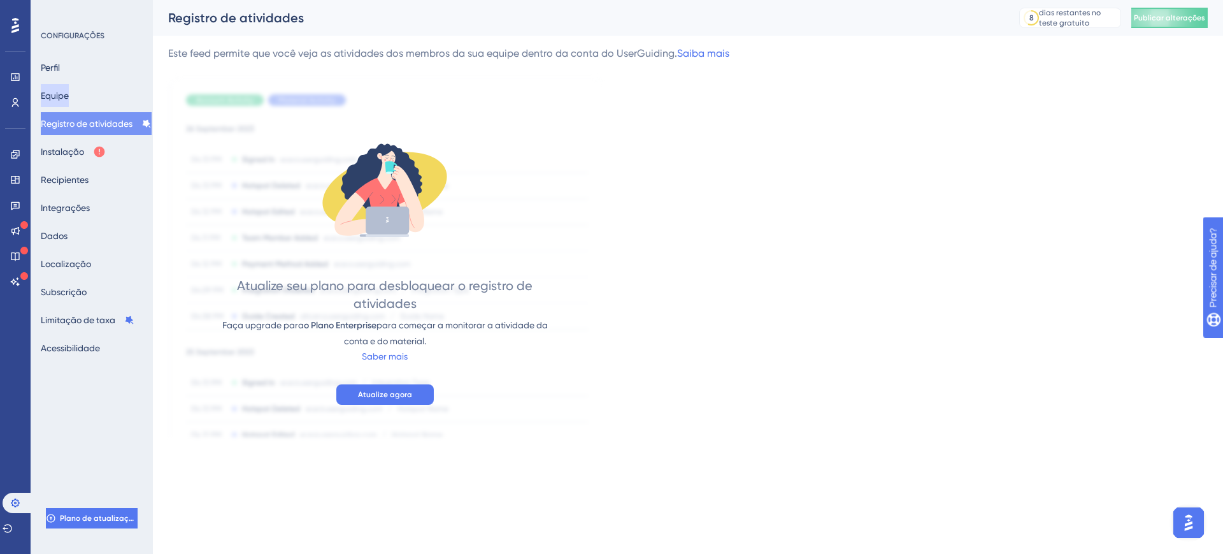
click at [69, 89] on font "Equipe" at bounding box center [55, 95] width 28 height 15
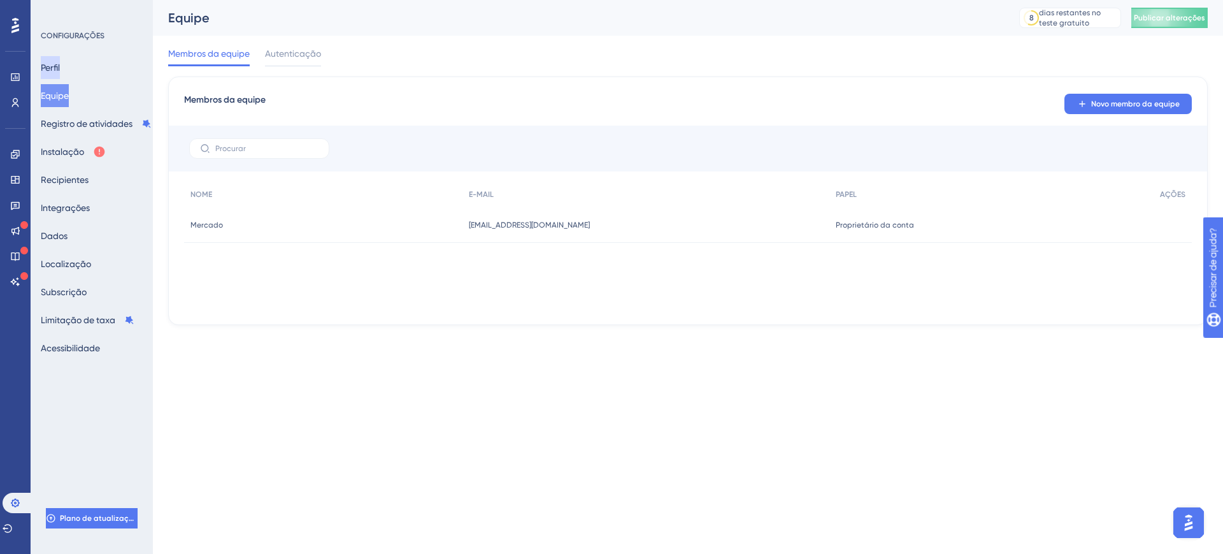
click at [54, 59] on button "Perfil" at bounding box center [50, 67] width 19 height 23
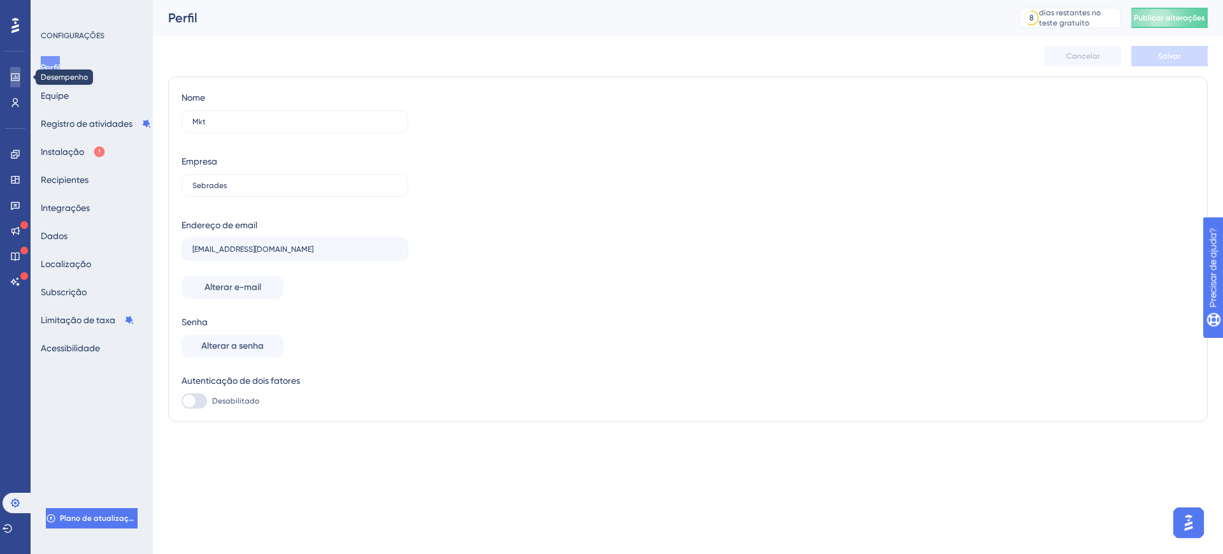
click at [13, 77] on icon at bounding box center [15, 77] width 10 height 10
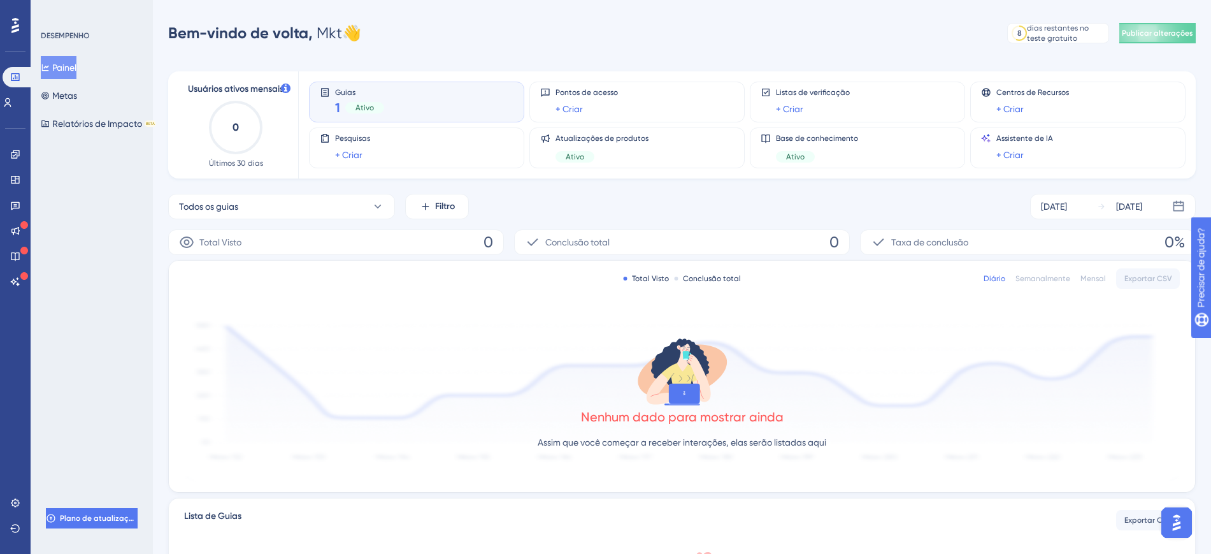
click at [368, 106] on font "Ativo" at bounding box center [364, 107] width 18 height 9
click at [605, 152] on div "Ativo" at bounding box center [601, 156] width 93 height 11
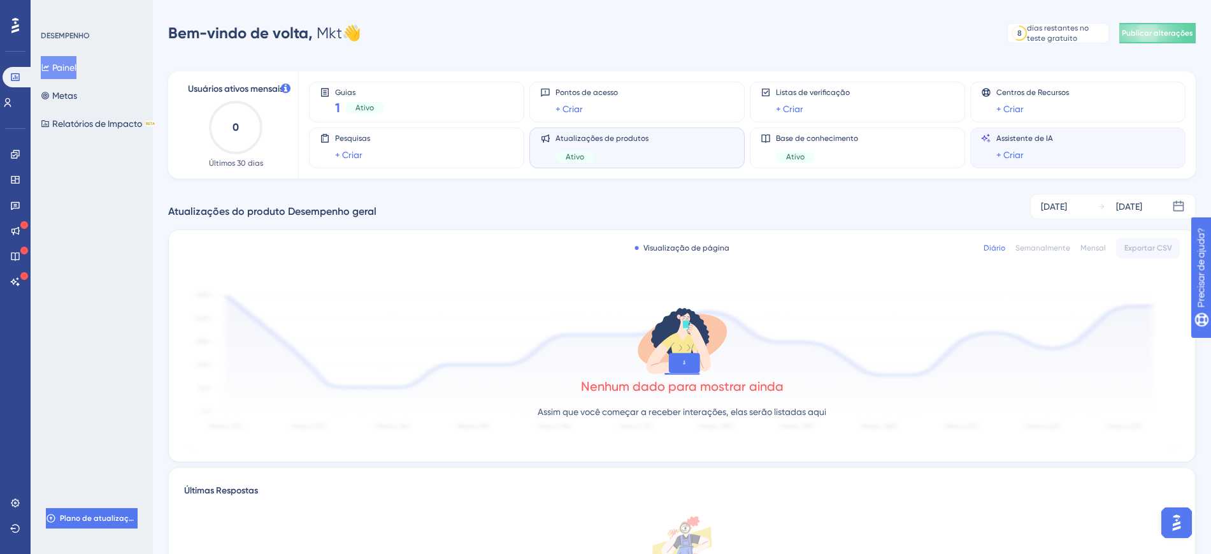
click at [1057, 157] on div "Assistente de IA + Criar" at bounding box center [1078, 147] width 194 height 29
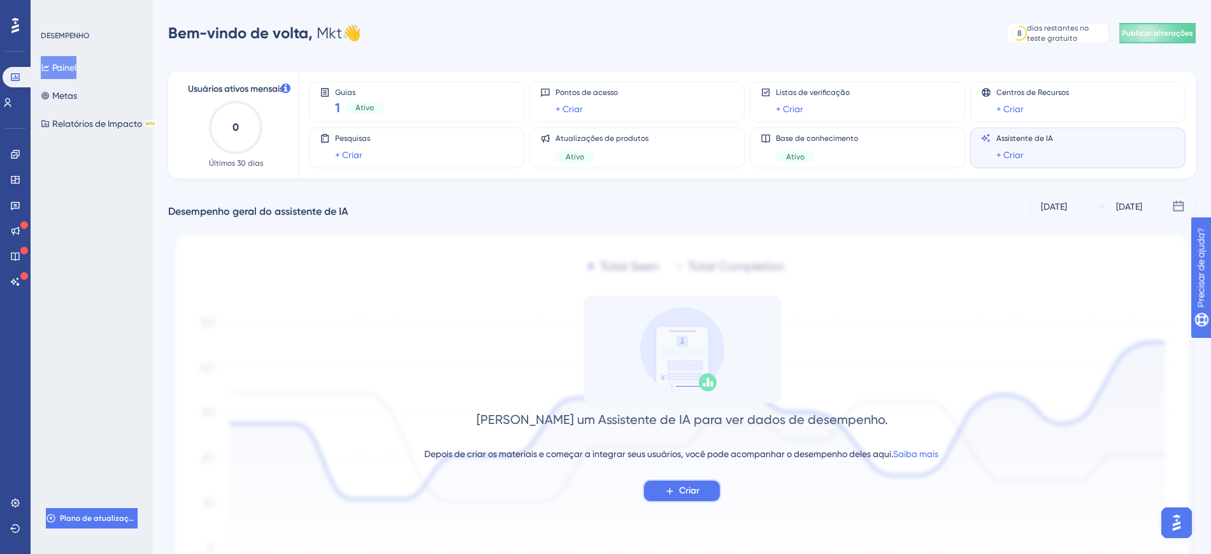
click at [661, 487] on button "Criar" at bounding box center [682, 490] width 78 height 23
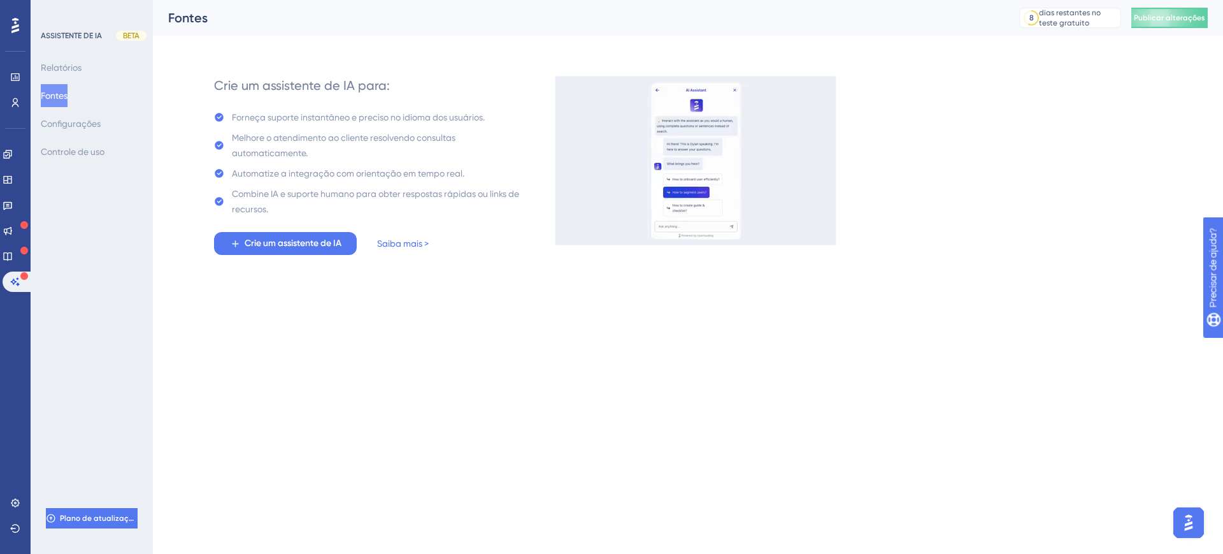
click at [62, 96] on div "Relatórios Fontes Configurações Controle de uso" at bounding box center [92, 109] width 103 height 107
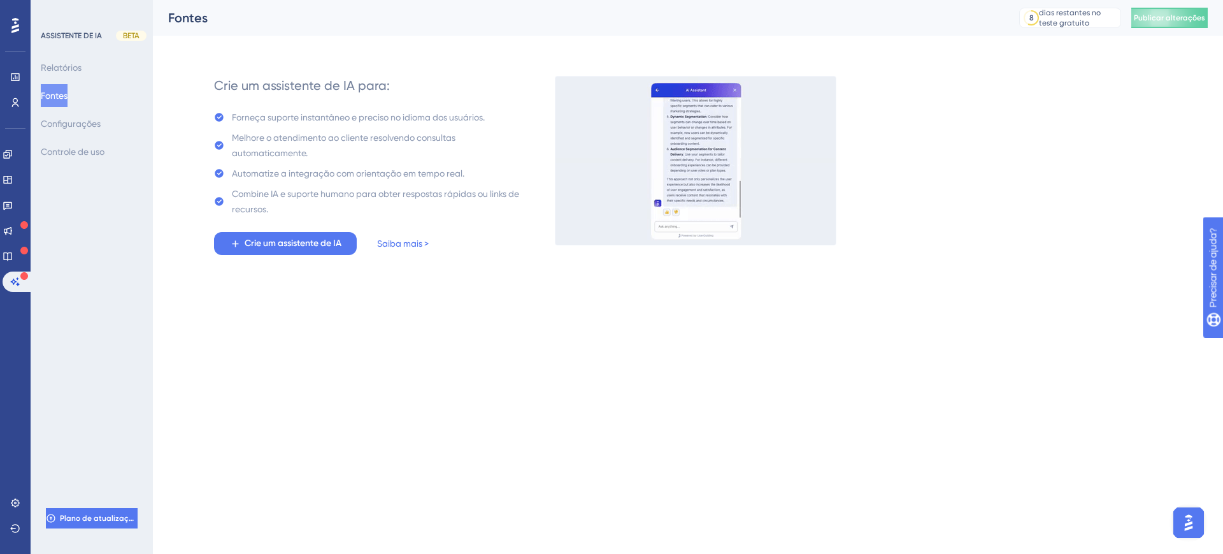
click at [62, 96] on font "Fontes" at bounding box center [54, 95] width 27 height 10
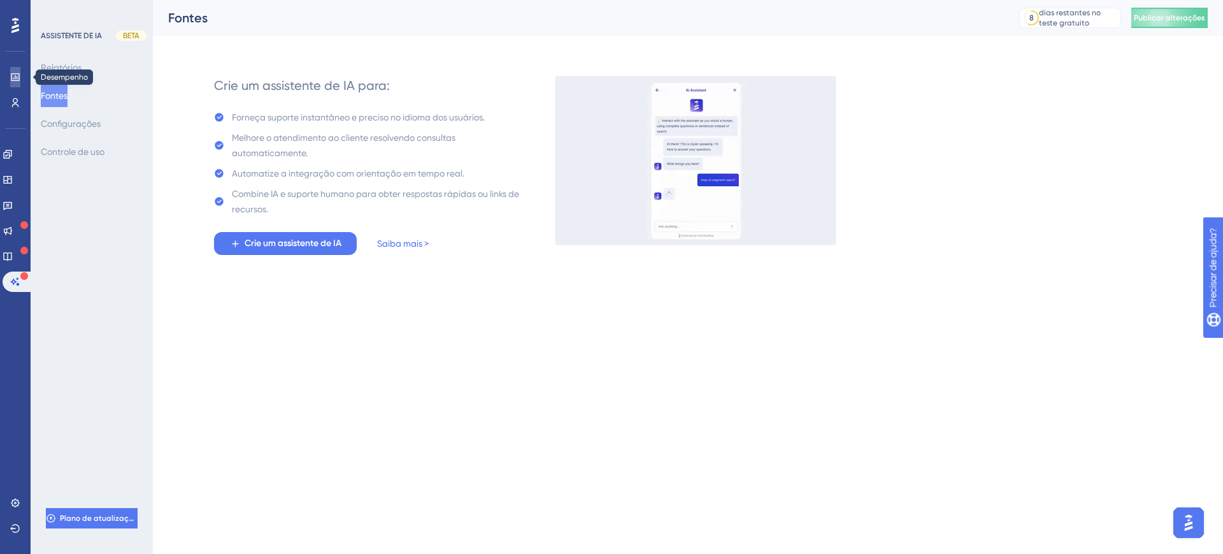
click at [10, 71] on link at bounding box center [15, 77] width 10 height 20
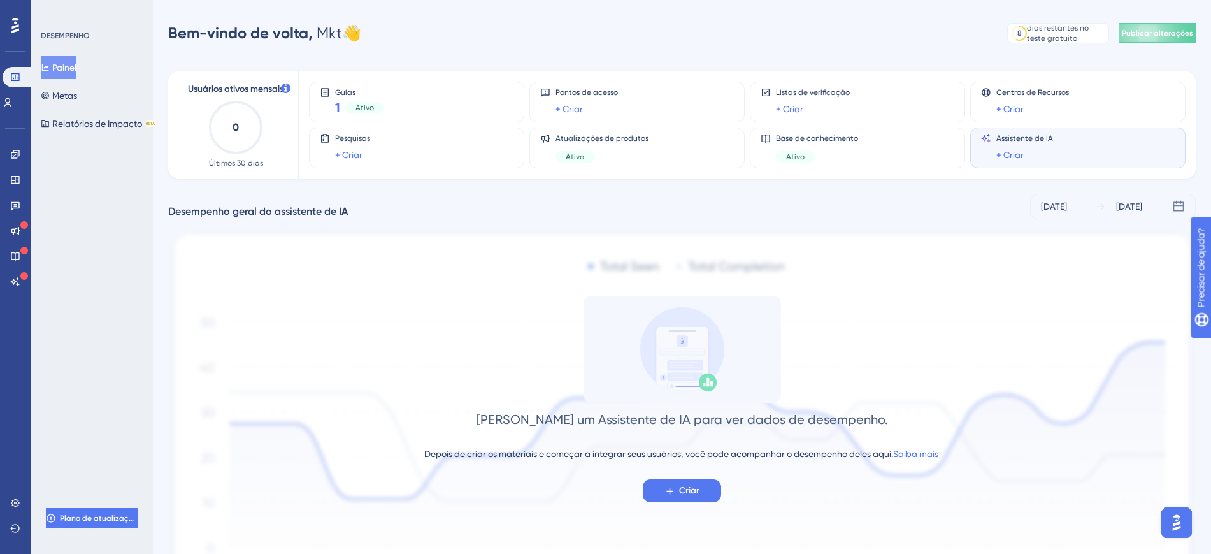
click at [1096, 73] on div "Guias 1 Ativo Pontos de acesso + Criar Listas de verificação + Criar Centros de…" at bounding box center [739, 124] width 861 height 107
click at [17, 222] on link at bounding box center [15, 230] width 10 height 20
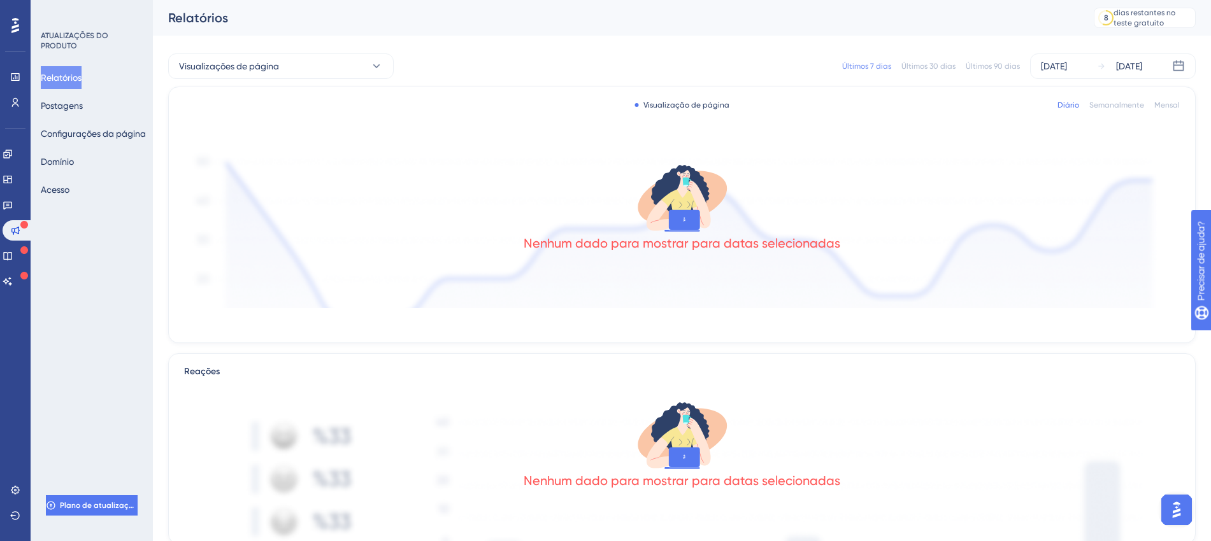
click at [106, 106] on div "Relatórios Postagens Configurações da página Domínio Acesso" at bounding box center [92, 133] width 103 height 135
click at [74, 106] on font "Postagens" at bounding box center [62, 106] width 42 height 10
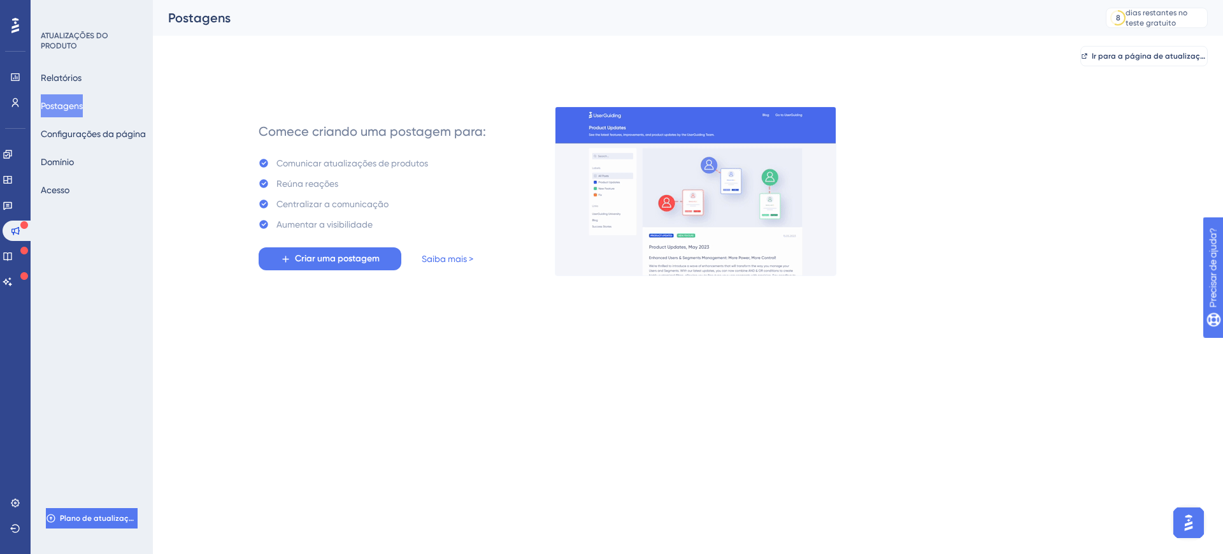
click at [95, 146] on div "Relatórios Postagens Configurações da página Domínio Acesso" at bounding box center [92, 133] width 103 height 135
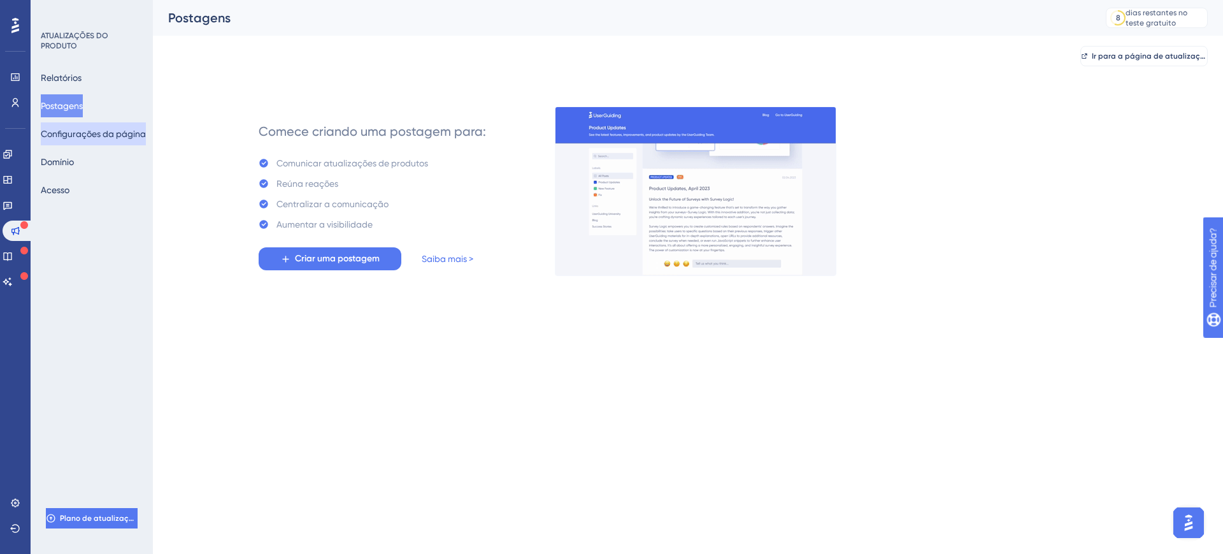
click at [89, 142] on button "Configurações da página" at bounding box center [93, 133] width 105 height 23
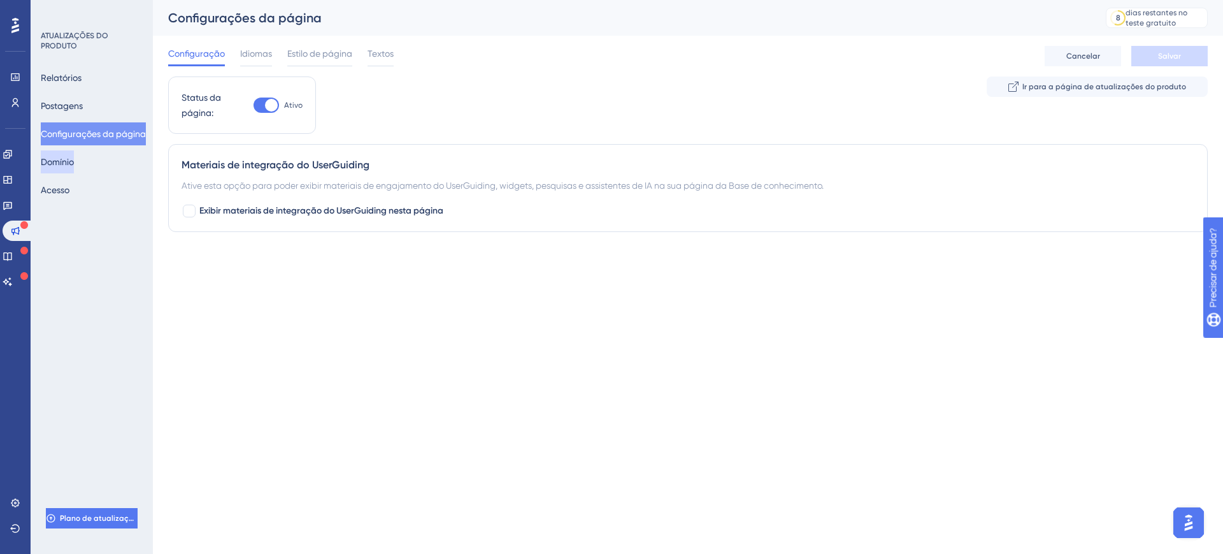
click at [61, 168] on font "Domínio" at bounding box center [57, 161] width 33 height 15
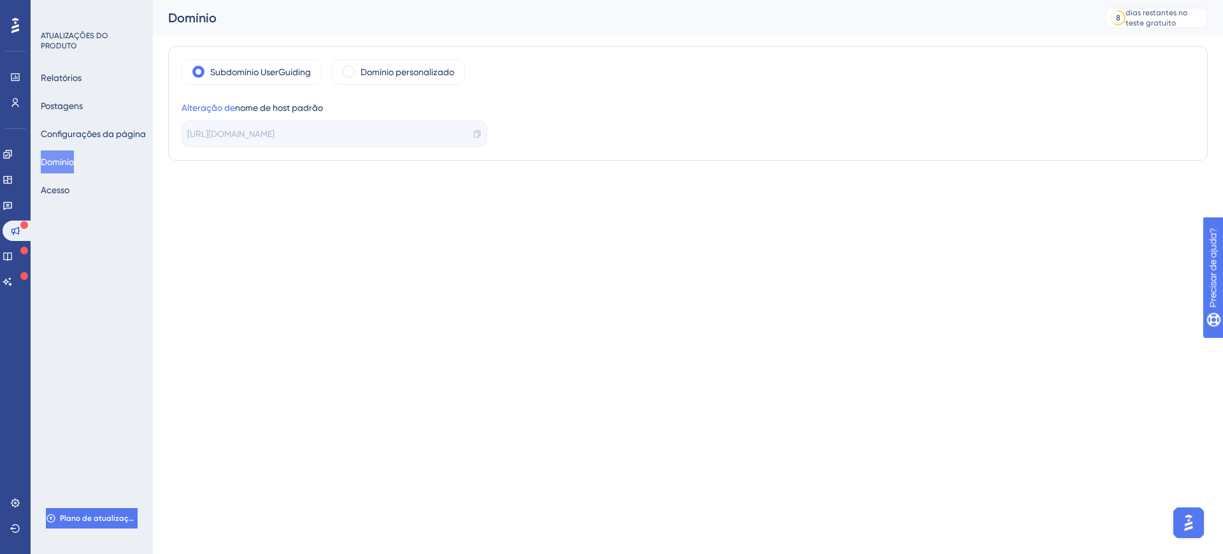
click at [832, 0] on html "Desempenho Usuários Noivado Widgets Opinião Atualizações de produtos Base de co…" at bounding box center [611, 0] width 1223 height 0
click at [57, 196] on font "Acesso" at bounding box center [55, 189] width 29 height 15
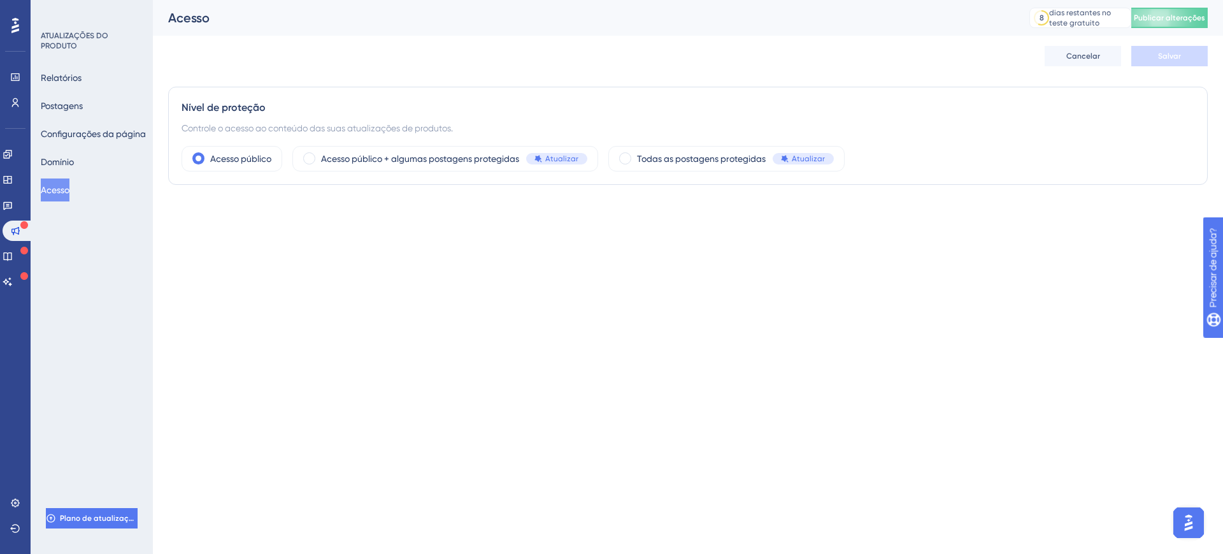
click at [28, 207] on div "Desempenho Usuários Noivado Widgets Opinião Atualizações de produtos Base de co…" at bounding box center [15, 277] width 31 height 554
click at [13, 204] on icon at bounding box center [8, 205] width 10 height 10
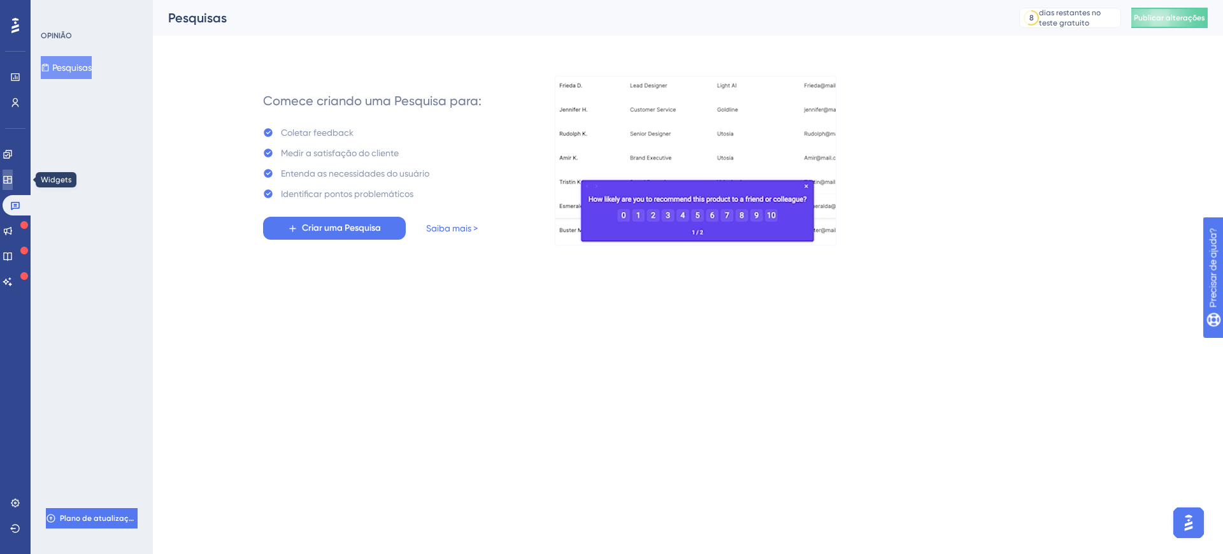
click at [8, 178] on link at bounding box center [8, 179] width 10 height 20
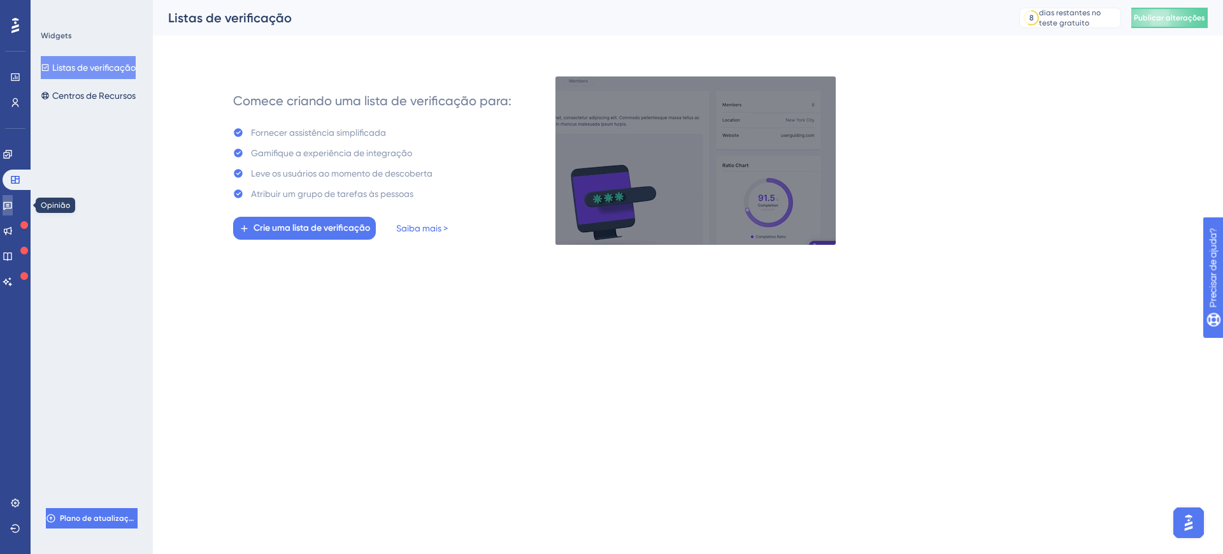
click at [13, 201] on icon at bounding box center [8, 205] width 10 height 10
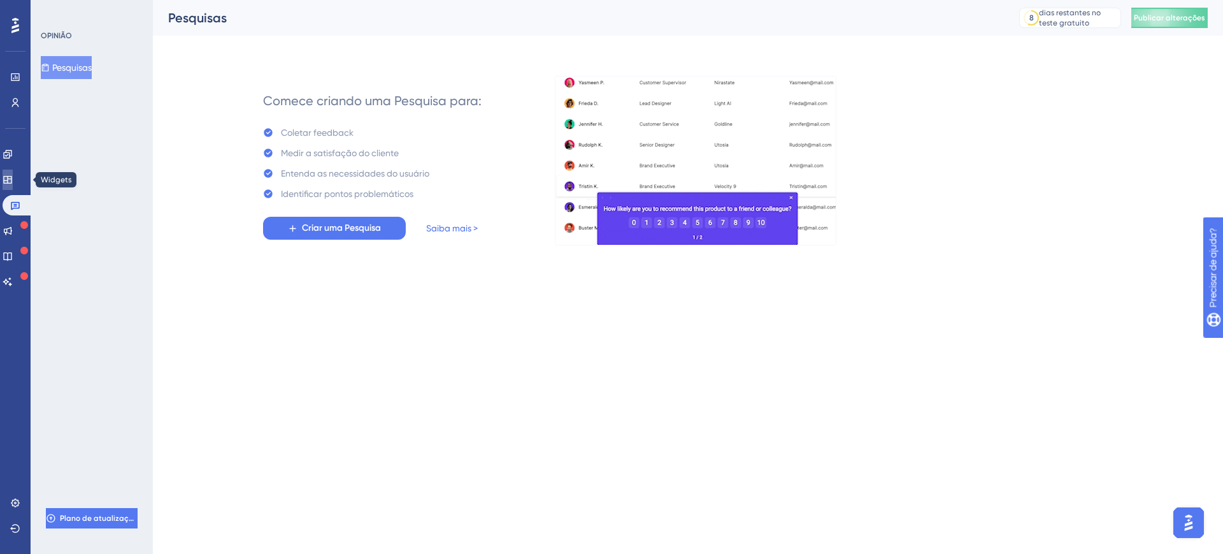
click at [11, 182] on icon at bounding box center [7, 180] width 8 height 8
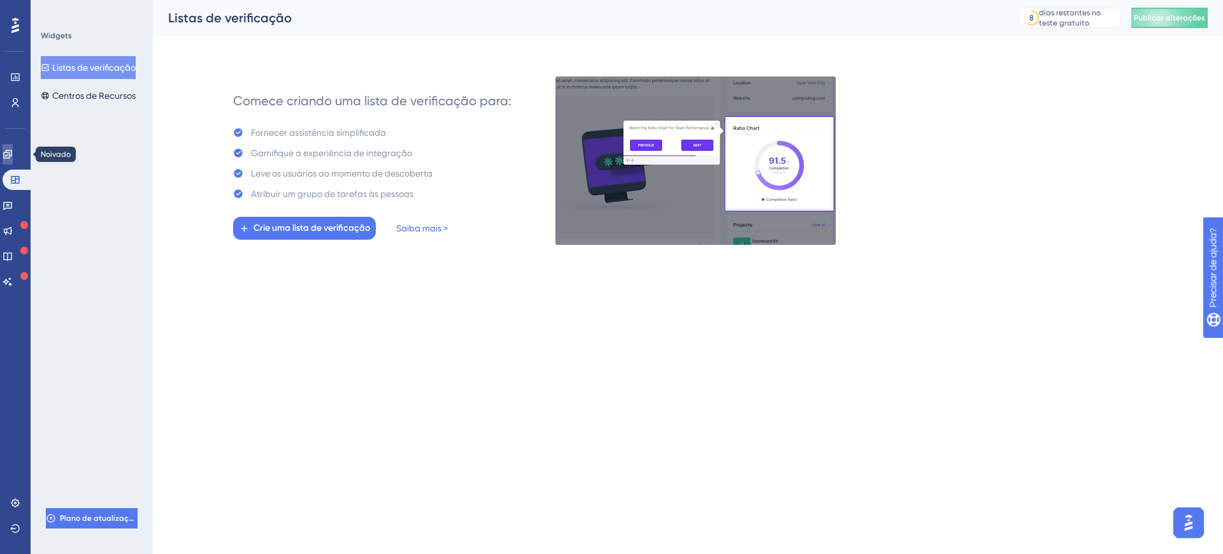
click at [11, 154] on icon at bounding box center [7, 154] width 8 height 8
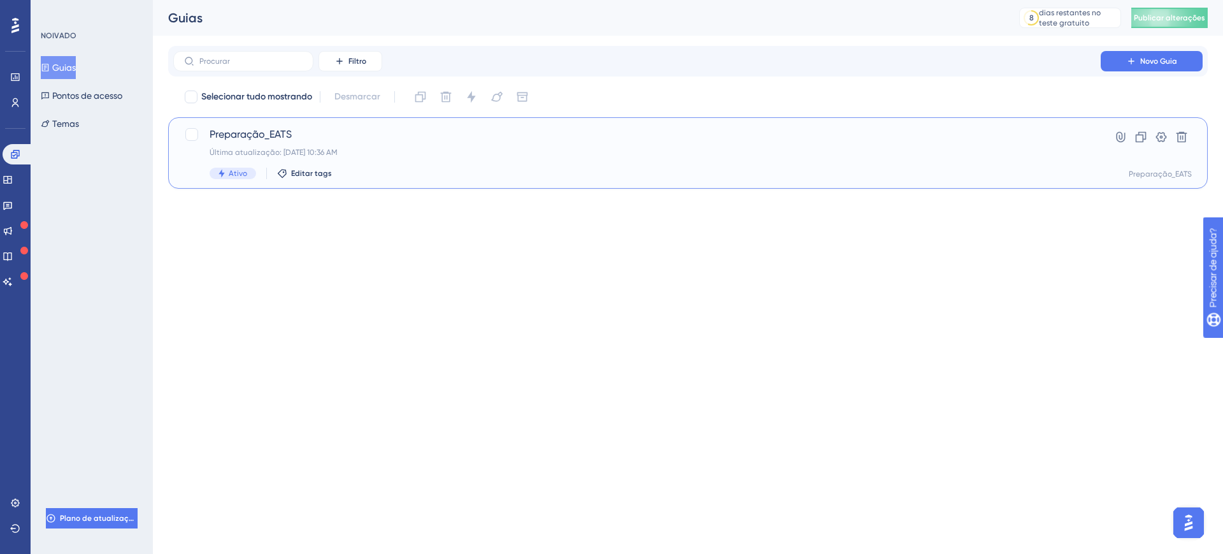
click at [194, 125] on div "Preparação_EATS Última atualização: 03 de set. de 2025 10:36 AM Ativo Editar ta…" at bounding box center [688, 152] width 1040 height 71
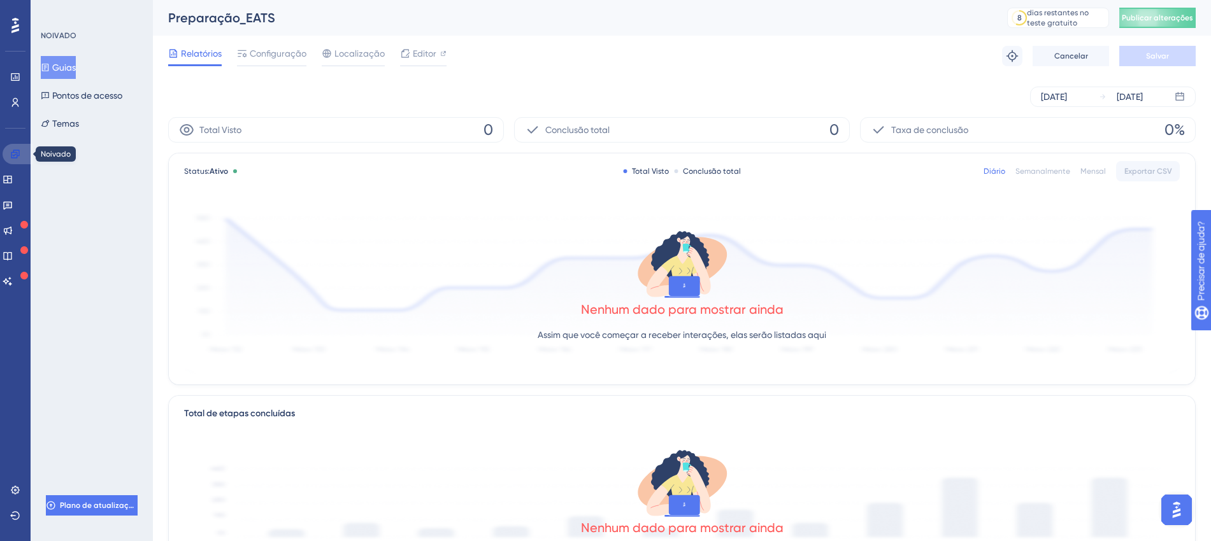
click at [11, 162] on link at bounding box center [18, 154] width 31 height 20
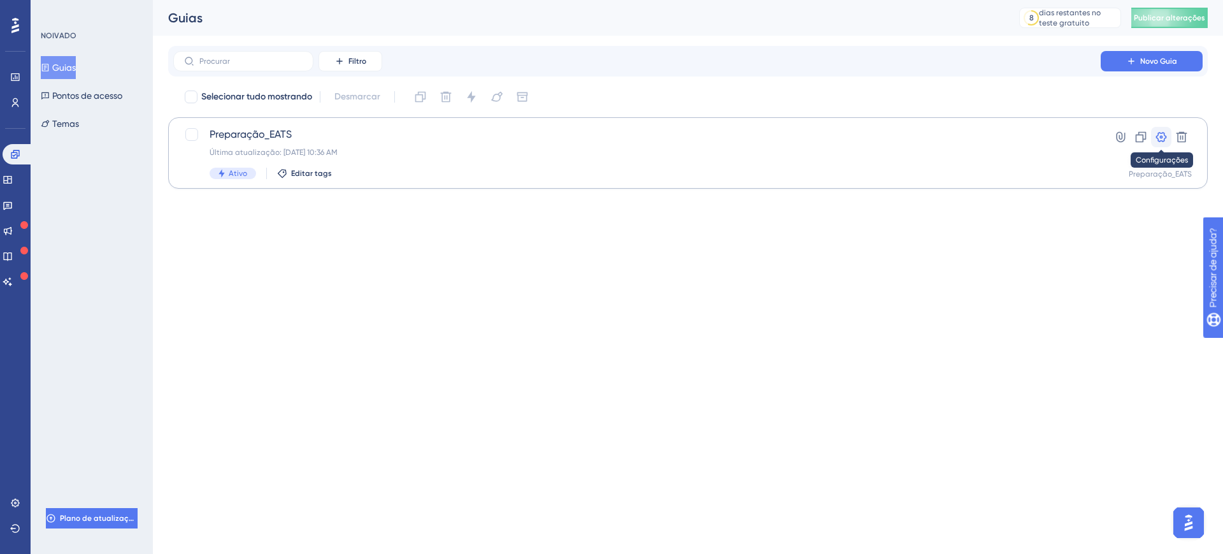
click at [1164, 138] on icon at bounding box center [1161, 137] width 13 height 13
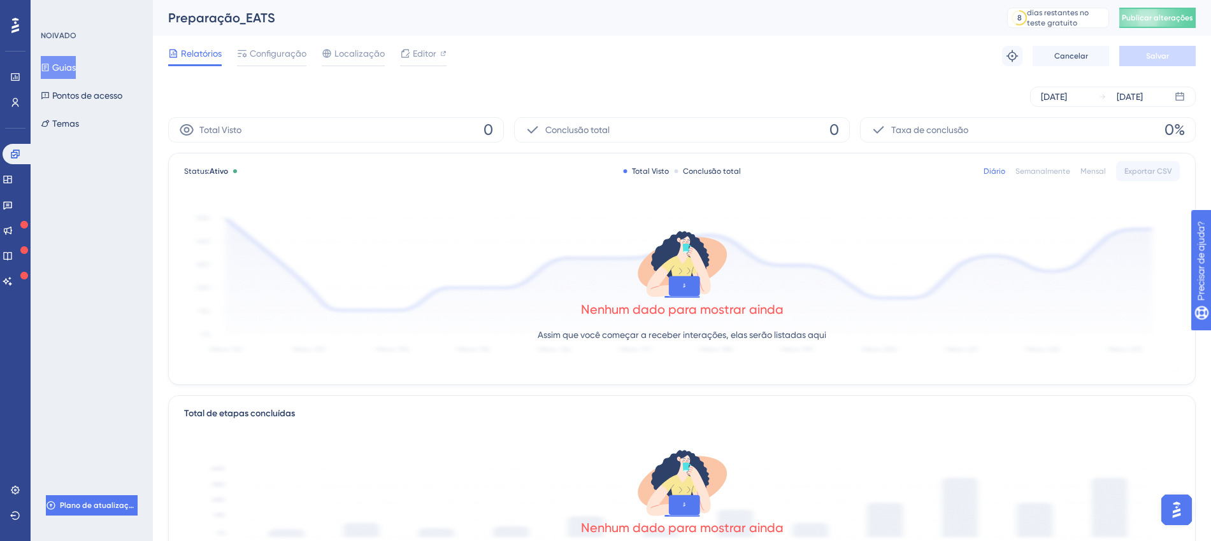
click at [252, 129] on div "Total Visto 0" at bounding box center [336, 129] width 336 height 25
click at [217, 120] on div "Total Visto 0" at bounding box center [336, 129] width 336 height 25
click at [225, 126] on font "Total Visto" at bounding box center [220, 130] width 42 height 10
click at [617, 129] on div "Conclusão total 0" at bounding box center [682, 129] width 336 height 25
click at [73, 99] on font "Pontos de acesso" at bounding box center [87, 95] width 70 height 10
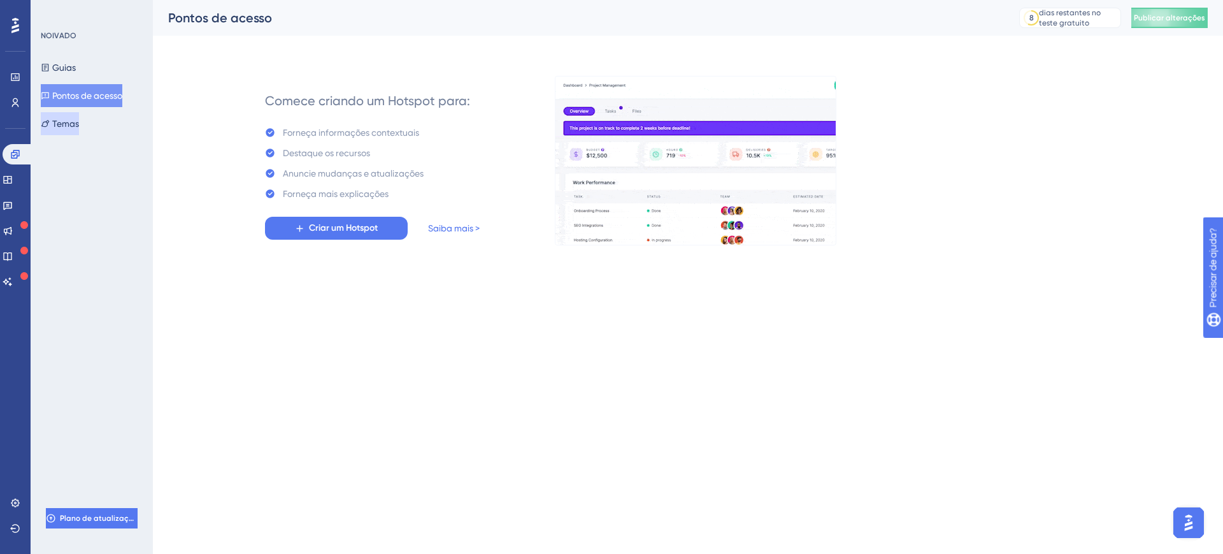
click at [72, 125] on font "Temas" at bounding box center [65, 123] width 27 height 10
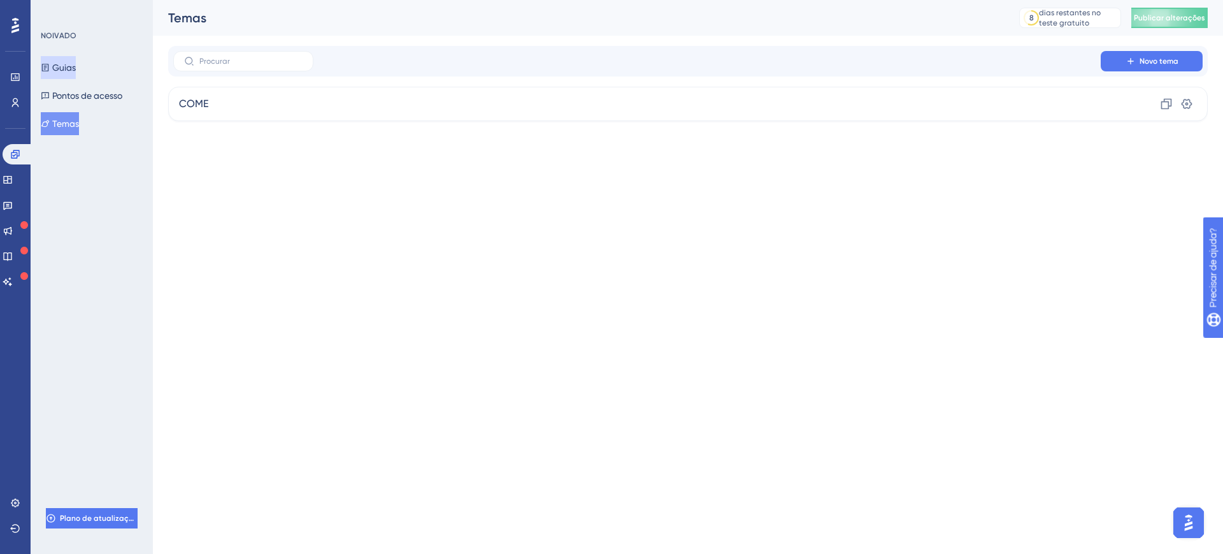
click at [75, 69] on font "Guias" at bounding box center [64, 67] width 24 height 10
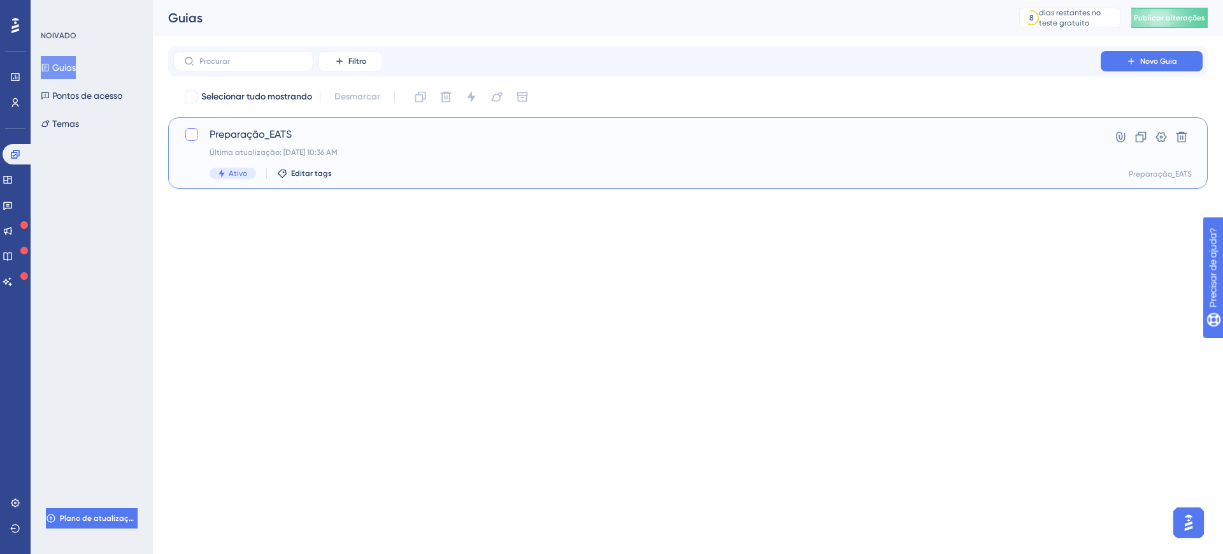
click at [197, 135] on div at bounding box center [191, 134] width 13 height 13
checkbox input "true"
click at [186, 133] on div at bounding box center [191, 134] width 13 height 13
checkbox input "false"
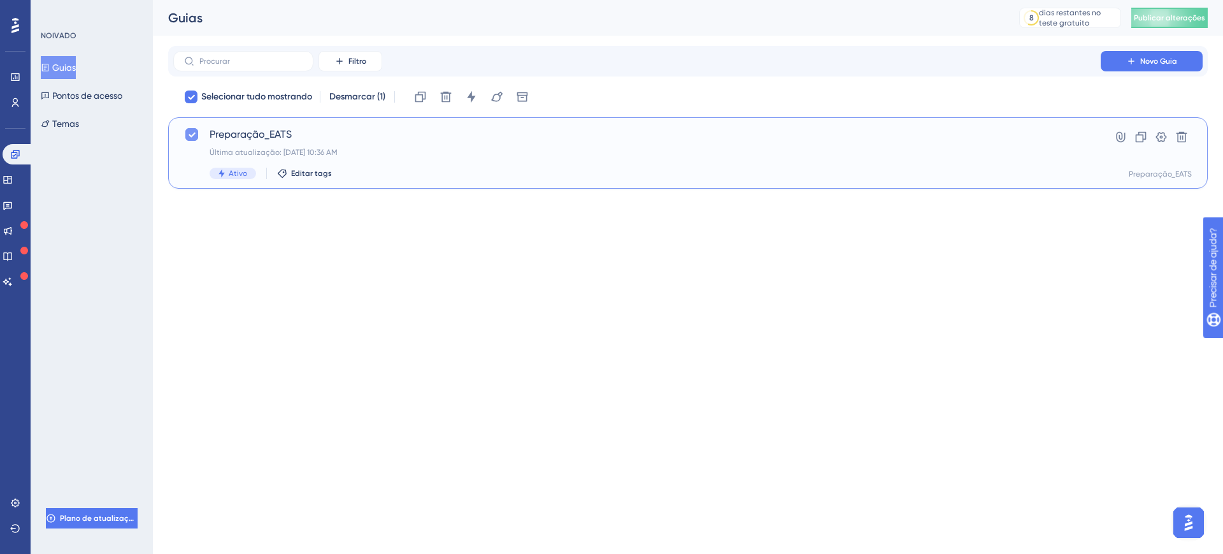
checkbox input "false"
click at [287, 58] on input "text" at bounding box center [250, 61] width 103 height 9
click at [188, 134] on div at bounding box center [191, 134] width 13 height 13
checkbox input "true"
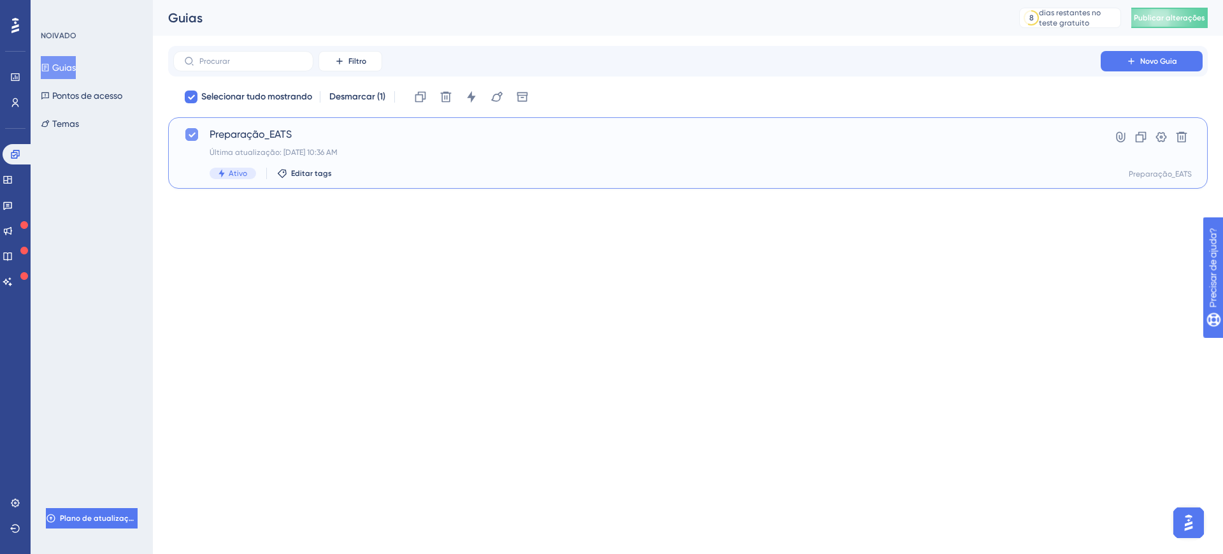
click at [192, 132] on icon at bounding box center [192, 134] width 8 height 10
checkbox input "false"
click at [225, 172] on icon at bounding box center [221, 173] width 9 height 9
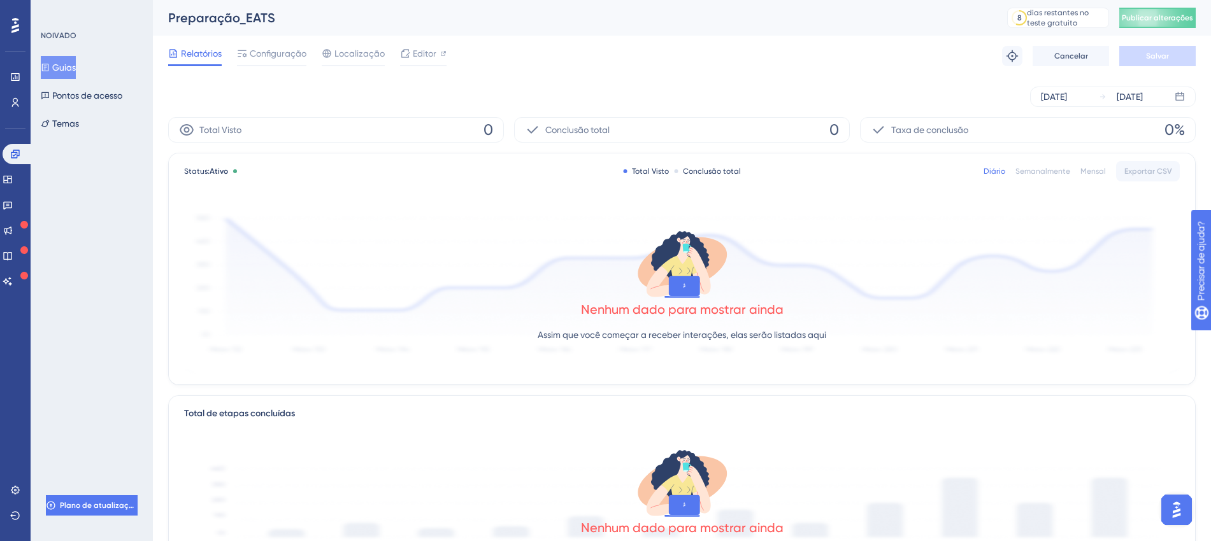
click at [297, 125] on div "Total Visto 0" at bounding box center [336, 129] width 336 height 25
click at [75, 63] on font "Guias" at bounding box center [64, 67] width 24 height 10
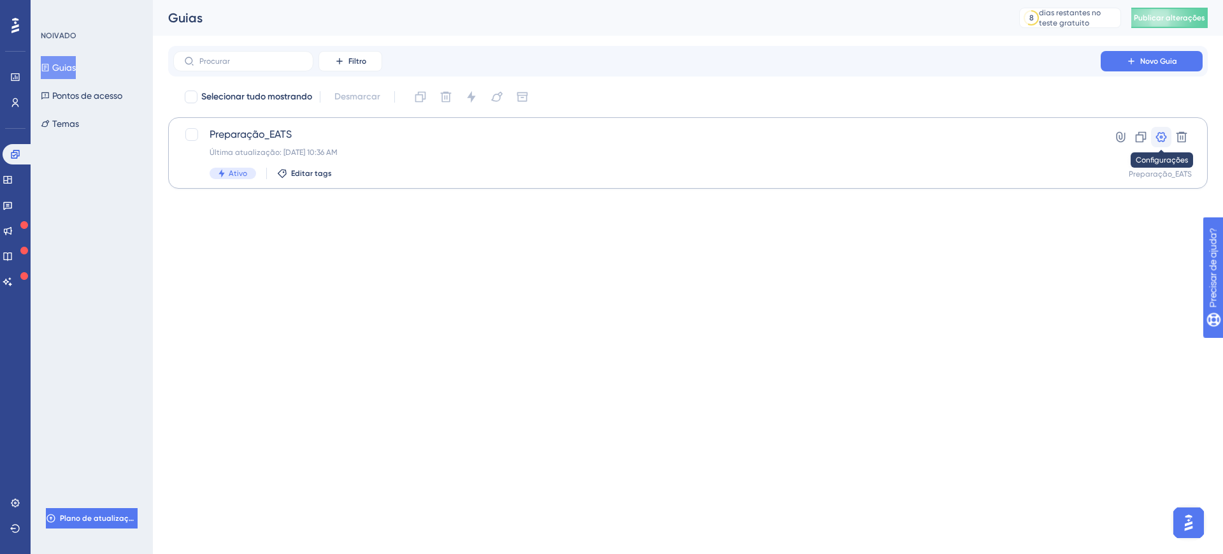
click at [1162, 139] on icon at bounding box center [1161, 137] width 13 height 13
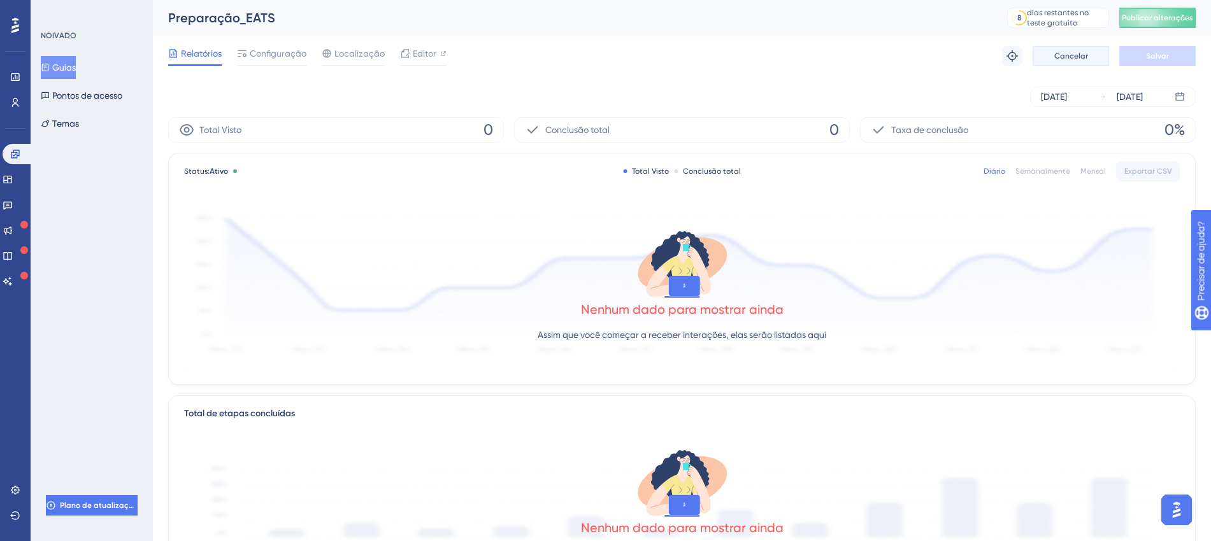
click at [1070, 52] on font "Cancelar" at bounding box center [1071, 56] width 34 height 9
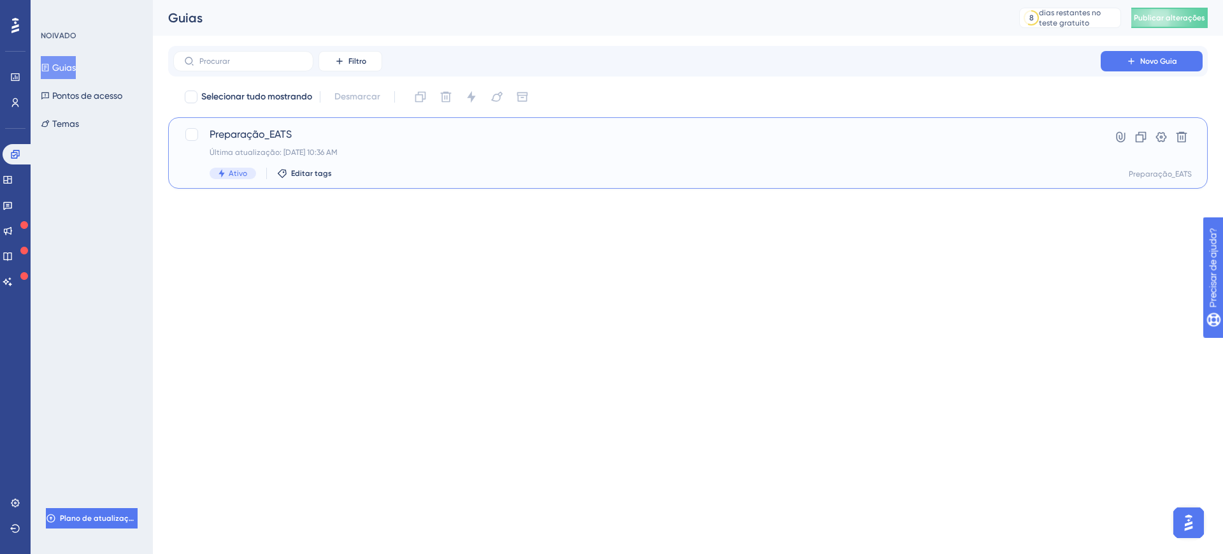
click at [1179, 172] on font "Preparação_EATS" at bounding box center [1160, 173] width 63 height 9
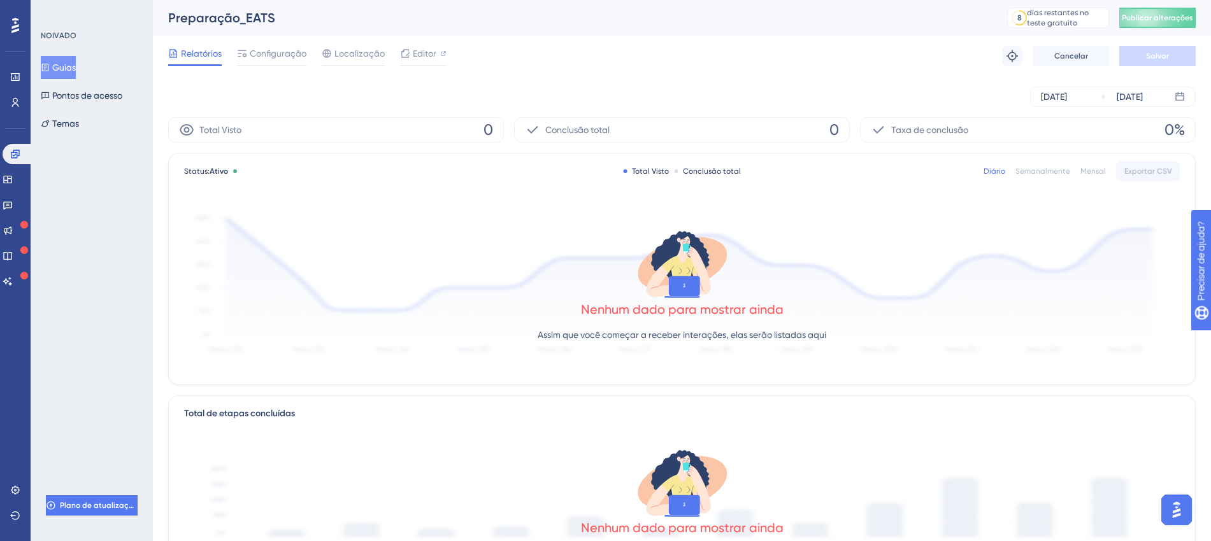
click at [262, 131] on div "Total Visto 0" at bounding box center [336, 129] width 336 height 25
drag, startPoint x: 201, startPoint y: 131, endPoint x: 163, endPoint y: 127, distance: 38.5
click at [163, 127] on div "Desempenho Usuários Noivado Widgets Opinião Atualizações de produtos Base de co…" at bounding box center [682, 437] width 1058 height 874
click at [196, 131] on div "Total Visto" at bounding box center [210, 129] width 62 height 15
click at [247, 59] on div "Configuração" at bounding box center [271, 53] width 69 height 15
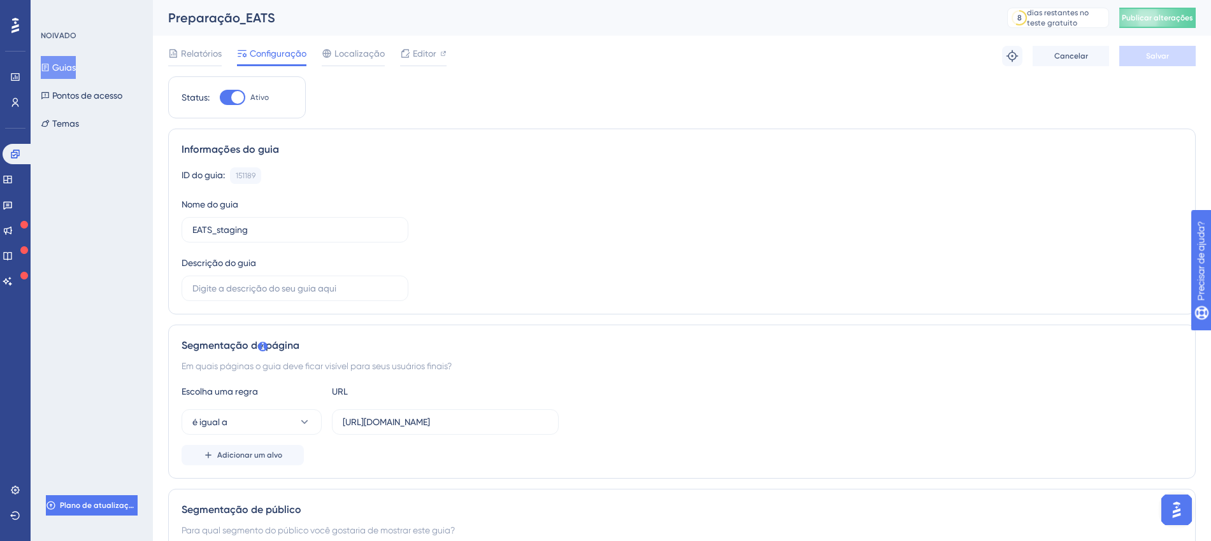
click at [239, 92] on div at bounding box center [237, 97] width 13 height 13
click at [220, 97] on input "Ativo" at bounding box center [219, 97] width 1 height 1
checkbox input "false"
click at [1151, 52] on font "Salvar" at bounding box center [1157, 56] width 23 height 9
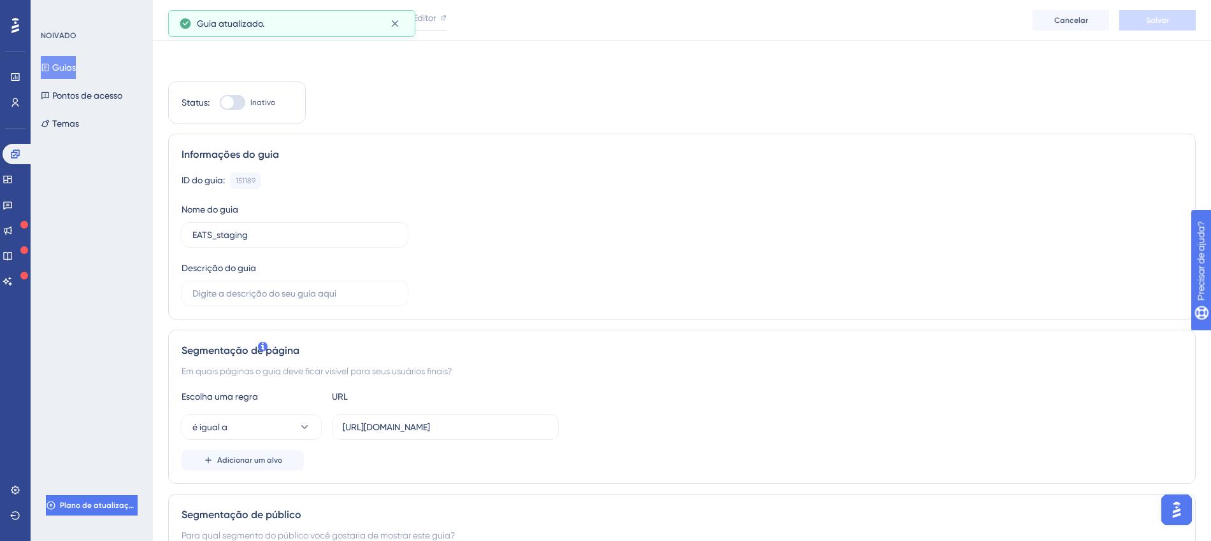
scroll to position [80, 0]
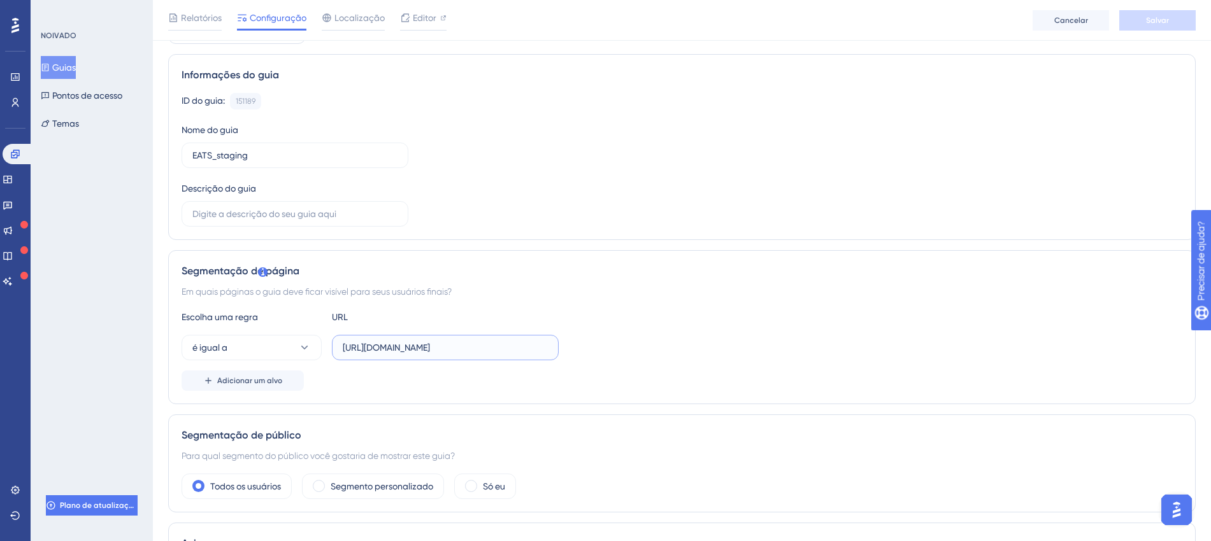
click at [504, 341] on input "[URL][DOMAIN_NAME]" at bounding box center [445, 348] width 205 height 14
type input "https://eats.fenix-staging.com"
click at [304, 347] on icon at bounding box center [304, 347] width 13 height 13
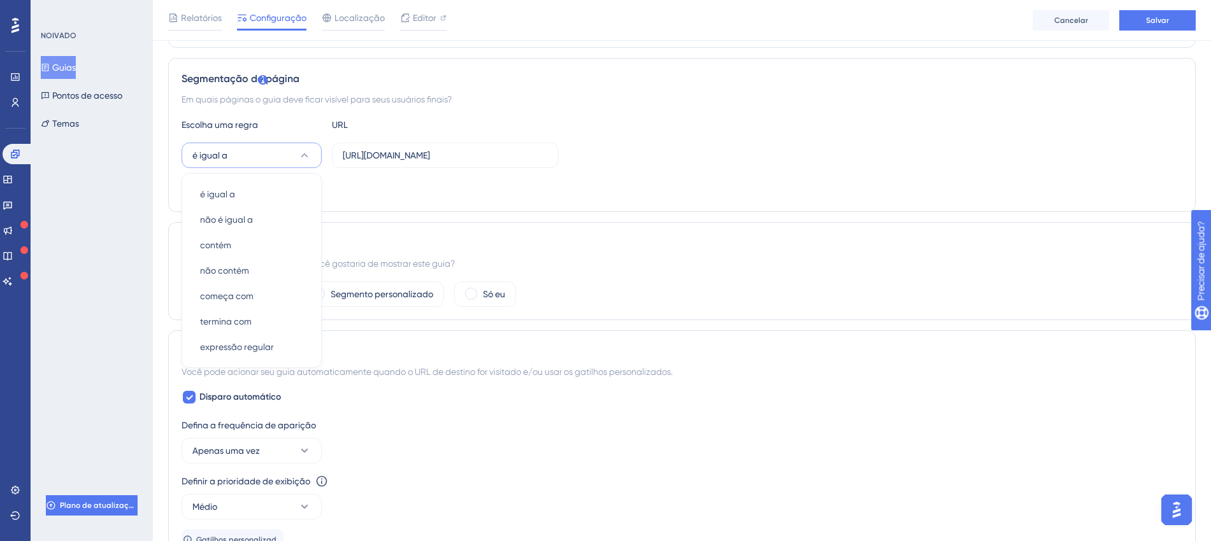
click at [306, 156] on icon at bounding box center [304, 155] width 13 height 13
click at [483, 156] on input "https://eats.fenix-staging.com" at bounding box center [445, 155] width 205 height 14
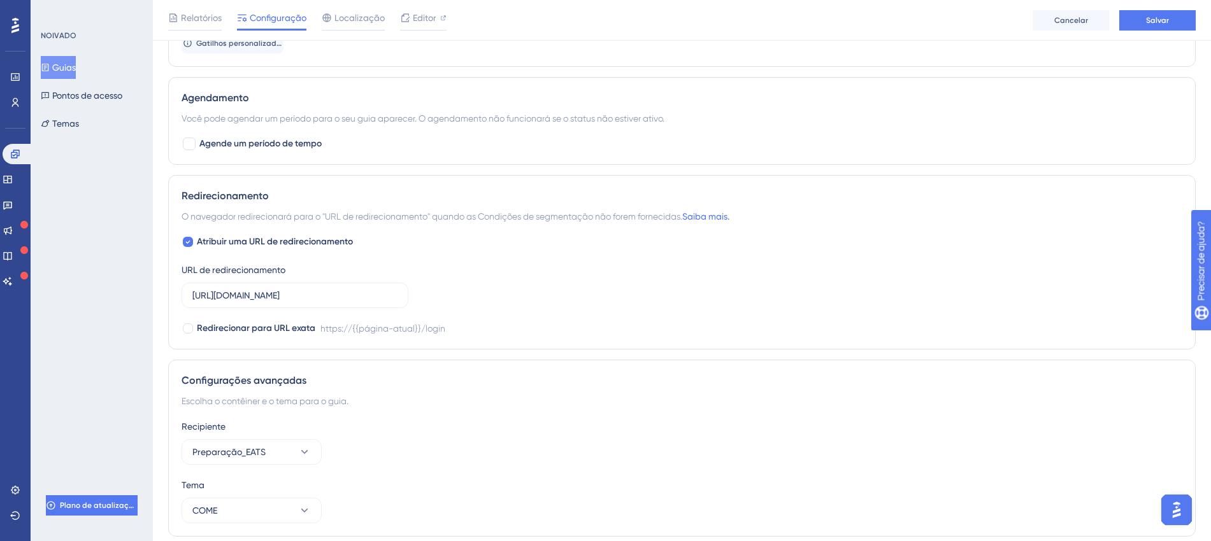
scroll to position [815, 0]
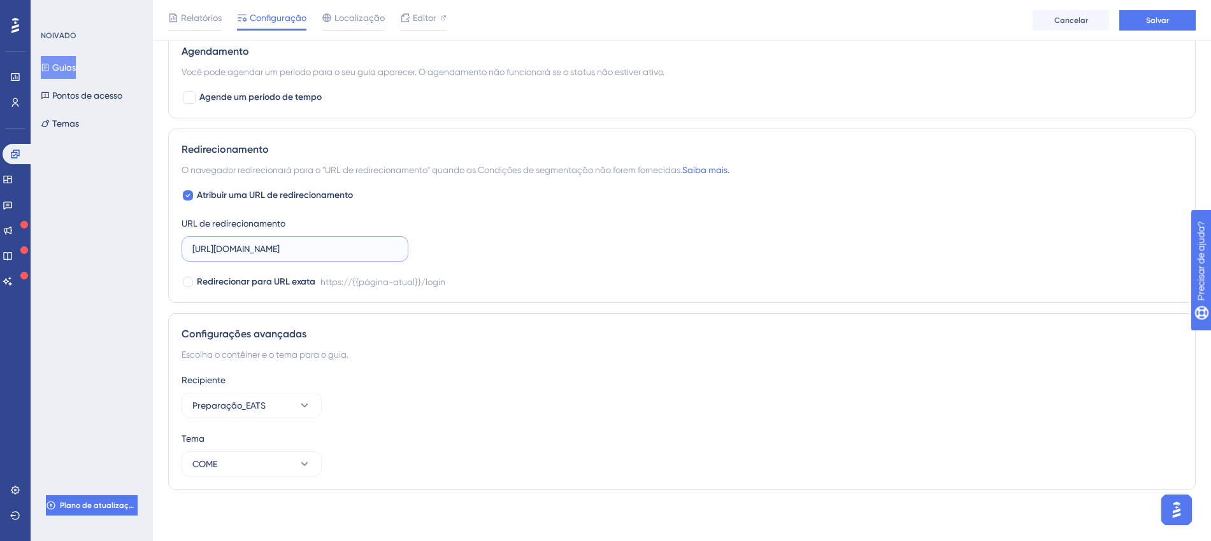
click at [350, 251] on input "[URL][DOMAIN_NAME]" at bounding box center [294, 249] width 205 height 14
type input "https://eats.fenix-staging.com"
click at [310, 459] on icon at bounding box center [304, 464] width 13 height 13
click at [227, 459] on button "COME" at bounding box center [252, 464] width 140 height 25
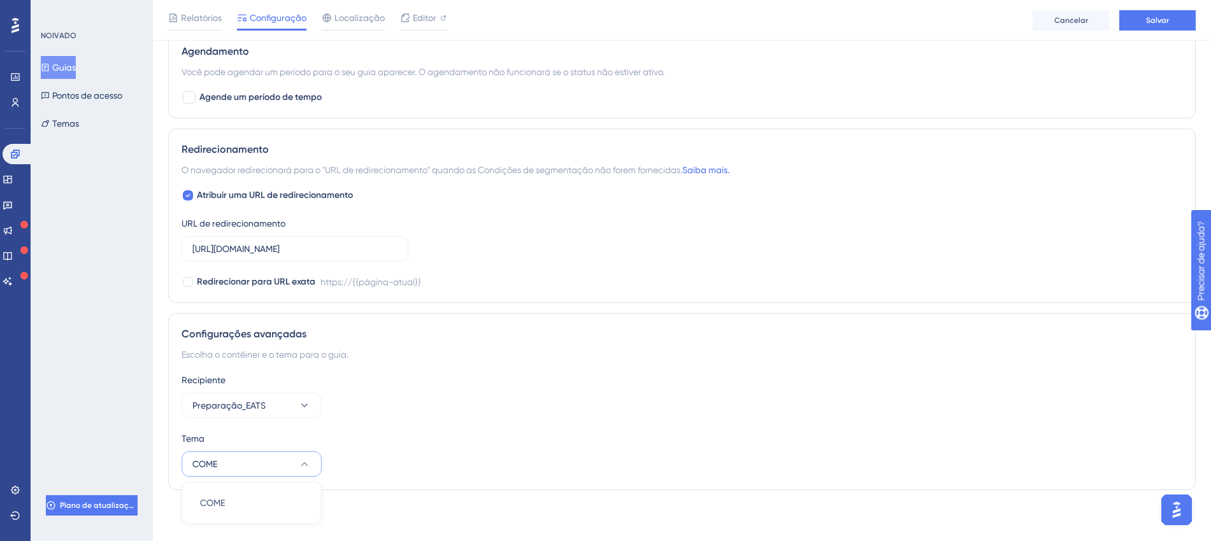
click at [222, 461] on button "COME" at bounding box center [252, 464] width 140 height 25
click at [1174, 17] on button "Salvar" at bounding box center [1157, 20] width 76 height 20
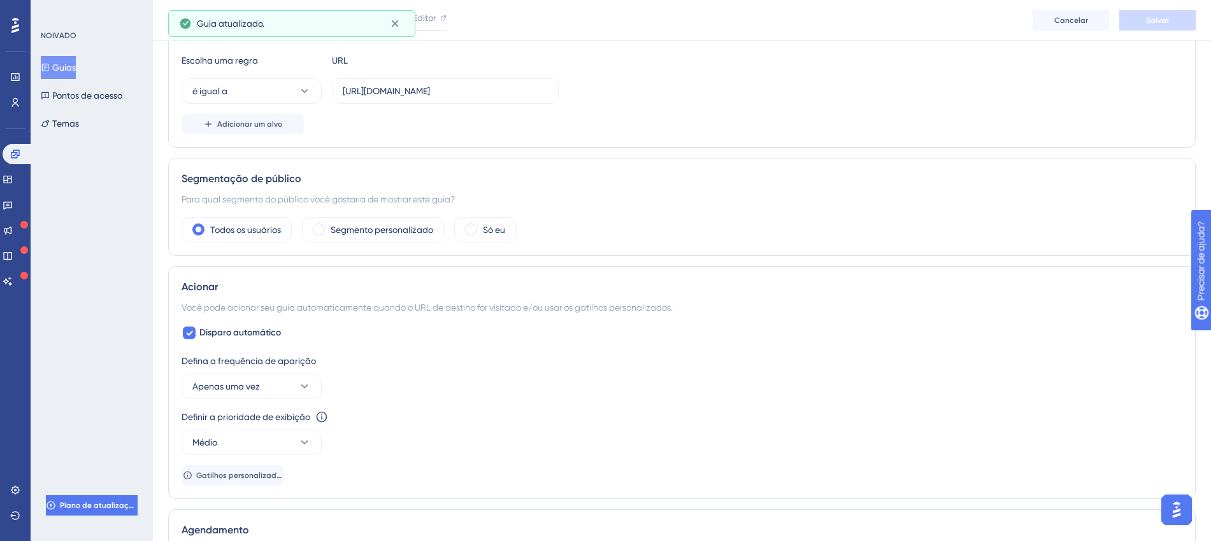
scroll to position [0, 0]
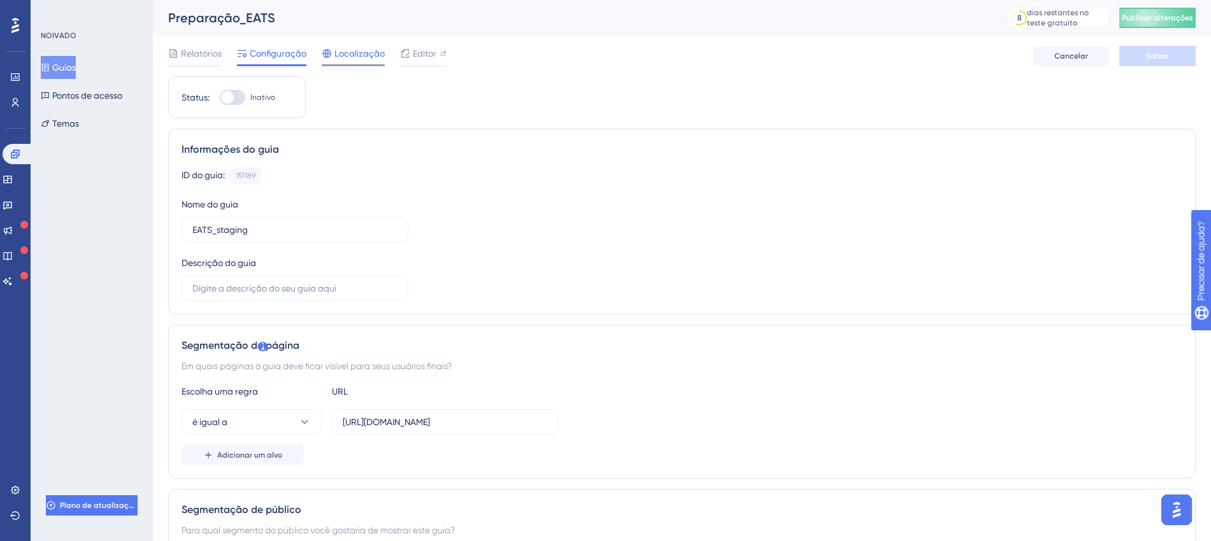
click at [355, 55] on font "Localização" at bounding box center [359, 53] width 50 height 10
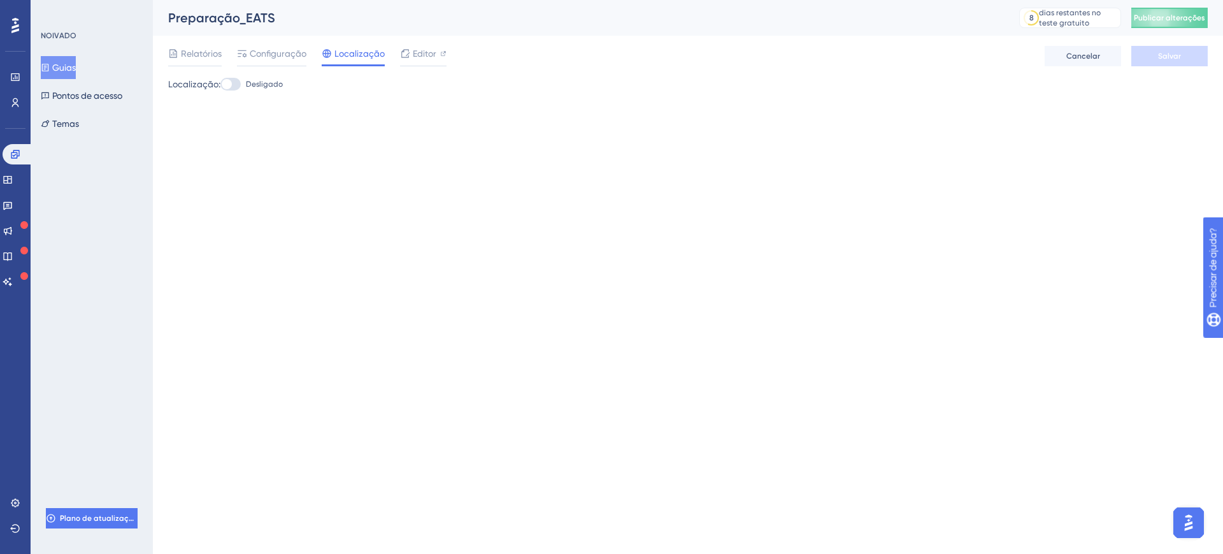
click at [241, 86] on div at bounding box center [230, 84] width 20 height 13
click at [220, 85] on input "Desligado" at bounding box center [220, 84] width 1 height 1
checkbox input "true"
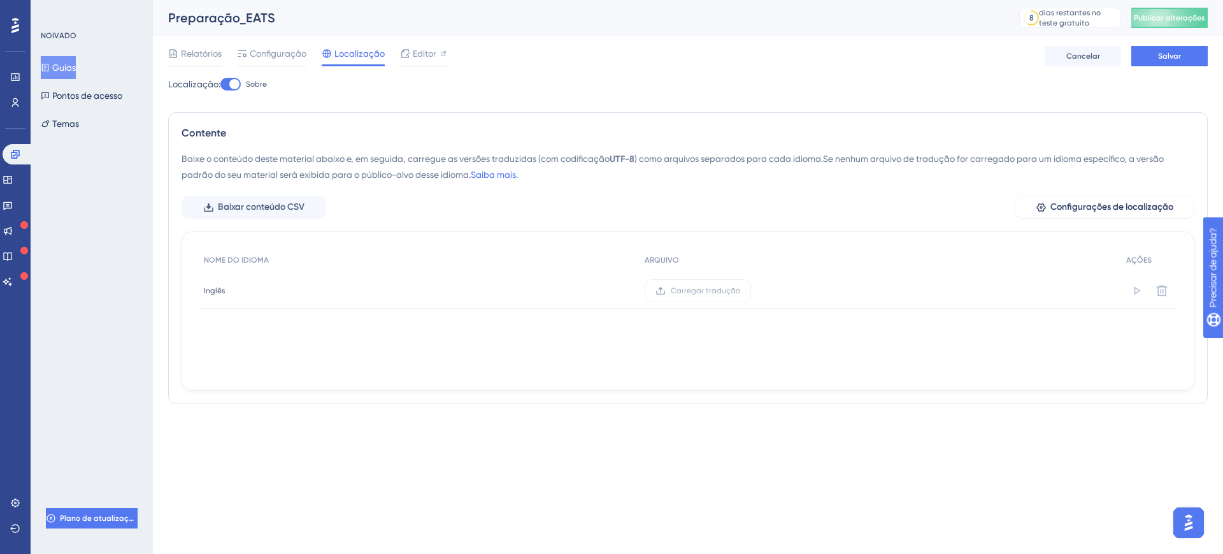
click at [215, 287] on font "Inglês" at bounding box center [214, 290] width 21 height 9
click at [700, 288] on font "Carregar tradução" at bounding box center [705, 290] width 69 height 9
click at [740, 290] on input "Carregar tradução" at bounding box center [740, 290] width 0 height 0
click at [1143, 210] on font "Configurações de localização" at bounding box center [1111, 206] width 123 height 11
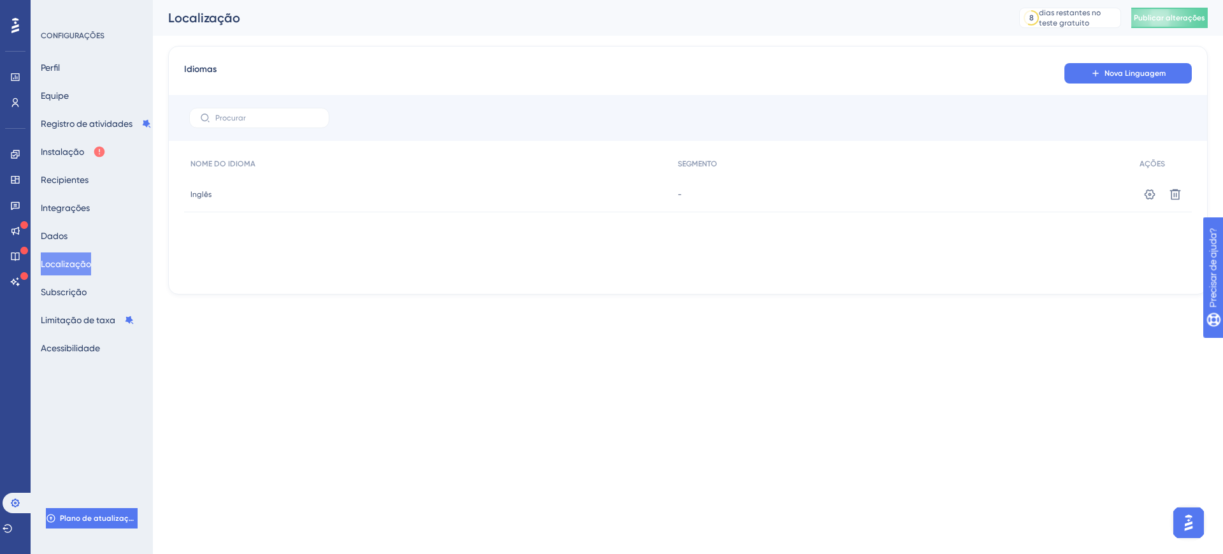
click at [198, 200] on div "Inglês Inglês" at bounding box center [427, 194] width 487 height 36
click at [1145, 193] on icon at bounding box center [1150, 194] width 11 height 10
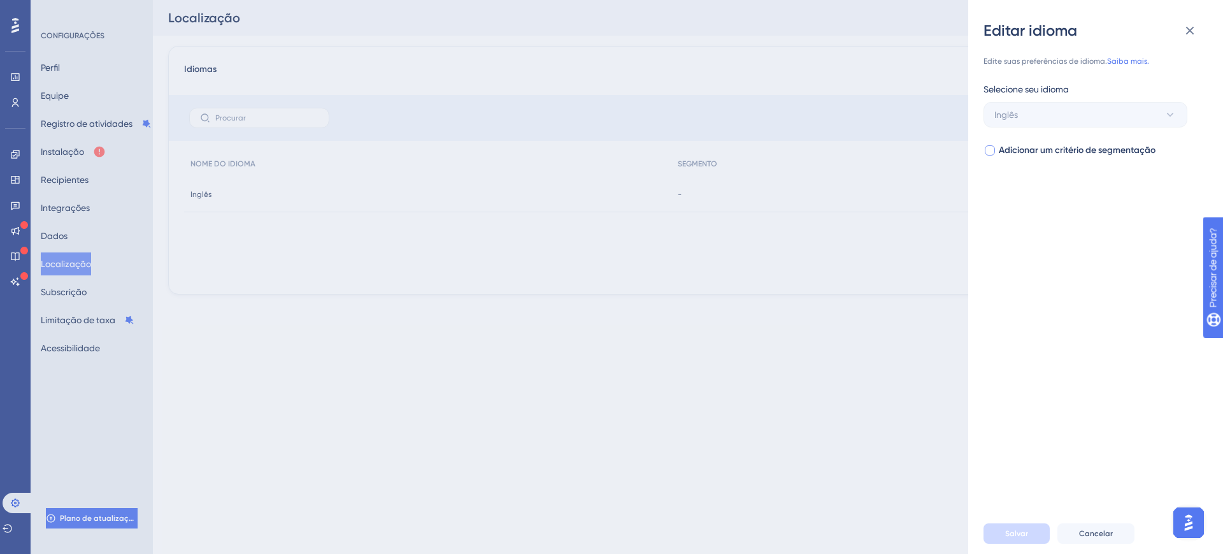
click at [992, 151] on div at bounding box center [990, 150] width 10 height 10
checkbox input "true"
click at [1034, 206] on span "Selecione seu segmento" at bounding box center [1043, 201] width 98 height 15
type input "b"
type input "p"
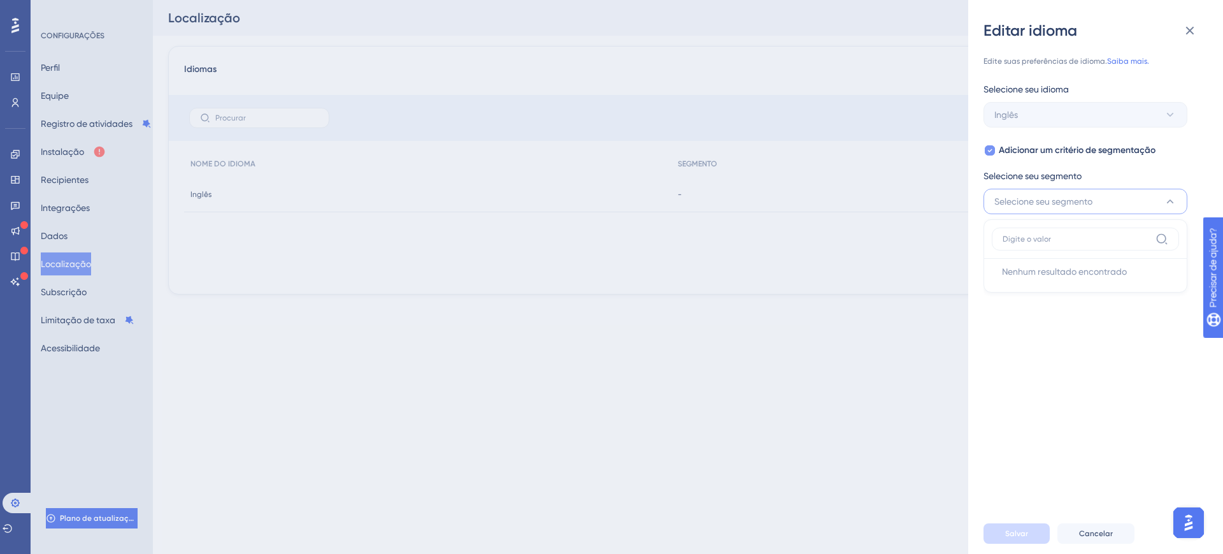
click at [990, 147] on icon at bounding box center [989, 150] width 5 height 10
checkbox input "false"
click at [1187, 27] on icon at bounding box center [1190, 31] width 8 height 8
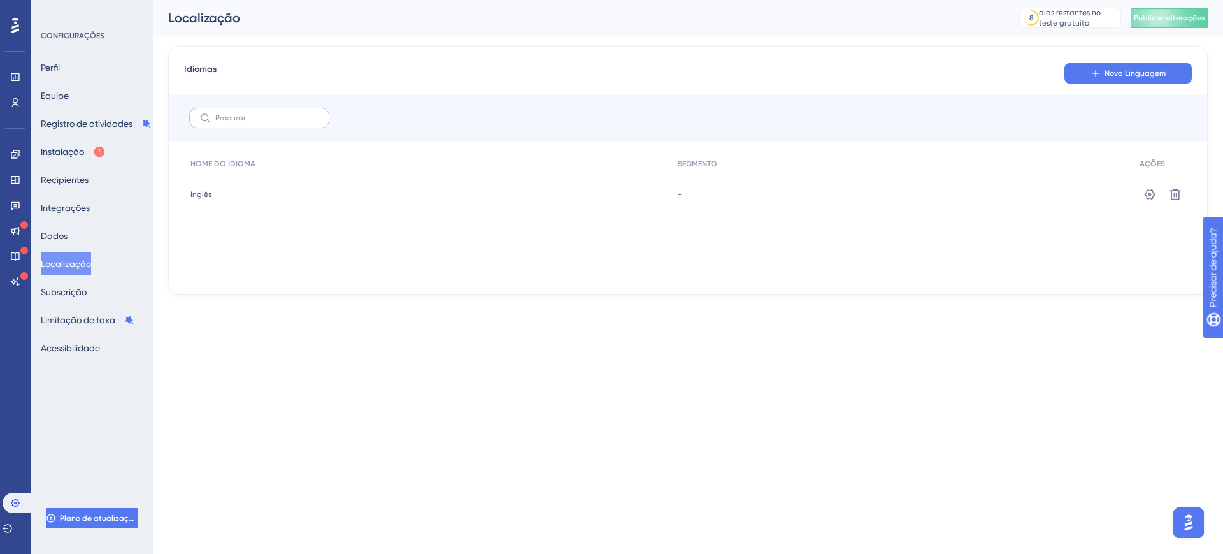
click at [269, 125] on label at bounding box center [259, 118] width 140 height 20
click at [269, 122] on input "text" at bounding box center [266, 117] width 103 height 9
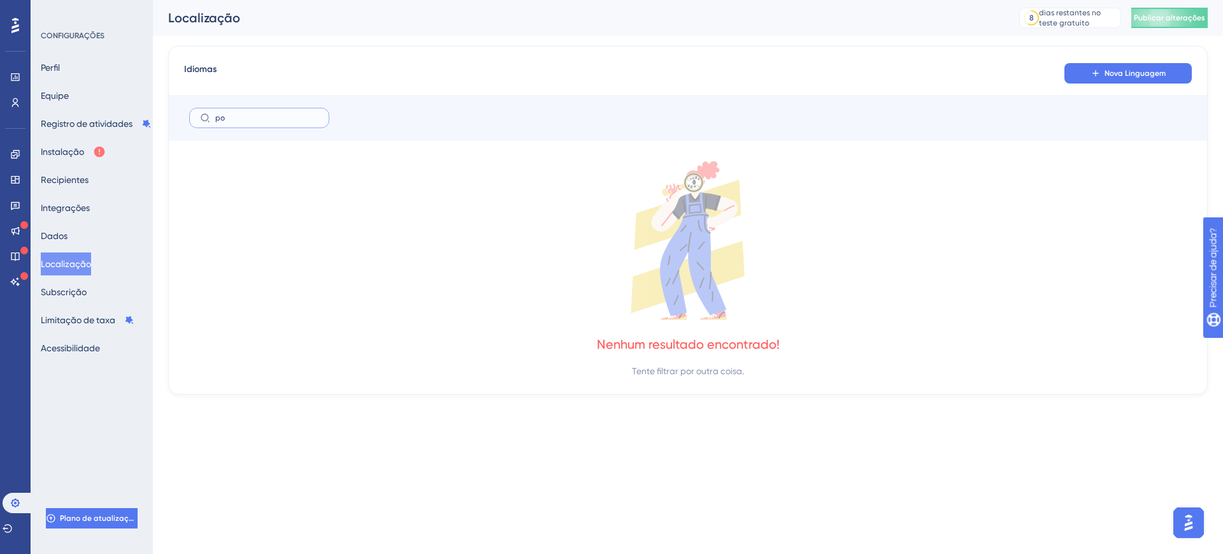
type input "p"
type input "b"
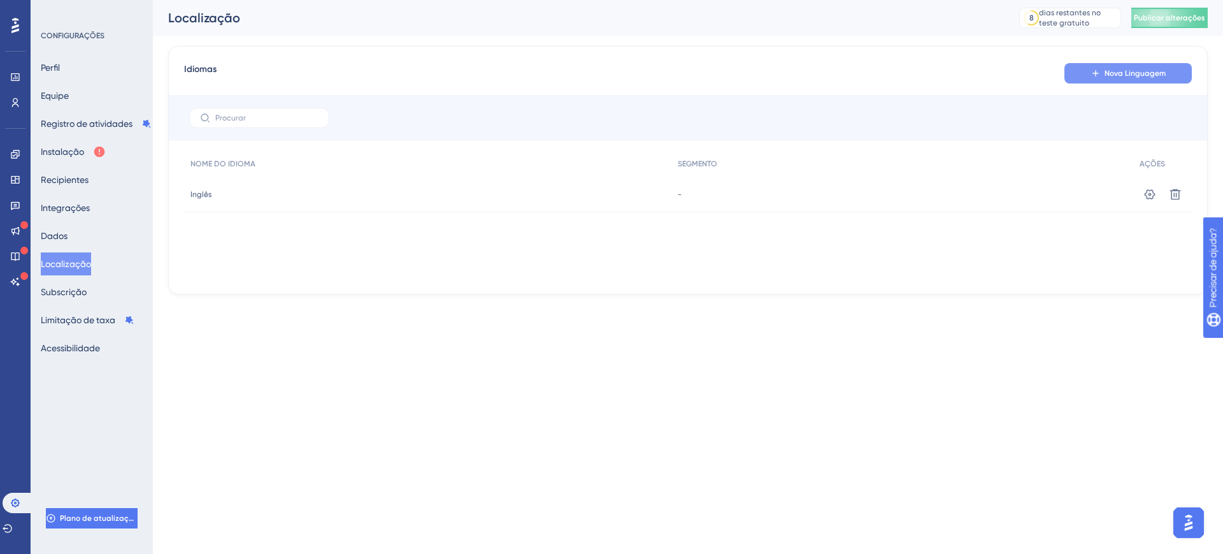
click at [1125, 69] on font "Nova Linguagem" at bounding box center [1134, 73] width 61 height 9
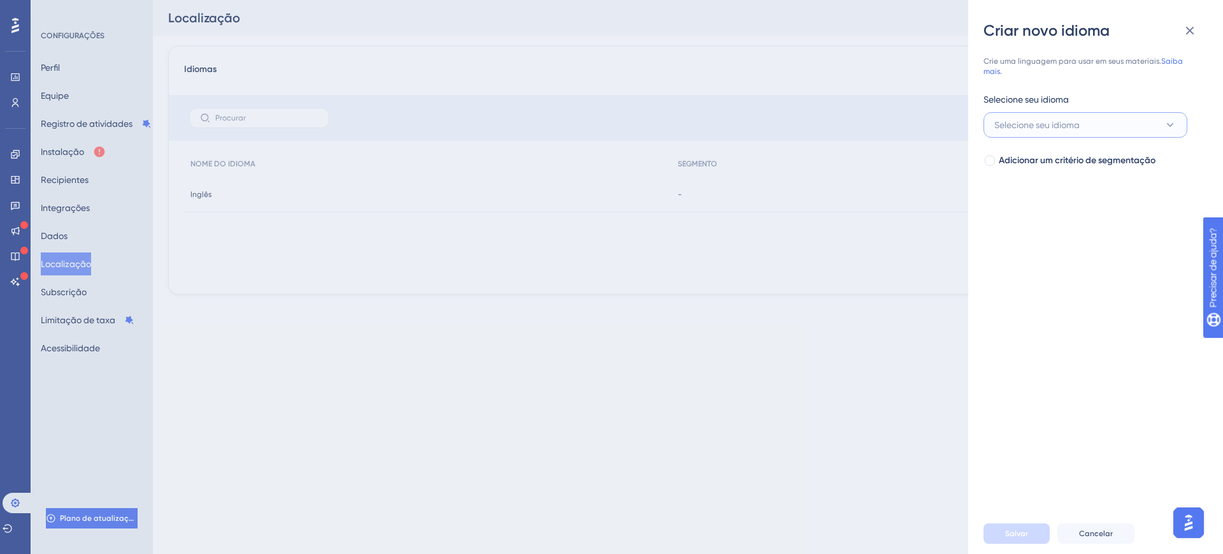
click at [1083, 131] on button "Selecione seu idioma" at bounding box center [1085, 124] width 204 height 25
type input "port"
click at [1088, 204] on div "Português Português" at bounding box center [1085, 202] width 167 height 25
click at [1022, 529] on font "Salvar" at bounding box center [1016, 533] width 23 height 9
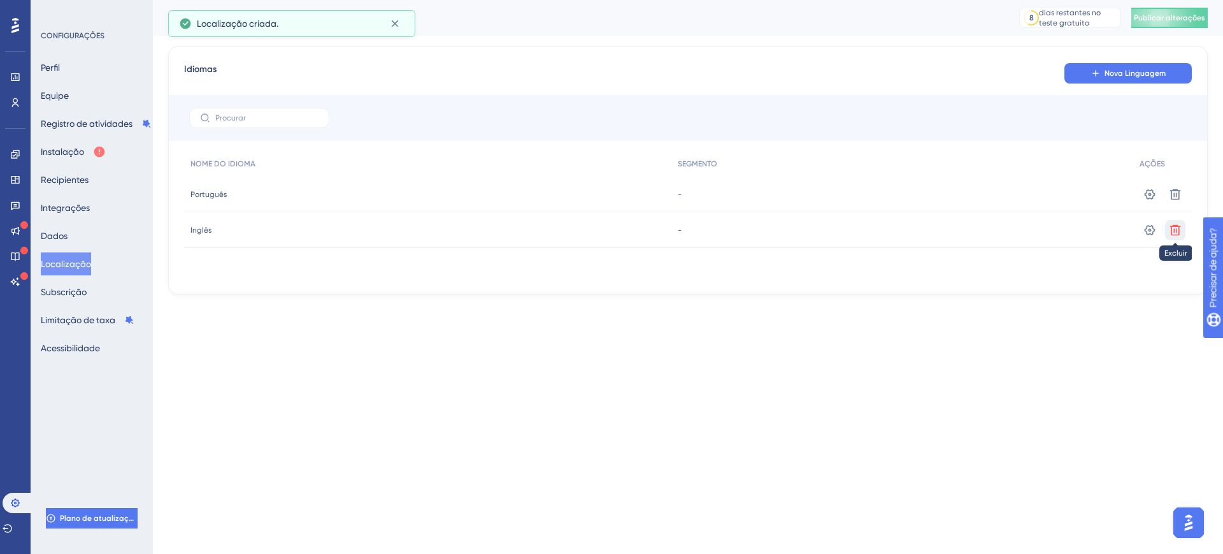
click at [1171, 199] on icon at bounding box center [1175, 194] width 11 height 11
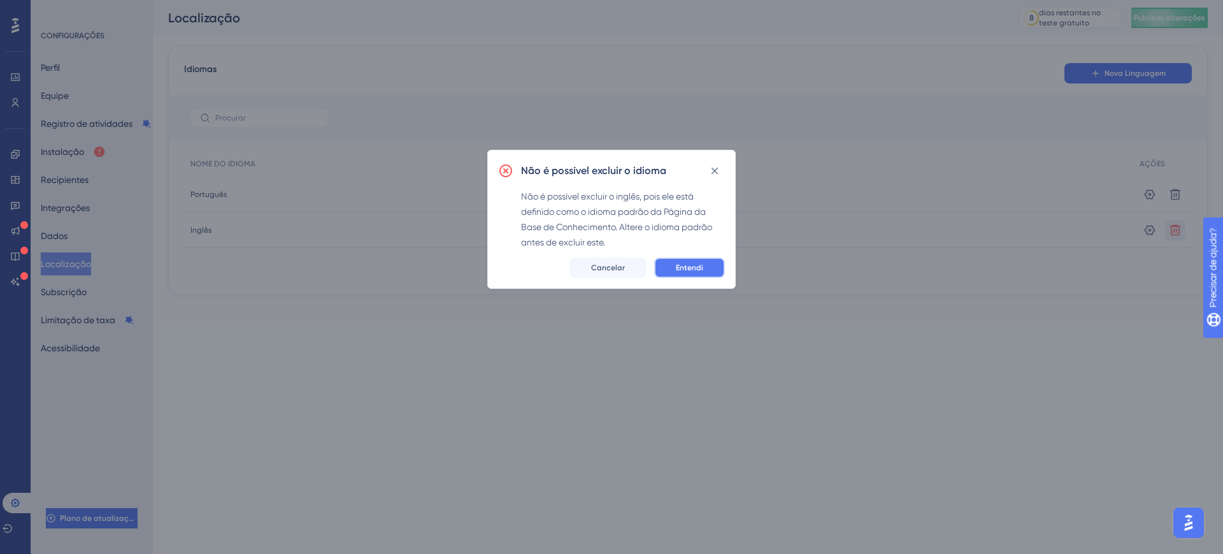
click at [694, 273] on button "Entendi" at bounding box center [689, 267] width 71 height 20
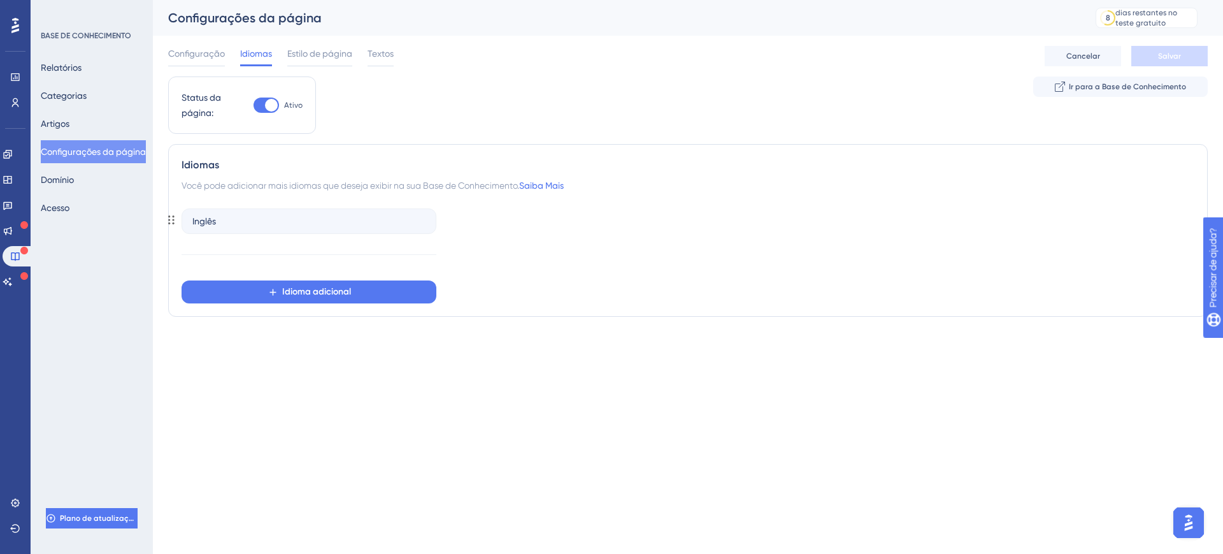
click at [313, 214] on div "Inglês" at bounding box center [309, 220] width 255 height 25
click at [207, 219] on font "Inglês" at bounding box center [204, 221] width 24 height 10
click at [215, 217] on font "Inglês" at bounding box center [204, 221] width 24 height 10
click at [169, 218] on div "Idiomas Você pode adicionar mais idiomas que deseja exibir na sua Base de Conhe…" at bounding box center [688, 230] width 1040 height 173
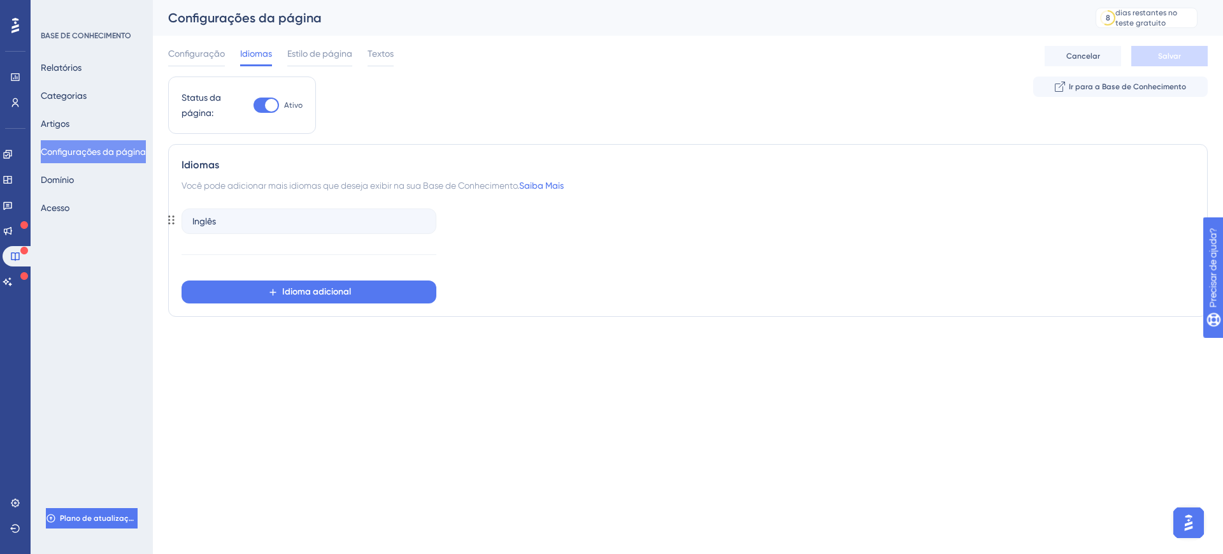
click at [209, 218] on font "Inglês" at bounding box center [204, 221] width 24 height 10
click at [322, 293] on font "Idioma adicional" at bounding box center [316, 291] width 69 height 11
click at [237, 326] on font "Português" at bounding box center [220, 329] width 41 height 10
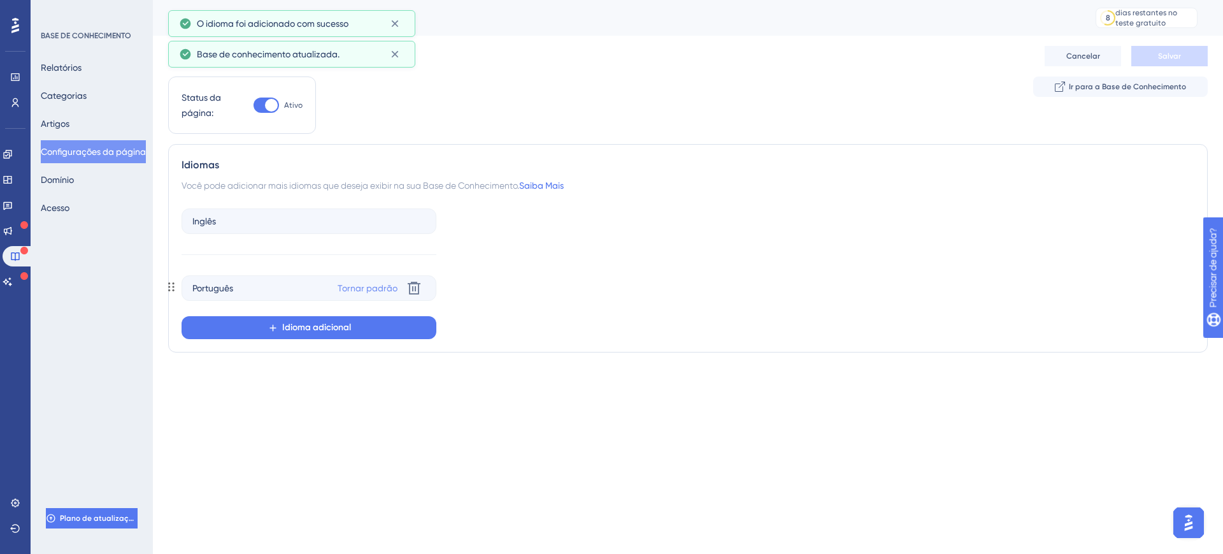
click at [375, 287] on font "Tornar padrão" at bounding box center [368, 288] width 60 height 10
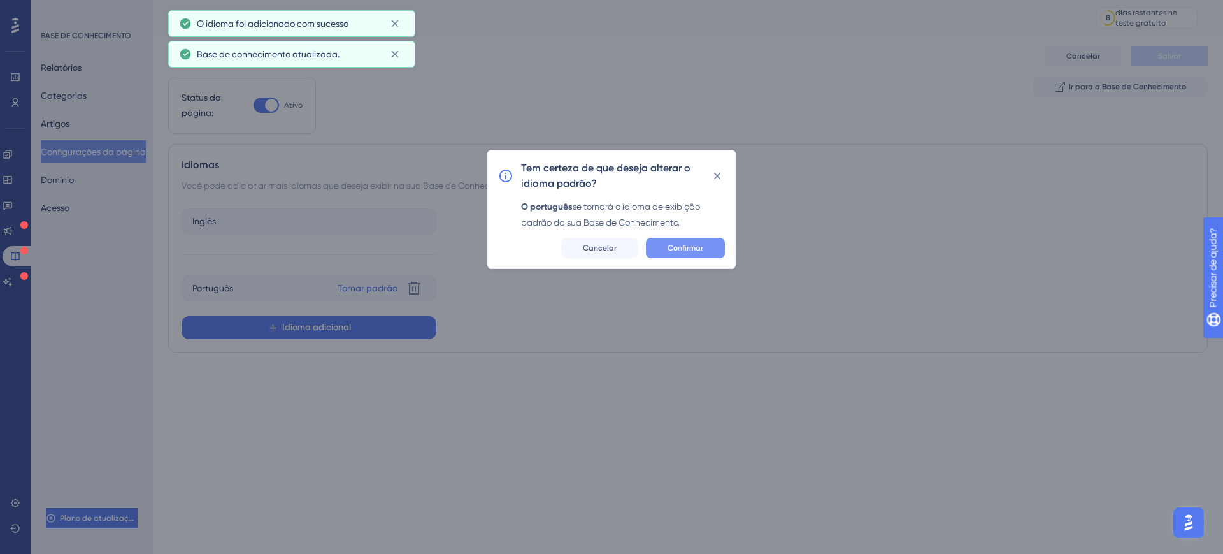
click at [694, 249] on font "Confirmar" at bounding box center [686, 247] width 36 height 9
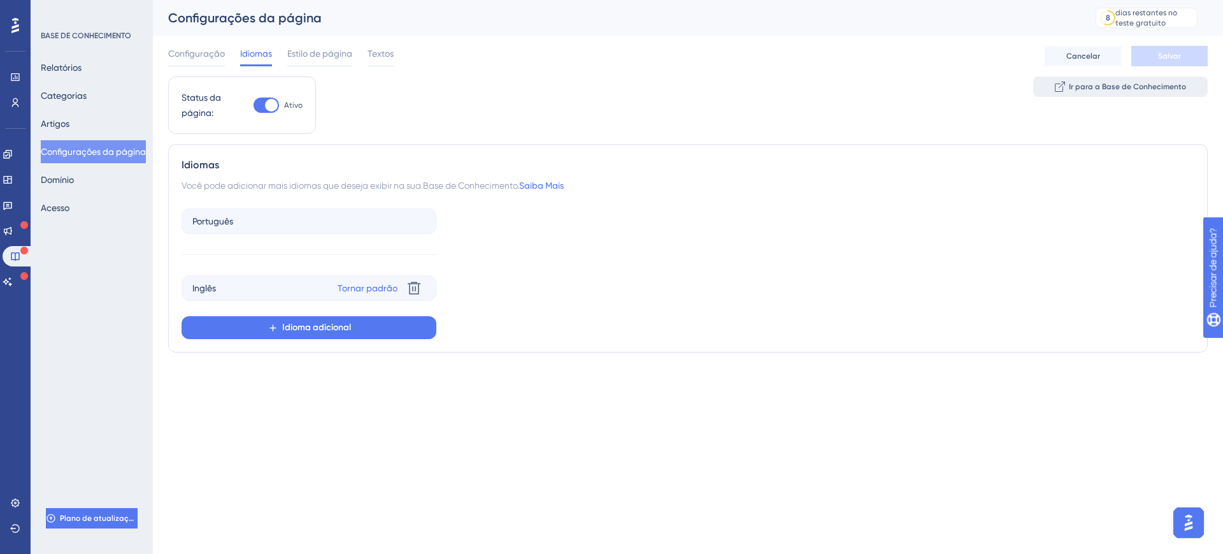
click at [1092, 90] on font "Ir para a Base de Conhecimento" at bounding box center [1127, 86] width 117 height 9
click at [304, 46] on span "Estilo de página" at bounding box center [319, 53] width 65 height 15
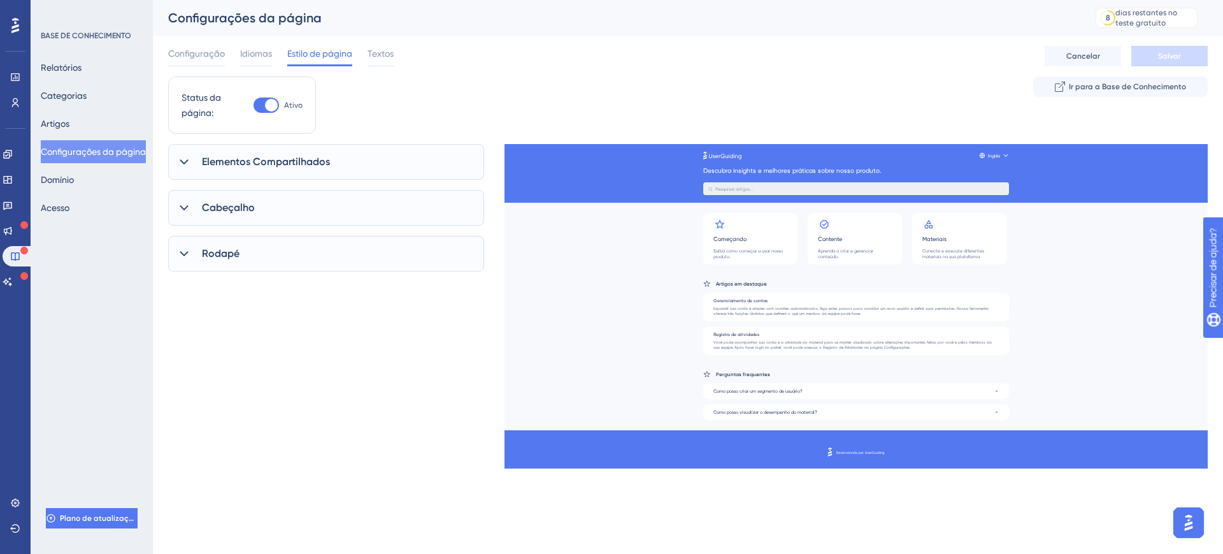
click at [192, 160] on div "Elementos Compartilhados" at bounding box center [326, 162] width 316 height 36
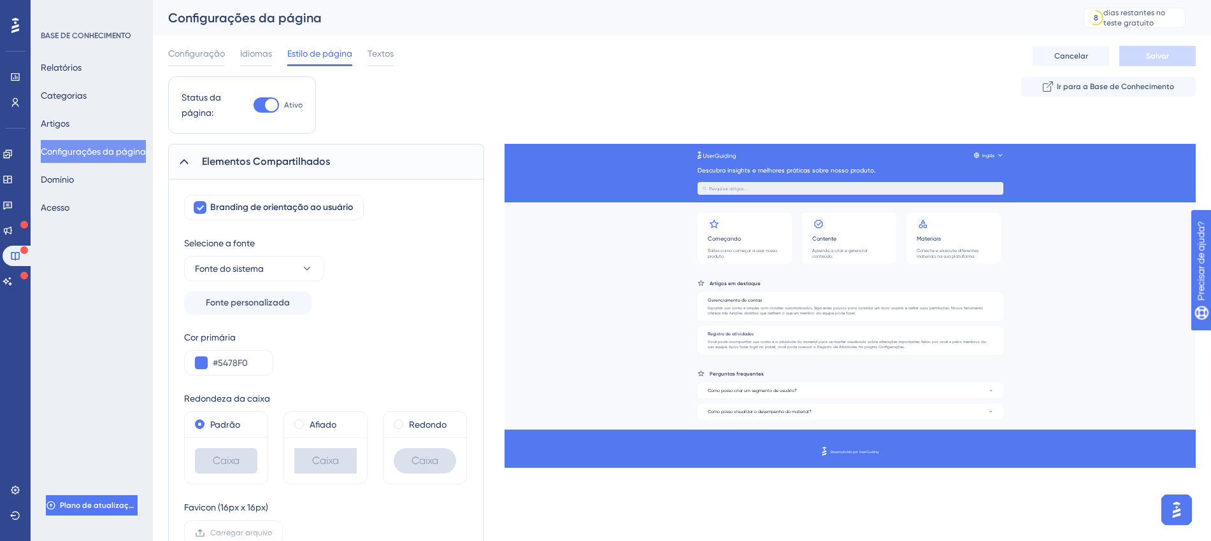
click at [192, 160] on div "Elementos Compartilhados" at bounding box center [326, 162] width 316 height 36
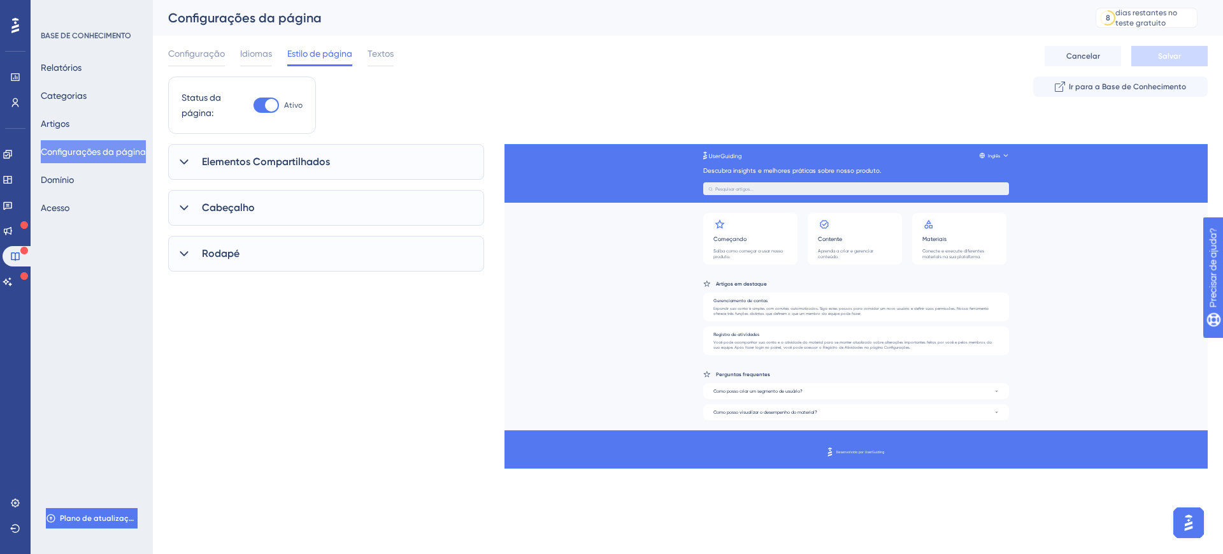
click at [192, 160] on div "Elementos Compartilhados" at bounding box center [326, 162] width 316 height 36
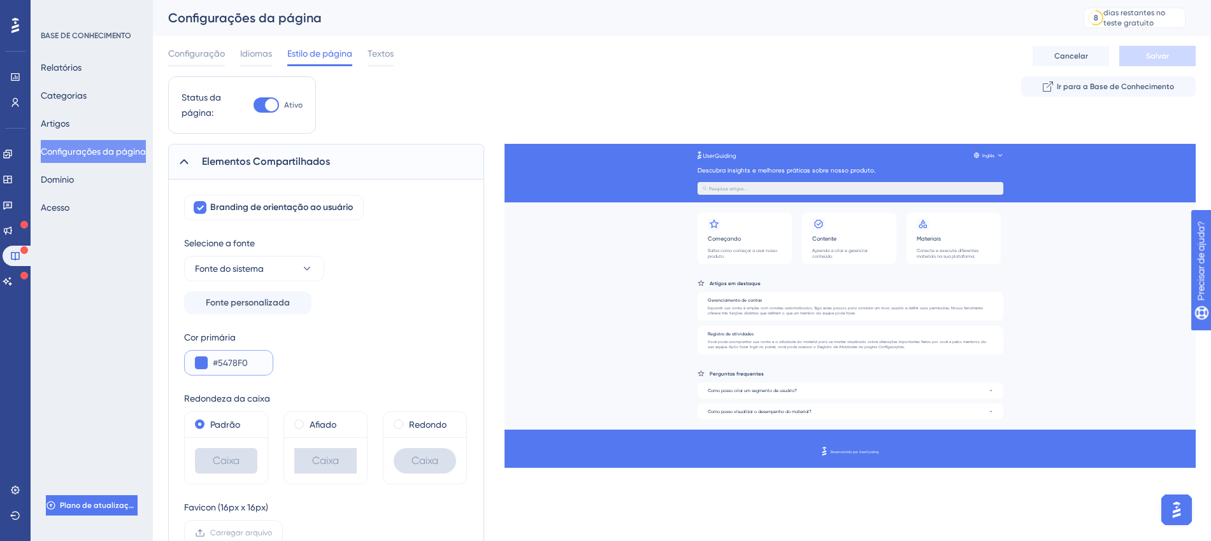
click at [153, 372] on div "Desempenho Usuários Noivado Widgets Opinião Atualizações de produtos Base de co…" at bounding box center [682, 337] width 1058 height 674
paste input "0079D3"
type input "#0079D3"
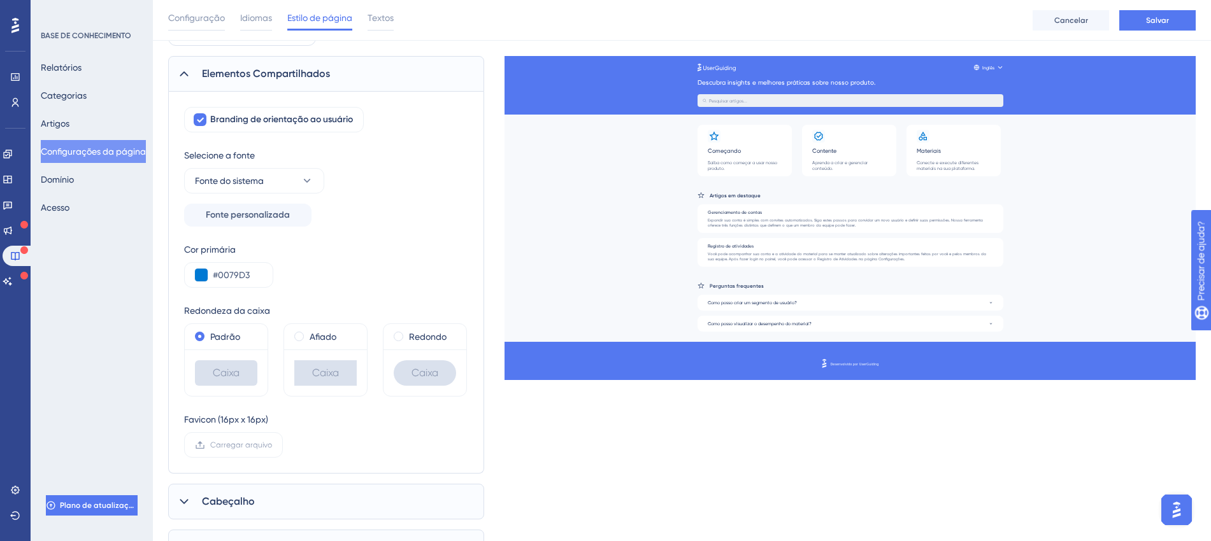
scroll to position [153, 0]
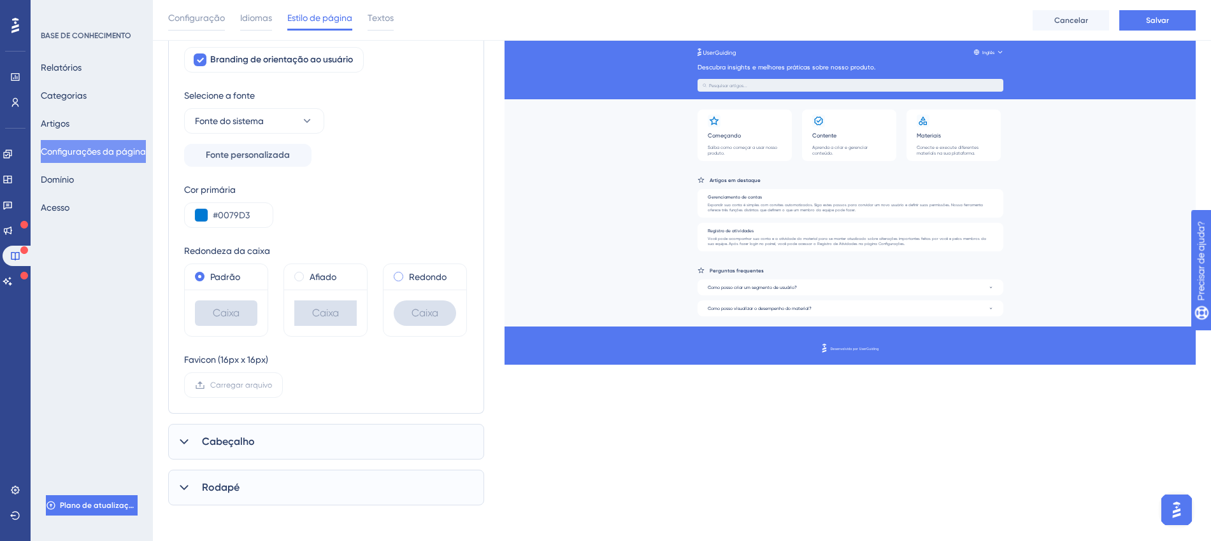
click at [402, 276] on span at bounding box center [399, 277] width 10 height 10
click at [407, 274] on input "radio" at bounding box center [407, 274] width 0 height 0
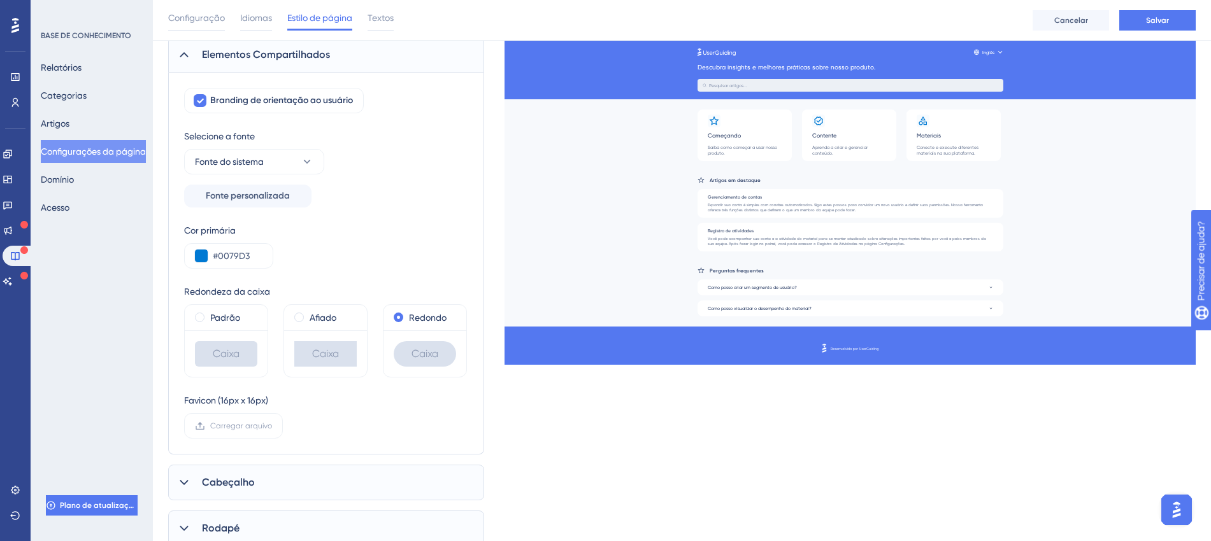
scroll to position [73, 0]
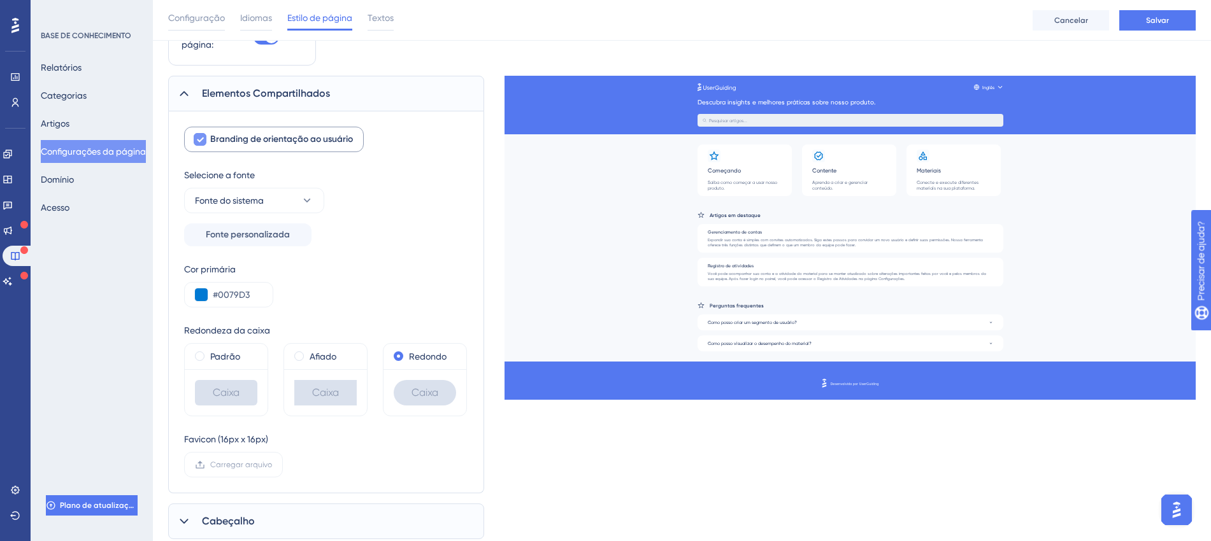
click at [194, 138] on div at bounding box center [200, 139] width 13 height 13
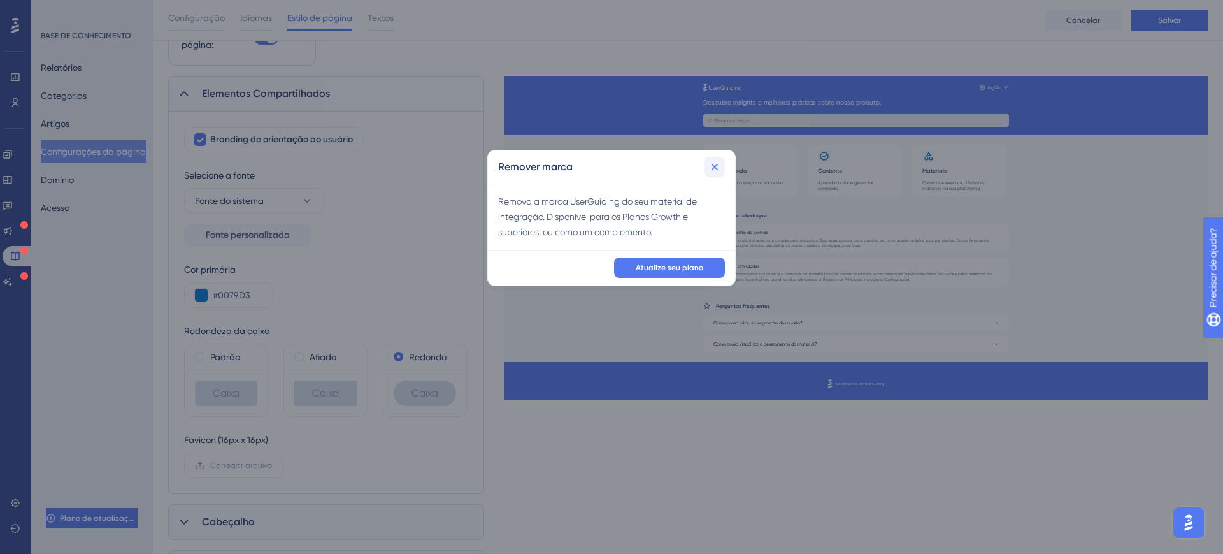
click at [713, 168] on icon at bounding box center [714, 166] width 7 height 7
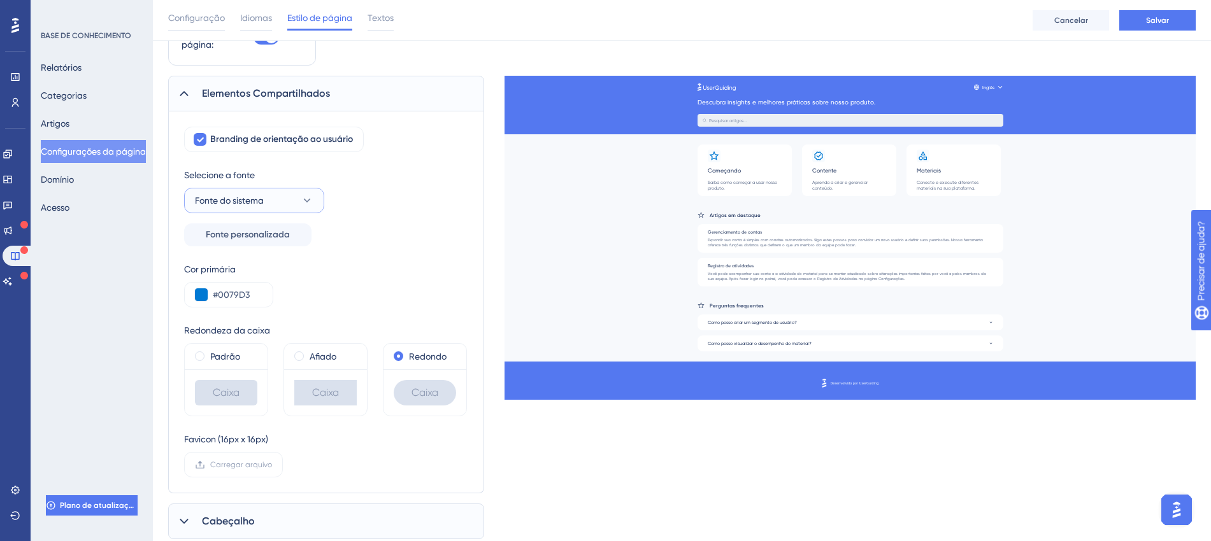
click at [305, 197] on icon at bounding box center [307, 200] width 13 height 13
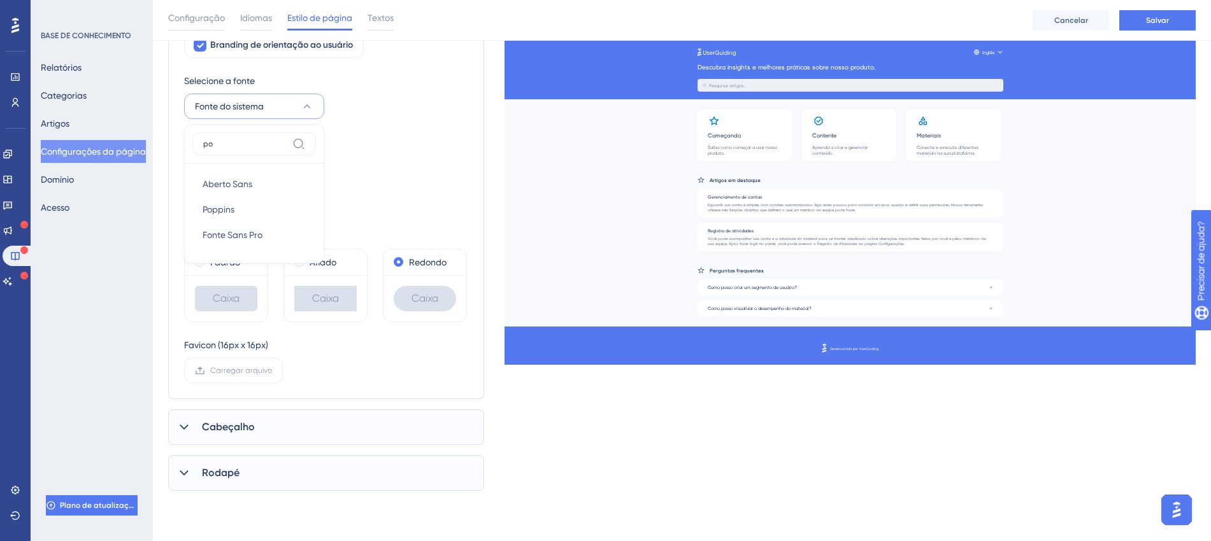
scroll to position [158, 0]
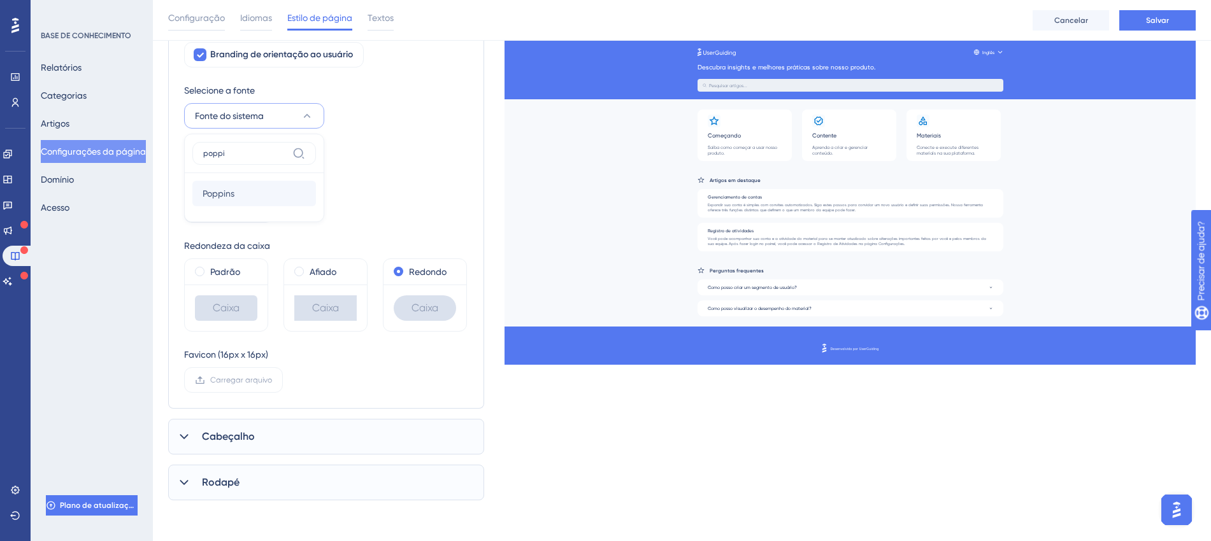
type input "poppi"
click at [215, 196] on font "Poppins" at bounding box center [219, 194] width 32 height 10
click at [241, 384] on font "Carregar arquivo" at bounding box center [241, 380] width 62 height 9
click at [272, 380] on input "Carregar arquivo" at bounding box center [272, 380] width 0 height 0
click at [248, 381] on font "Carregar arquivo" at bounding box center [241, 380] width 62 height 9
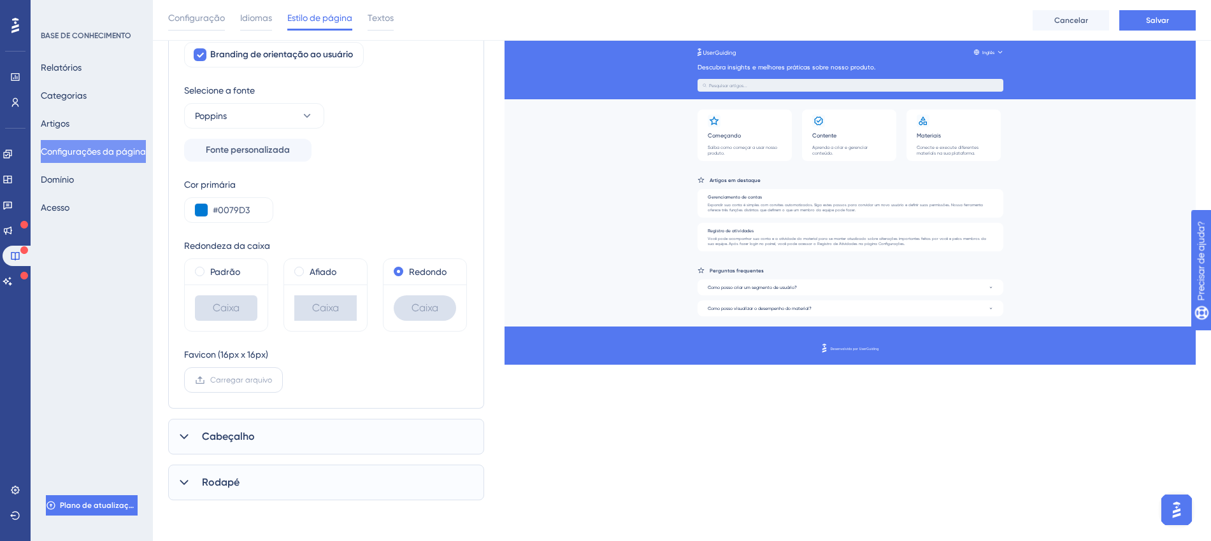
click at [272, 380] on input "Carregar arquivo" at bounding box center [272, 380] width 0 height 0
click at [185, 433] on icon at bounding box center [184, 437] width 13 height 13
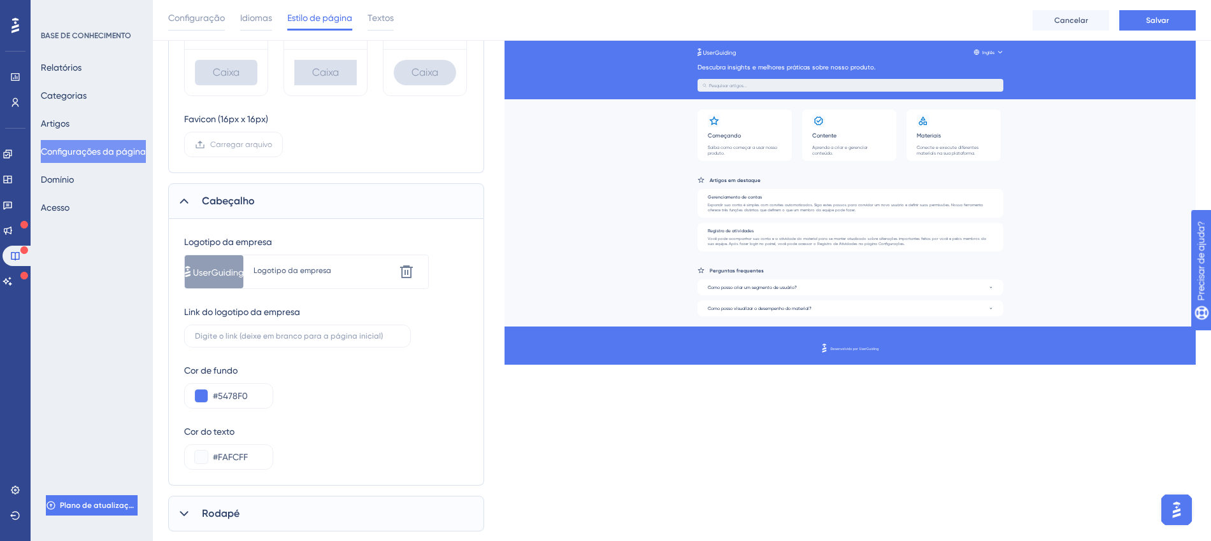
scroll to position [397, 0]
click at [294, 278] on div "Logotipo da empresa" at bounding box center [324, 268] width 141 height 23
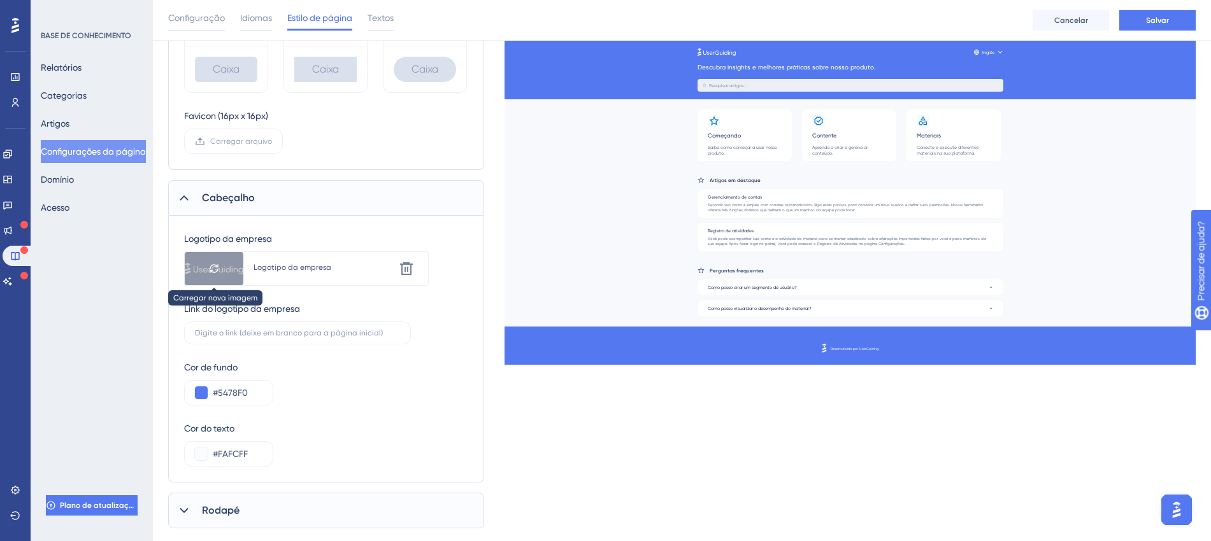
click at [222, 263] on div at bounding box center [214, 268] width 59 height 33
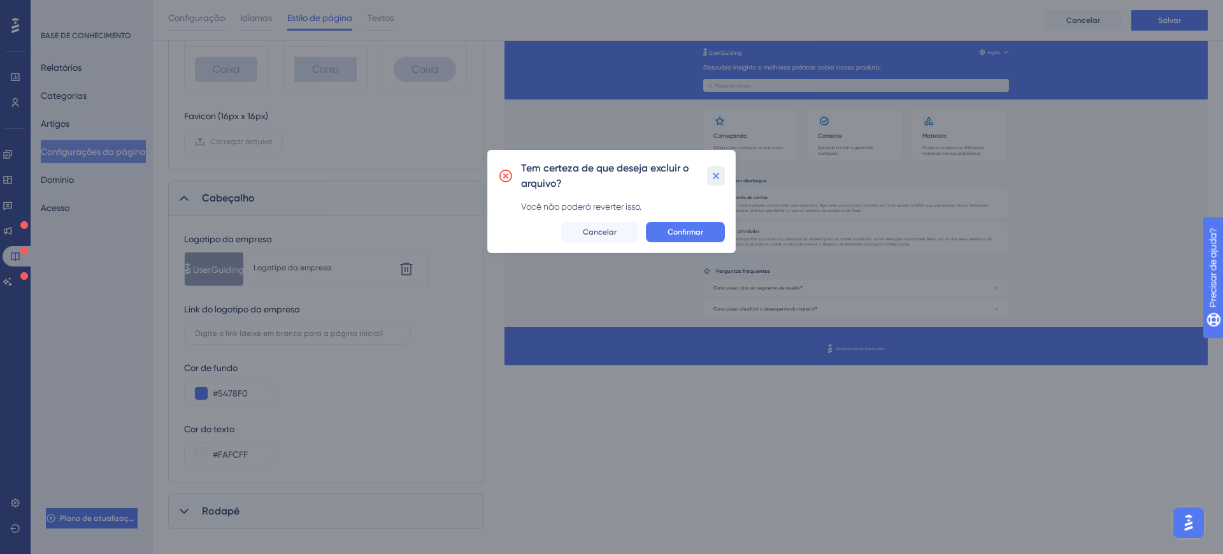
click at [720, 175] on icon at bounding box center [716, 175] width 13 height 13
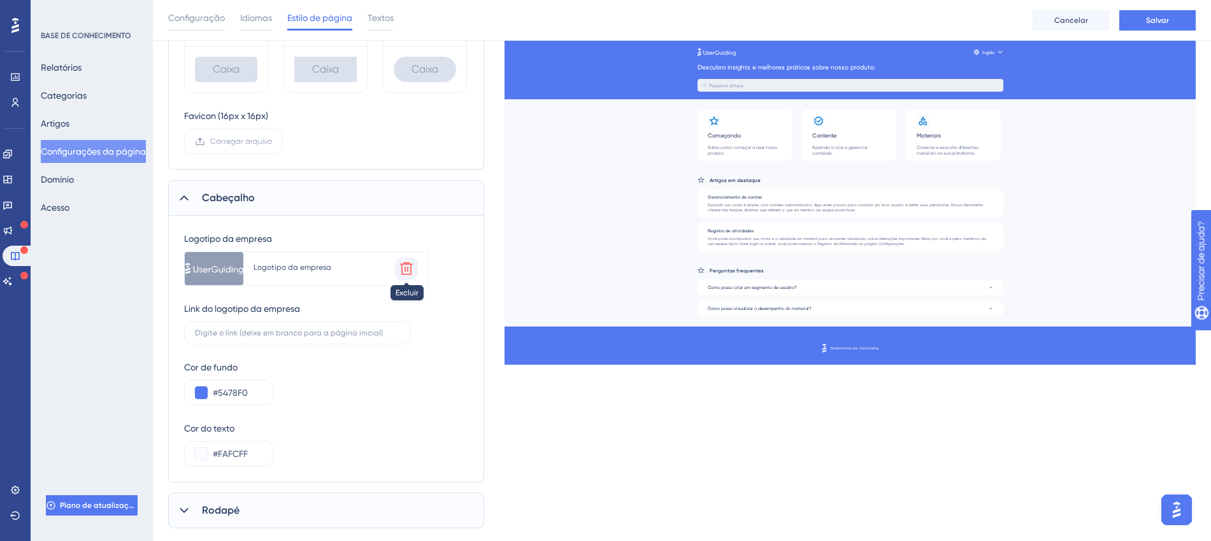
click at [403, 268] on icon at bounding box center [406, 268] width 15 height 15
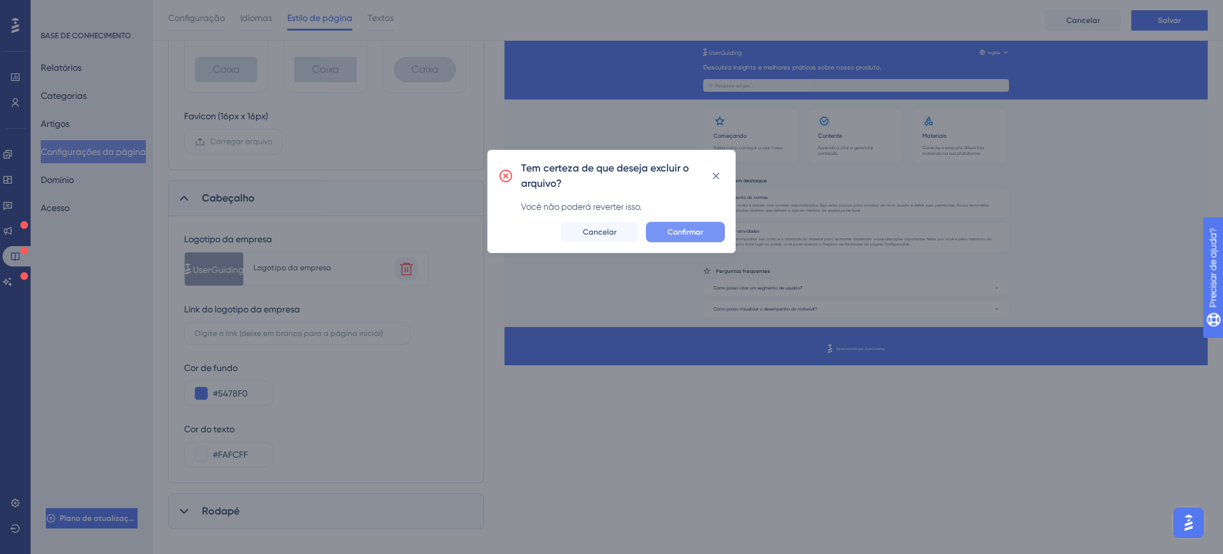
click at [674, 227] on font "Confirmar" at bounding box center [686, 231] width 36 height 9
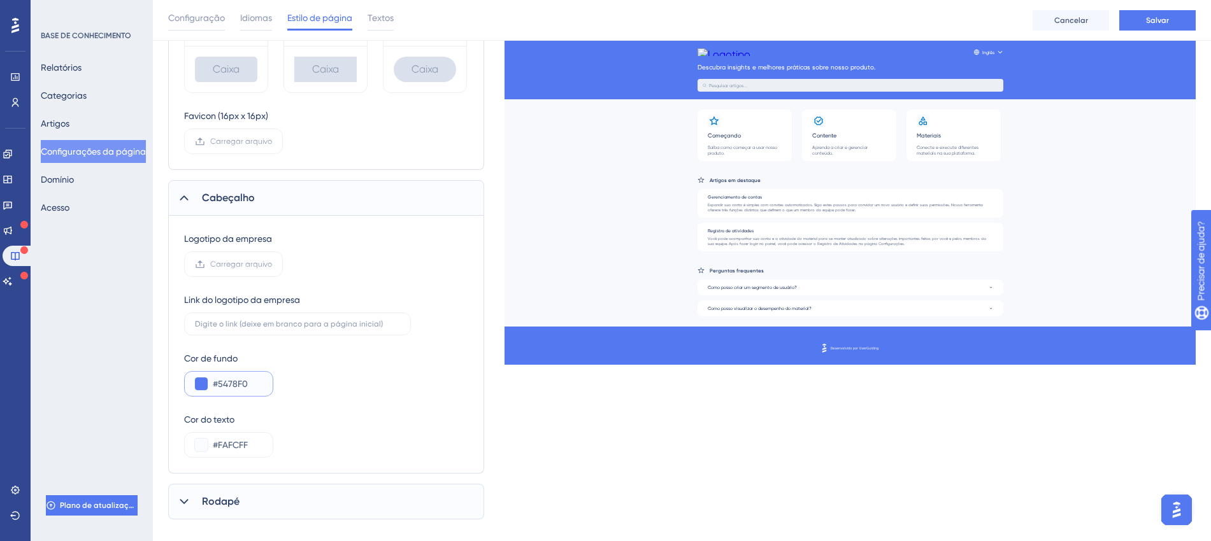
drag, startPoint x: 250, startPoint y: 381, endPoint x: 132, endPoint y: 379, distance: 117.9
click at [153, 379] on div "Desempenho Usuários Noivado Widgets Opinião Atualizações de produtos Base de co…" at bounding box center [682, 71] width 1058 height 937
paste input "0079D3"
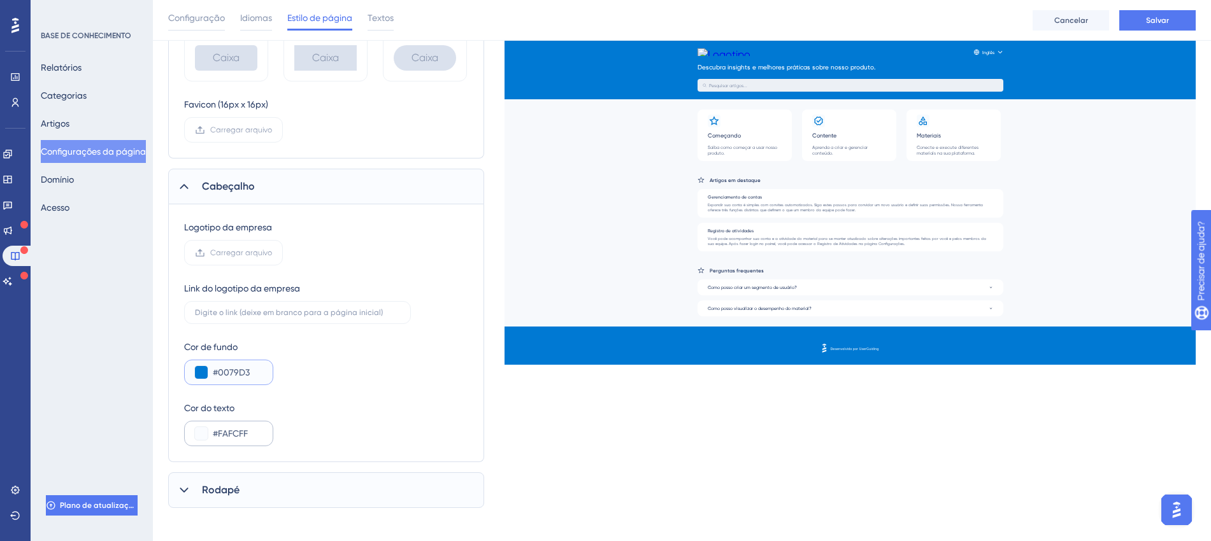
scroll to position [416, 0]
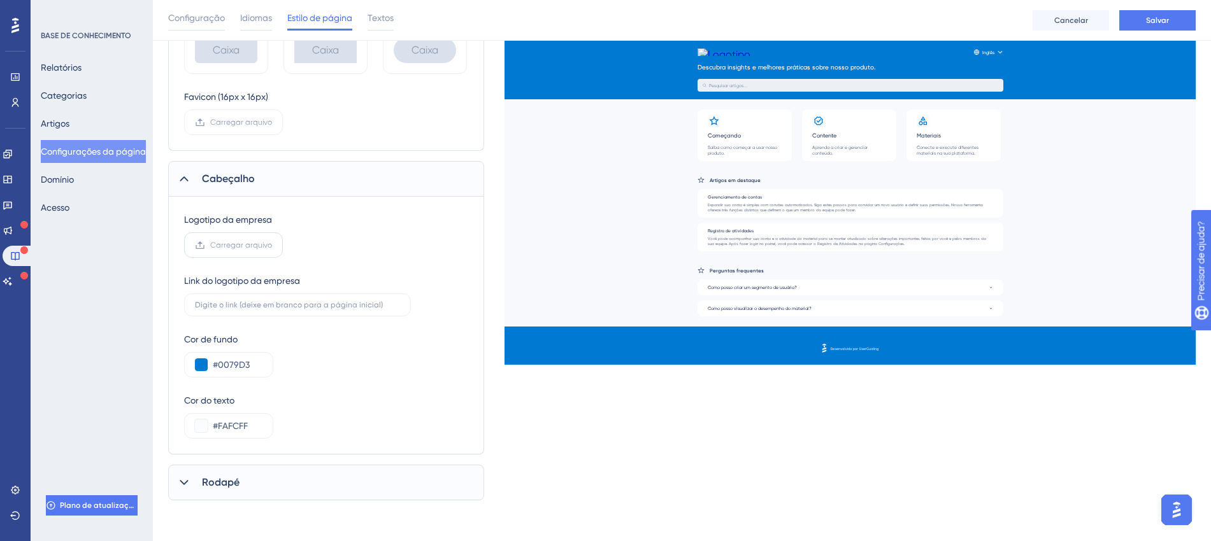
click at [237, 235] on label "Carregar arquivo" at bounding box center [233, 244] width 99 height 25
click at [272, 245] on input "Carregar arquivo" at bounding box center [272, 245] width 0 height 0
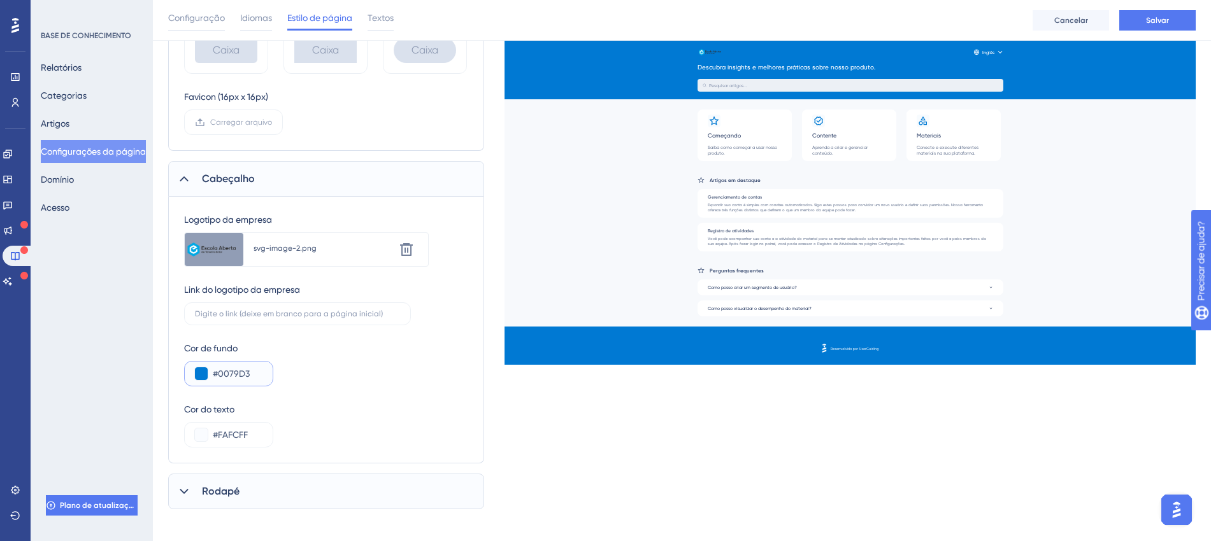
drag, startPoint x: 236, startPoint y: 366, endPoint x: 150, endPoint y: 373, distance: 86.9
click at [153, 373] on div "Desempenho Usuários Noivado Widgets Opinião Atualizações de produtos Base de co…" at bounding box center [682, 57] width 1058 height 946
click at [201, 375] on button at bounding box center [201, 374] width 13 height 13
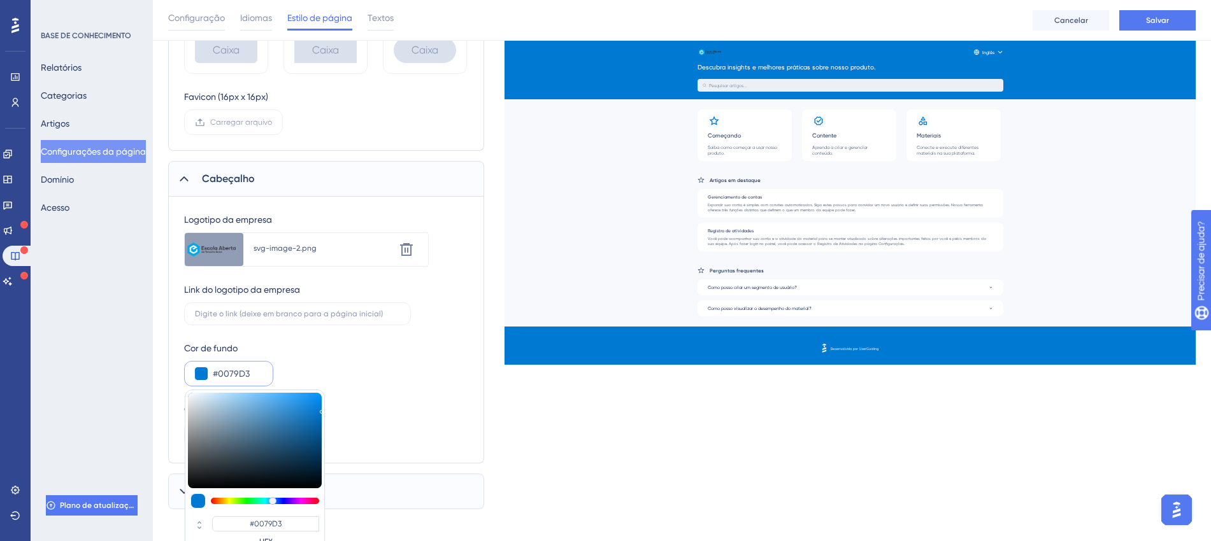
type input "#bfcad3"
type input "#BFCAD3"
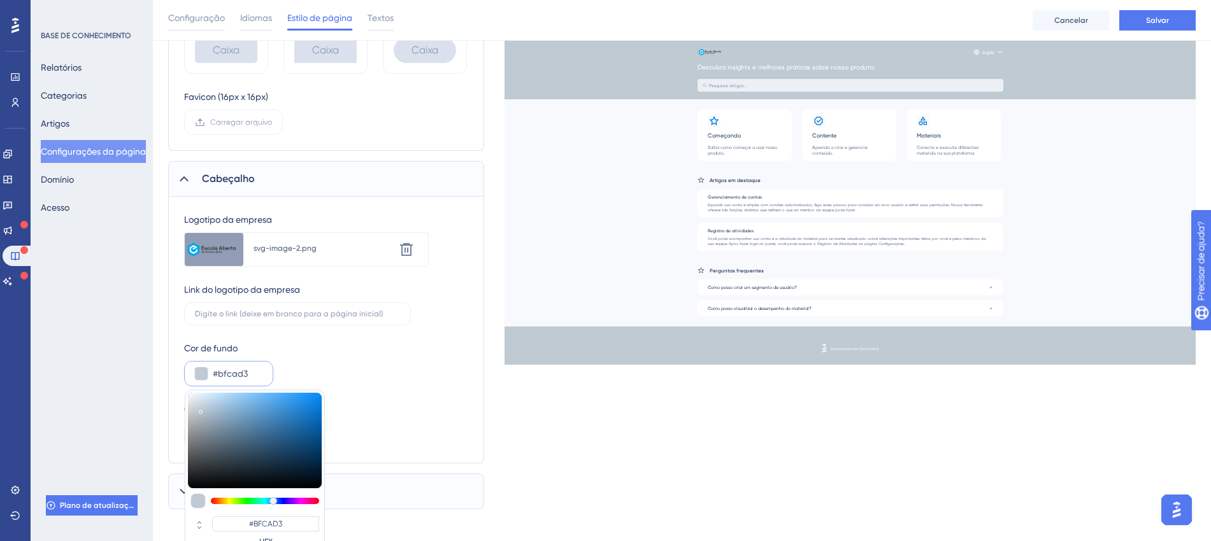
type input "#c2cbd3"
type input "#C2CBD3"
type input "#d7dfe6"
type input "#D7DFE6"
type input "#e2e8ee"
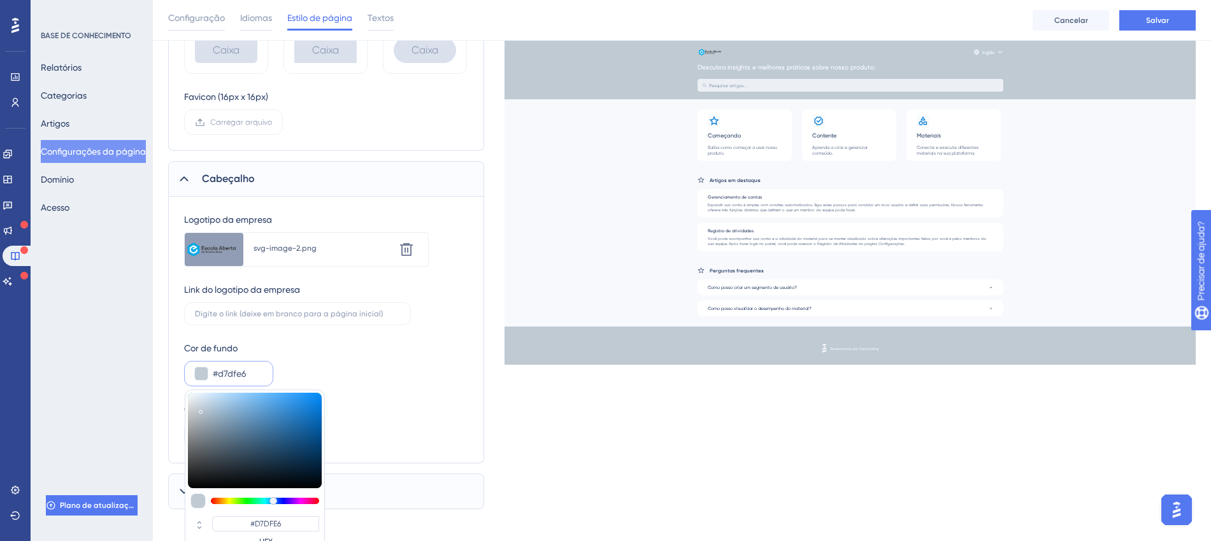
type input "#E2E8EE"
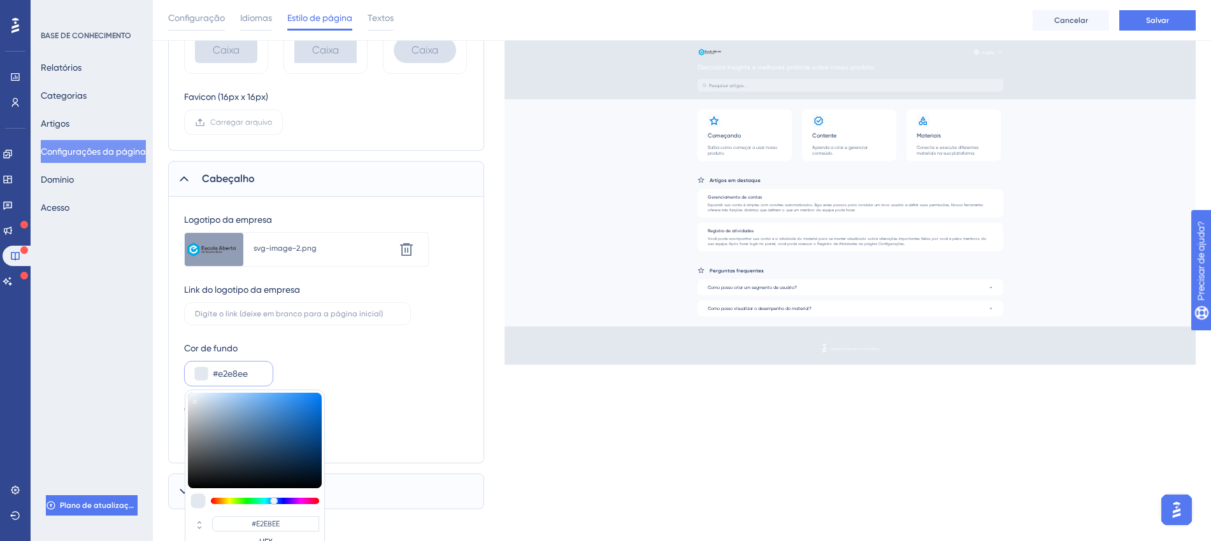
type input "#e5e9ee"
type input "#E5E9EE"
type input "#e9eaec"
type input "#E9EAEC"
type input "#dfe0e2"
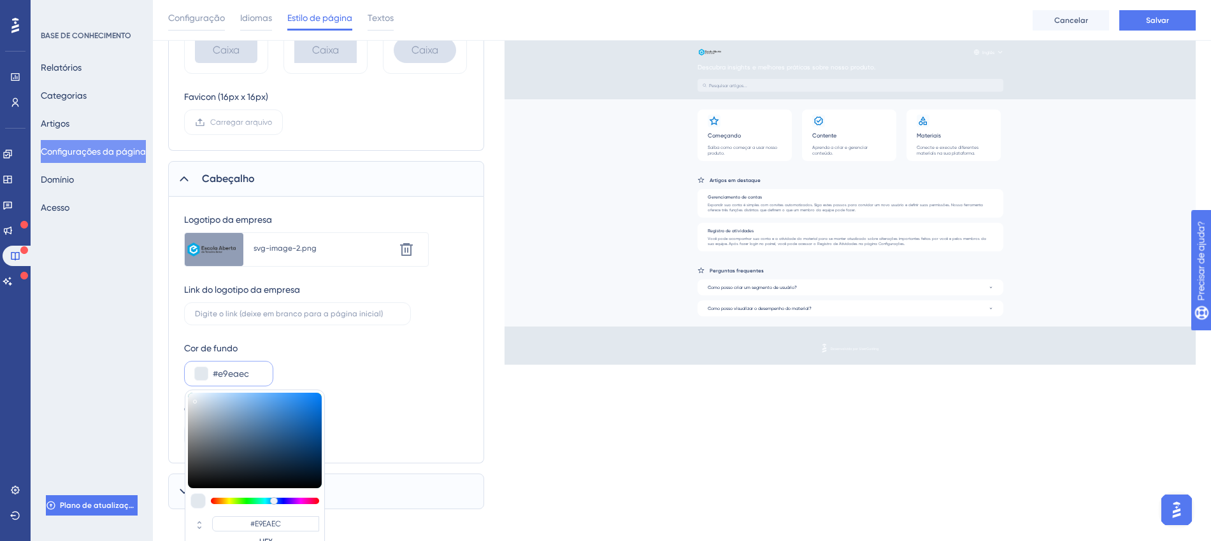
type input "#DFE0E2"
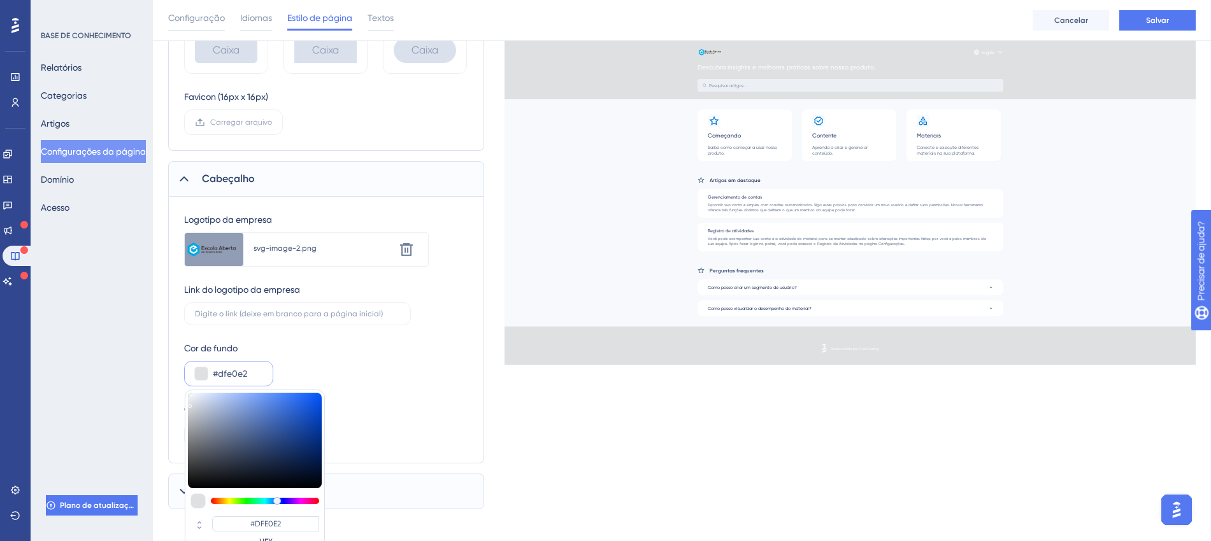
type input "#cecfd1"
type input "#CECFD1"
type input "#bdbec0"
type input "#BDBEC0"
type input "#a6a6a7"
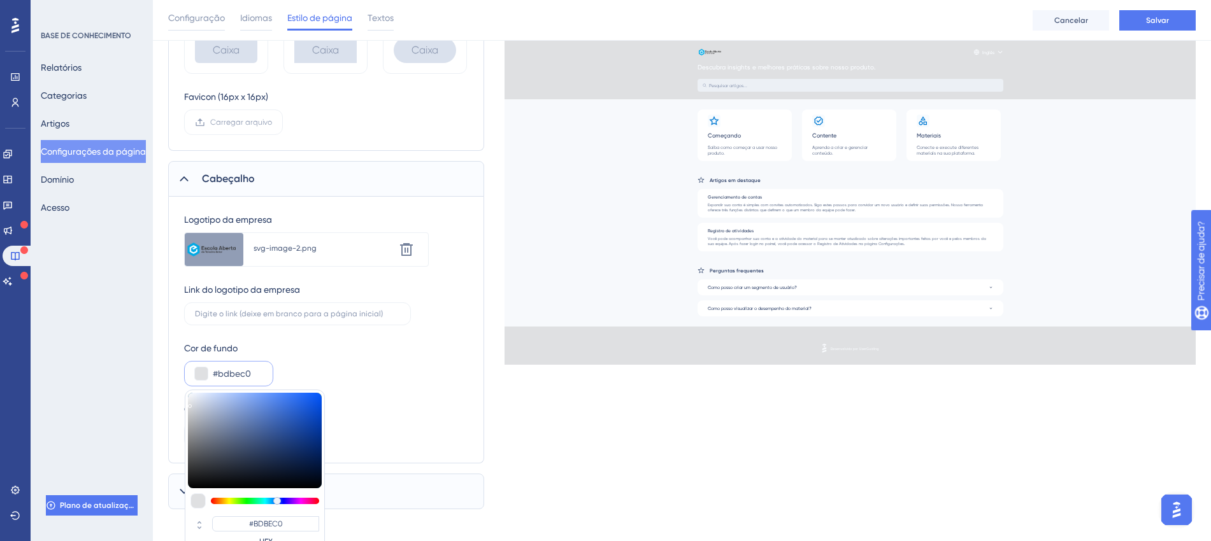
type input "#A6A6A7"
type input "#a5a5a5"
type input "#A5A5A5"
type input "#a0a0a0"
type input "#A0A0A0"
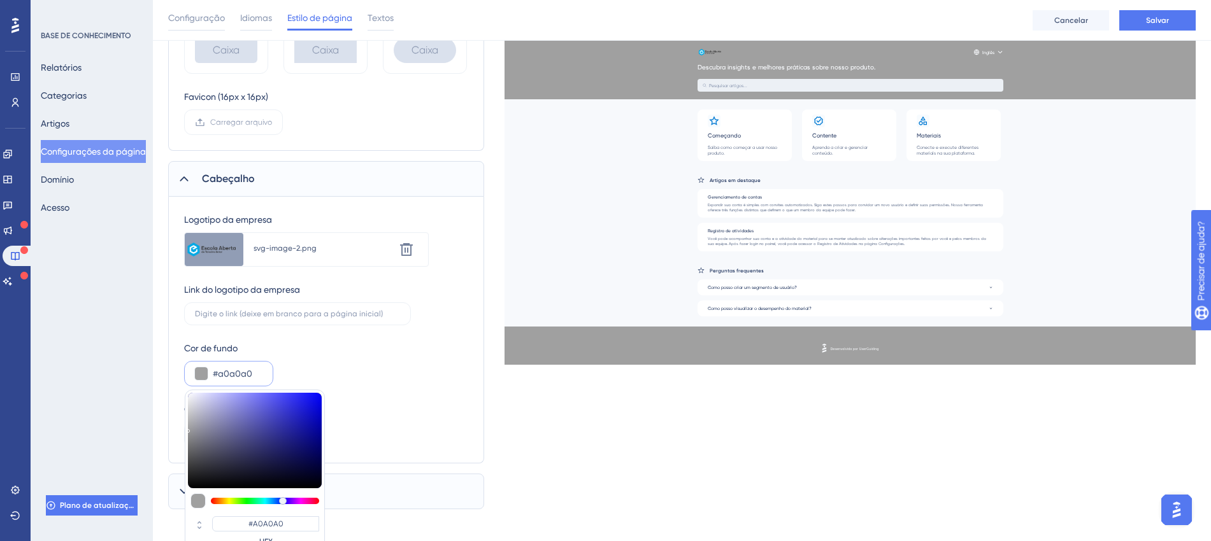
type input "#999999"
type input "#979797"
type input "#98989b"
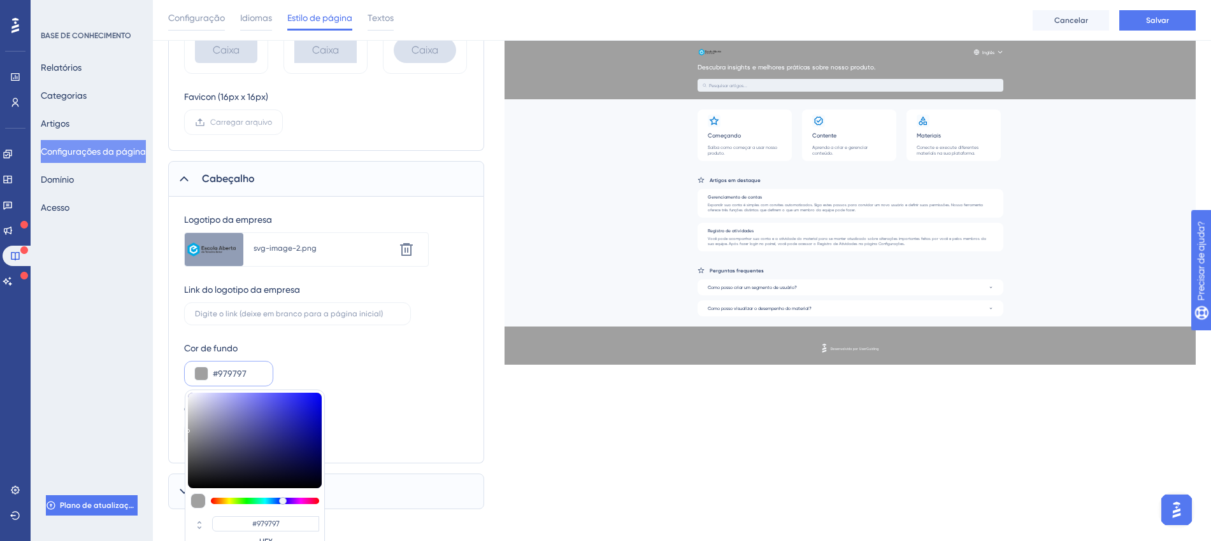
type input "#98989B"
type input "#bebec5"
type input "#BEBEC5"
type input "#c3c3ca"
type input "#C3C3CA"
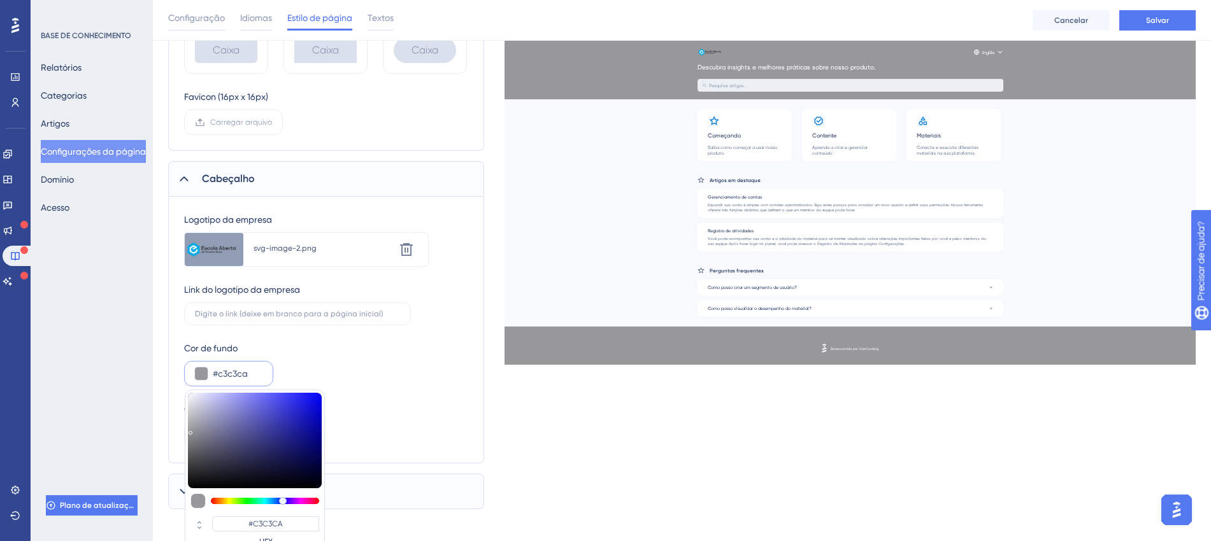
type input "#c8c8cf"
type input "#C8C8CF"
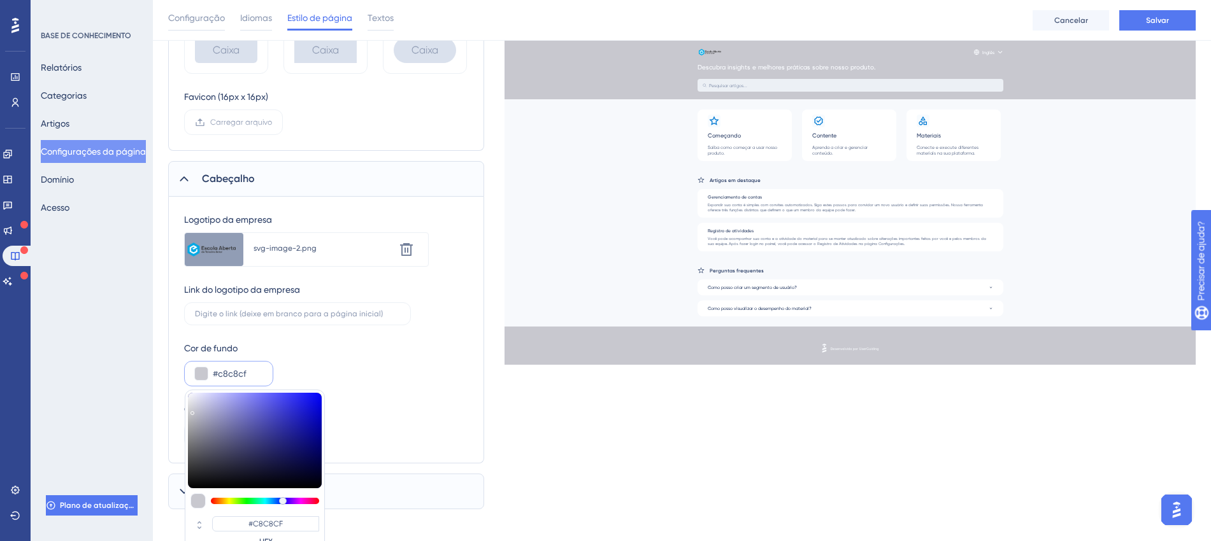
type input "#cbcbd3"
type input "#CBCBD3"
drag, startPoint x: 201, startPoint y: 410, endPoint x: 193, endPoint y: 410, distance: 7.6
click at [193, 410] on div at bounding box center [255, 441] width 134 height 96
drag, startPoint x: 258, startPoint y: 378, endPoint x: 194, endPoint y: 378, distance: 64.3
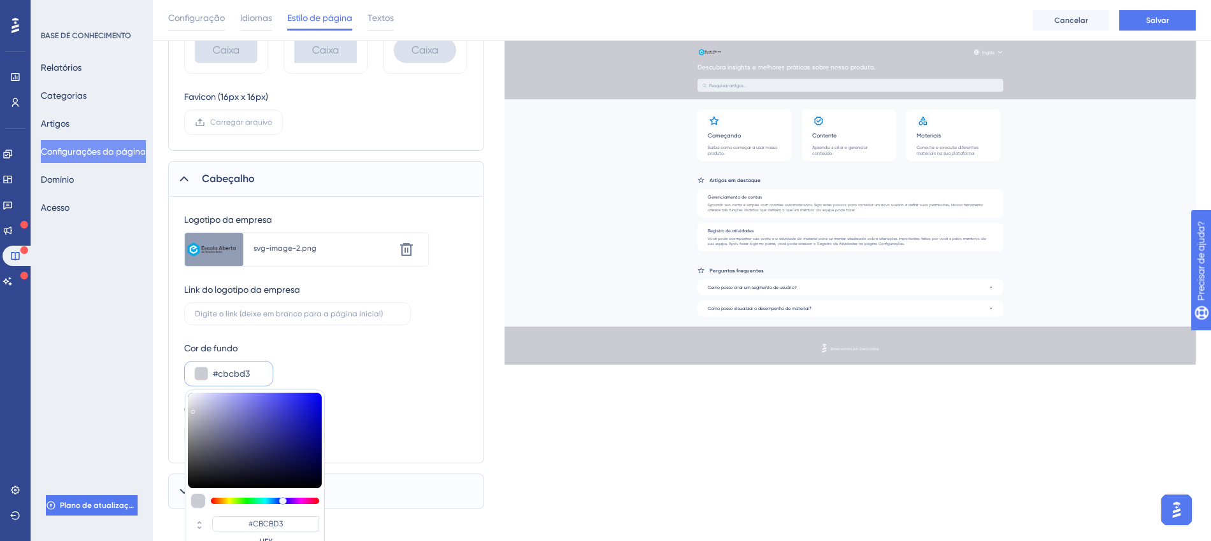
click at [194, 378] on div "#cbcbd3 #CBCBD3 HEX" at bounding box center [228, 373] width 89 height 25
paste input "E9ECEF"
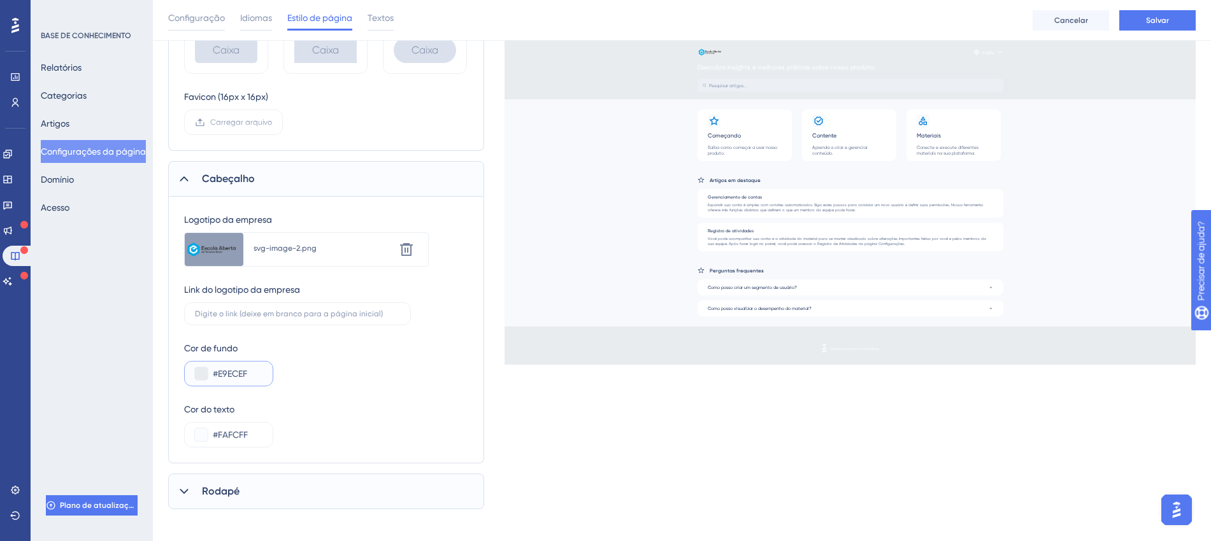
type input "#E9ECEF"
drag, startPoint x: 264, startPoint y: 432, endPoint x: 202, endPoint y: 432, distance: 62.4
click at [202, 432] on div "#FAFCFF" at bounding box center [228, 434] width 89 height 25
click at [202, 432] on button at bounding box center [201, 435] width 13 height 13
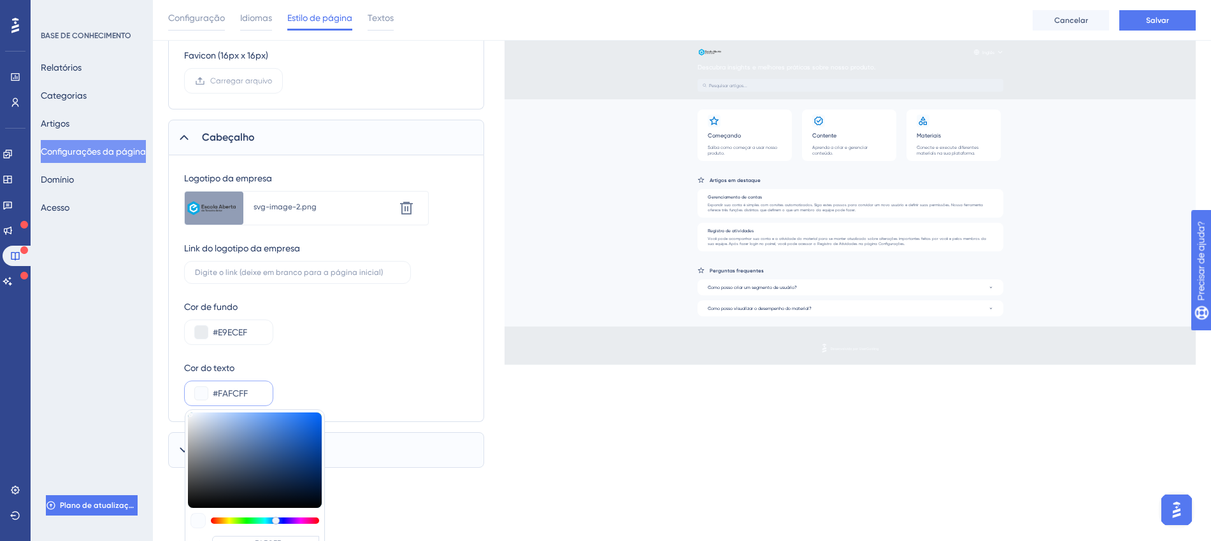
scroll to position [527, 0]
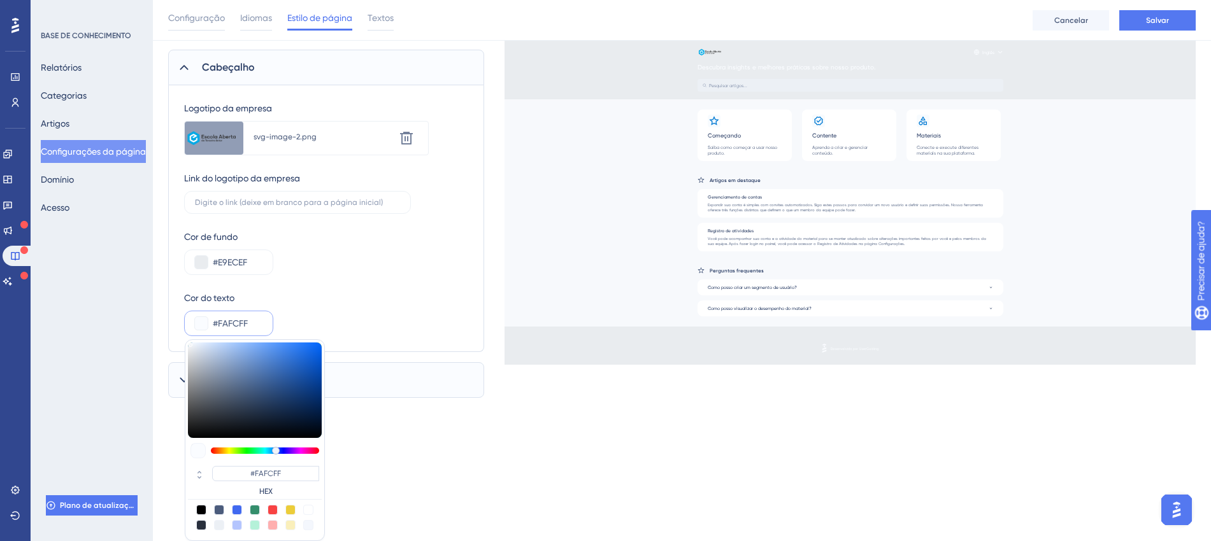
click at [202, 506] on div at bounding box center [201, 510] width 10 height 10
type input "#000000"
click at [218, 507] on div at bounding box center [219, 510] width 10 height 10
type input "#4c5c7c"
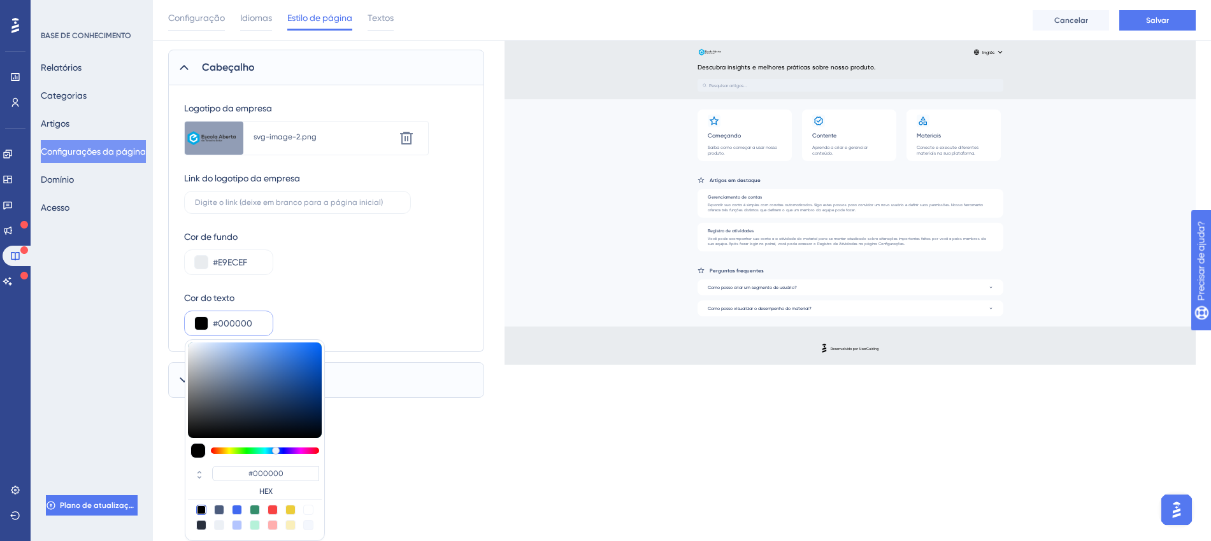
type input "#4C5C7C"
click at [202, 508] on div at bounding box center [201, 510] width 10 height 10
type input "#000000"
click at [264, 320] on div "#000000 #000000 HEX" at bounding box center [228, 323] width 89 height 25
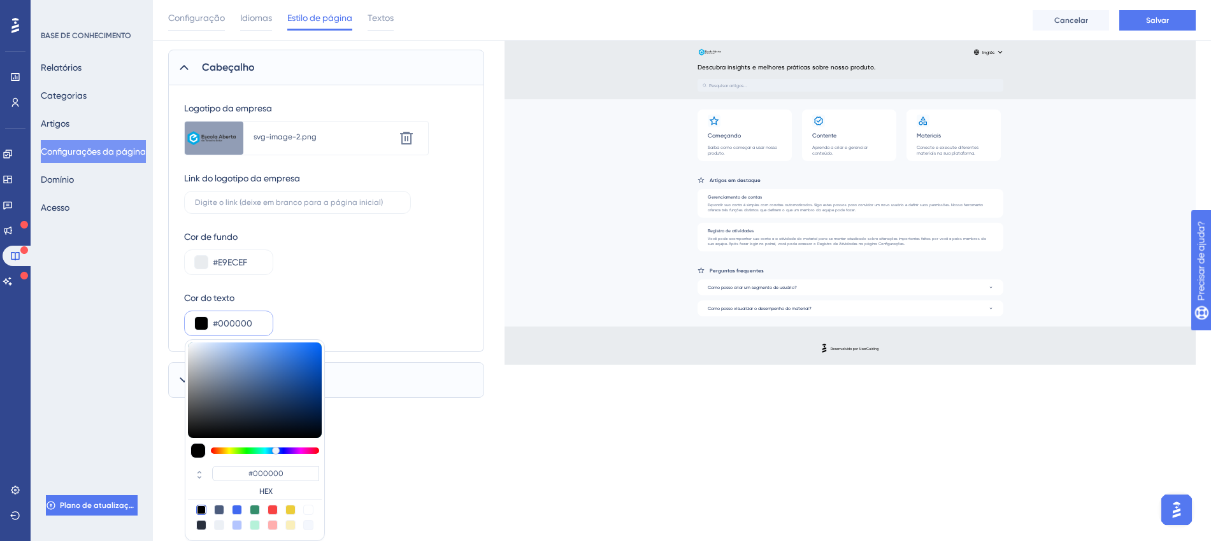
scroll to position [425, 0]
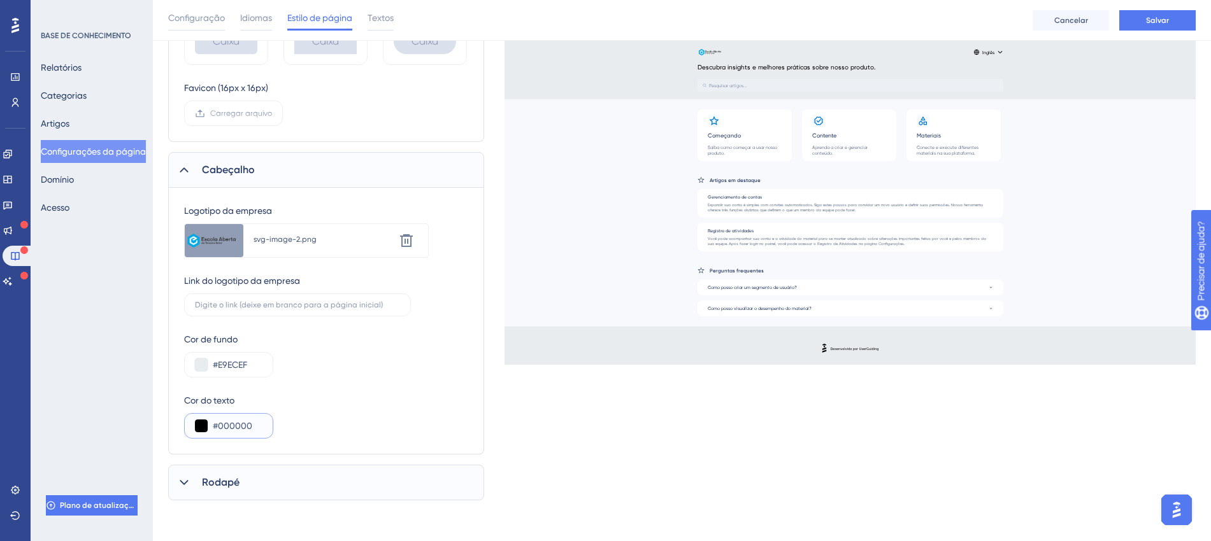
click at [238, 430] on input "#000000" at bounding box center [238, 425] width 50 height 15
drag, startPoint x: 252, startPoint y: 422, endPoint x: 194, endPoint y: 424, distance: 58.0
click at [194, 424] on div "#000000" at bounding box center [228, 425] width 89 height 25
paste input "212529"
type input "#212529"
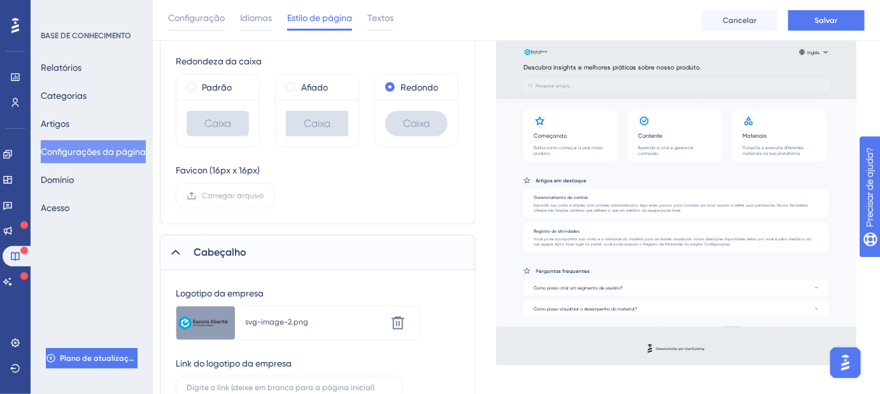
scroll to position [310, 8]
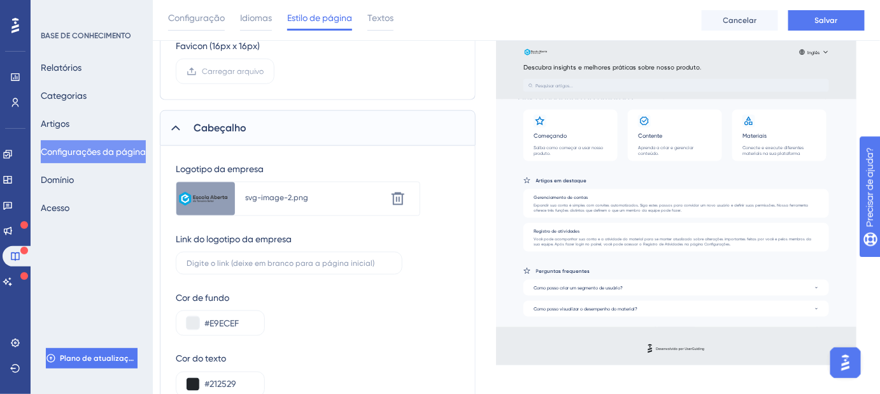
click at [319, 224] on div "Elementos Compartilhados Branding de orientação ao usuário Selecione a fonte Po…" at bounding box center [318, 70] width 316 height 776
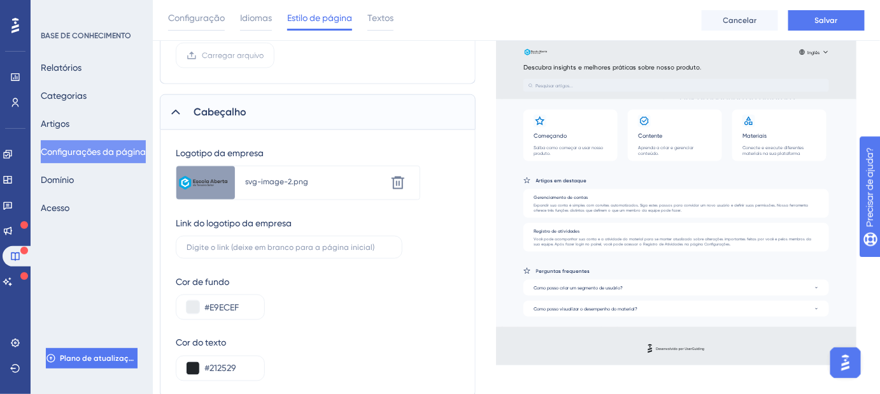
scroll to position [484, 8]
drag, startPoint x: 239, startPoint y: 365, endPoint x: 199, endPoint y: 370, distance: 41.1
click at [199, 370] on div "#212529" at bounding box center [220, 366] width 89 height 25
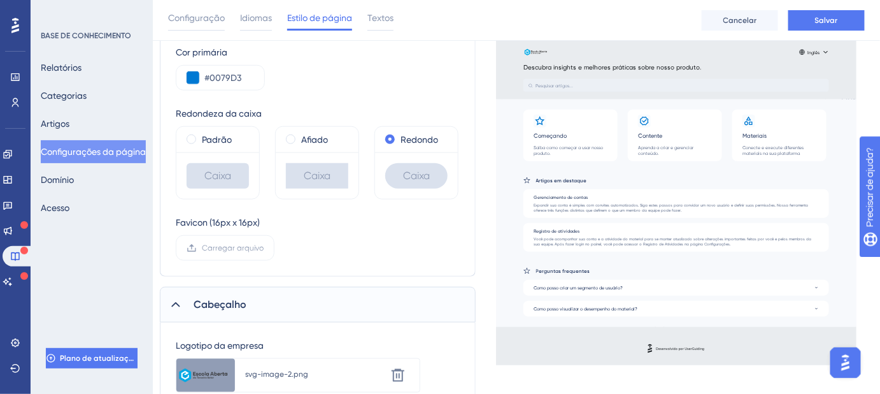
scroll to position [310, 8]
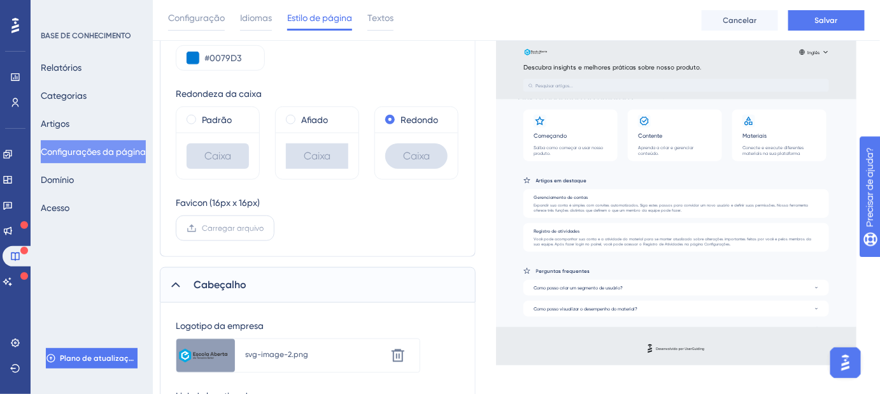
click at [238, 228] on font "Carregar arquivo" at bounding box center [233, 228] width 62 height 9
click at [264, 228] on input "Carregar arquivo" at bounding box center [264, 228] width 0 height 0
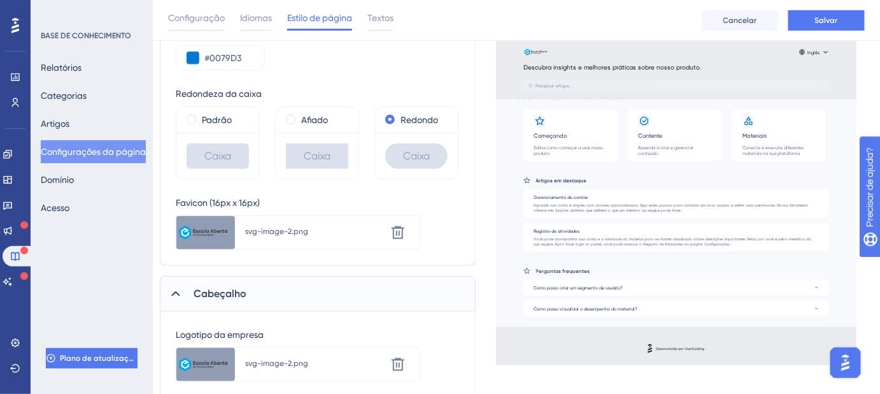
scroll to position [368, 8]
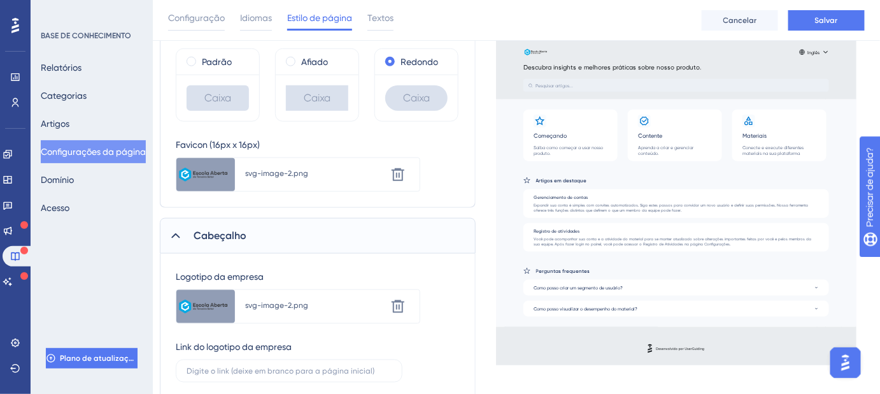
click at [453, 282] on div "Logotipo da empresa Carregar nova imagem svg-image-2.png Excluir" at bounding box center [318, 296] width 284 height 55
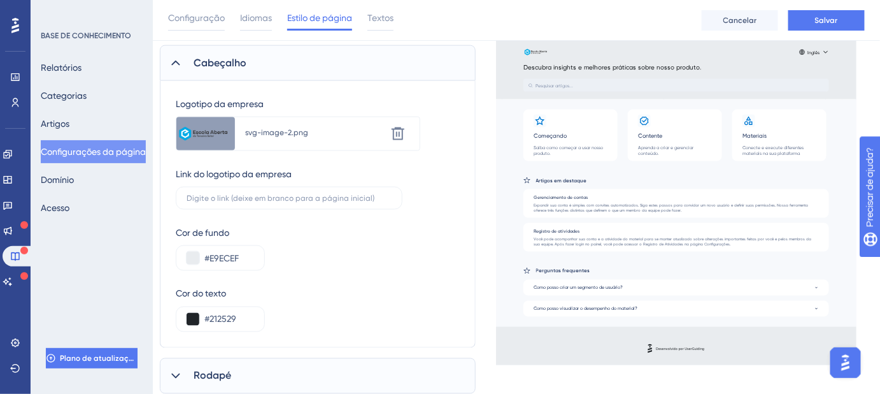
scroll to position [580, 8]
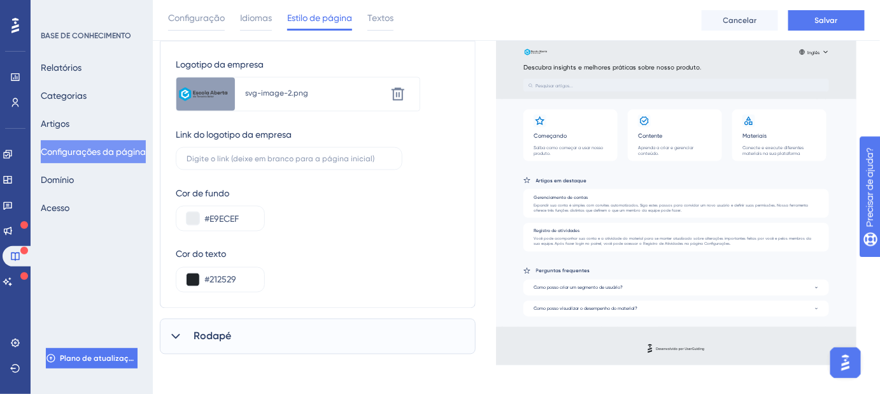
click at [173, 330] on icon at bounding box center [175, 336] width 13 height 13
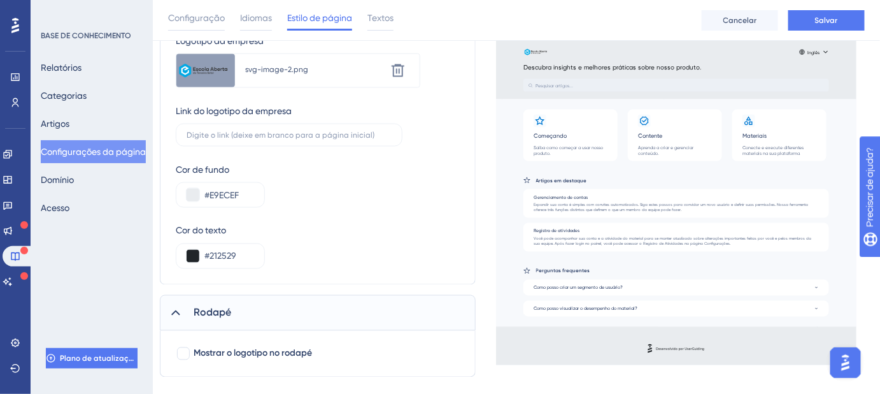
scroll to position [627, 8]
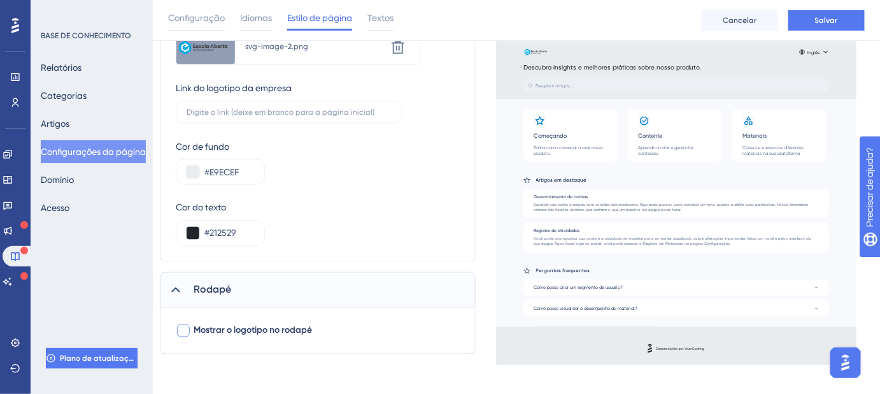
click at [182, 332] on div at bounding box center [183, 330] width 13 height 13
click at [182, 332] on icon at bounding box center [184, 330] width 8 height 10
checkbox input "false"
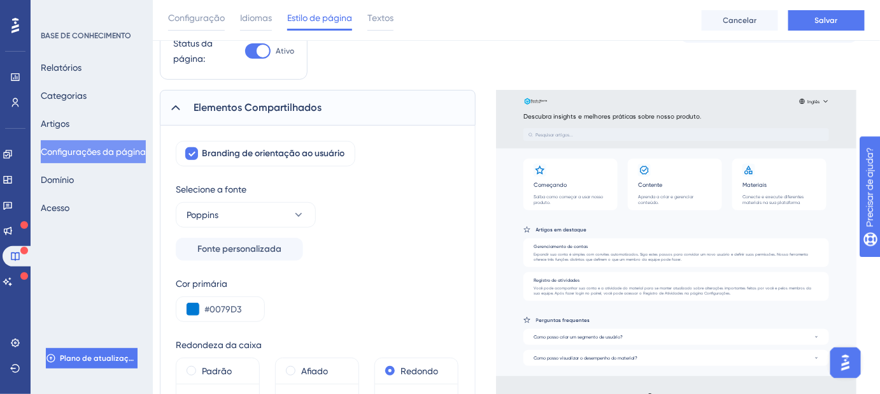
scroll to position [0, 8]
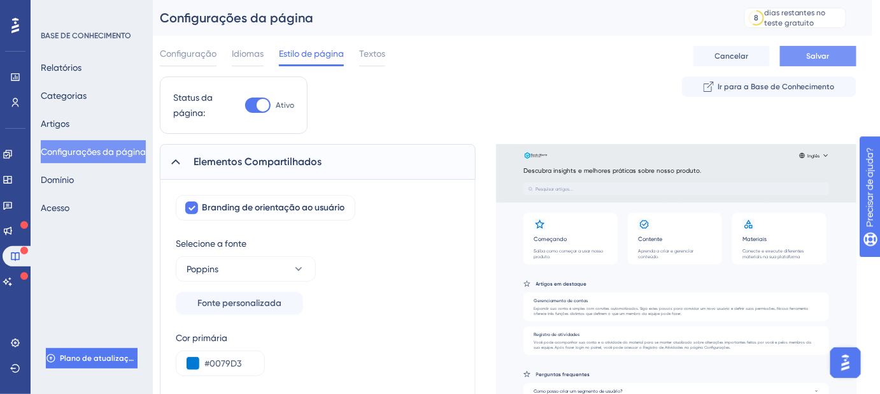
click at [813, 52] on font "Salvar" at bounding box center [818, 56] width 23 height 9
click at [371, 54] on font "Textos" at bounding box center [372, 53] width 26 height 10
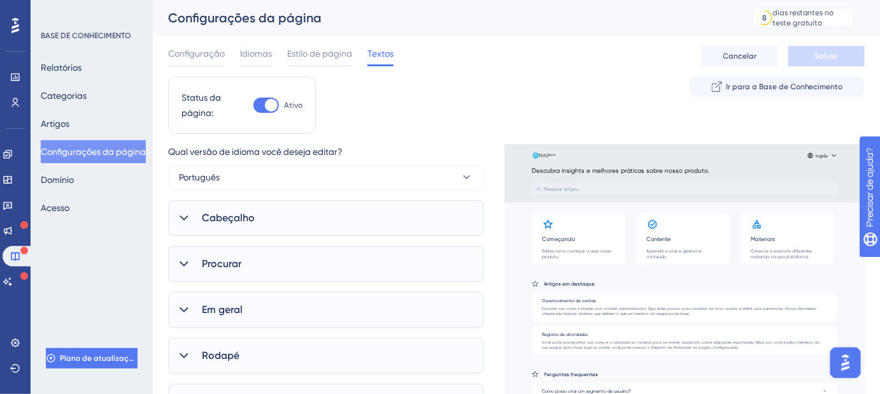
click at [185, 217] on icon at bounding box center [184, 217] width 8 height 5
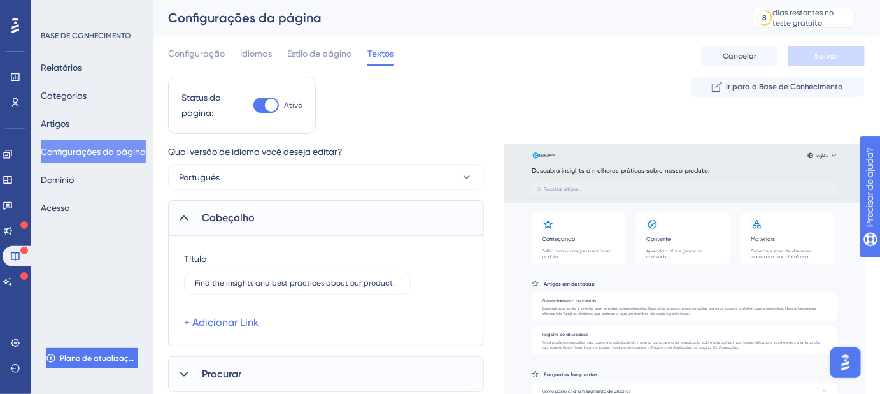
click at [185, 217] on icon at bounding box center [184, 217] width 8 height 5
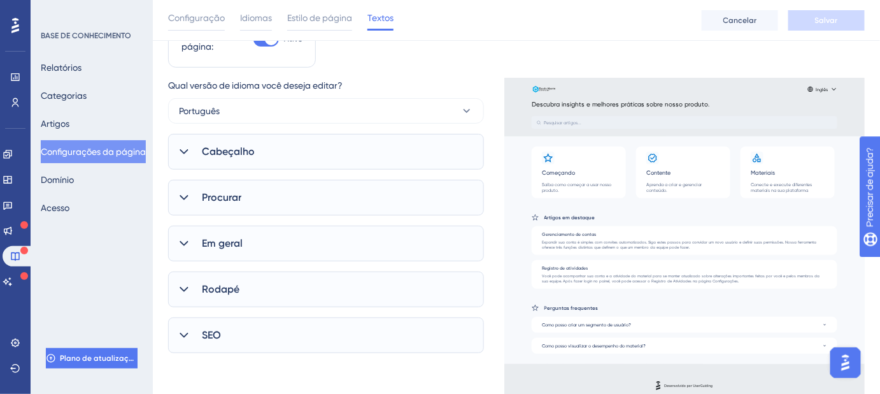
scroll to position [79, 0]
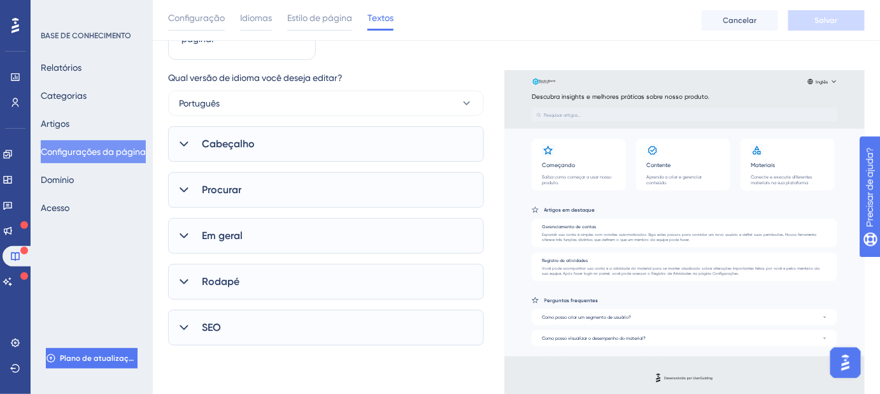
click at [181, 283] on icon at bounding box center [184, 281] width 13 height 13
click at [182, 285] on icon at bounding box center [184, 281] width 13 height 13
click at [183, 329] on icon at bounding box center [184, 327] width 8 height 5
click at [183, 327] on icon at bounding box center [184, 327] width 13 height 13
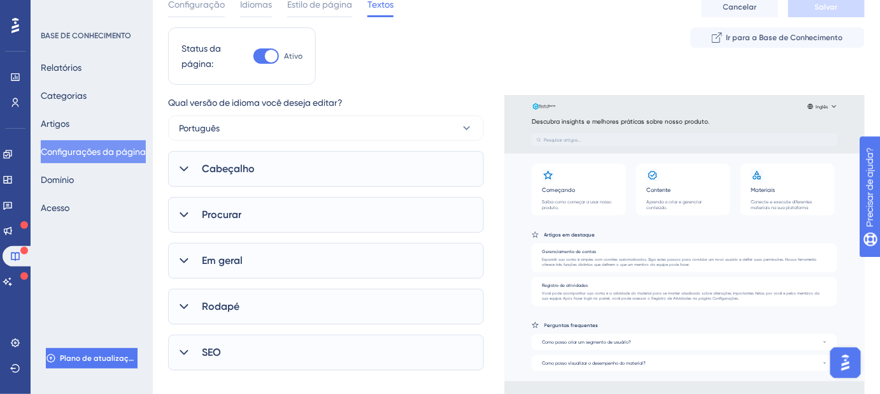
scroll to position [21, 0]
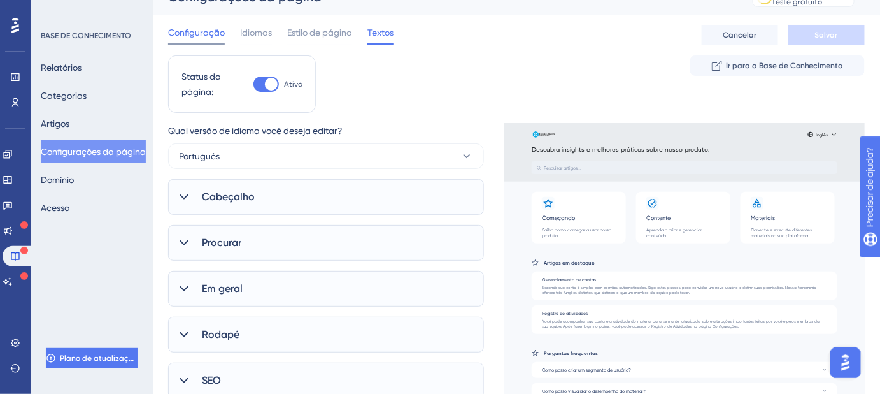
click at [213, 35] on font "Configuração" at bounding box center [196, 32] width 57 height 10
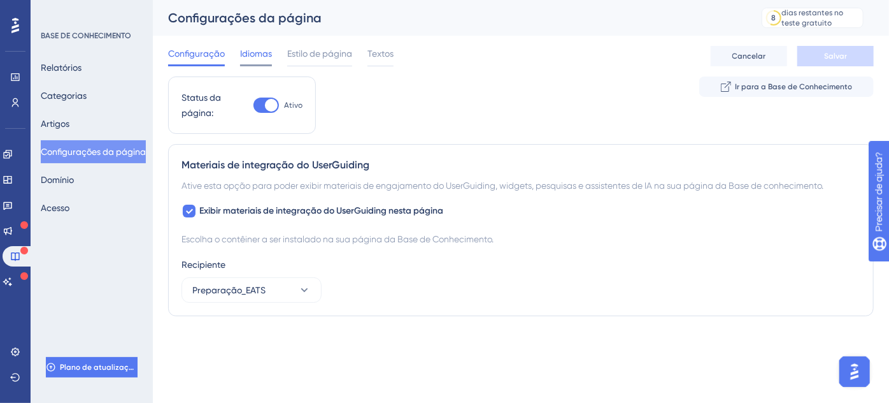
click at [260, 50] on font "Idiomas" at bounding box center [256, 53] width 32 height 10
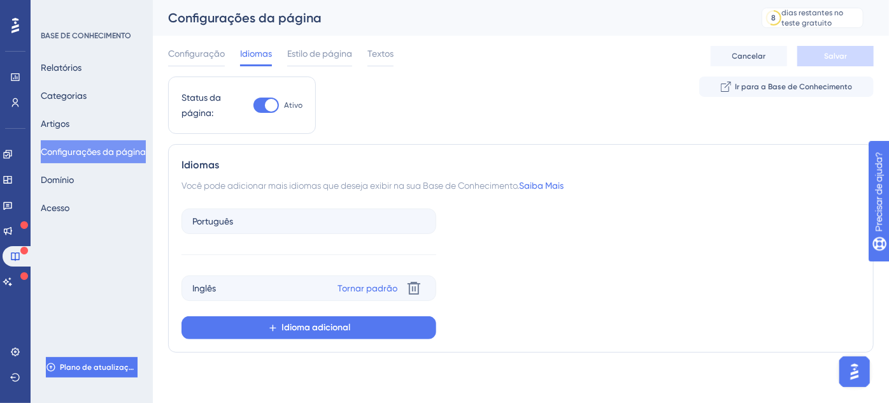
click at [269, 103] on div at bounding box center [271, 105] width 13 height 13
click at [254, 105] on input "Ativo" at bounding box center [253, 105] width 1 height 1
checkbox input "false"
click at [822, 57] on button "Salvar" at bounding box center [835, 56] width 76 height 20
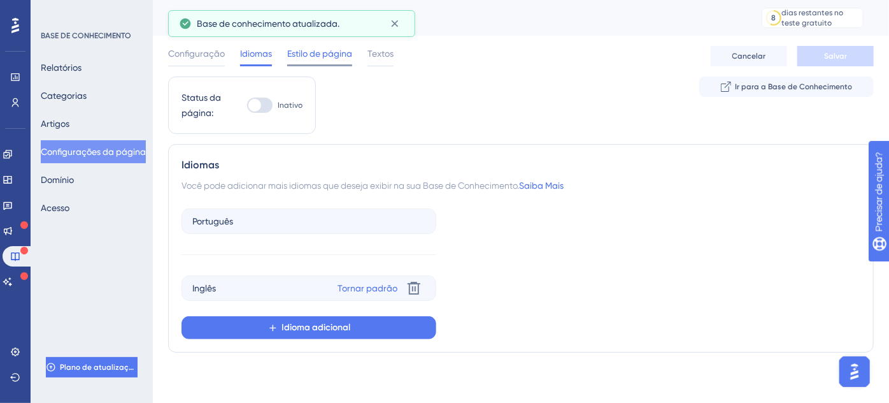
click at [325, 51] on font "Estilo de página" at bounding box center [319, 53] width 65 height 10
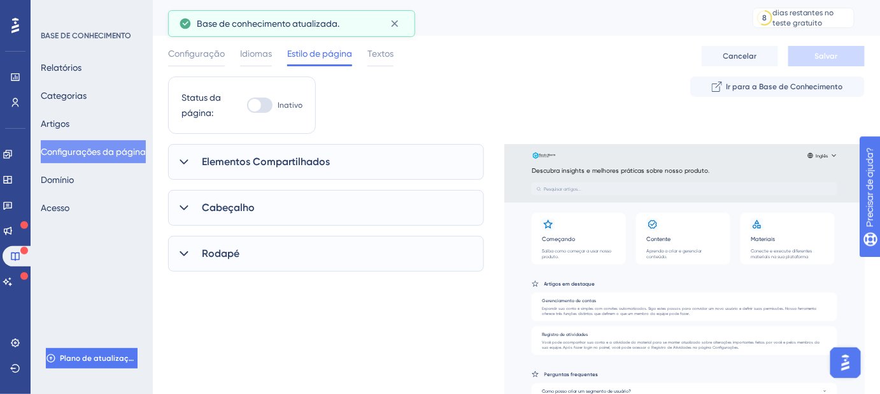
click at [825, 154] on div "Inglês Descubra insights e melhores práticas sobre nosso produto. Pesquisar art…" at bounding box center [684, 271] width 361 height 255
click at [834, 154] on div "Inglês Descubra insights e melhores práticas sobre nosso produto. Pesquisar art…" at bounding box center [684, 271] width 361 height 255
